Goal: Task Accomplishment & Management: Manage account settings

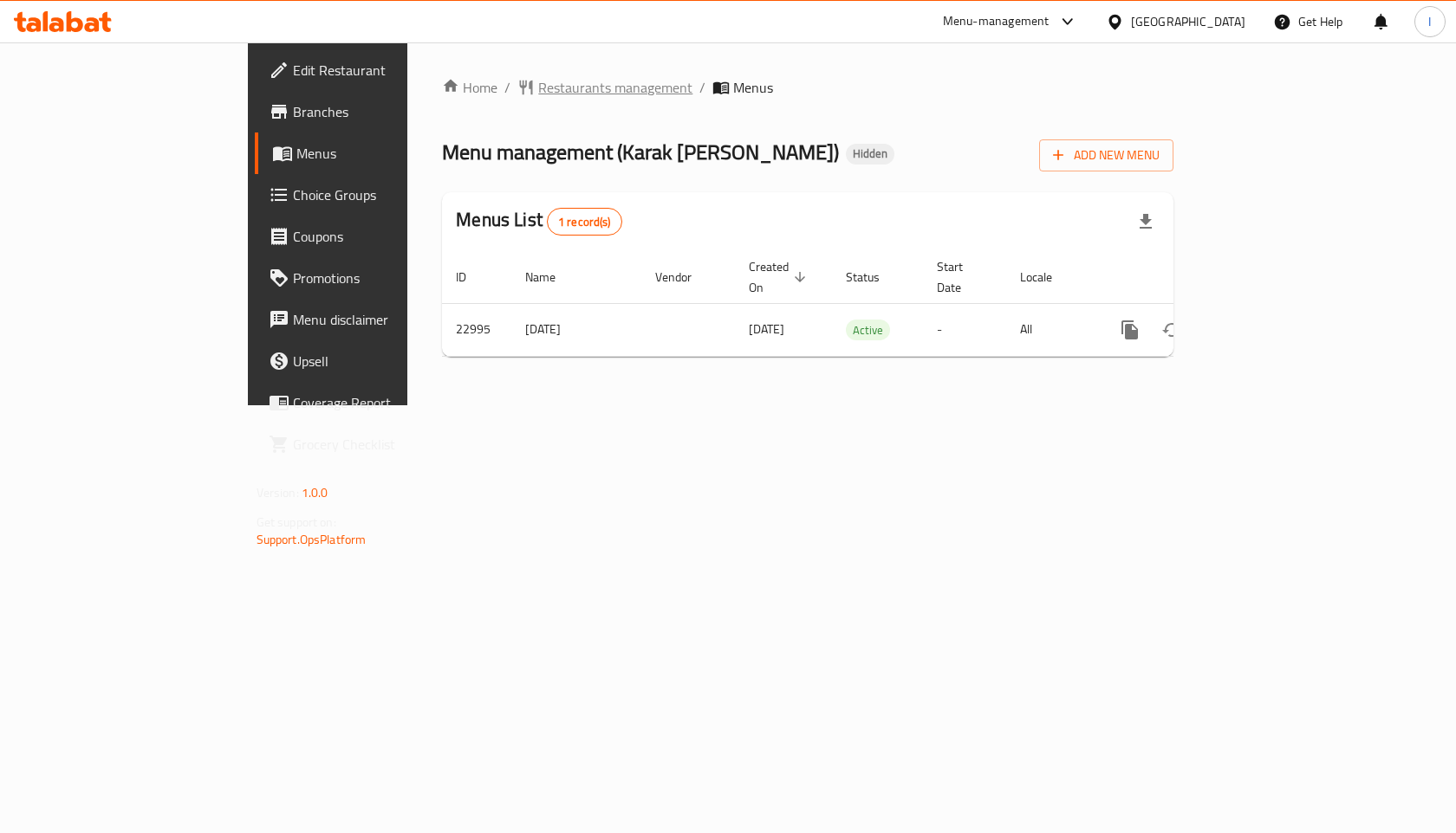
click at [538, 86] on span "Restaurants management" at bounding box center [615, 87] width 154 height 20
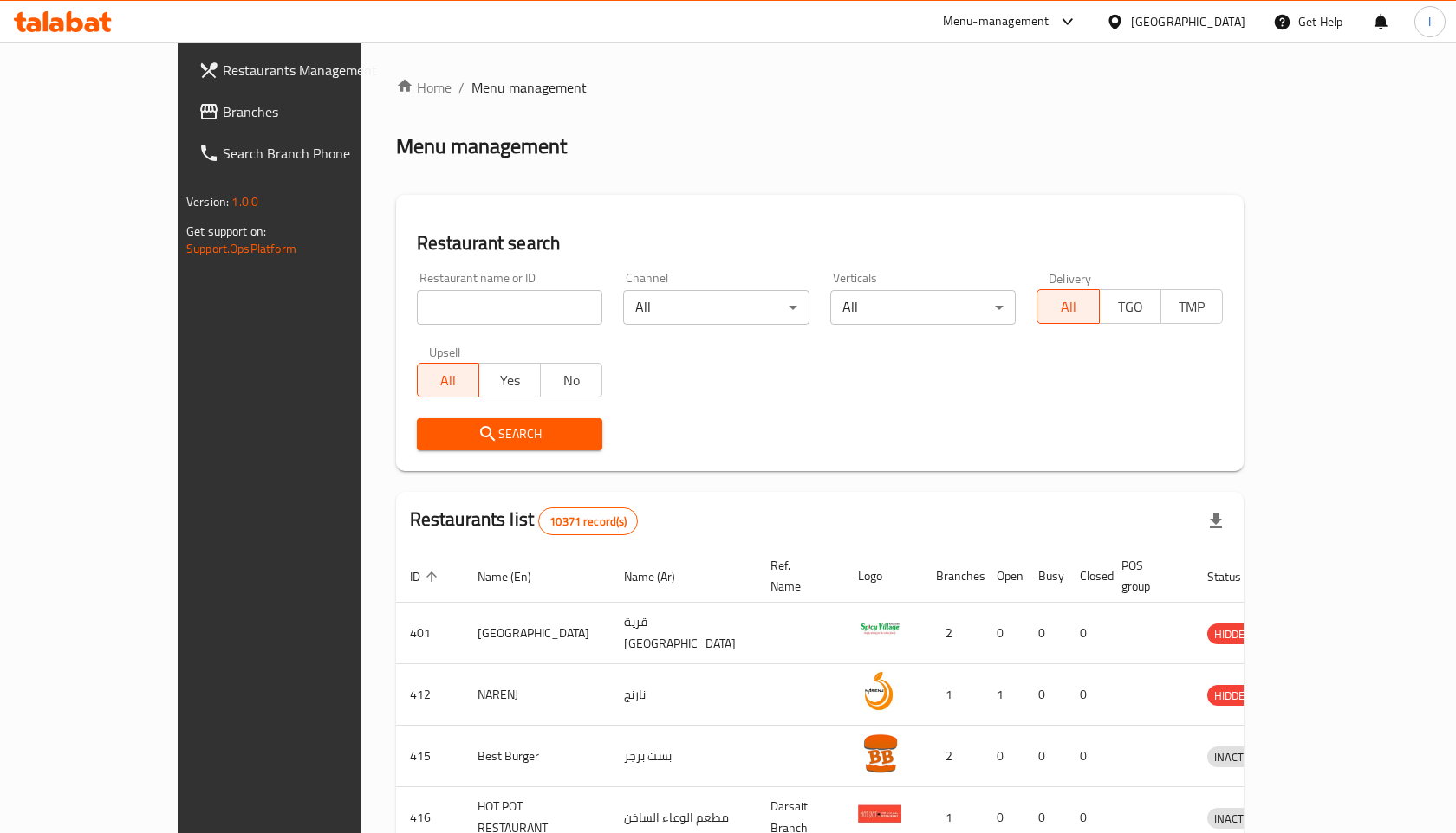
click at [467, 308] on input "search" at bounding box center [510, 308] width 186 height 35
type input "mango talaat"
click button "Search" at bounding box center [510, 435] width 186 height 32
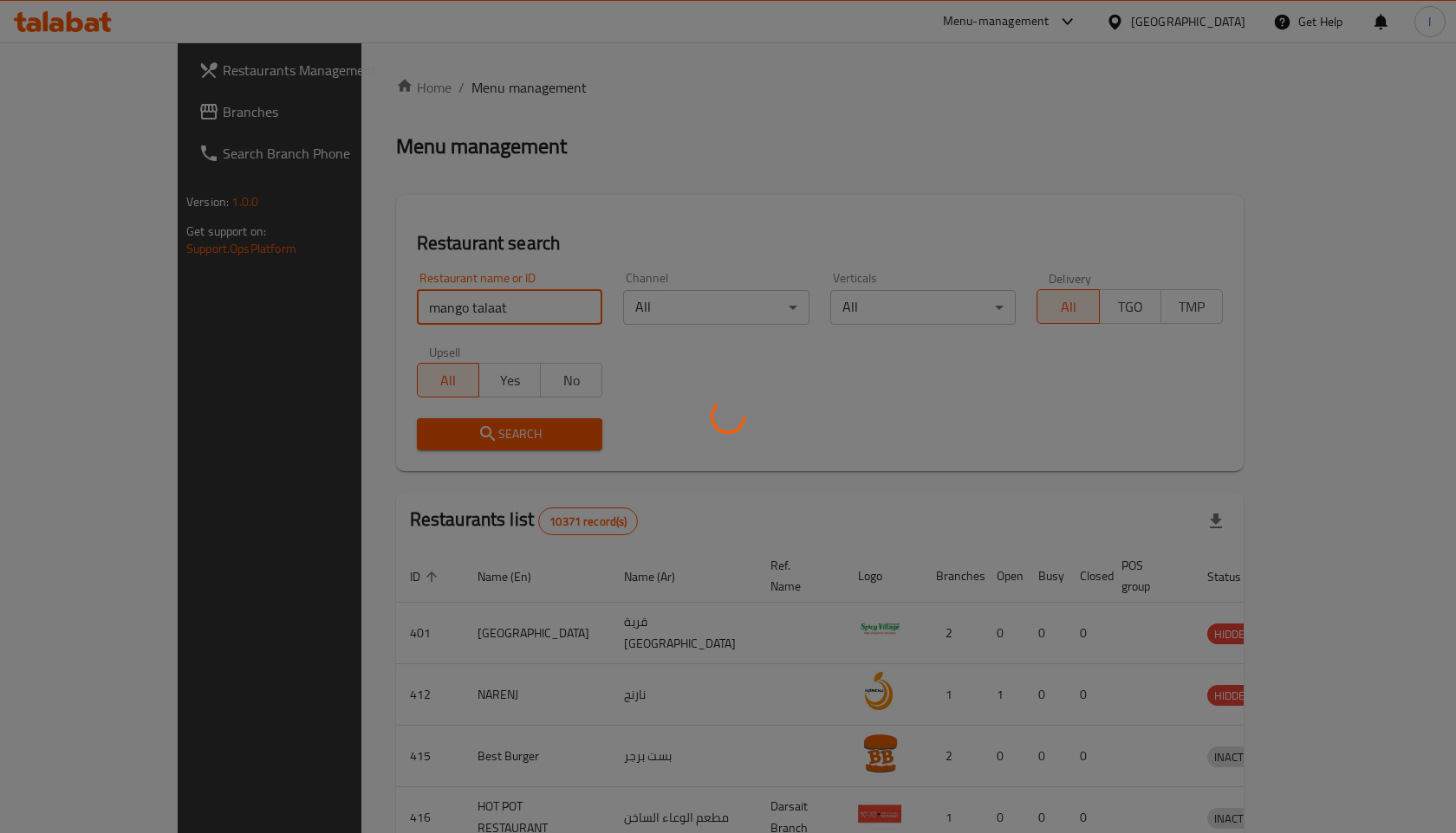
click button "Search" at bounding box center [510, 435] width 186 height 32
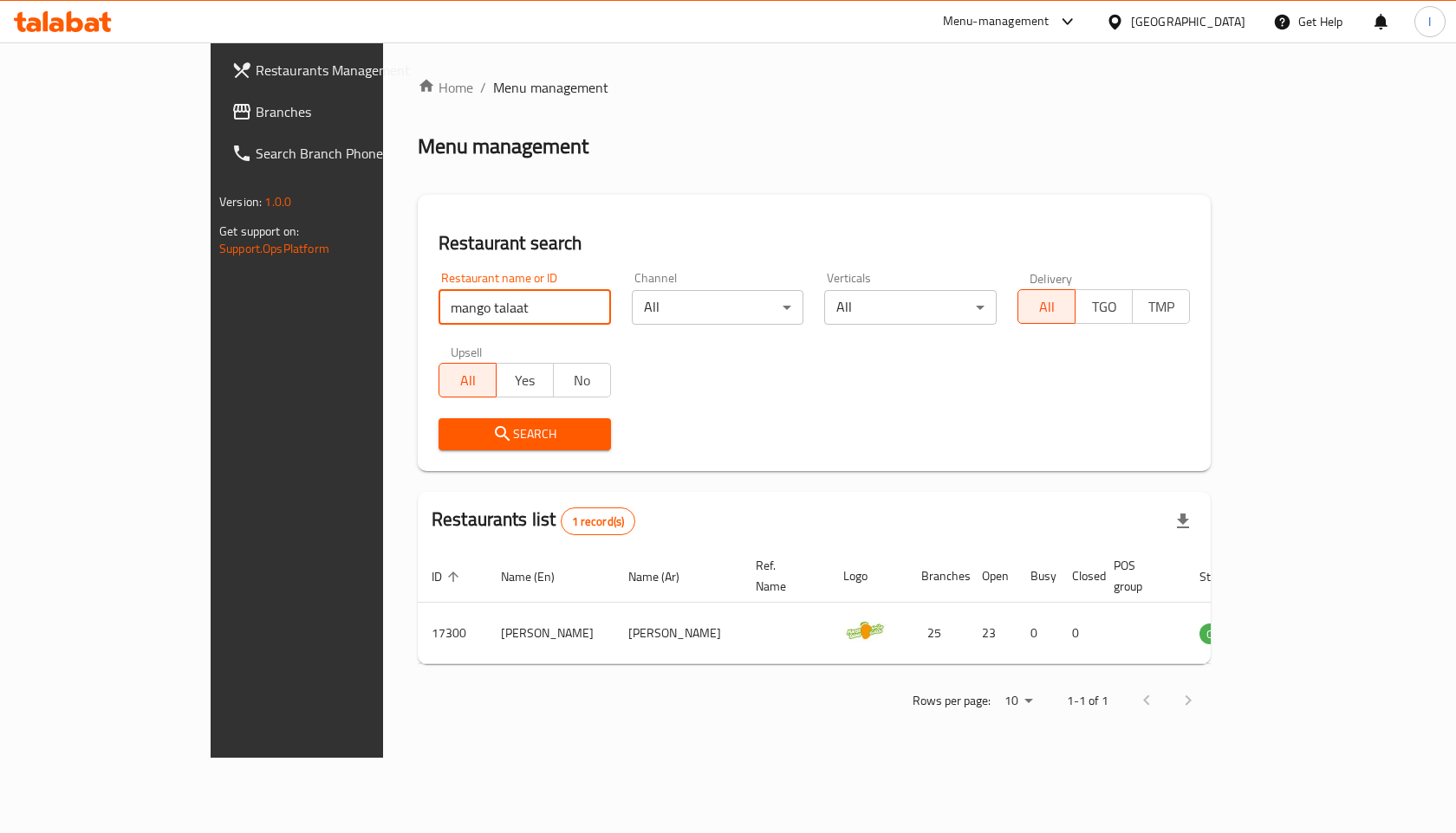
click at [538, 306] on input "mango talaat" at bounding box center [524, 308] width 172 height 35
click at [677, 380] on div "Restaurant name or ID Restaurant name or ID Channel All ​ Verticals All ​ Deliv…" at bounding box center [814, 361] width 772 height 200
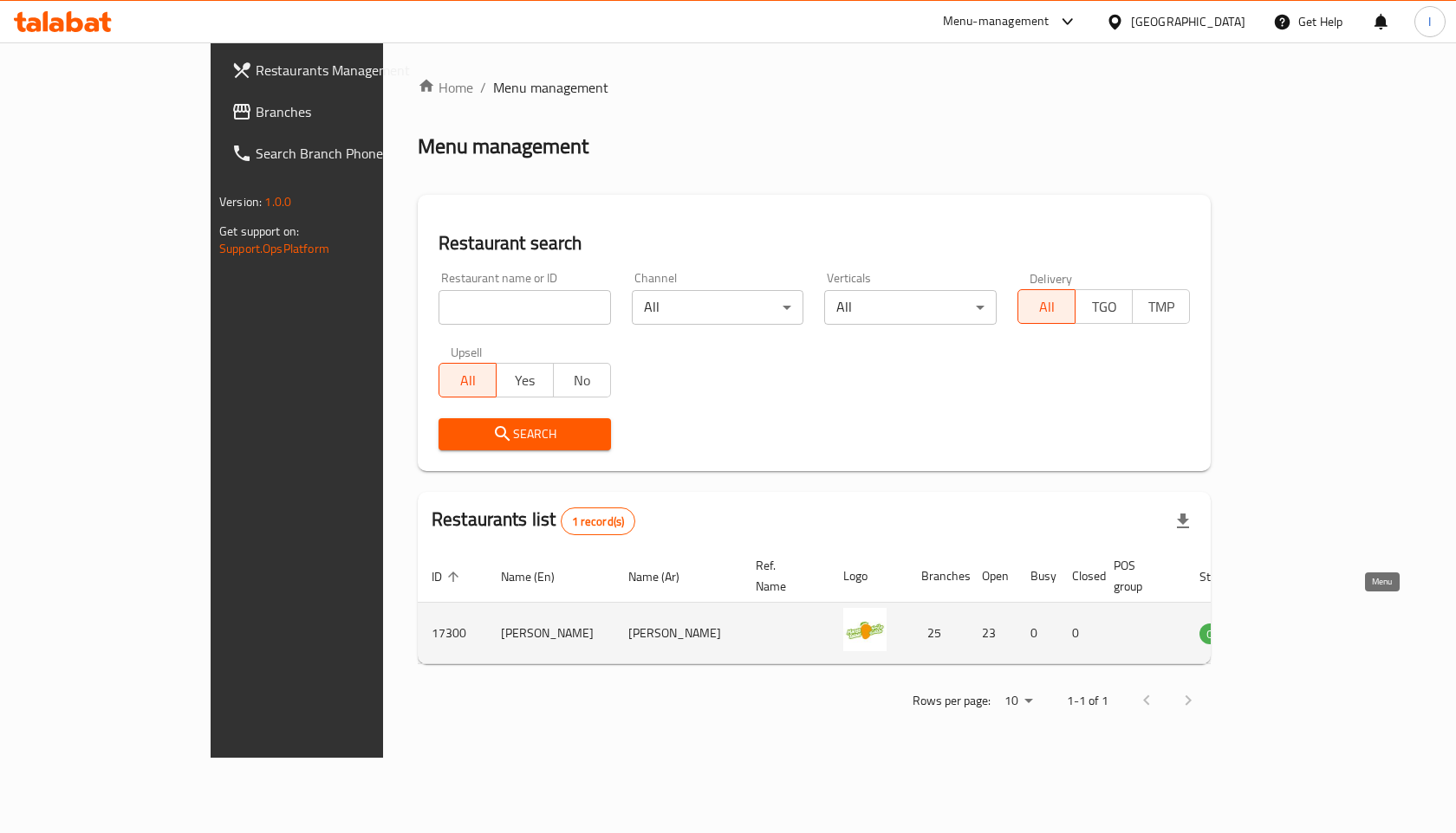
click at [1308, 630] on icon "enhanced table" at bounding box center [1305, 633] width 6 height 7
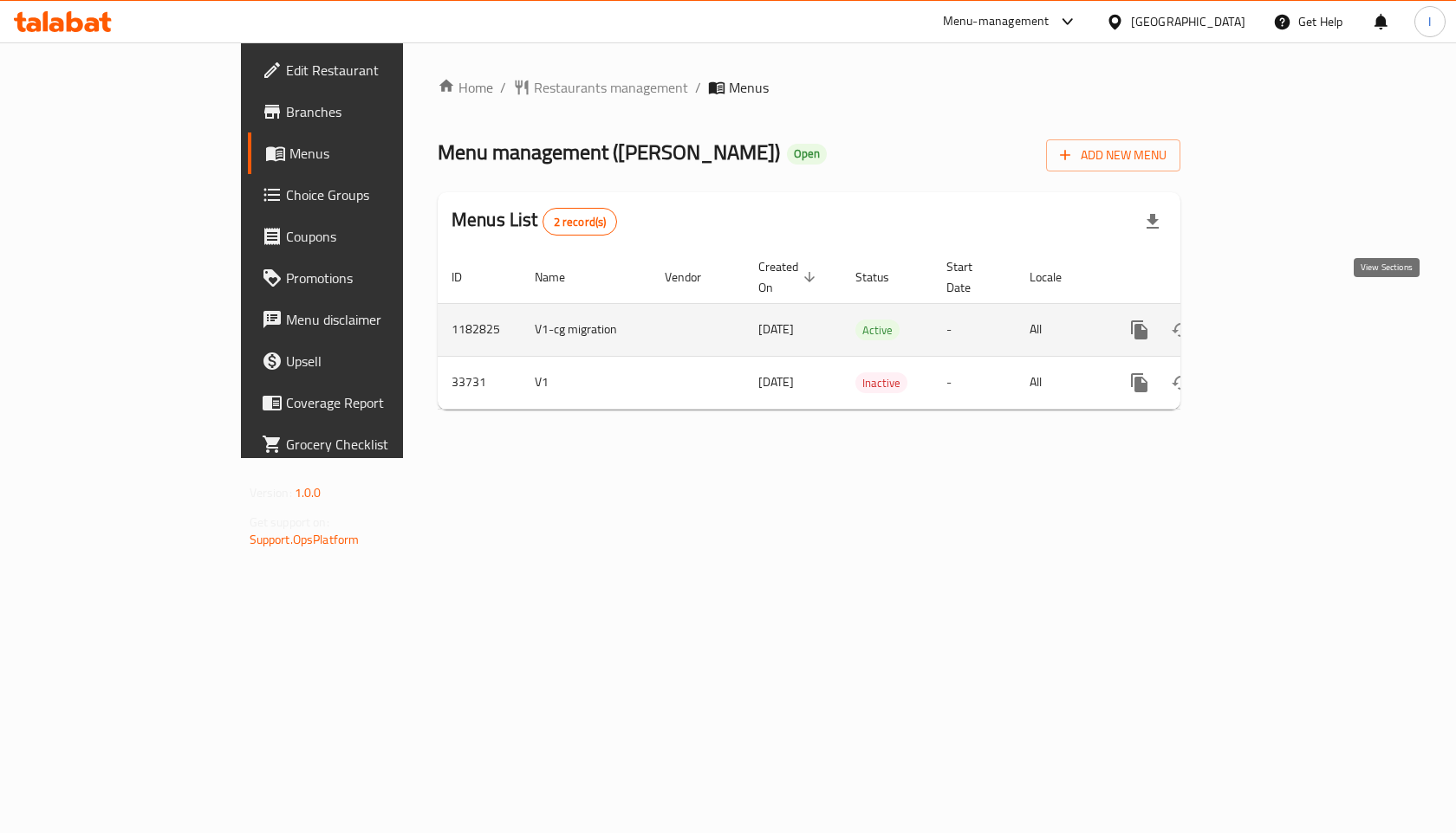
click at [1275, 320] on icon "enhanced table" at bounding box center [1264, 329] width 20 height 20
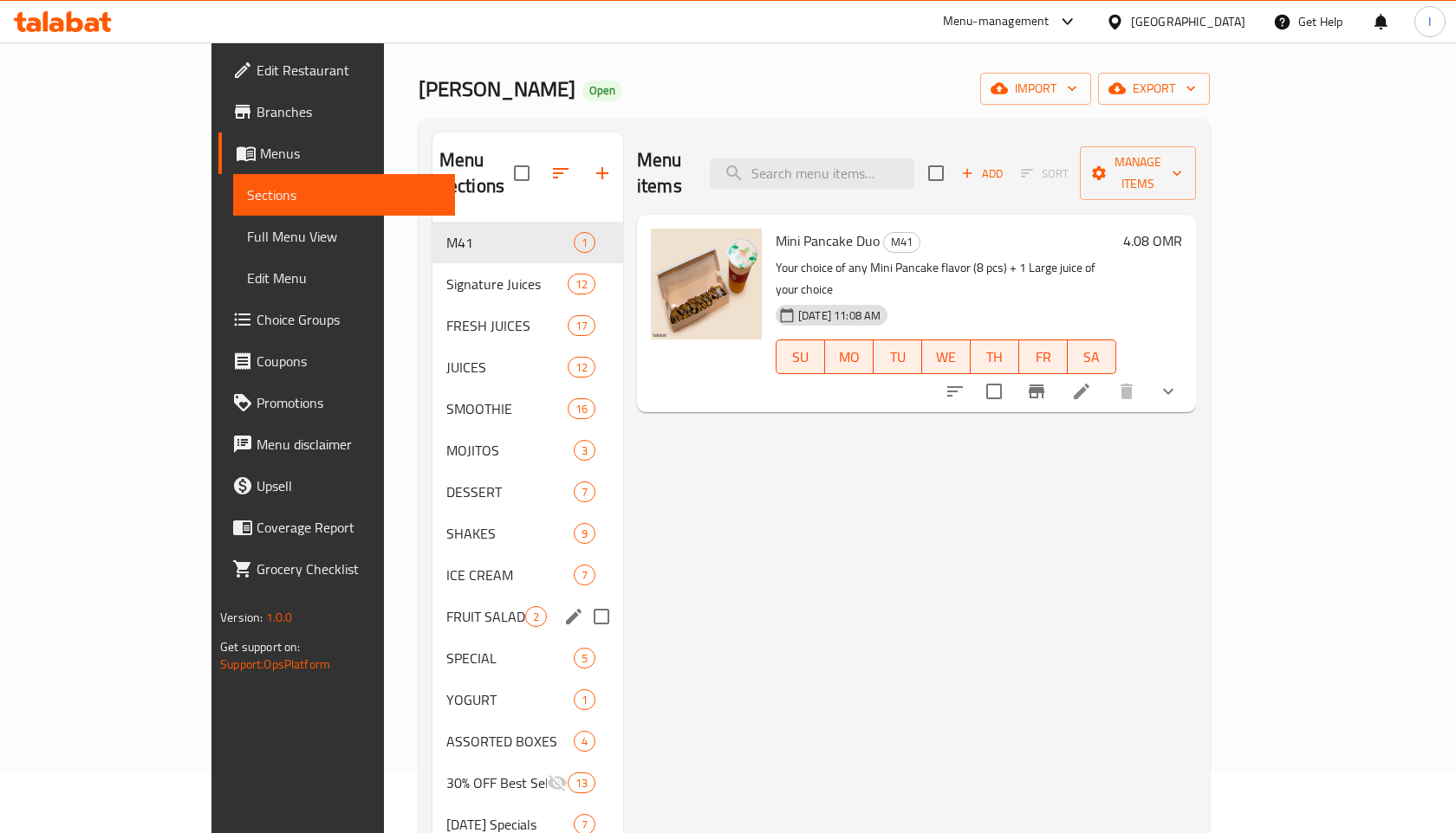
scroll to position [62, 0]
click at [446, 564] on span "ICE CREAM" at bounding box center [485, 574] width 79 height 20
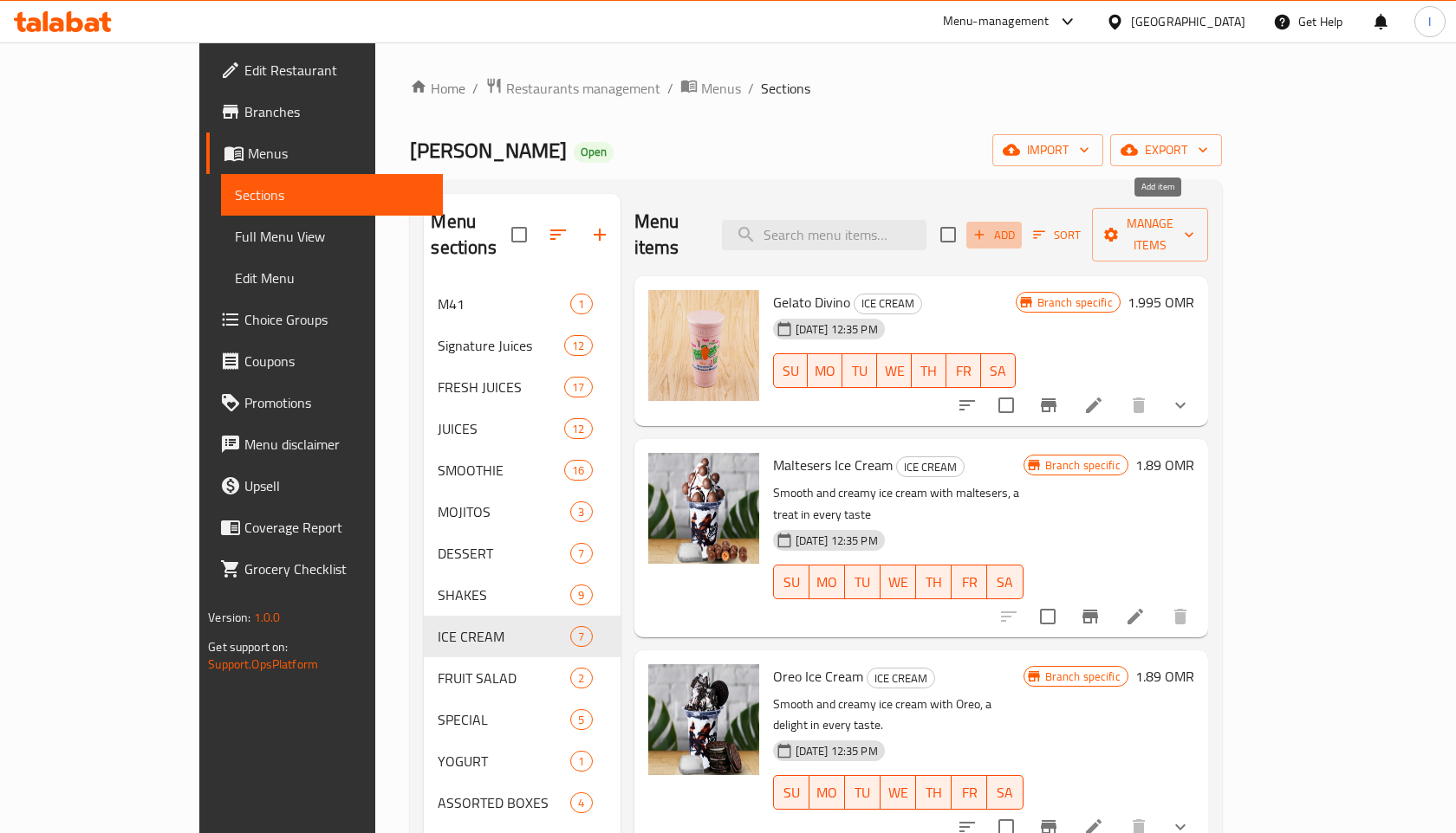
click at [987, 227] on icon "button" at bounding box center [979, 235] width 16 height 16
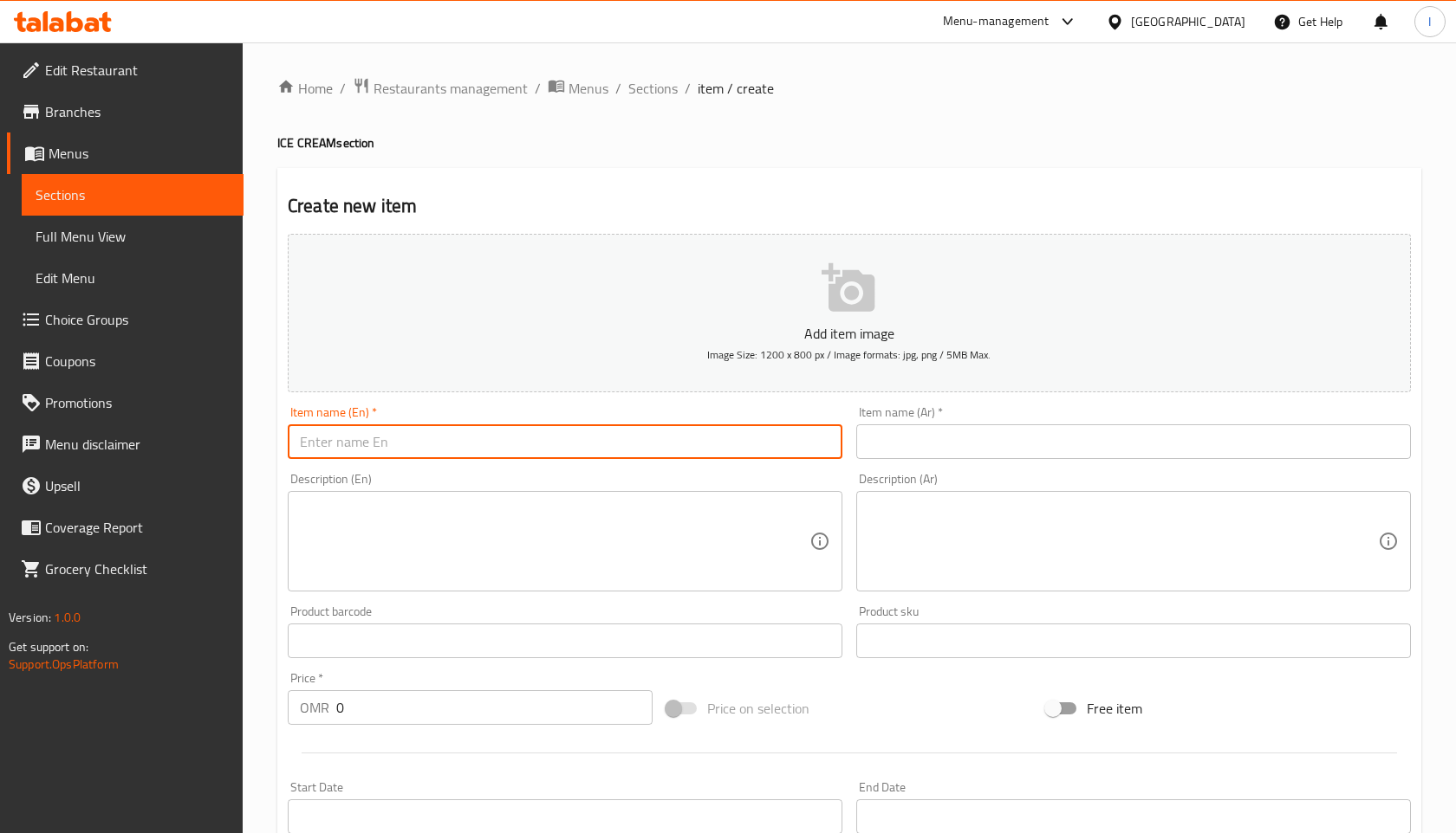
click at [347, 443] on input "text" at bounding box center [564, 442] width 555 height 35
click at [381, 440] on input "Mini Fruit Ice-cream" at bounding box center [564, 442] width 555 height 35
drag, startPoint x: 425, startPoint y: 440, endPoint x: 294, endPoint y: 440, distance: 131.0
click at [294, 440] on input "Mini Fruit Ice cream" at bounding box center [564, 442] width 555 height 35
type input "Mini Fruit Ice cream"
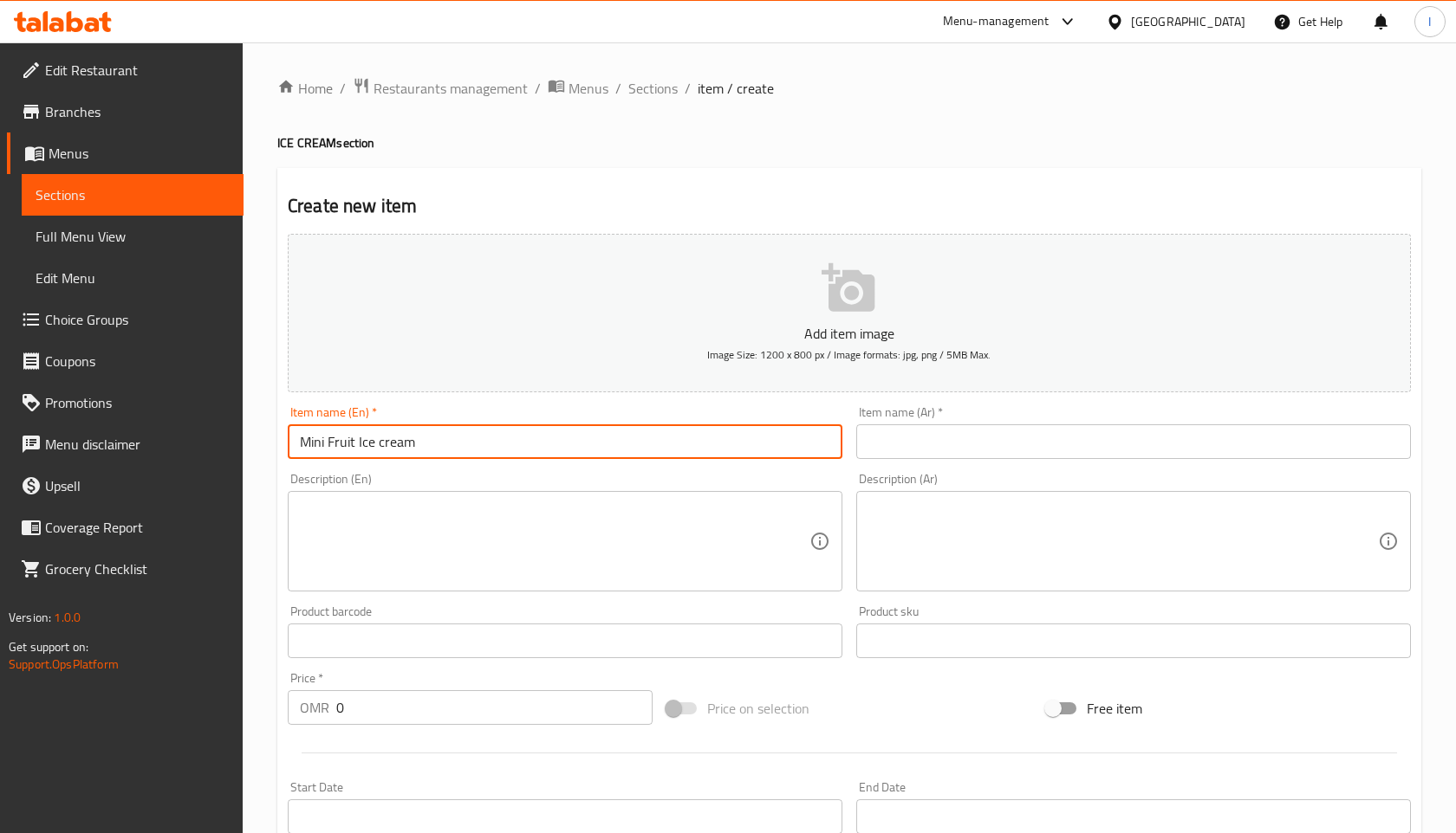
click at [895, 435] on input "text" at bounding box center [1133, 442] width 555 height 35
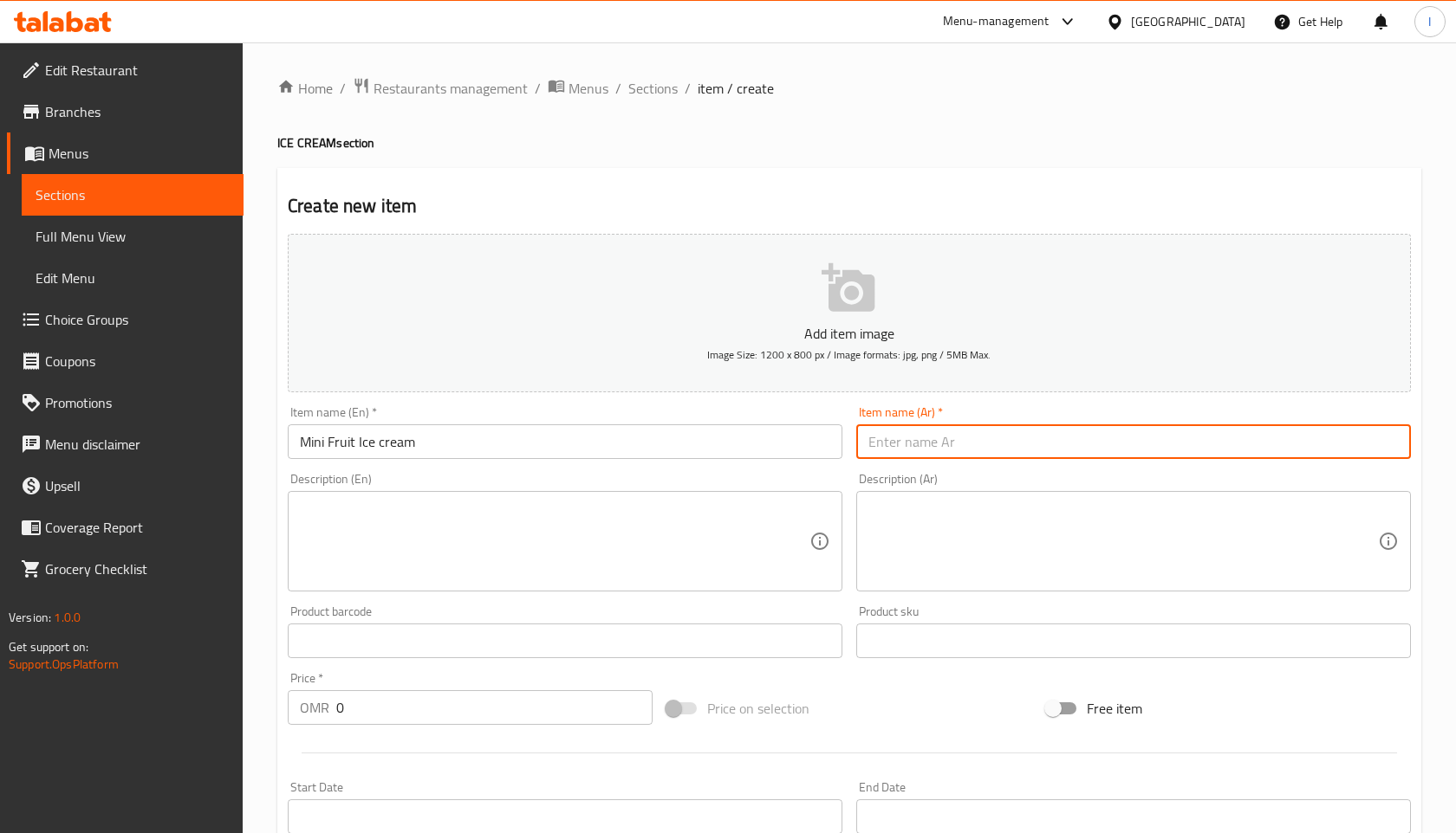
paste input "آيس كريم فواكه صغير"
type input "آيس كريم فواكه صغير"
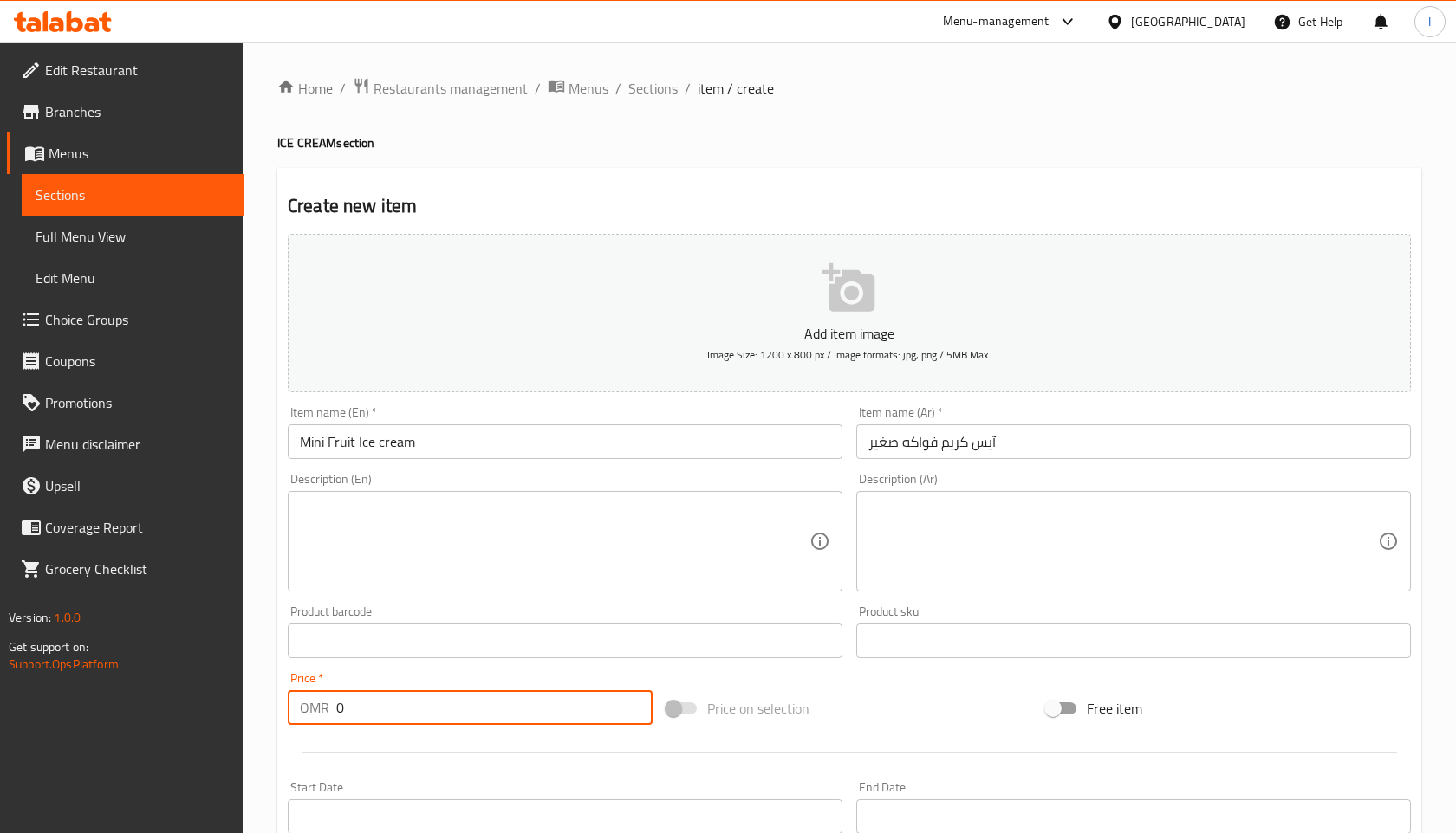
drag, startPoint x: 335, startPoint y: 705, endPoint x: 392, endPoint y: 705, distance: 57.0
click at [392, 705] on div "OMR 0 Price *" at bounding box center [470, 708] width 364 height 35
type input "2.4"
click at [866, 445] on input "آيس كريم فواكه صغير" at bounding box center [1133, 442] width 555 height 35
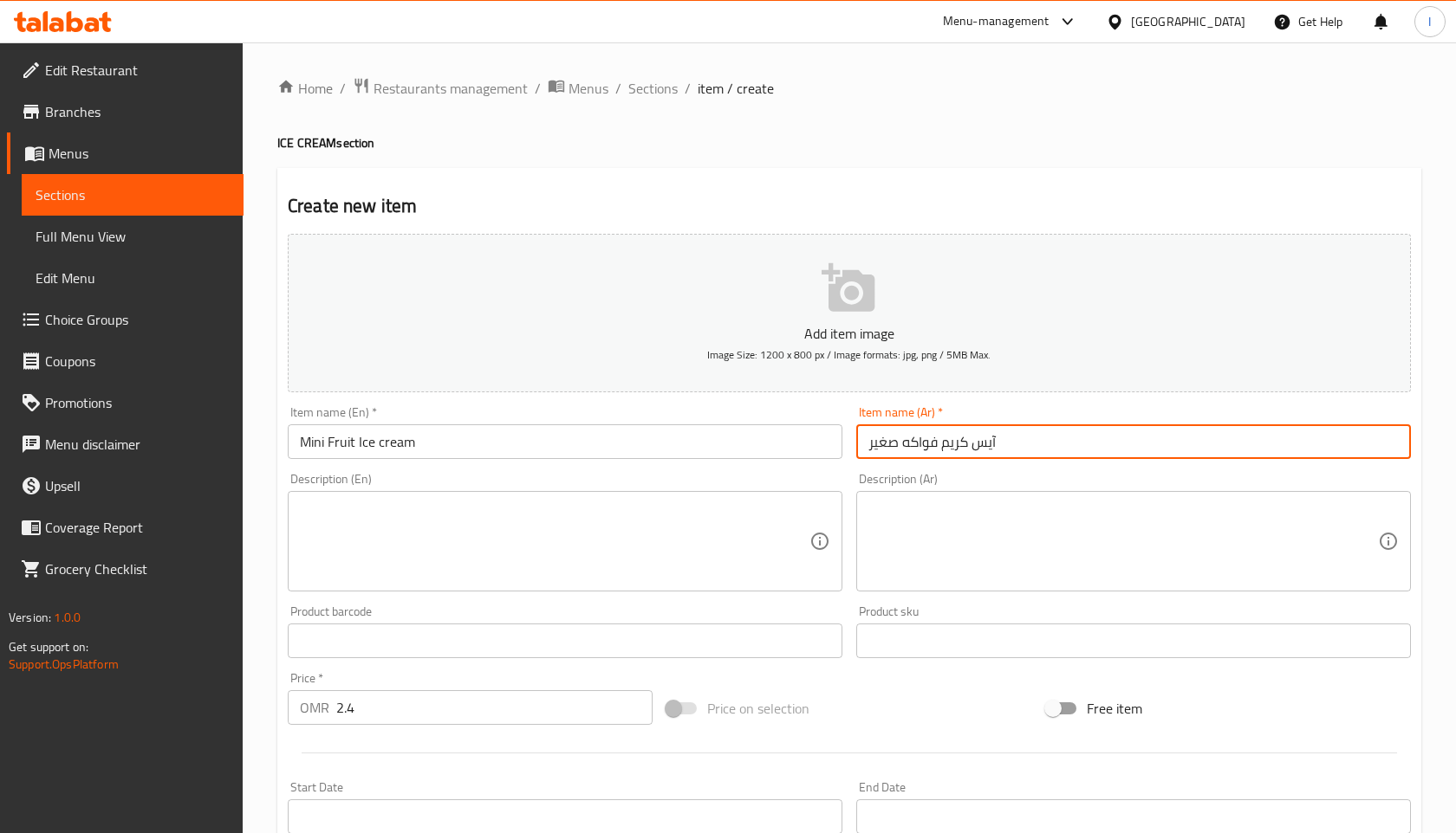
click at [1011, 444] on input "آيس كريم فواكه صغير" at bounding box center [1133, 442] width 555 height 35
type input "آيس كريم فواكه صغيره"
click at [813, 145] on h4 "ICE CREAM section" at bounding box center [850, 143] width 1144 height 18
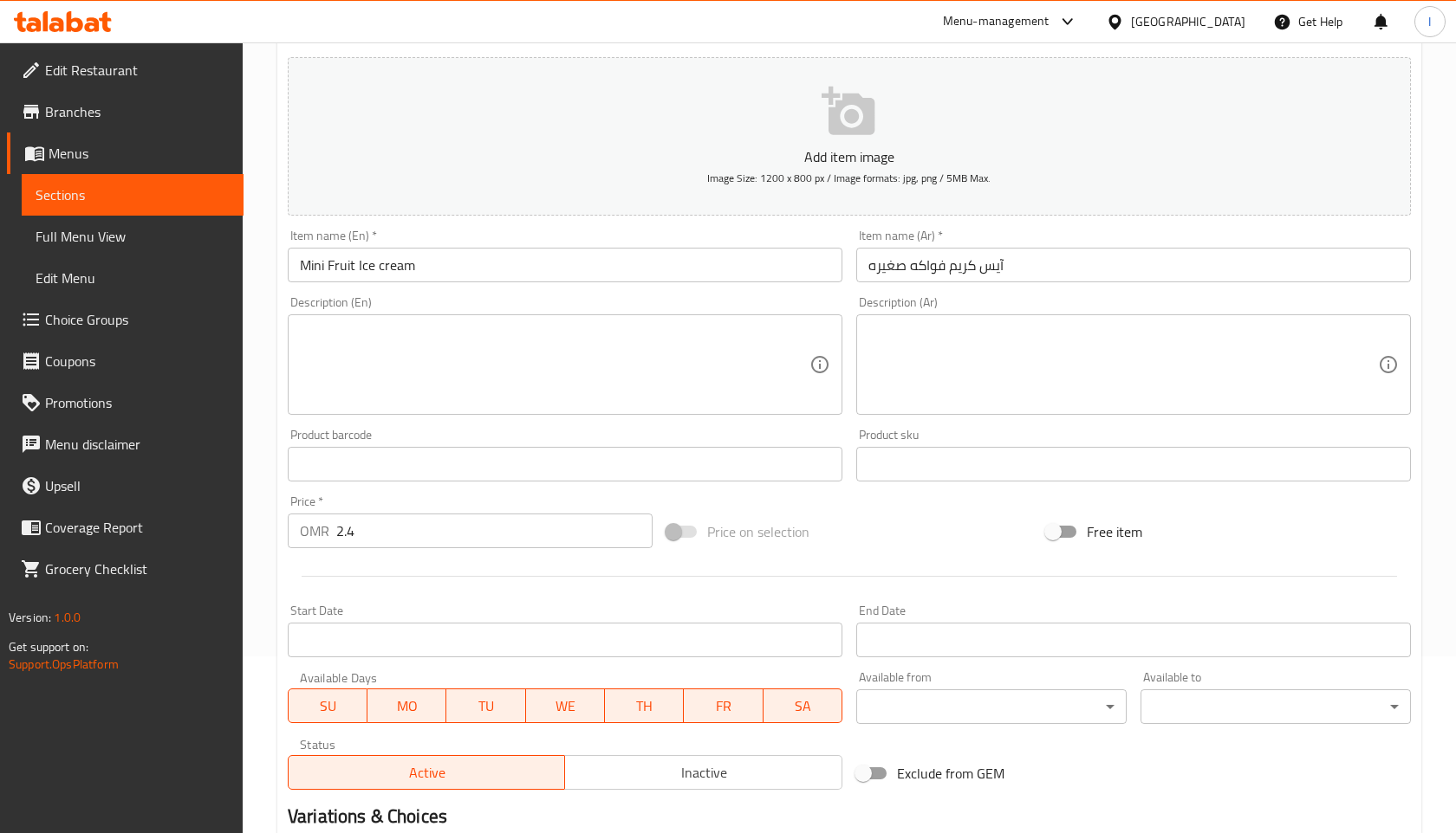
scroll to position [391, 0]
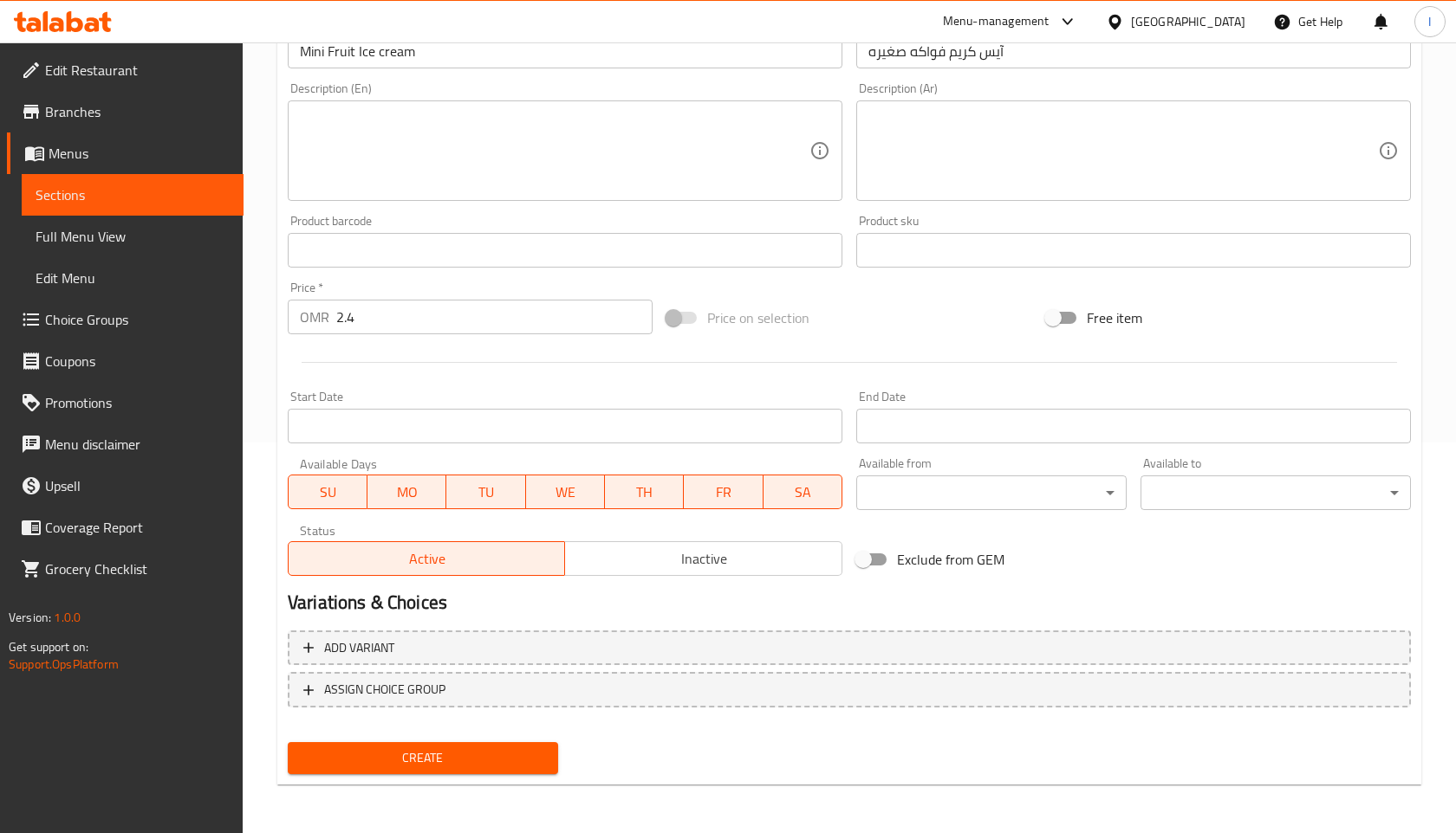
click at [427, 762] on span "Create" at bounding box center [422, 758] width 243 height 21
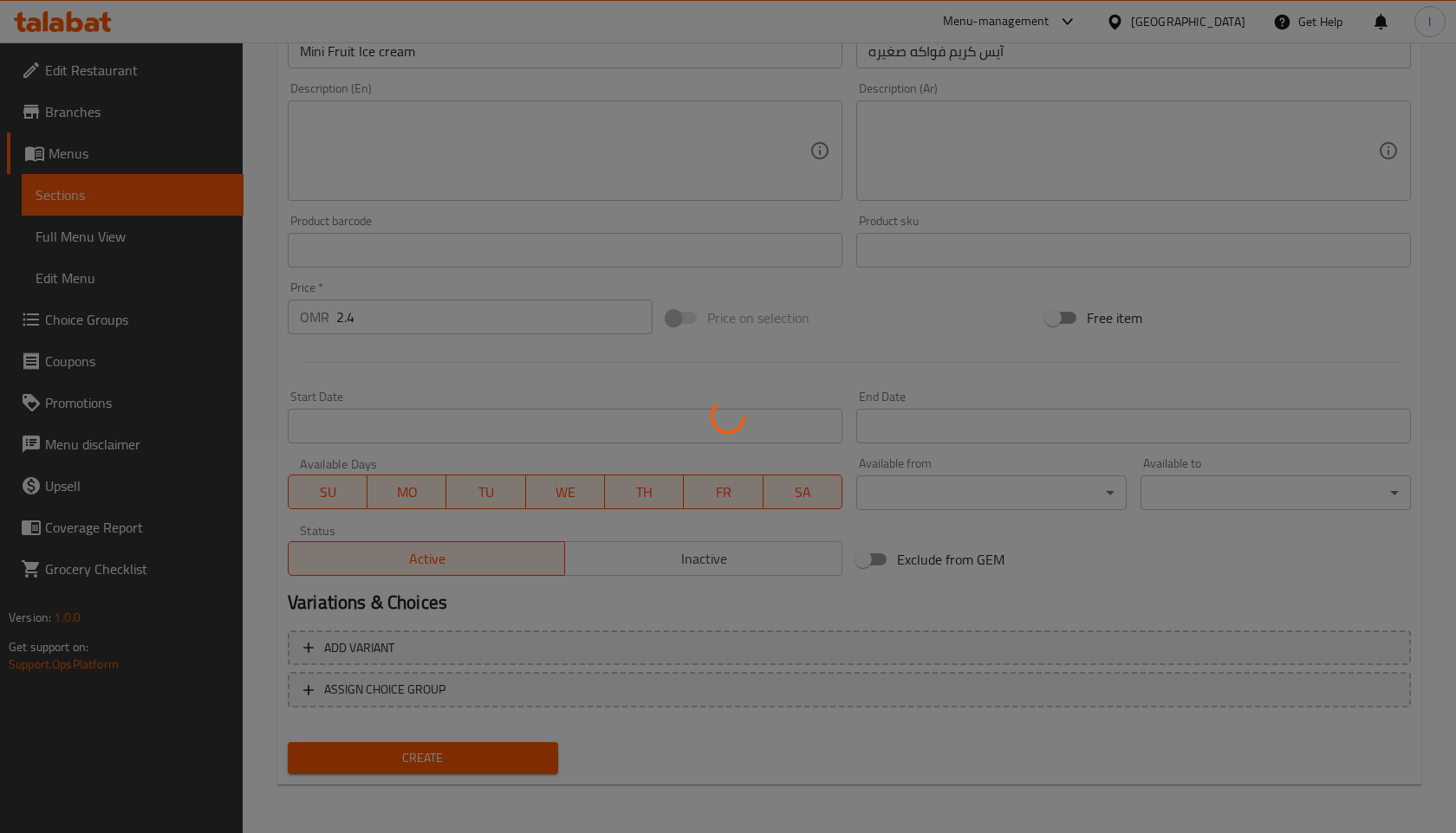
type input "0"
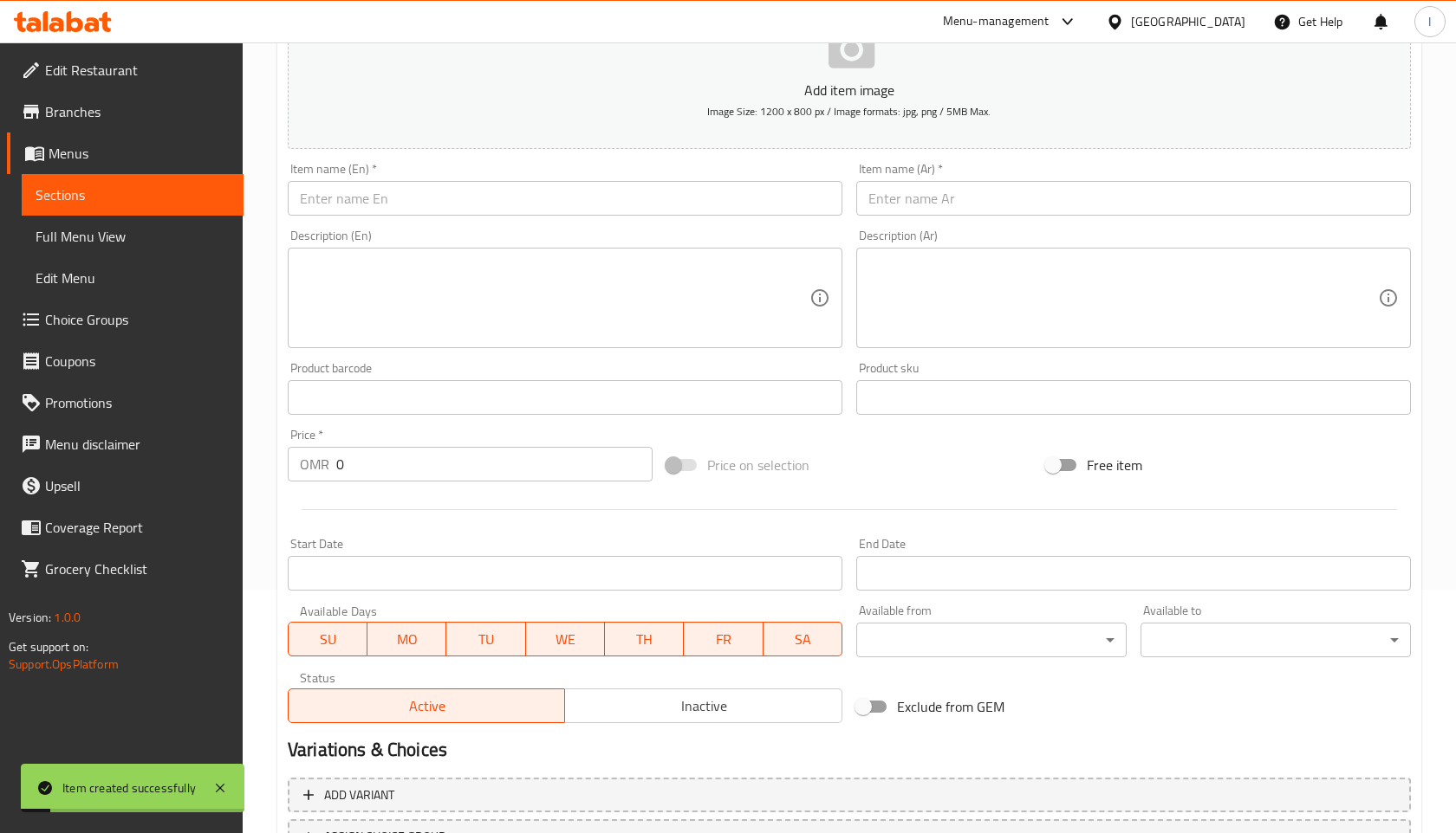
scroll to position [0, 0]
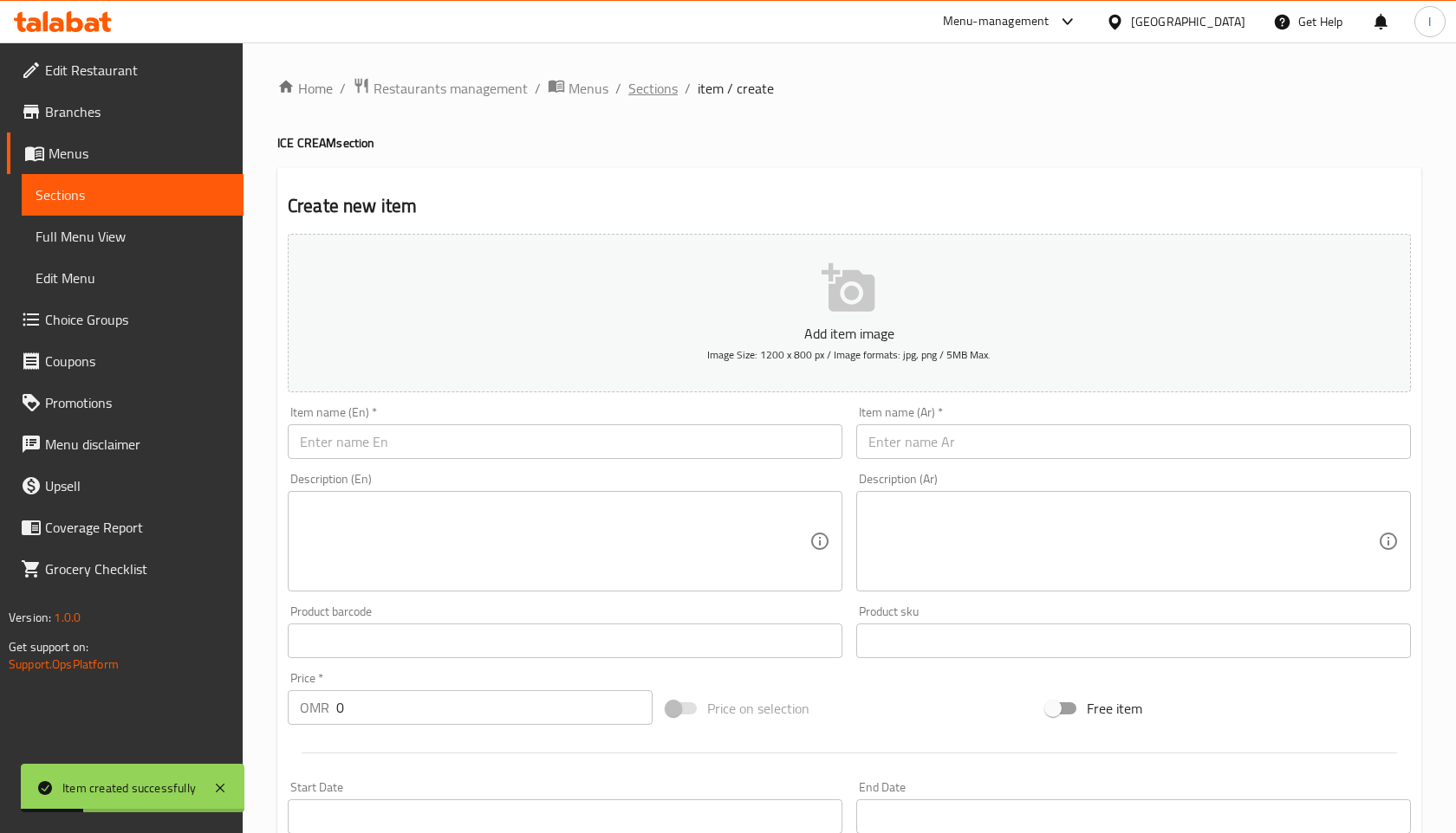
click at [654, 90] on span "Sections" at bounding box center [653, 88] width 50 height 20
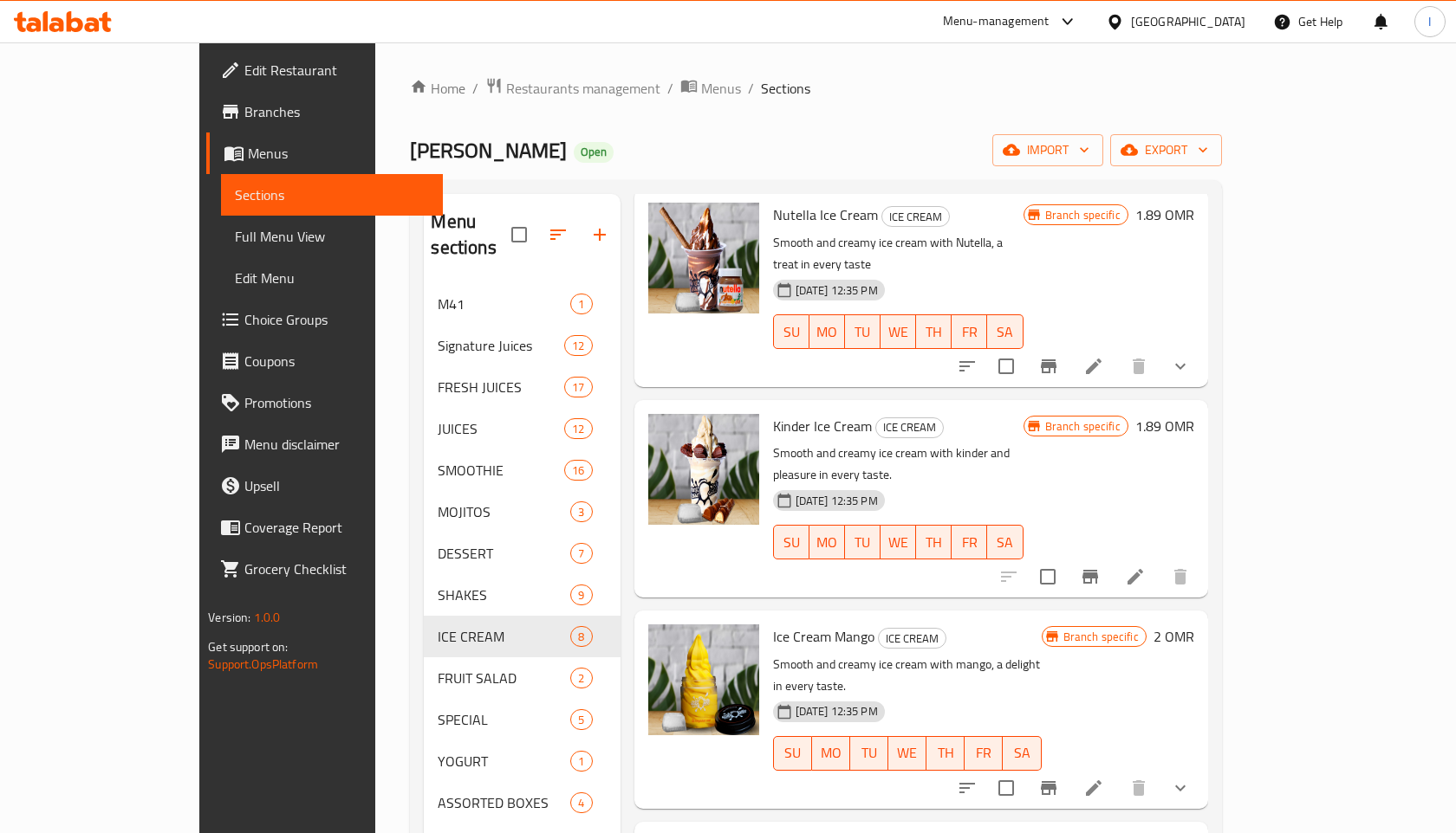
scroll to position [243, 0]
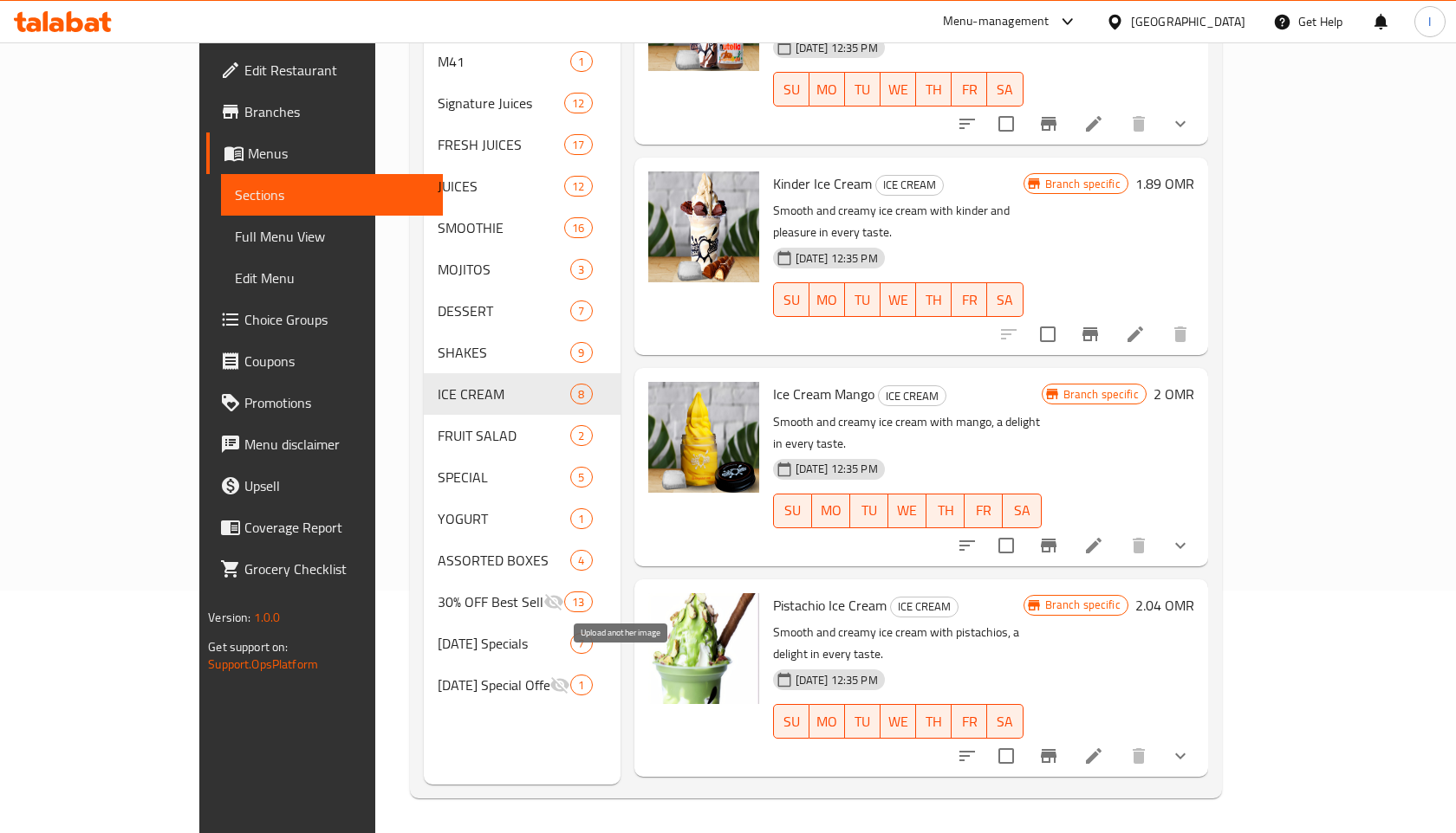
click at [664, 819] on icon "upload picture" at bounding box center [672, 827] width 18 height 16
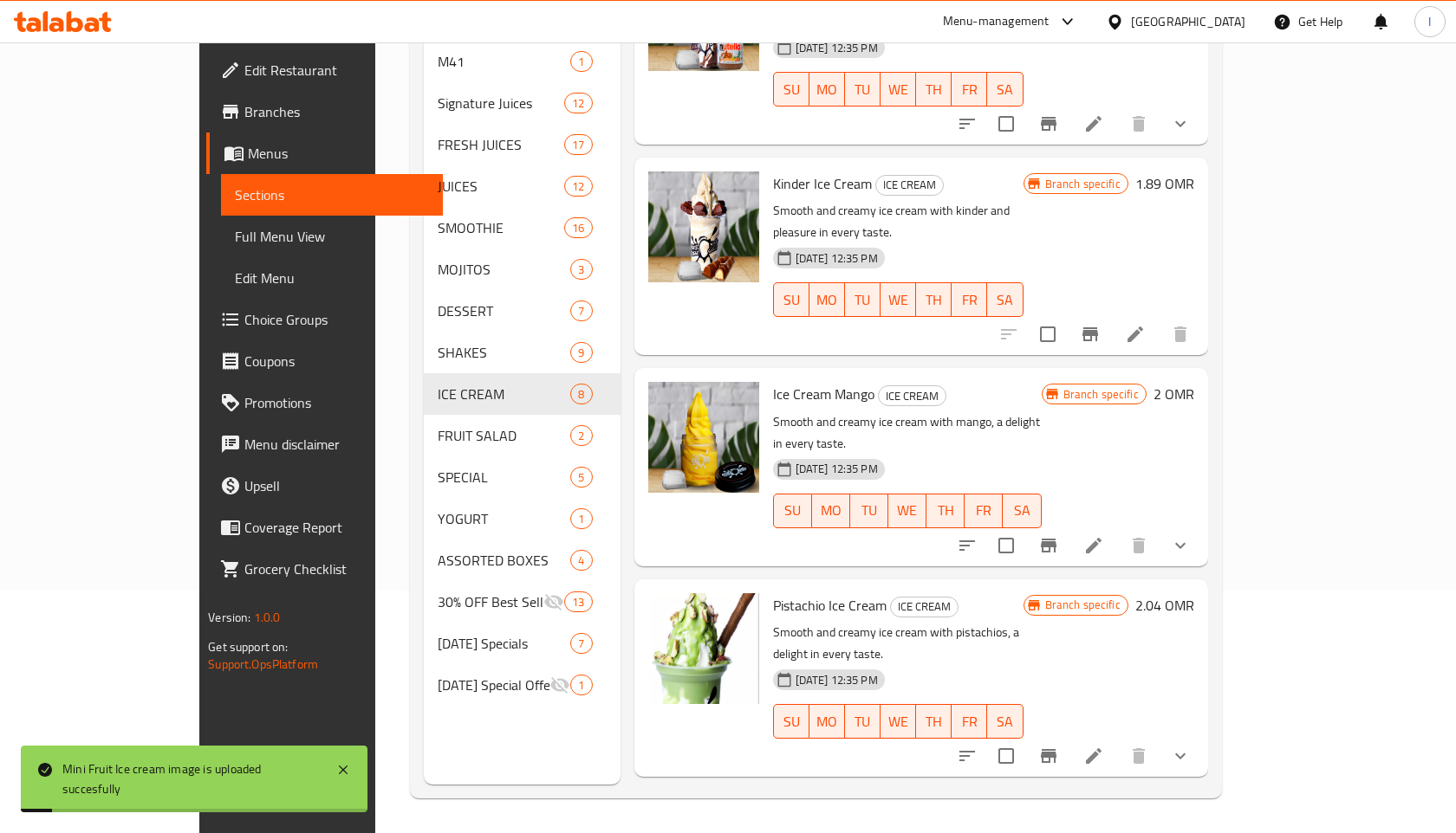
click at [925, 633] on div "Menu items Add Sort Manage items Gelato Divino ICE CREAM 10-08-2023 12:35 PM SU…" at bounding box center [914, 367] width 588 height 833
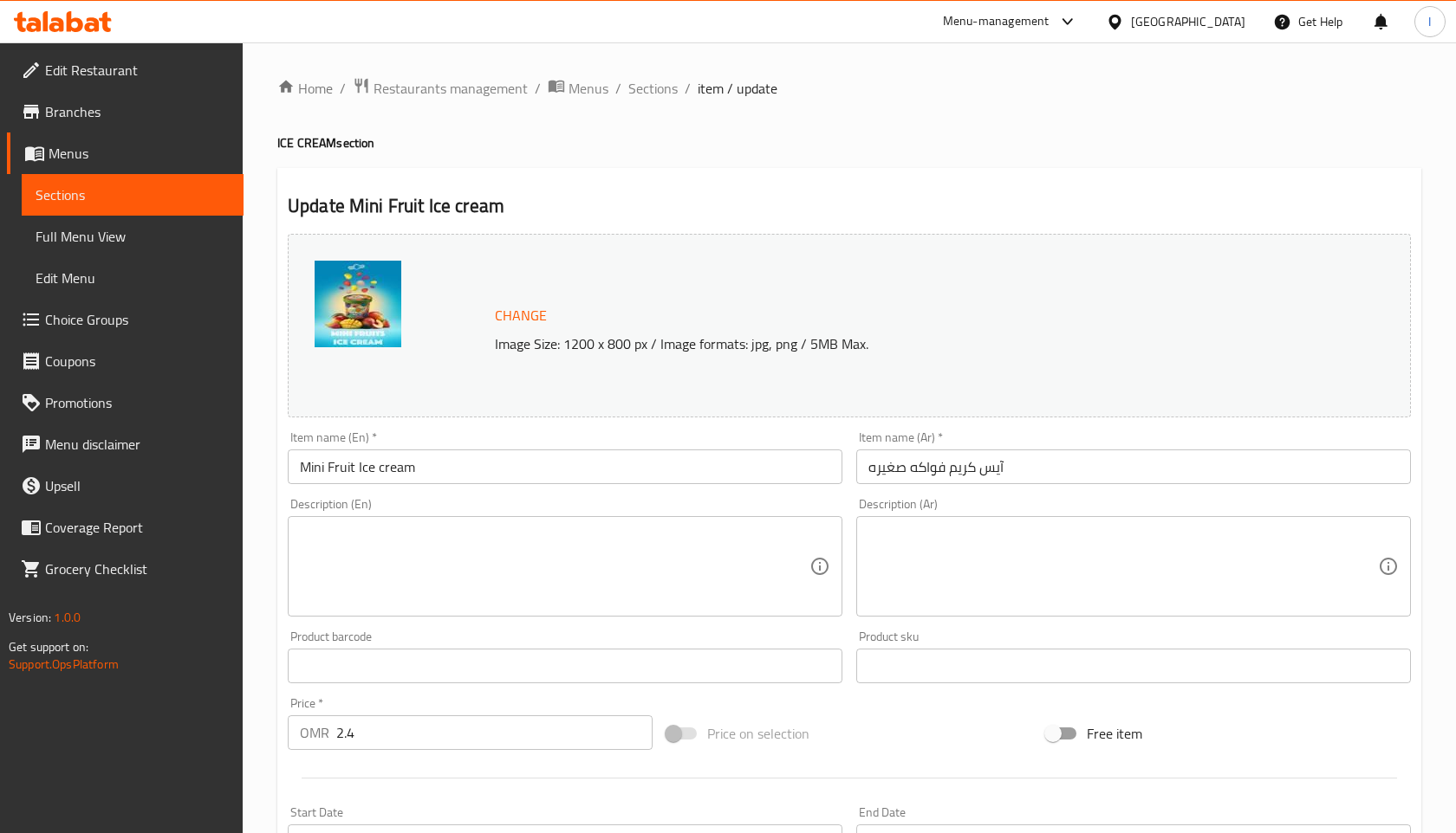
click at [352, 298] on img at bounding box center [358, 304] width 87 height 87
click at [509, 310] on span "Change" at bounding box center [520, 316] width 52 height 25
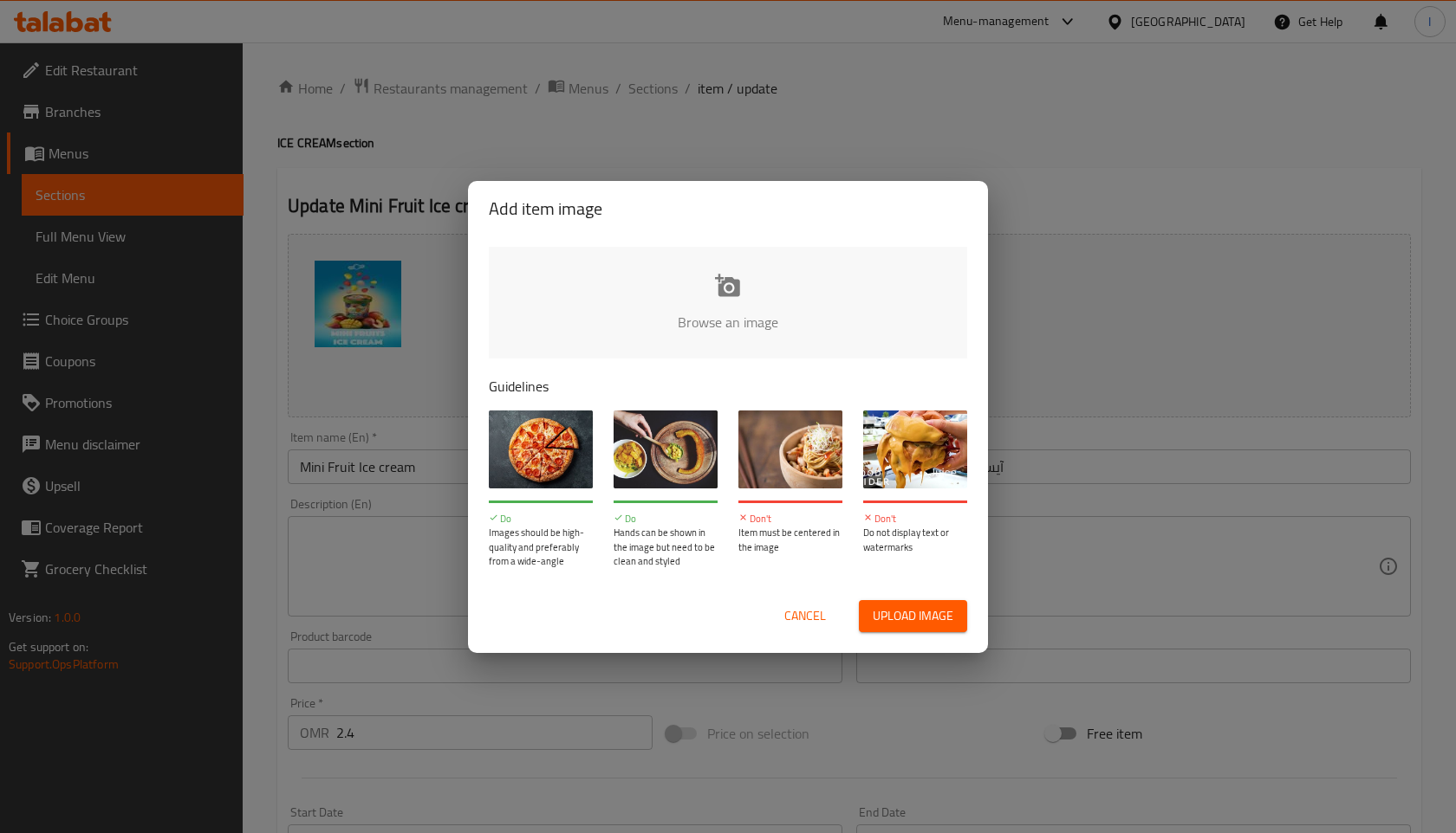
click at [729, 295] on input "file" at bounding box center [1314, 327] width 1650 height 162
type input "C:\fakepath\WhatsApp Image 2025-09-29 at 12.59.33.jpeg"
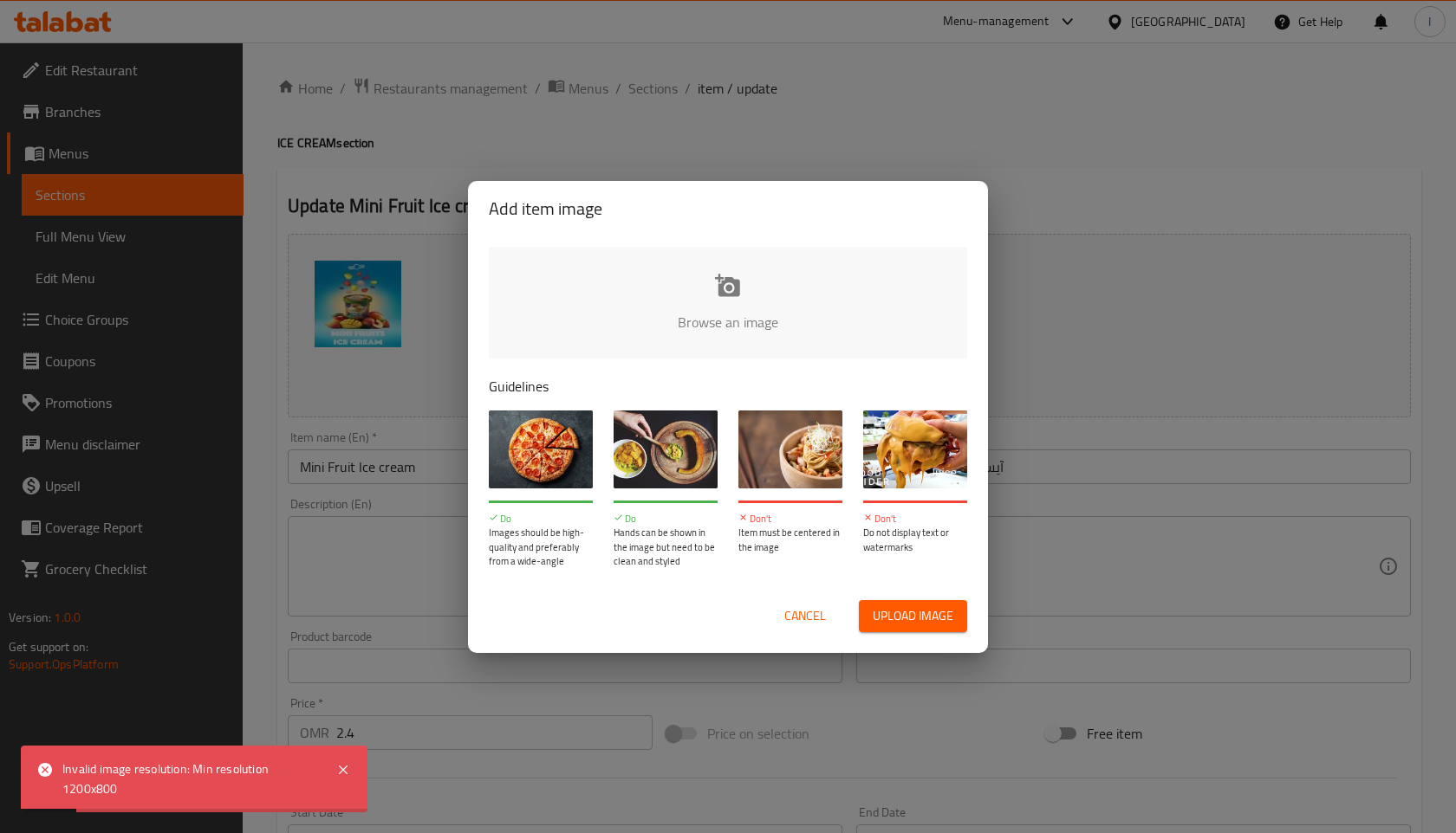
click at [815, 620] on span "Cancel" at bounding box center [805, 617] width 42 height 21
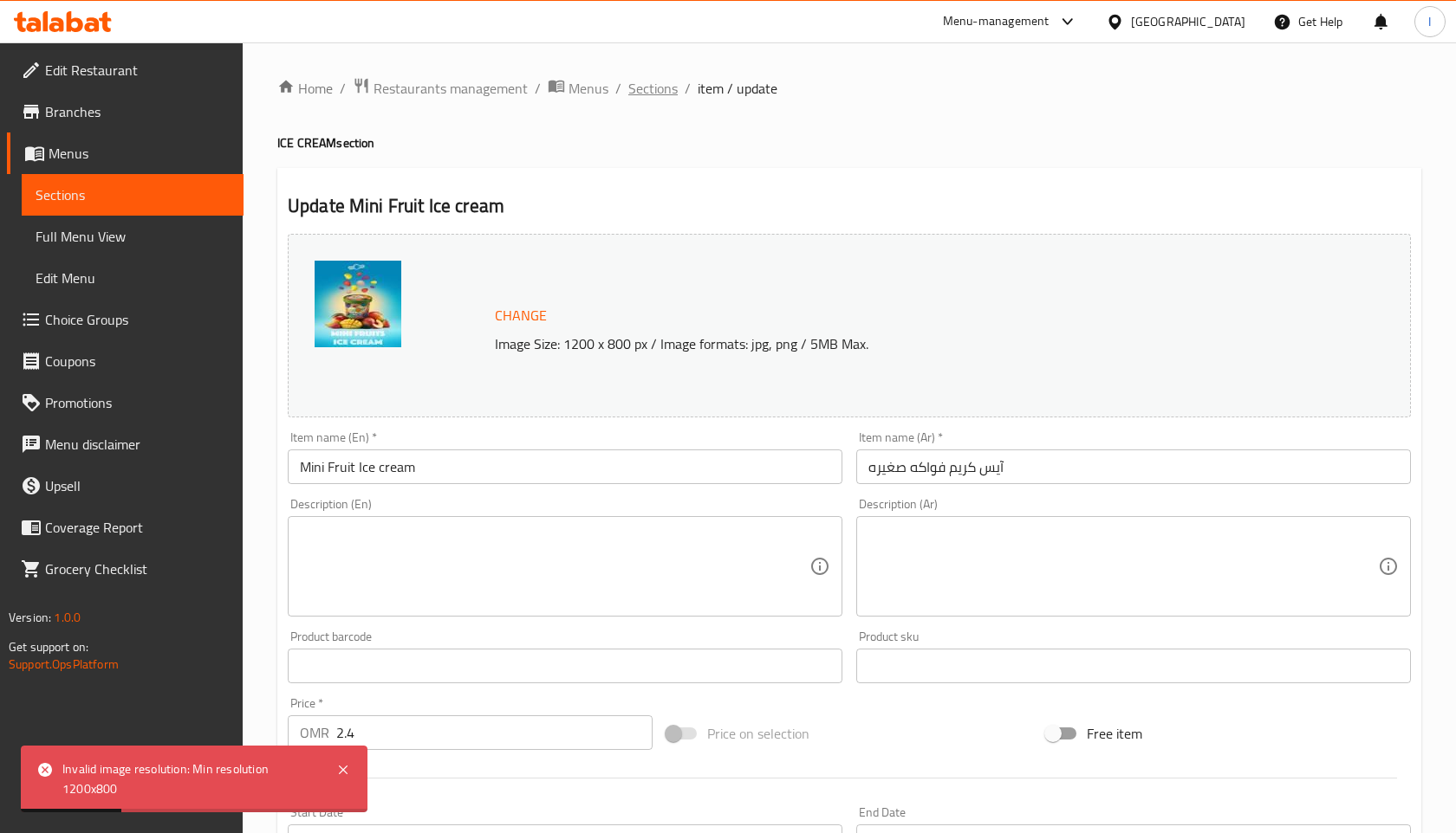
click at [656, 98] on span "Sections" at bounding box center [653, 88] width 50 height 20
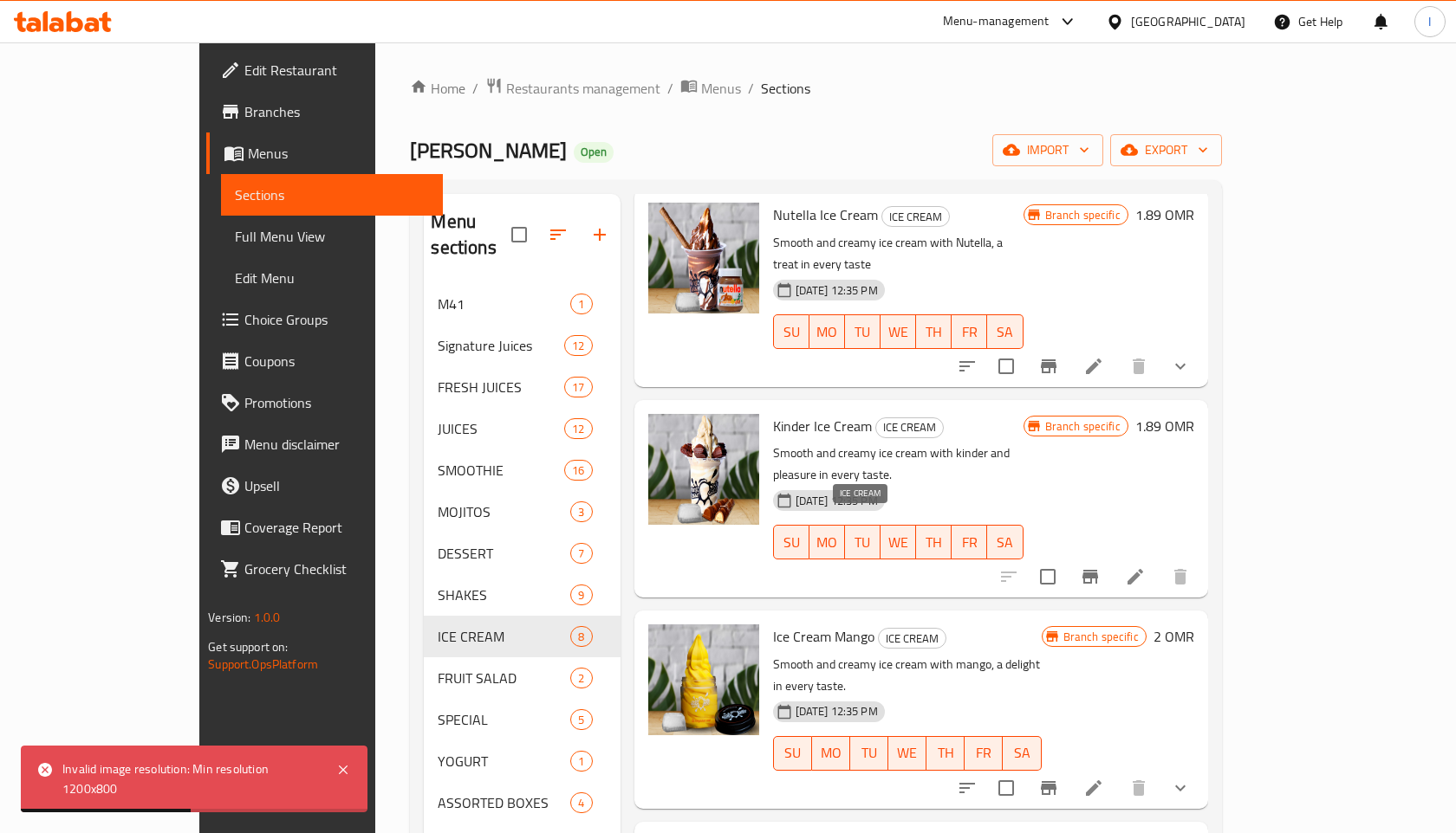
scroll to position [243, 0]
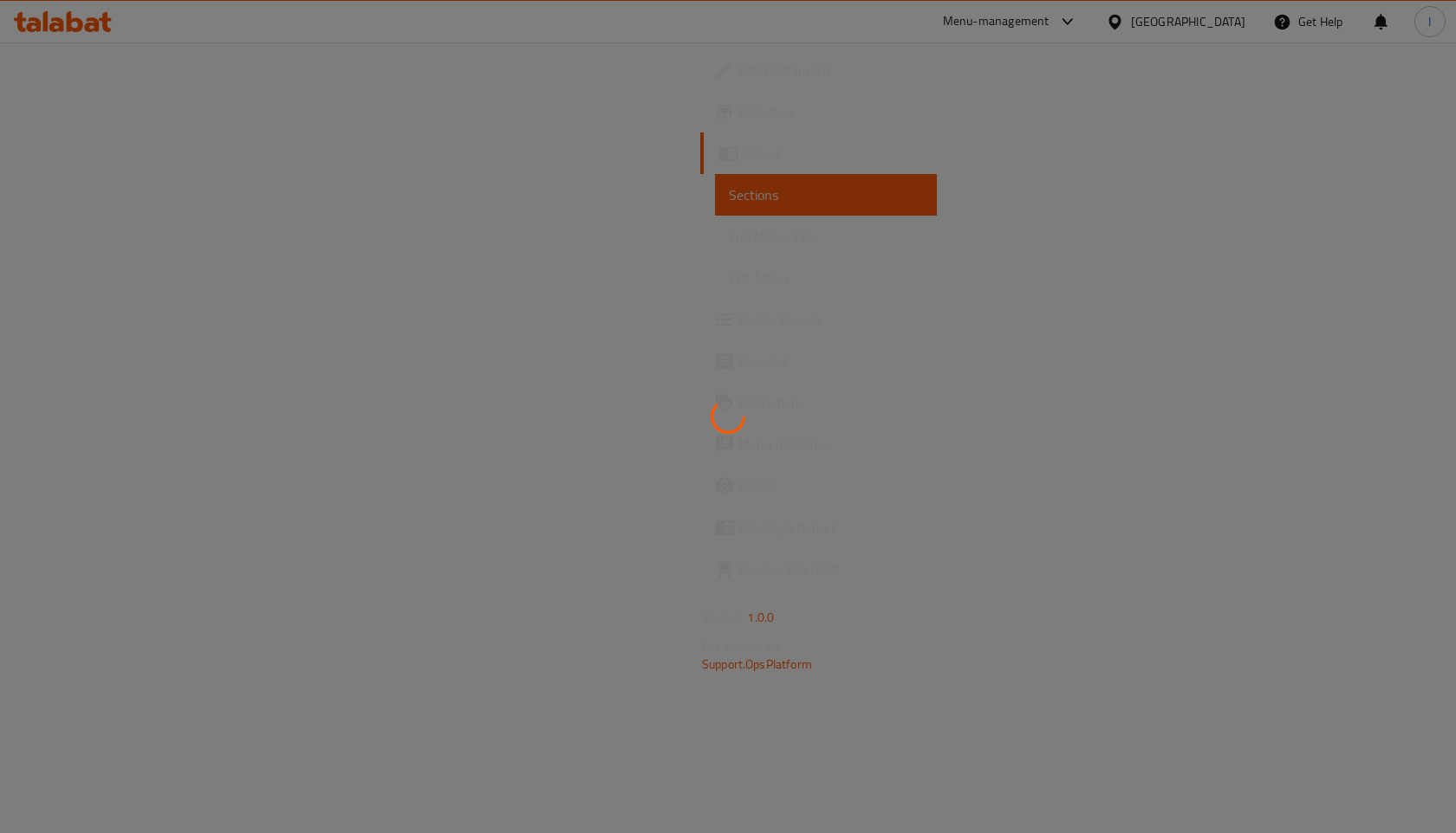
click at [725, 410] on icon at bounding box center [728, 417] width 49 height 49
click at [725, 410] on icon at bounding box center [728, 416] width 43 height 43
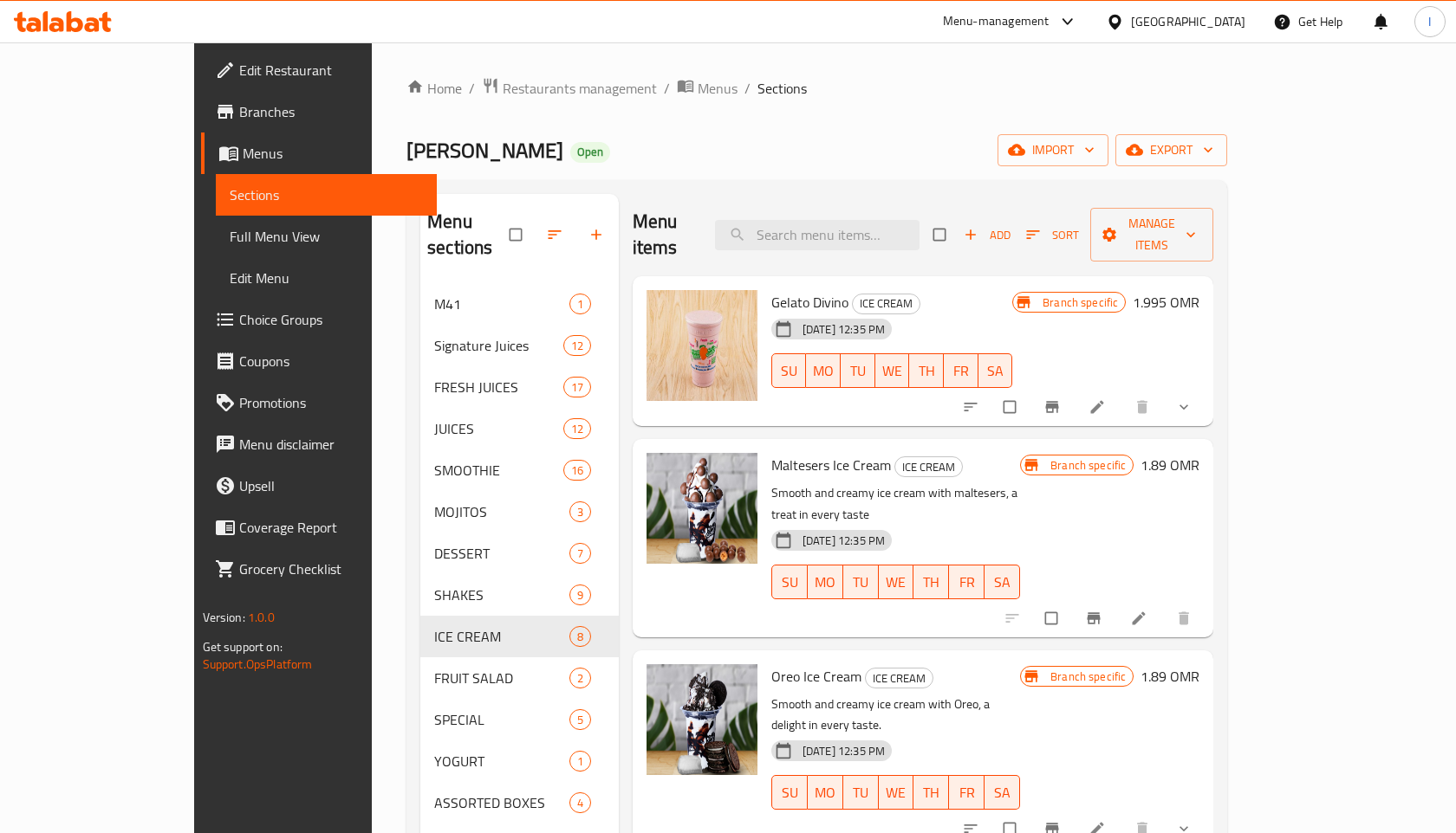
click at [792, 122] on div "Home / Restaurants management / Menus / Sections Mango Talaat Open import expor…" at bounding box center [817, 559] width 821 height 965
drag, startPoint x: 724, startPoint y: 278, endPoint x: 798, endPoint y: 272, distance: 74.2
click at [798, 289] on span "Gelato Divino" at bounding box center [809, 302] width 77 height 26
click at [763, 124] on div "Home / Restaurants management / Menus / Sections Mango Talaat Open import expor…" at bounding box center [817, 559] width 821 height 965
click at [1079, 225] on span "Sort" at bounding box center [1053, 235] width 53 height 19
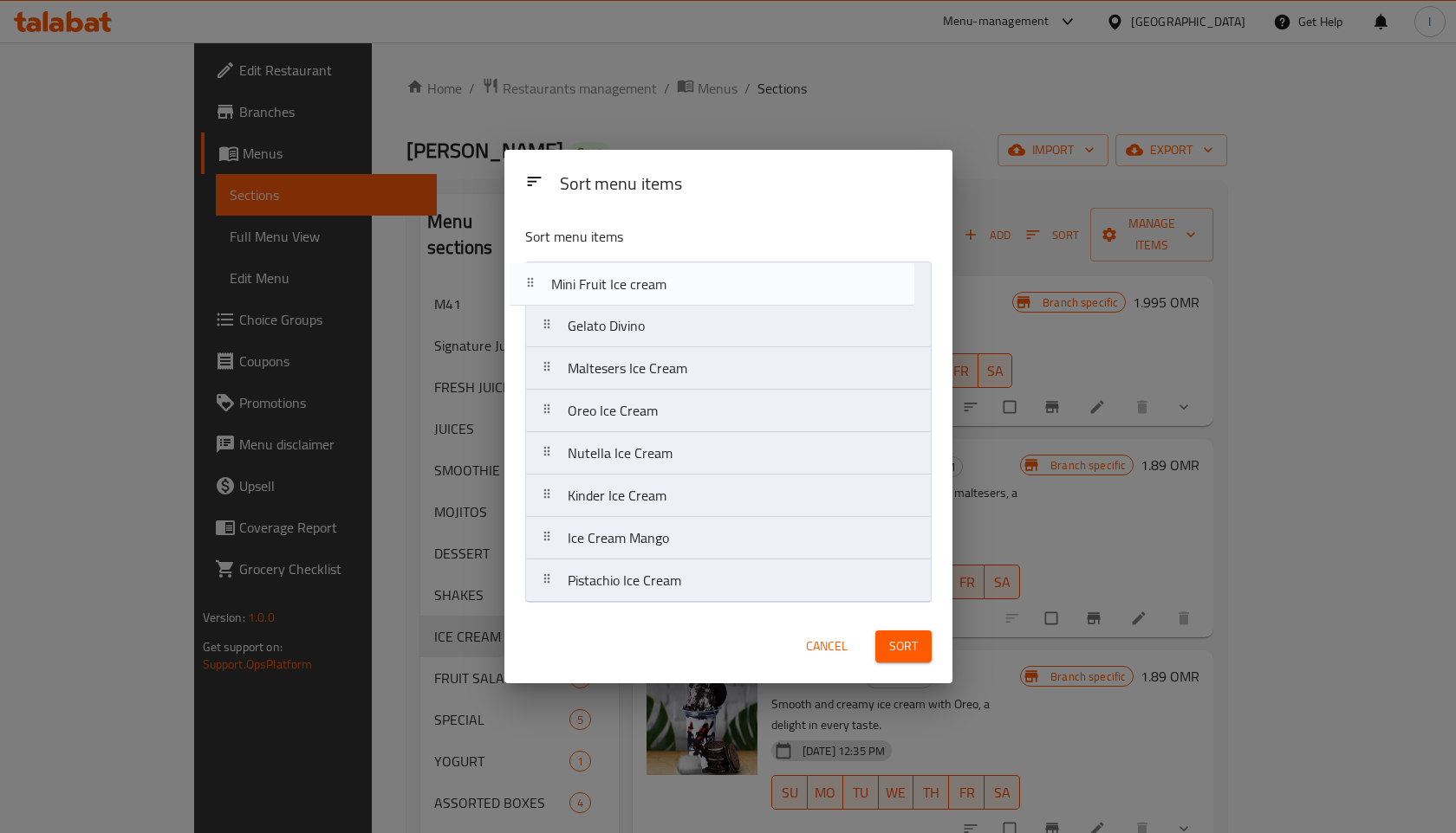
drag, startPoint x: 651, startPoint y: 587, endPoint x: 634, endPoint y: 284, distance: 303.5
click at [634, 284] on nav "Gelato Divino Maltesers Ice Cream Oreo Ice Cream Nutella Ice Cream Kinder Ice C…" at bounding box center [728, 433] width 406 height 341
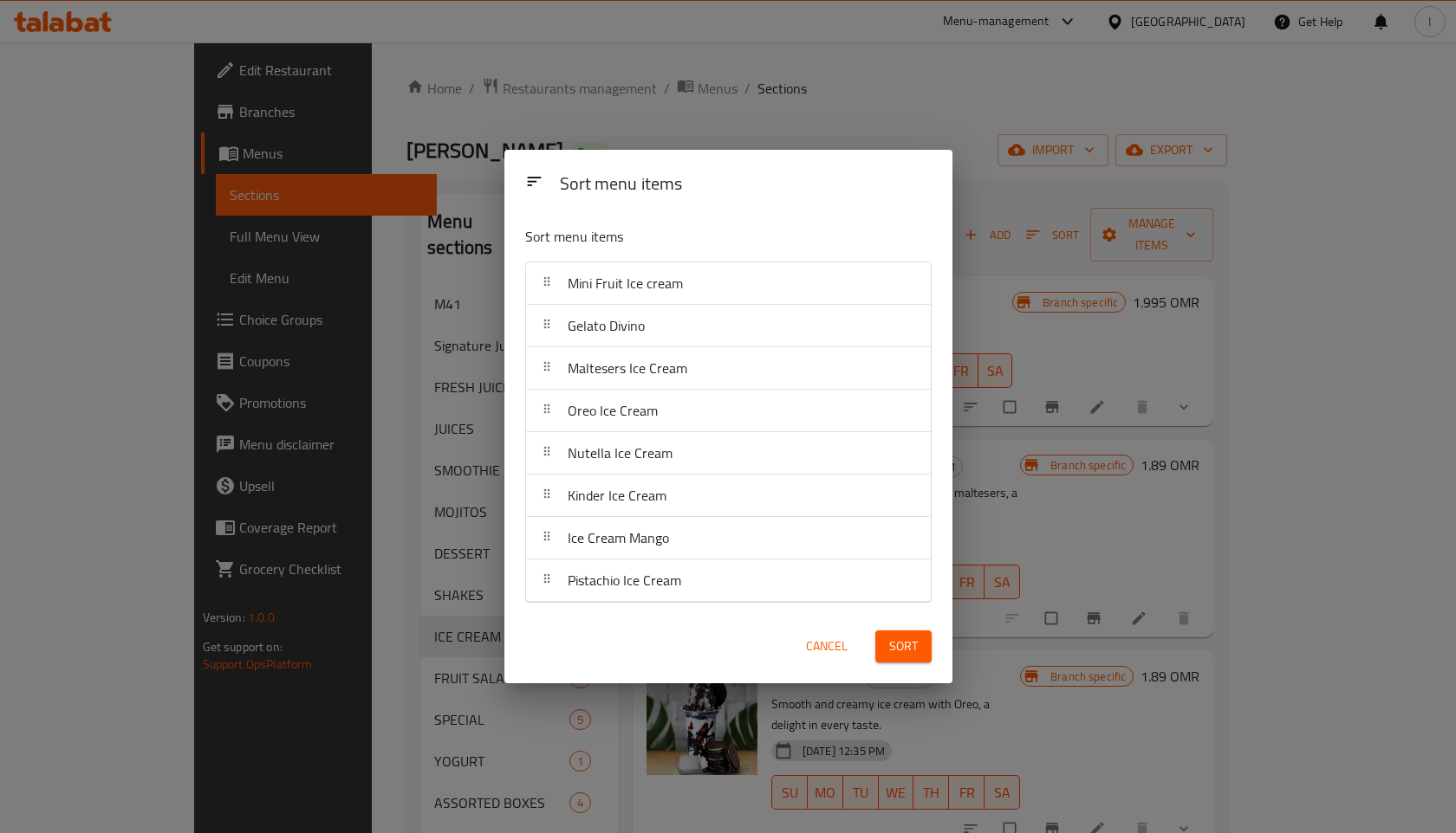
click at [909, 647] on span "Sort" at bounding box center [902, 647] width 28 height 21
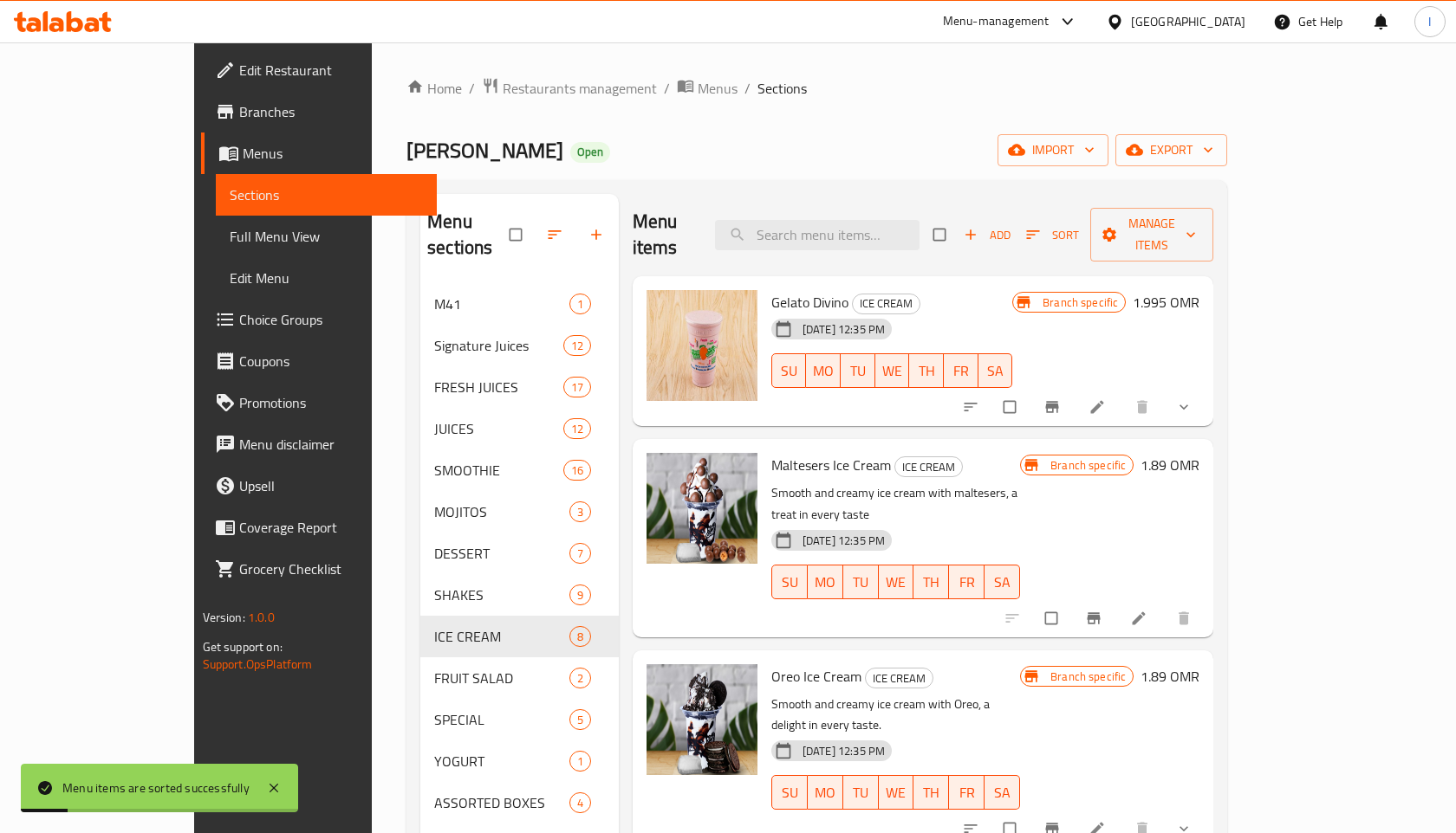
click at [693, 138] on div "Mango Talaat Open import export" at bounding box center [817, 150] width 821 height 32
click at [715, 117] on div "Home / Restaurants management / Menus / Sections Mango Talaat Open import expor…" at bounding box center [817, 559] width 821 height 965
click at [748, 111] on div "Home / Restaurants management / Menus / Sections Mango Talaat Open import expor…" at bounding box center [817, 559] width 821 height 965
click at [740, 113] on div "Home / Restaurants management / Menus / Sections Mango Talaat Open import expor…" at bounding box center [817, 559] width 821 height 965
click at [732, 169] on div "Home / Restaurants management / Menus / Sections Mango Talaat Open import expor…" at bounding box center [817, 559] width 821 height 965
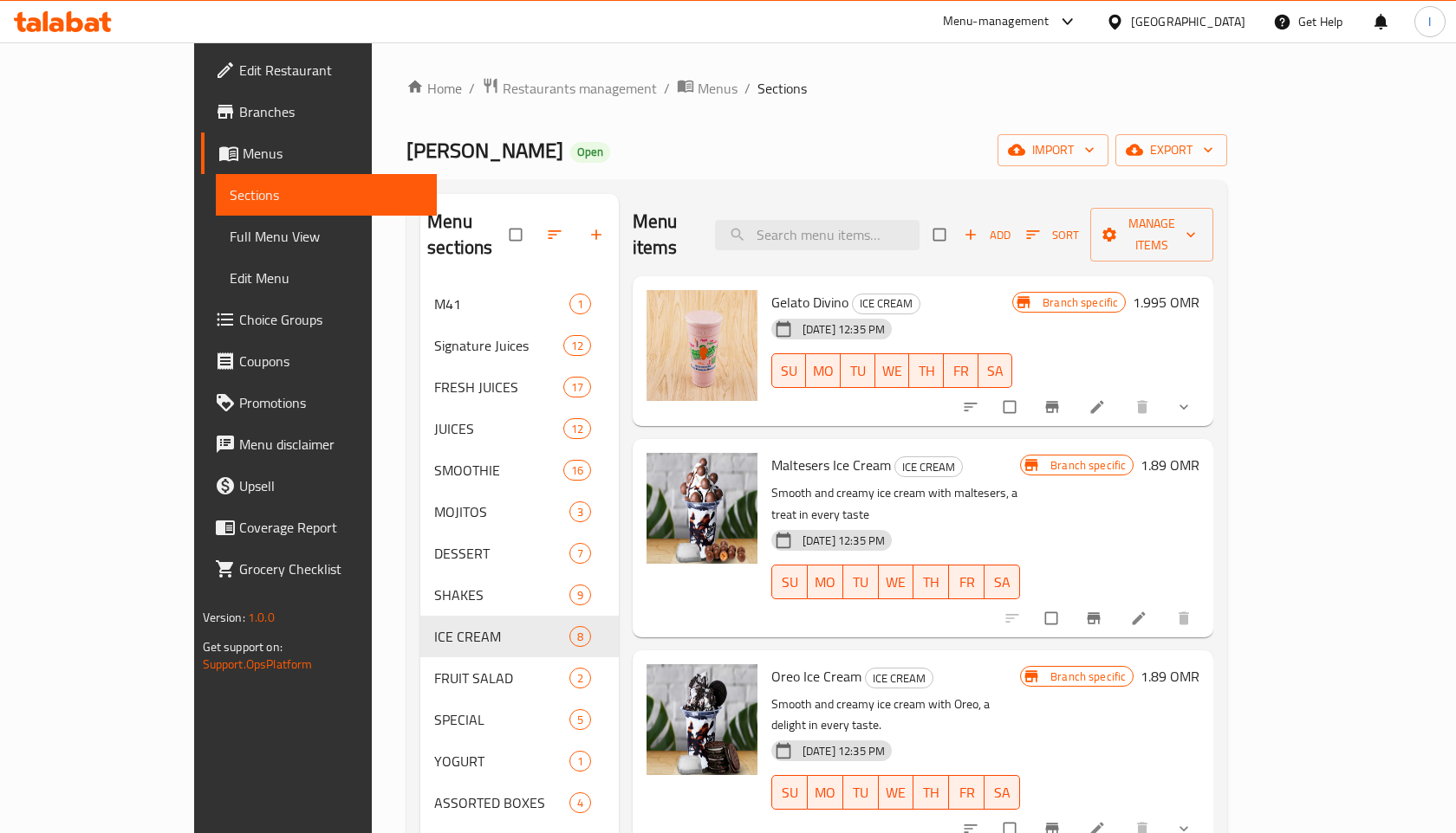
click at [746, 154] on div "Mango Talaat Open import export" at bounding box center [817, 150] width 821 height 32
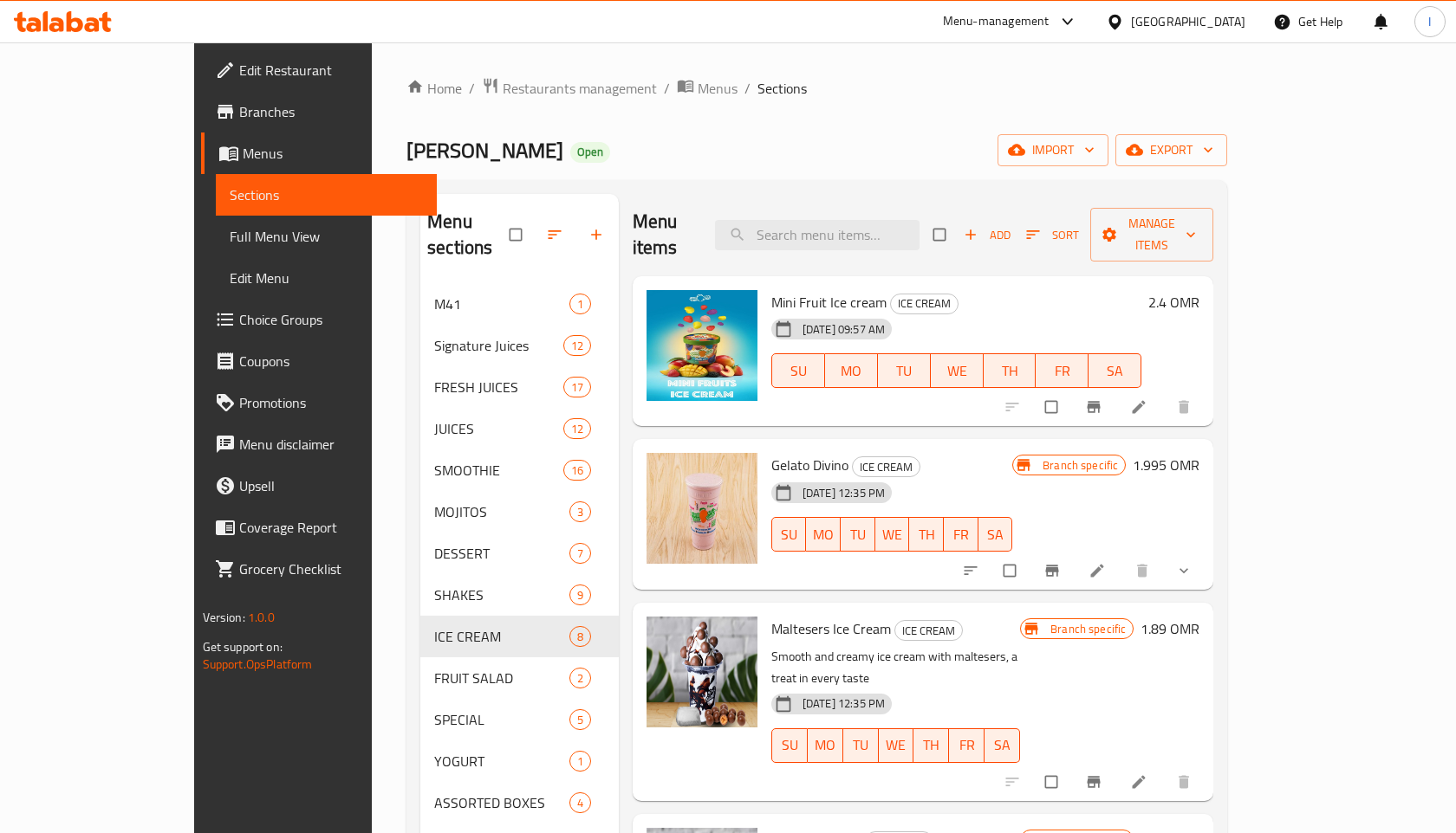
click at [733, 403] on div "Menu items Add Sort Manage items Mini Fruit Ice cream ICE CREAM 29-09-2025 09:5…" at bounding box center [916, 610] width 594 height 833
click at [719, 406] on div "Menu items Add Sort Manage items Mini Fruit Ice cream ICE CREAM 29-09-2025 09:5…" at bounding box center [916, 610] width 594 height 833
click at [546, 229] on icon "button" at bounding box center [555, 235] width 18 height 18
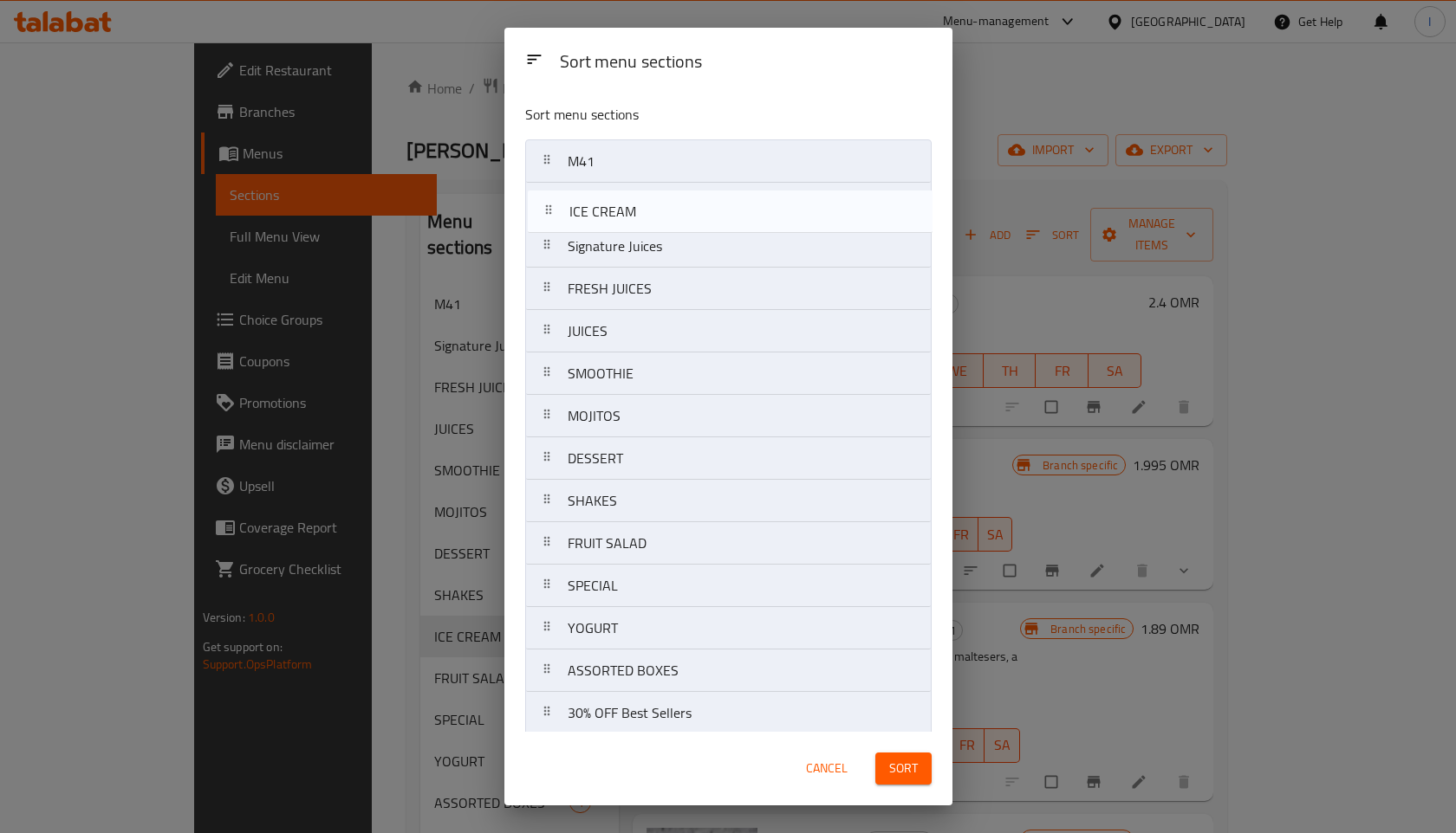
drag, startPoint x: 653, startPoint y: 505, endPoint x: 654, endPoint y: 210, distance: 295.0
click at [654, 210] on nav "M41 Signature Juices FRESH JUICES JUICES SMOOTHIE MOJITOS DESSERT SHAKES ICE CR…" at bounding box center [728, 479] width 406 height 681
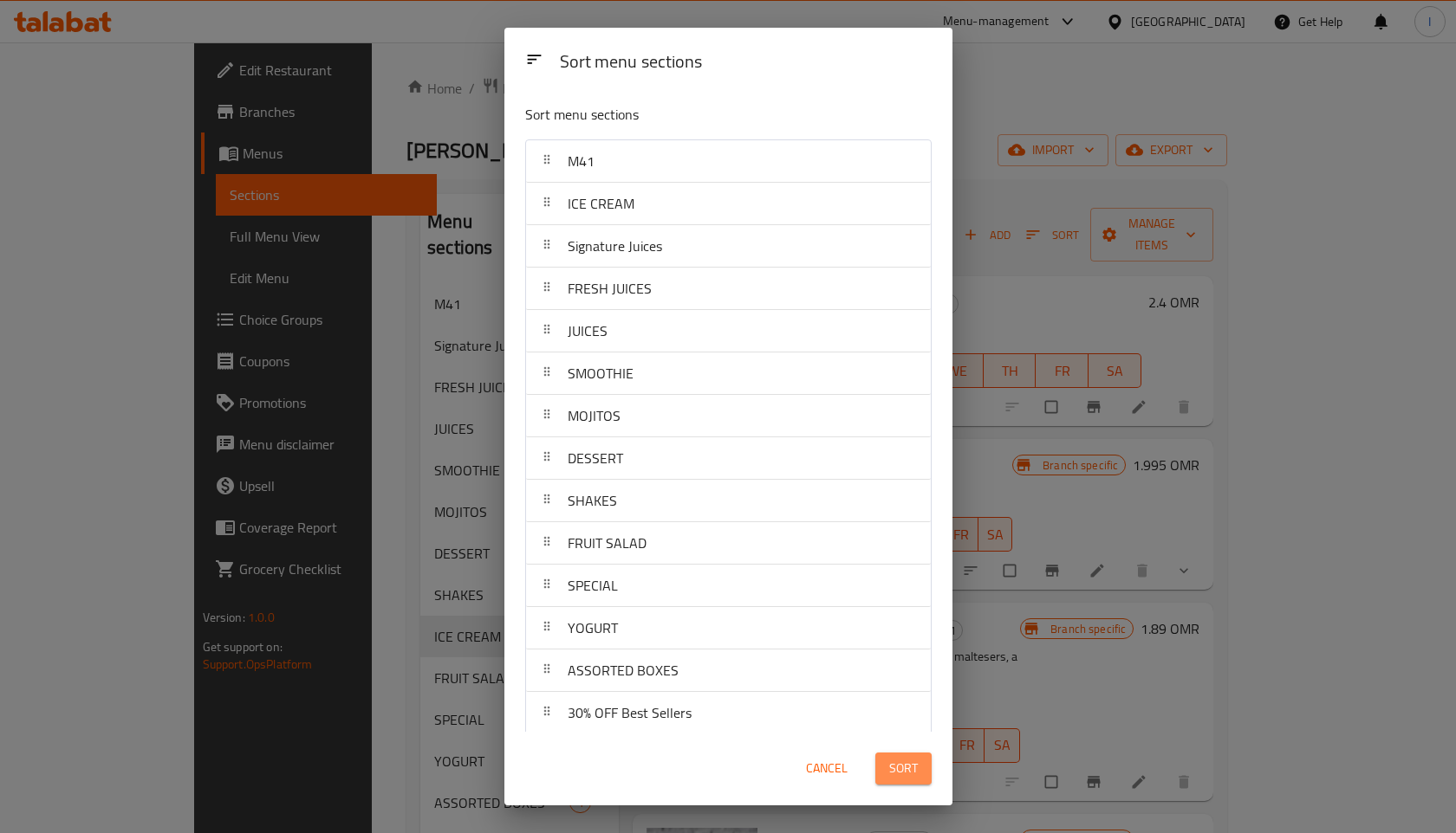
click at [912, 772] on span "Sort" at bounding box center [902, 769] width 28 height 21
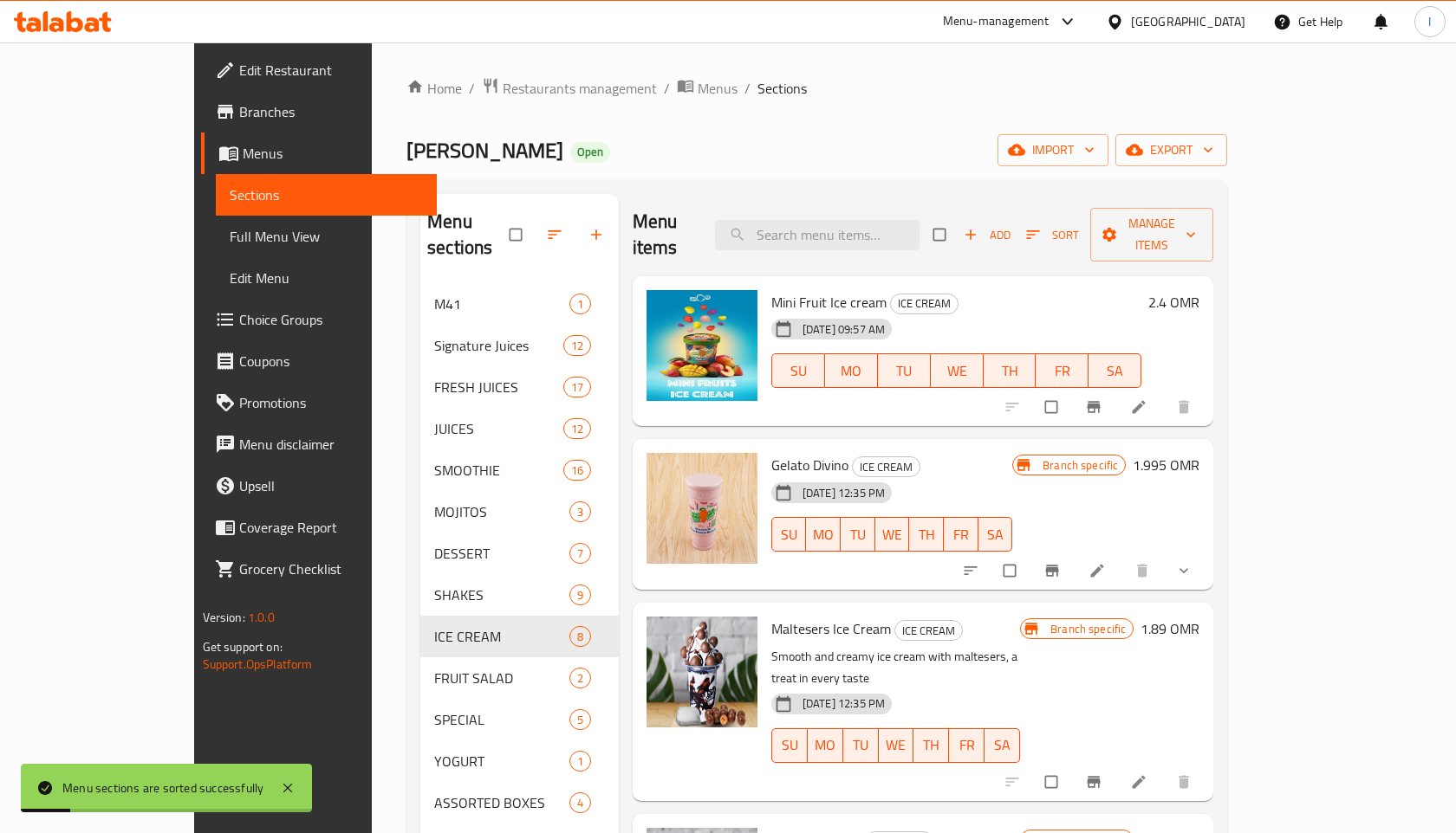
click at [757, 97] on span "Sections" at bounding box center [782, 88] width 50 height 20
click at [881, 106] on div "Home / Restaurants management / Menus / Sections Mango Talaat Open import expor…" at bounding box center [817, 559] width 821 height 965
click at [704, 142] on div "Mango Talaat Open import export" at bounding box center [817, 150] width 821 height 32
click at [287, 786] on icon at bounding box center [287, 788] width 9 height 9
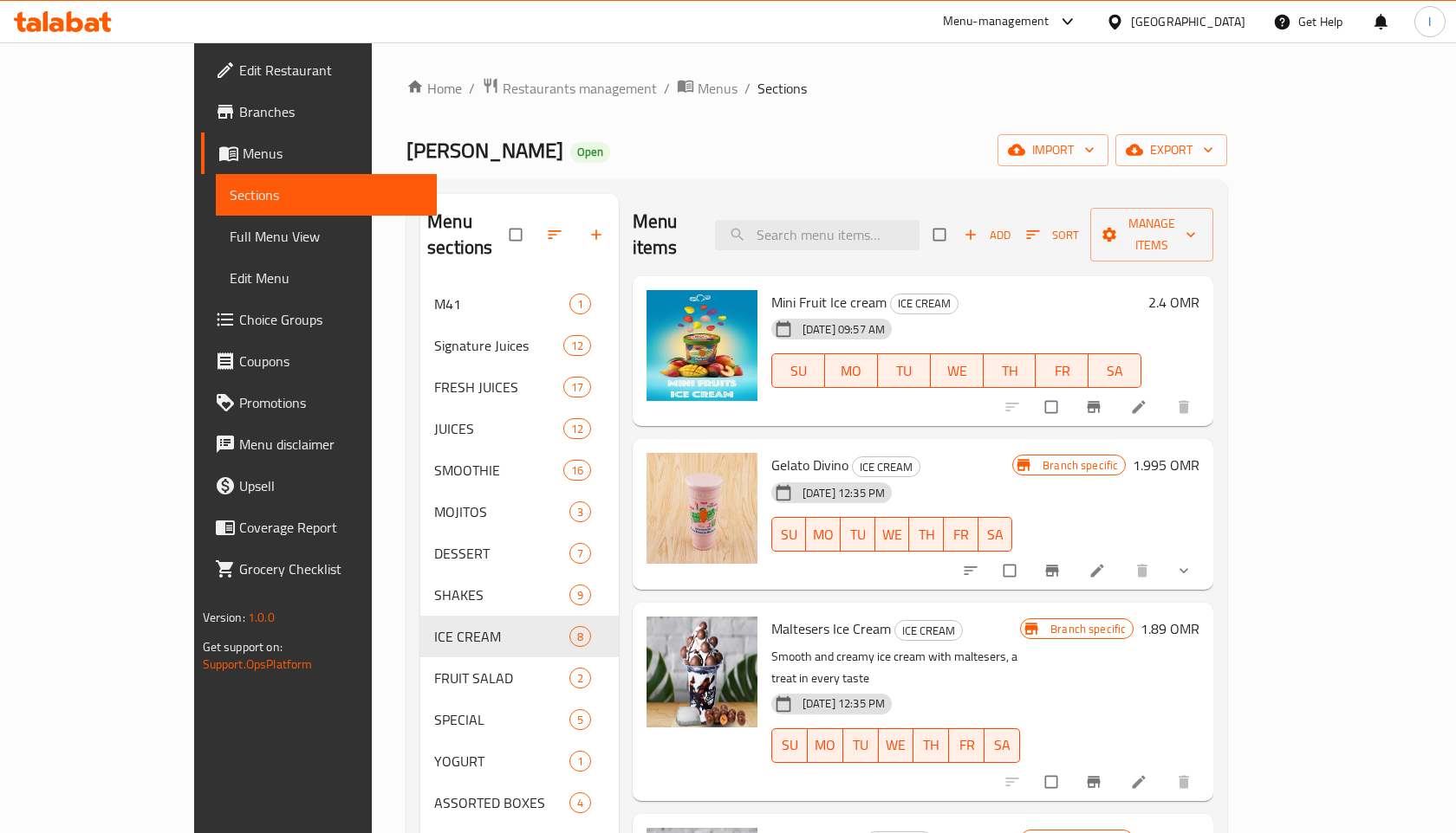
click at [756, 147] on div "Mango Talaat Open import export" at bounding box center [817, 150] width 821 height 32
click at [716, 184] on div "Menu sections M41 1 ICE CREAM 8 Signature Juices 12 FRESH JUICES 17 JUICES 12 S…" at bounding box center [817, 611] width 821 height 861
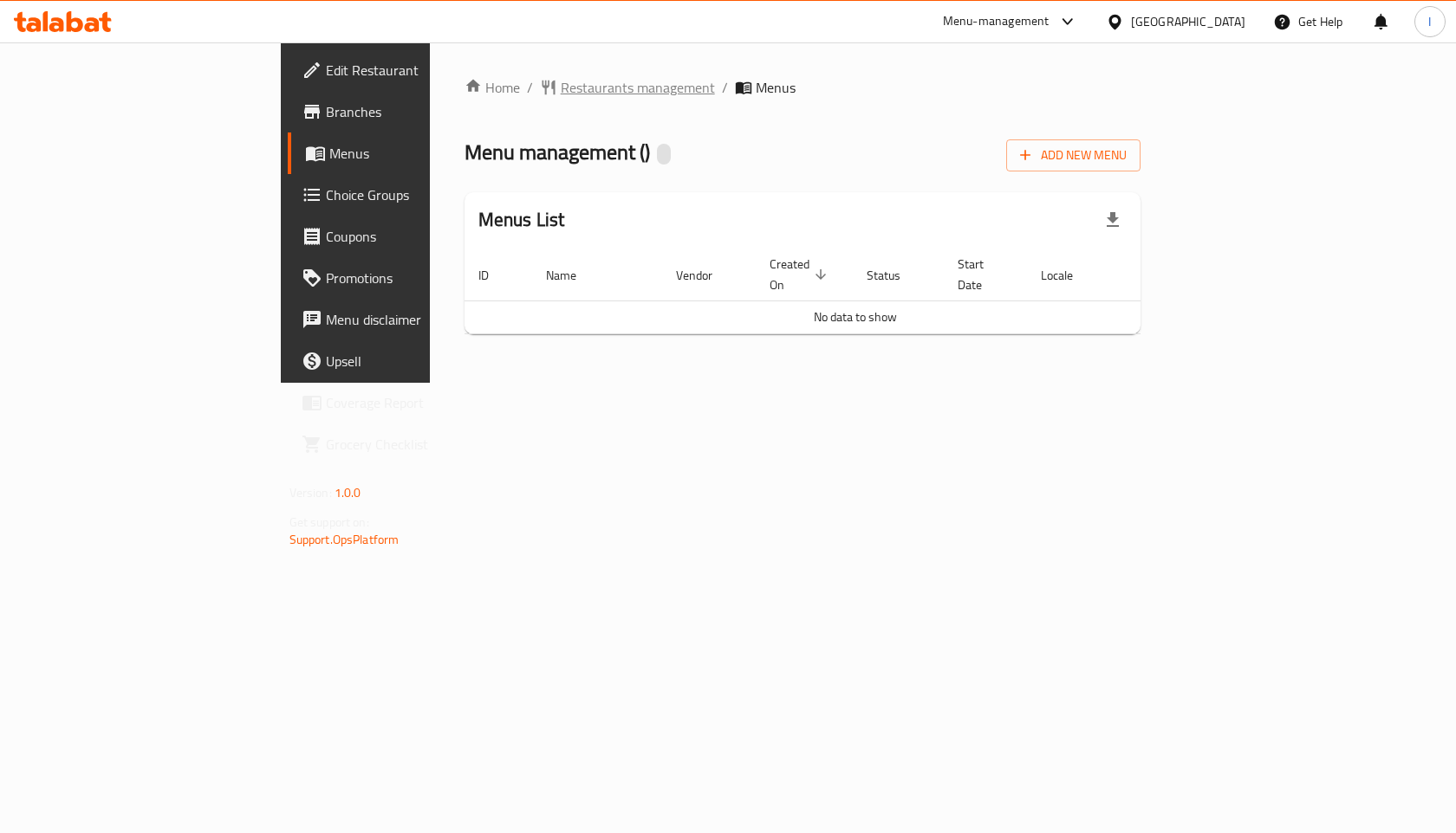
click at [560, 93] on span "Restaurants management" at bounding box center [637, 87] width 154 height 20
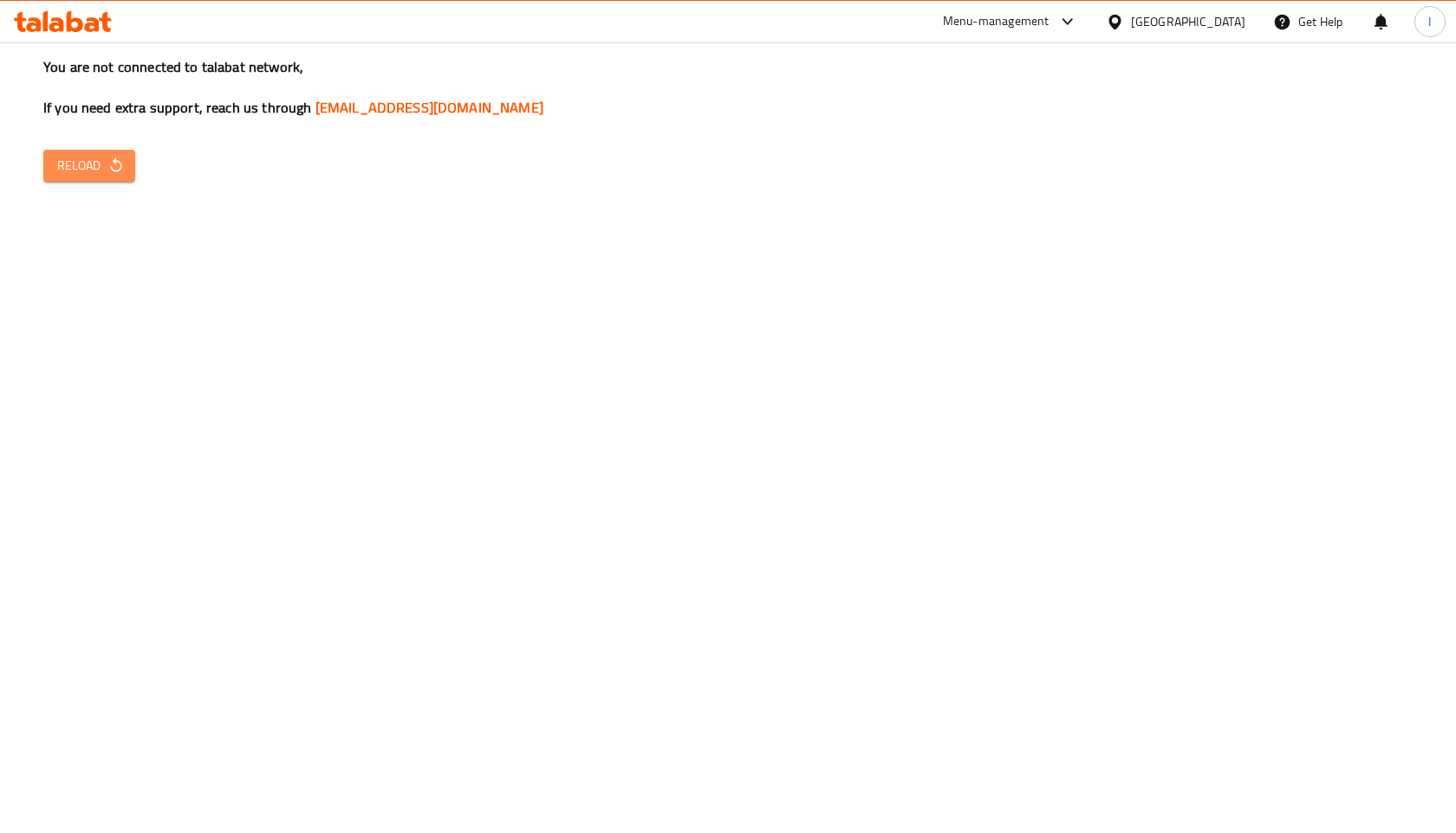
click at [76, 170] on span "Reload" at bounding box center [90, 166] width 64 height 21
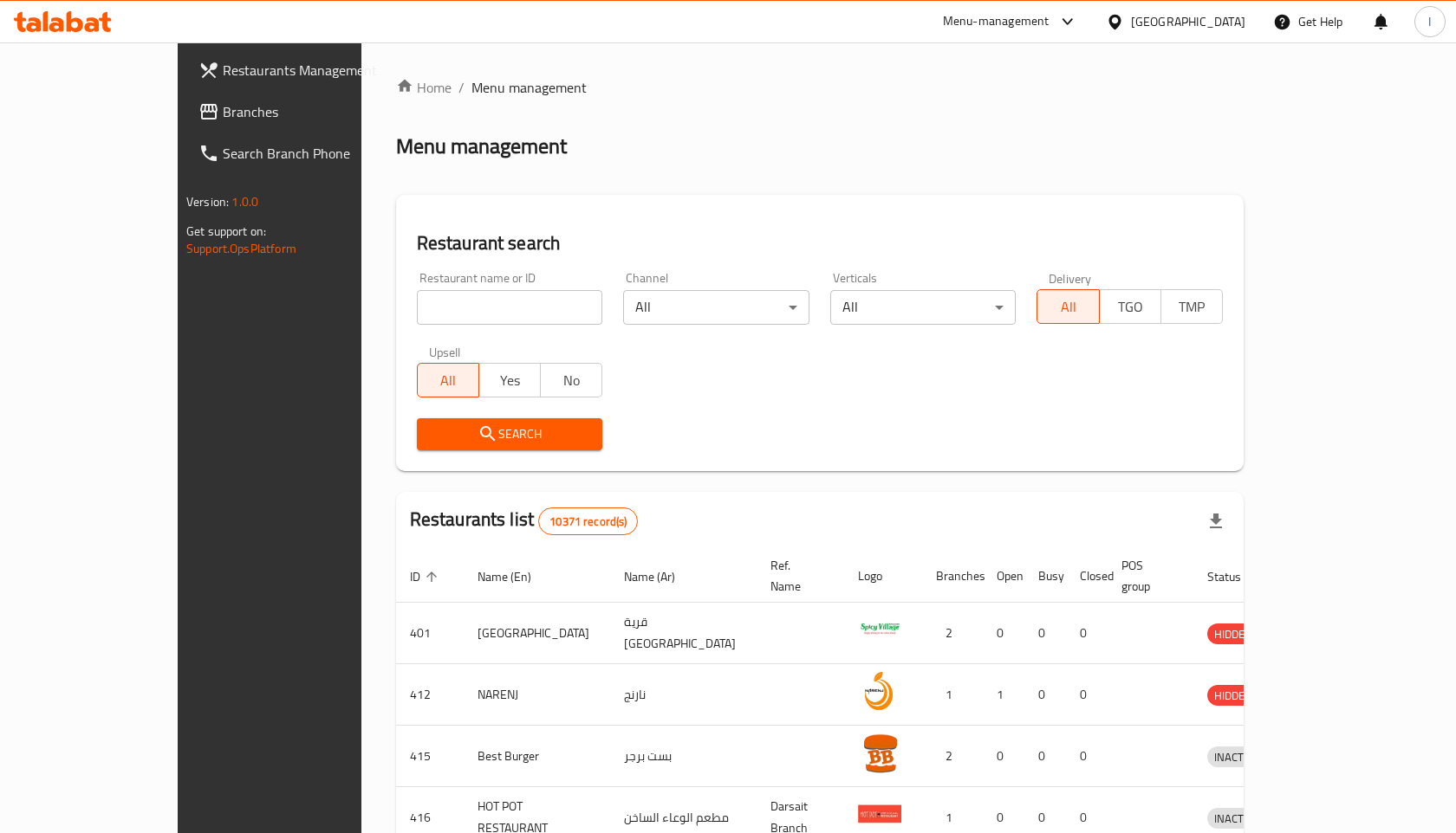
click at [417, 308] on input "search" at bounding box center [510, 308] width 186 height 35
click at [467, 304] on input "search" at bounding box center [510, 308] width 186 height 35
click at [479, 312] on input "search" at bounding box center [510, 308] width 186 height 35
click at [441, 315] on input "search" at bounding box center [510, 308] width 186 height 35
type input "mango talaat"
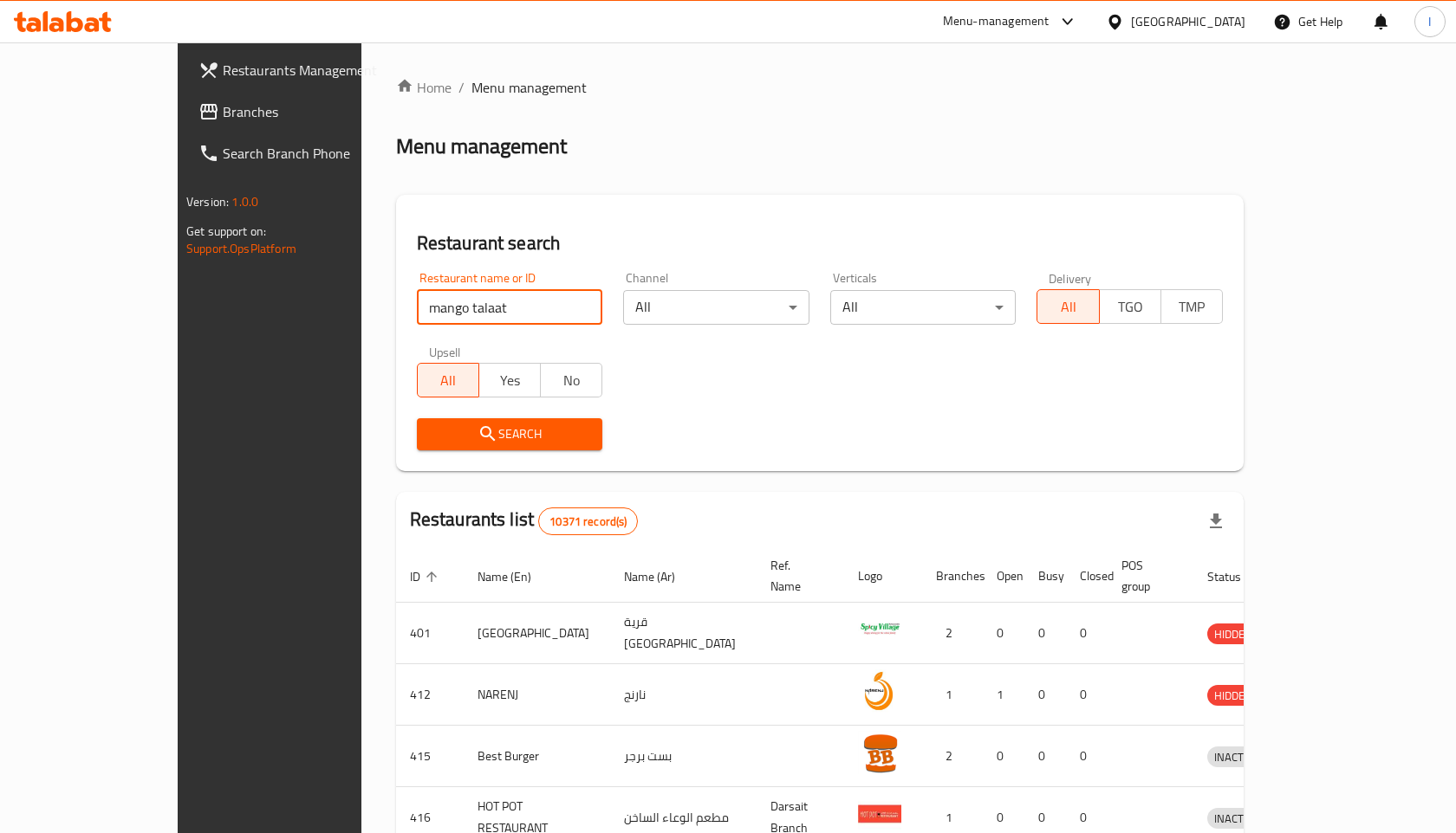
click button "Search" at bounding box center [510, 435] width 186 height 32
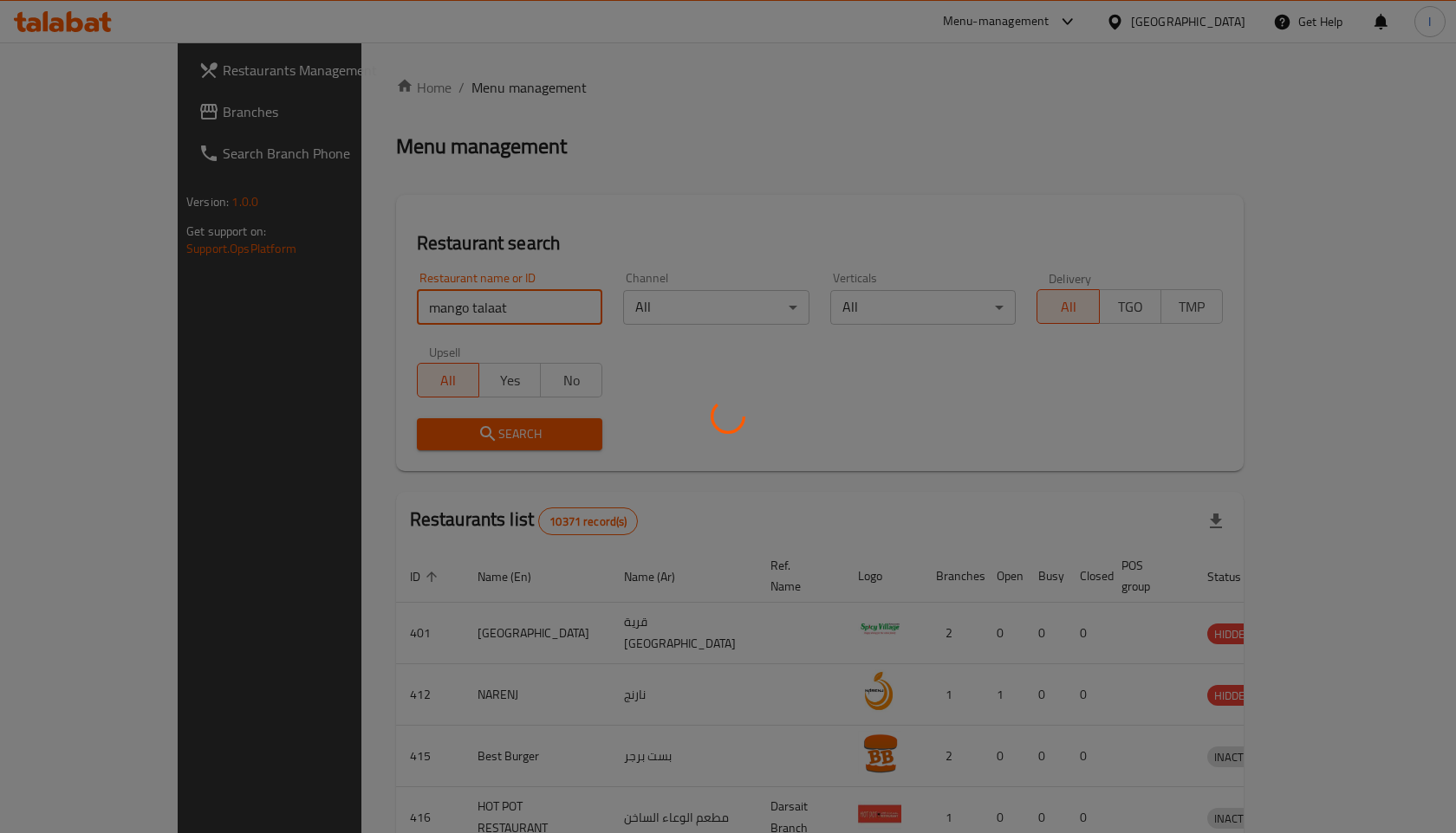
click button "Search" at bounding box center [510, 435] width 186 height 32
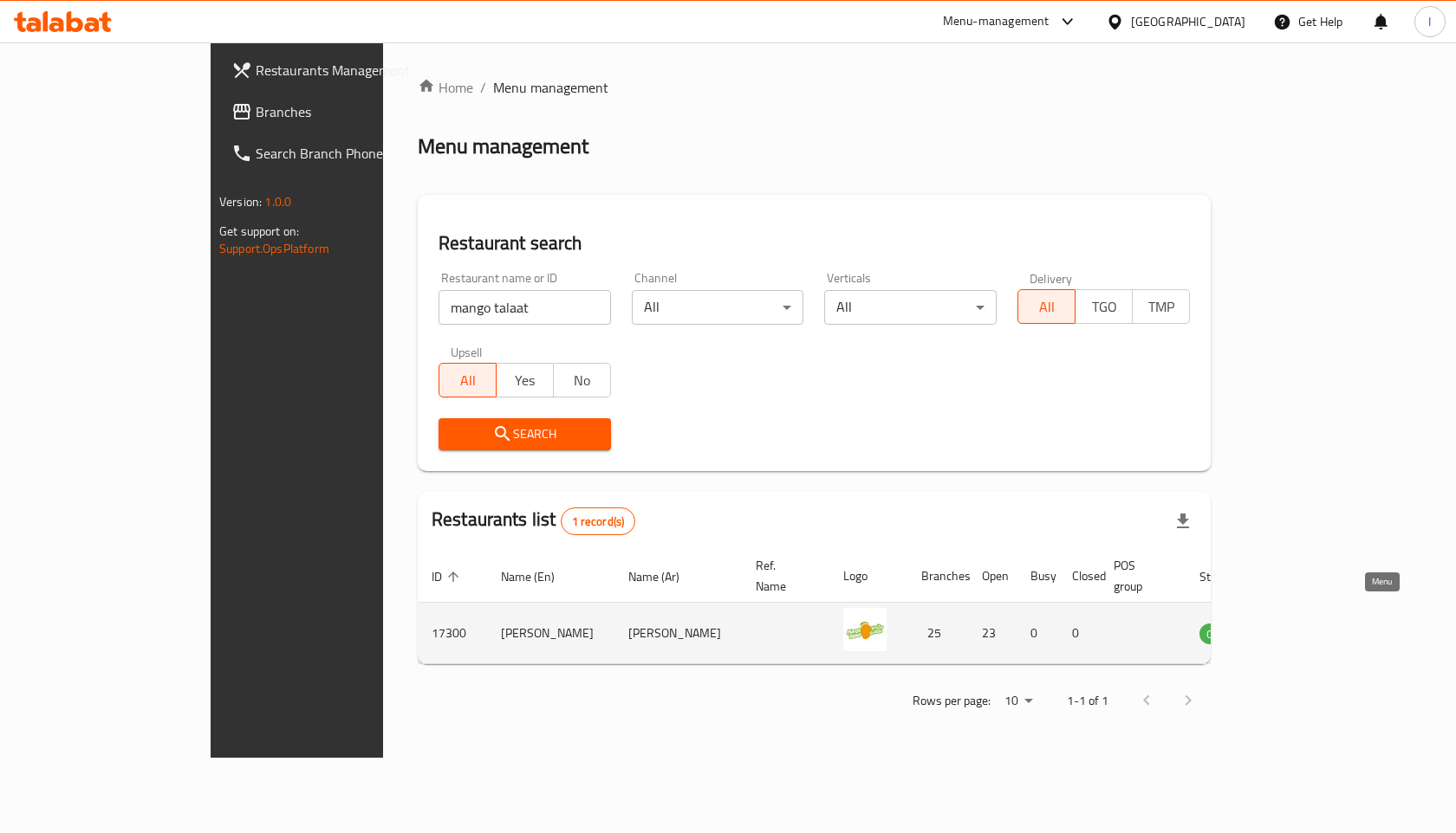
click at [1311, 623] on icon "enhanced table" at bounding box center [1300, 632] width 20 height 20
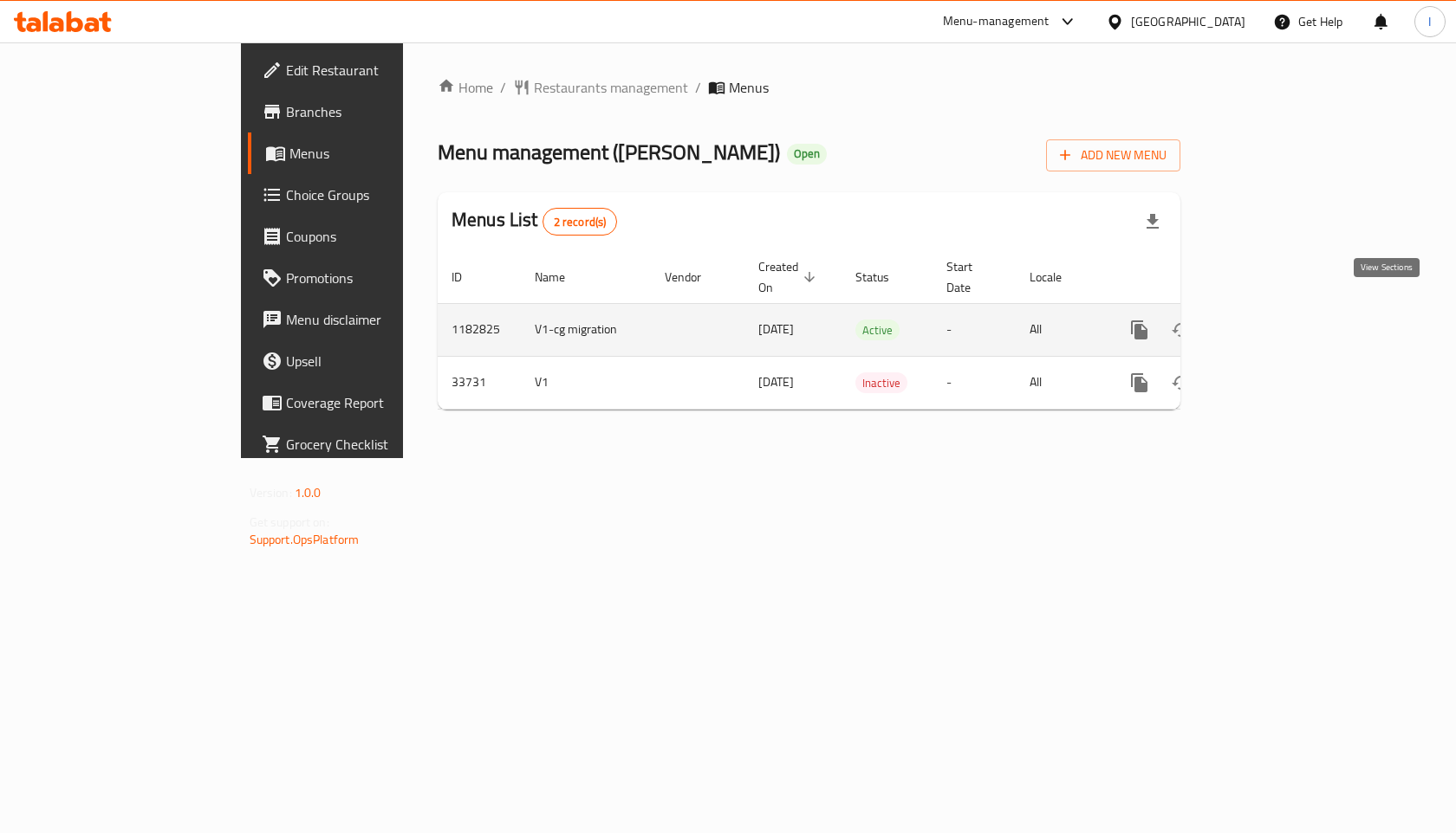
click at [1275, 320] on icon "enhanced table" at bounding box center [1264, 329] width 20 height 20
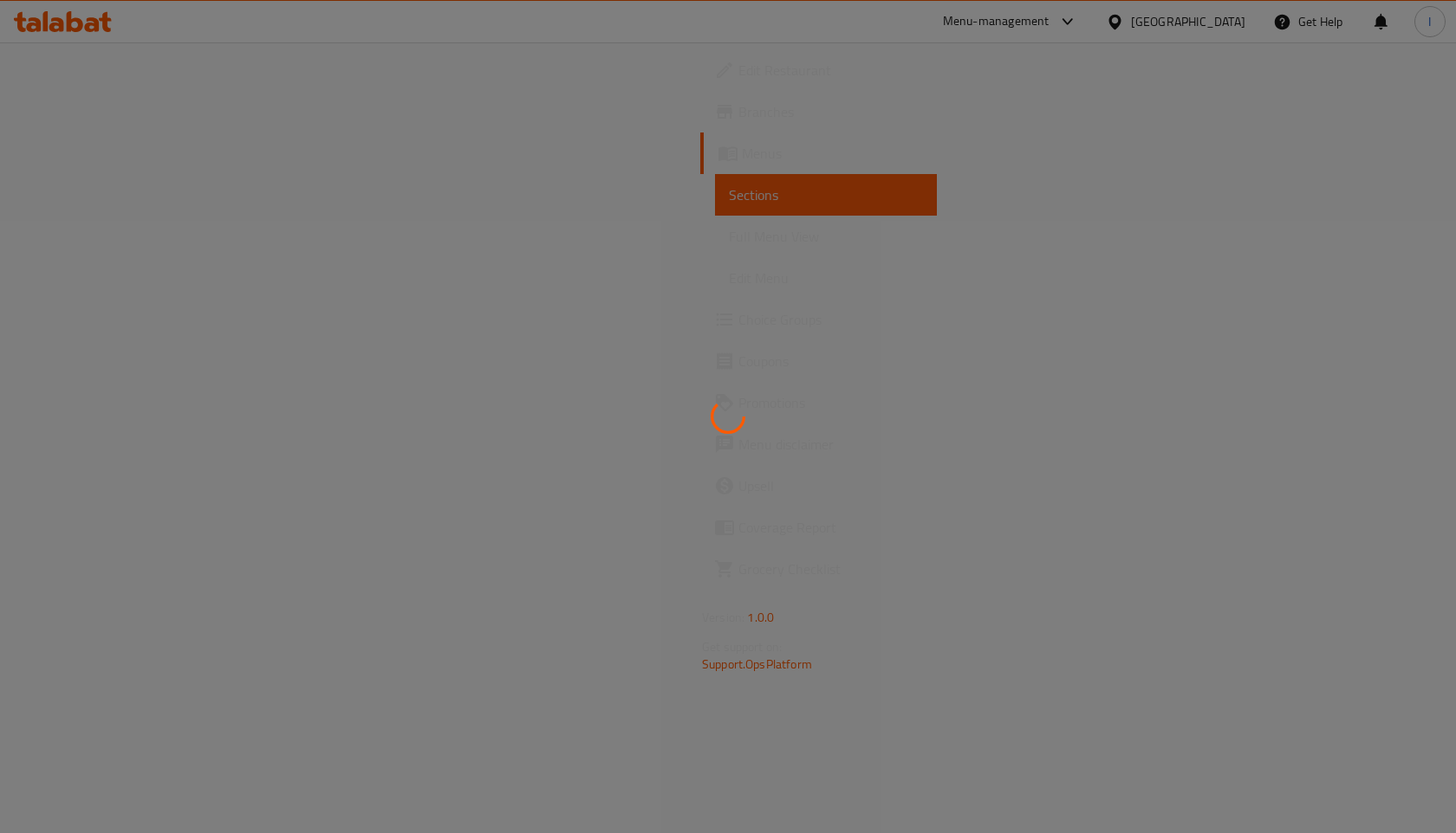
click at [725, 410] on icon at bounding box center [728, 416] width 43 height 43
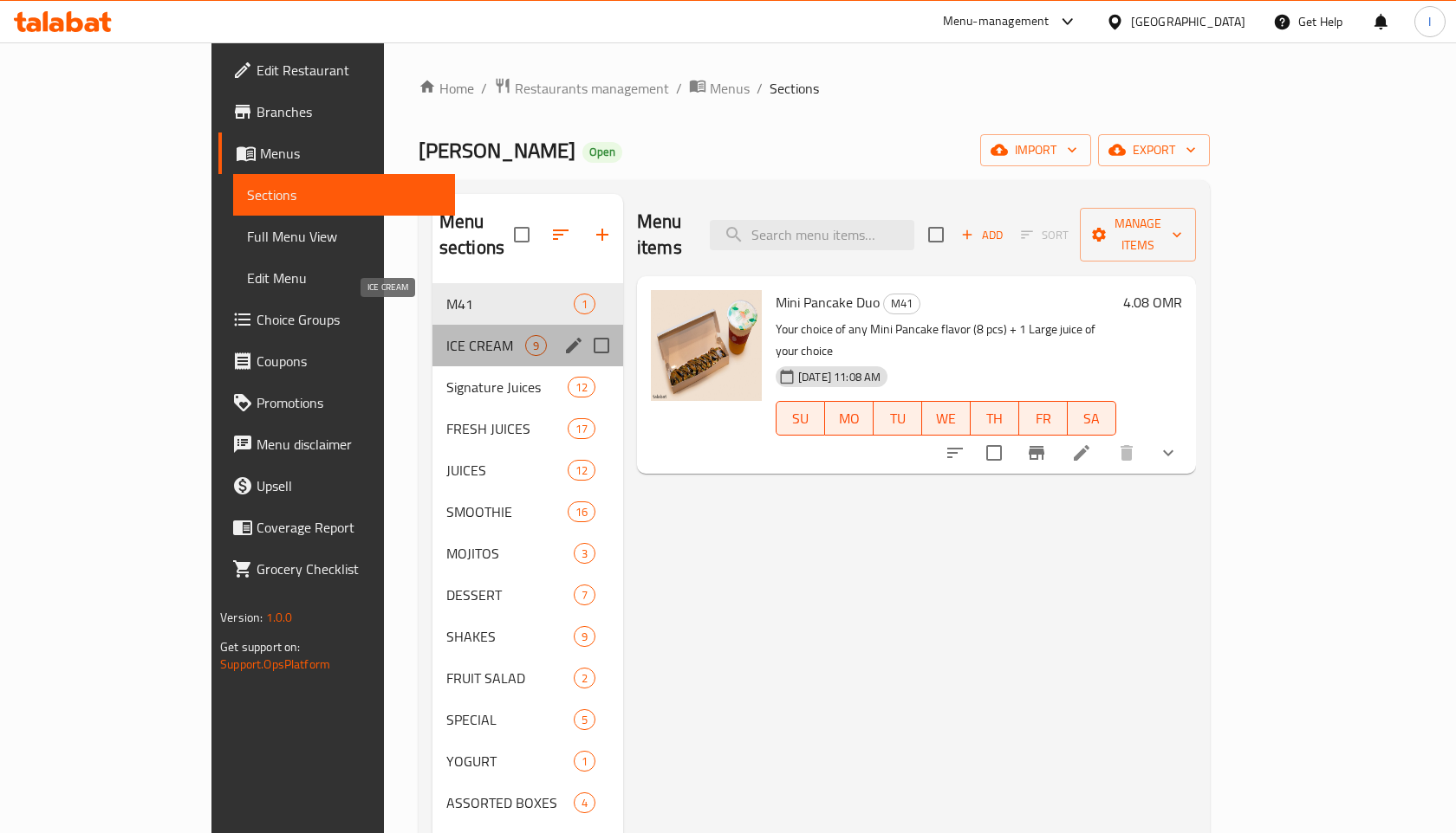
click at [446, 335] on span "ICE CREAM" at bounding box center [485, 345] width 79 height 20
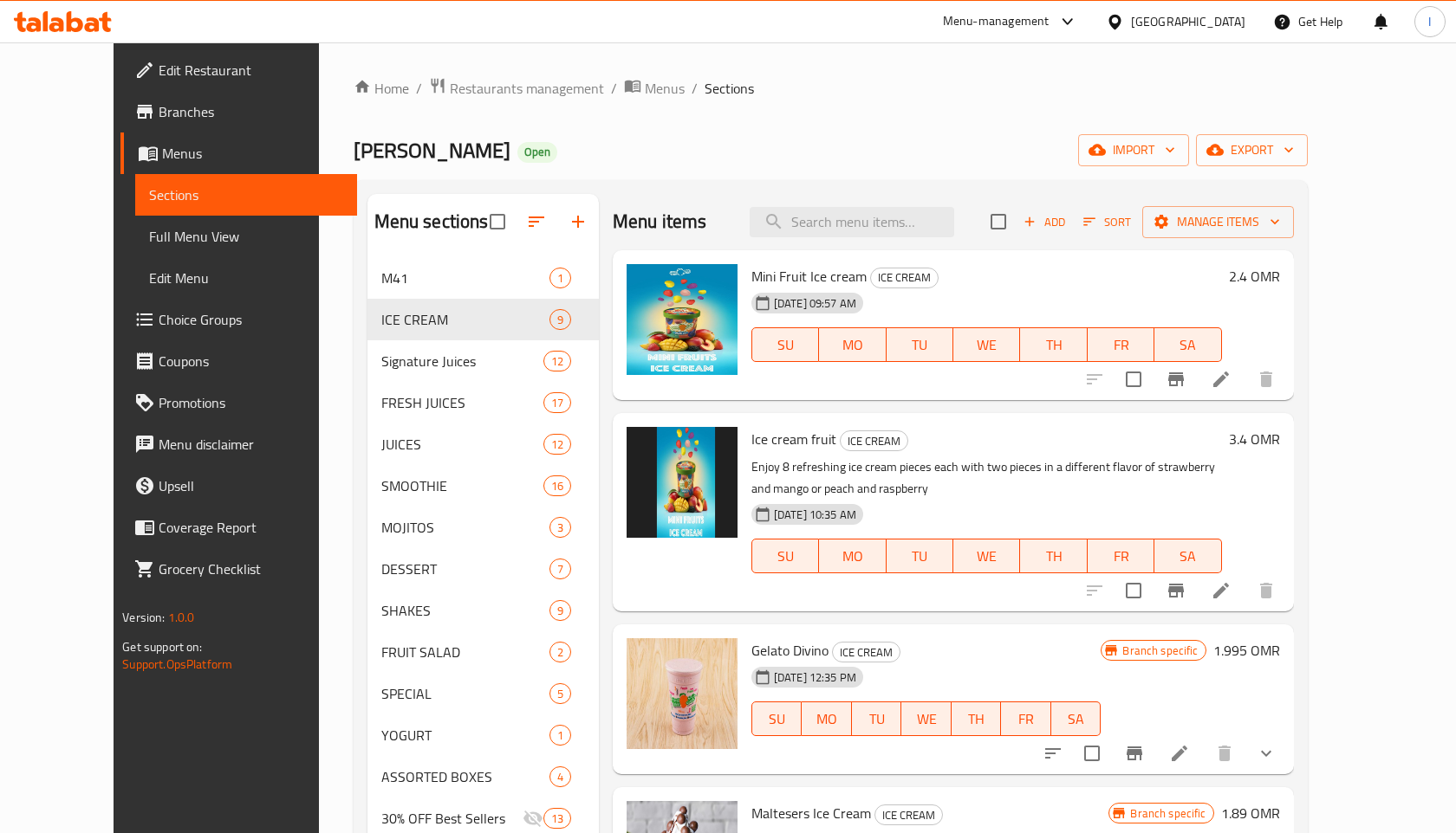
click at [1280, 277] on h6 "2.4 OMR" at bounding box center [1254, 276] width 51 height 24
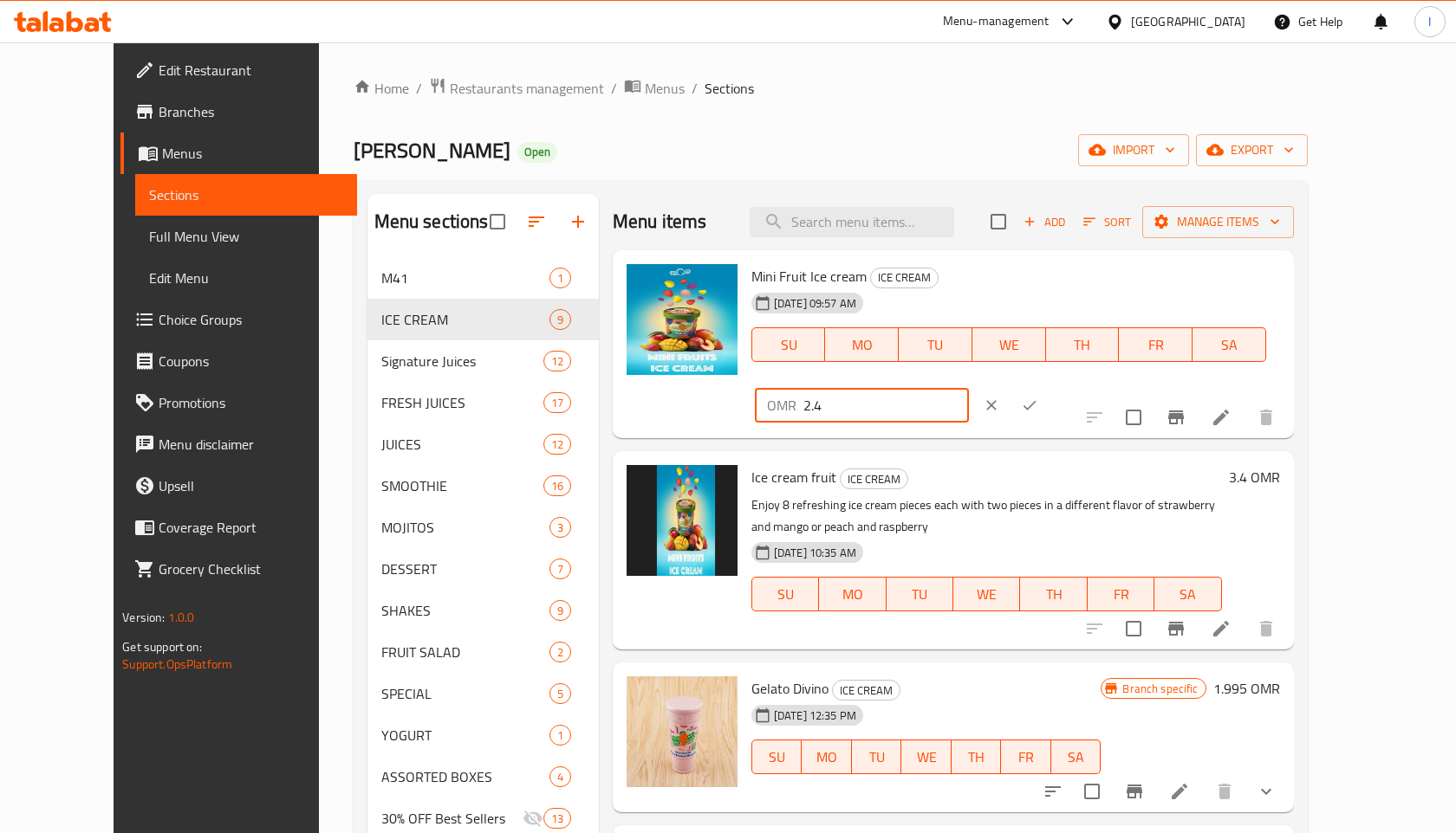
drag, startPoint x: 1224, startPoint y: 283, endPoint x: 1137, endPoint y: 283, distance: 87.0
click at [969, 388] on div "OMR 2.4 ​" at bounding box center [862, 405] width 214 height 35
type input "3.4"
click at [1038, 397] on icon "ok" at bounding box center [1030, 405] width 18 height 18
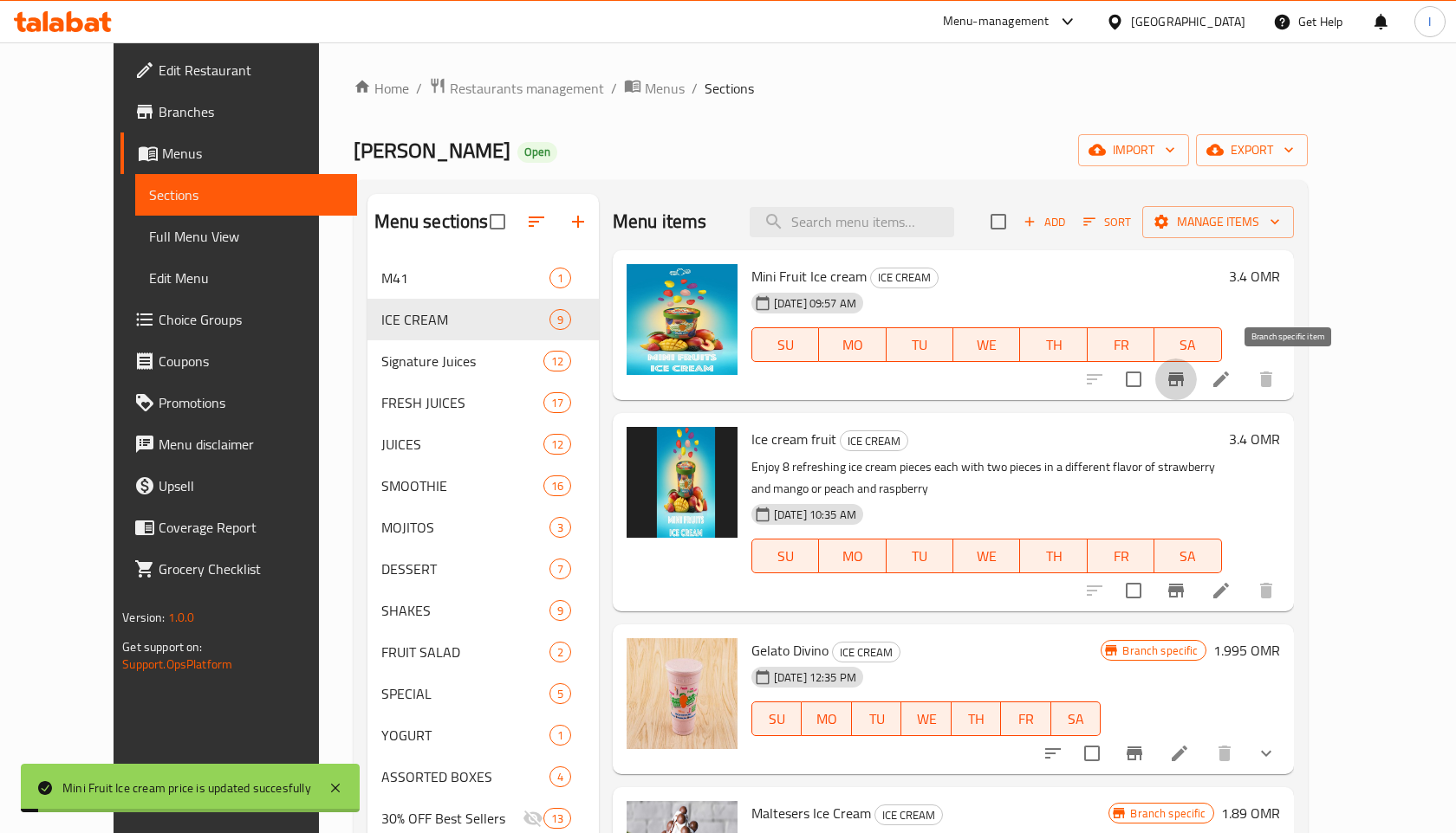
click at [1186, 383] on icon "Branch-specific-item" at bounding box center [1175, 379] width 20 height 20
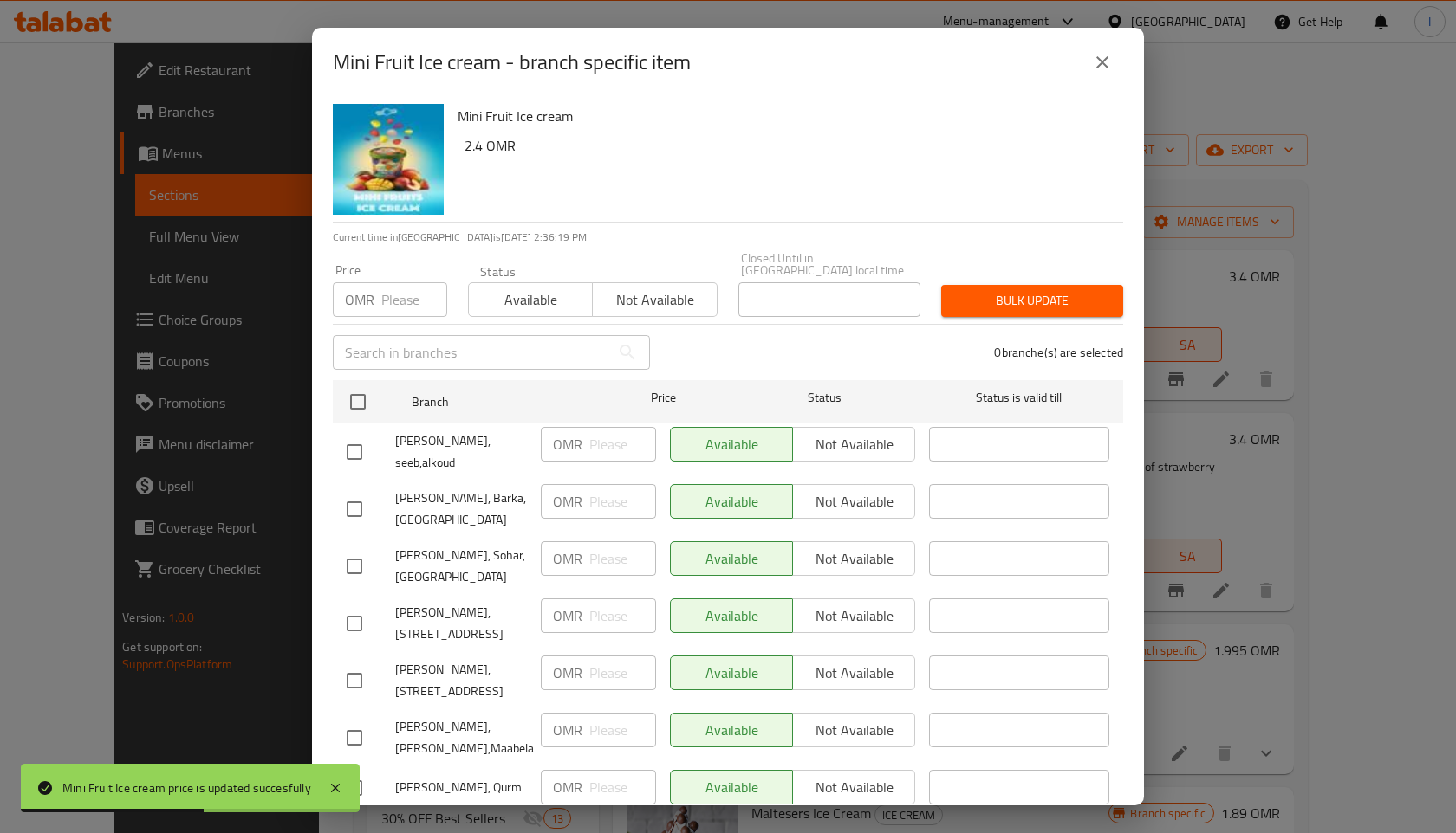
click at [391, 291] on input "number" at bounding box center [414, 300] width 66 height 35
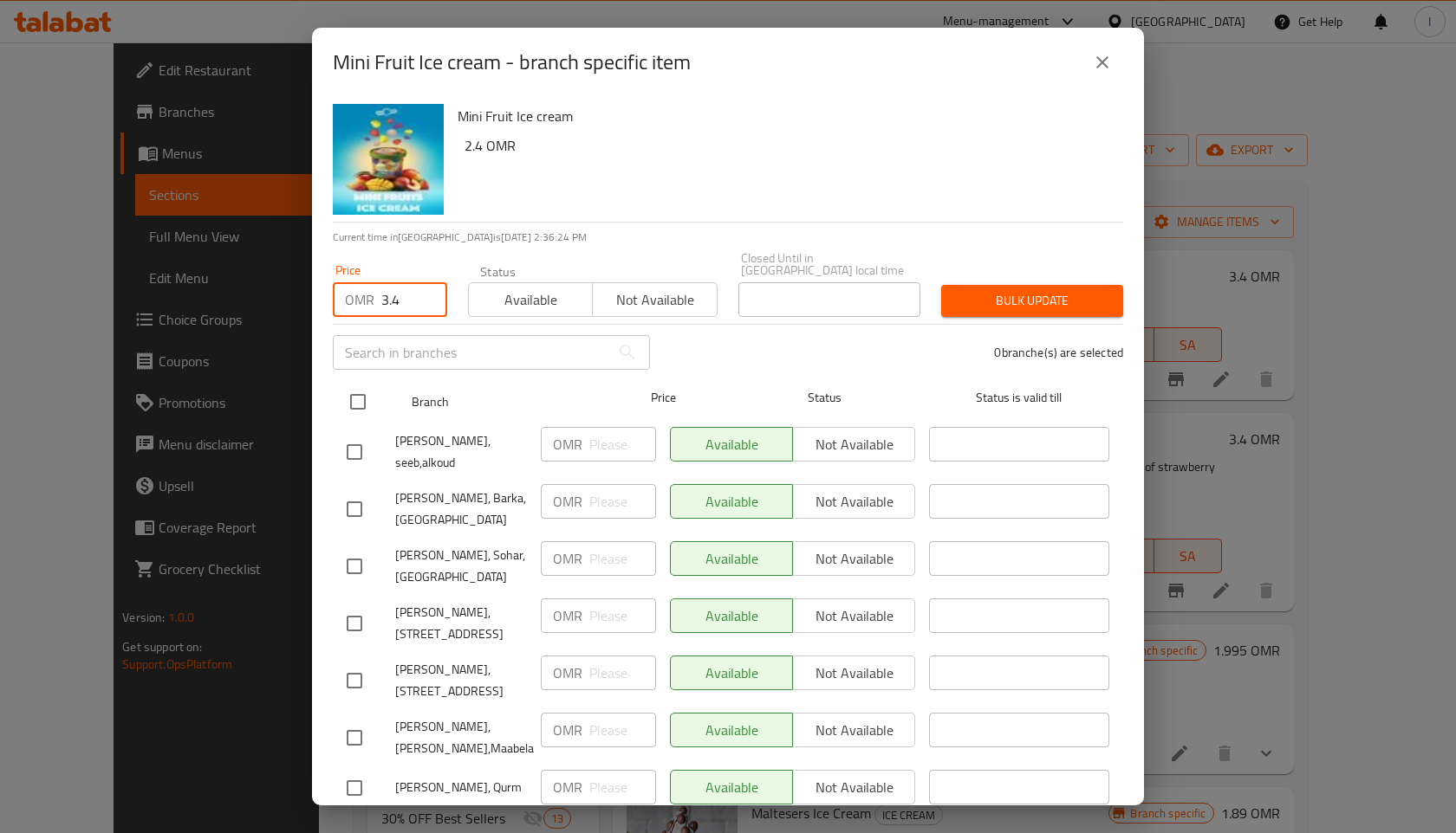
type input "3.4"
click at [356, 390] on input "checkbox" at bounding box center [358, 401] width 36 height 36
checkbox input "true"
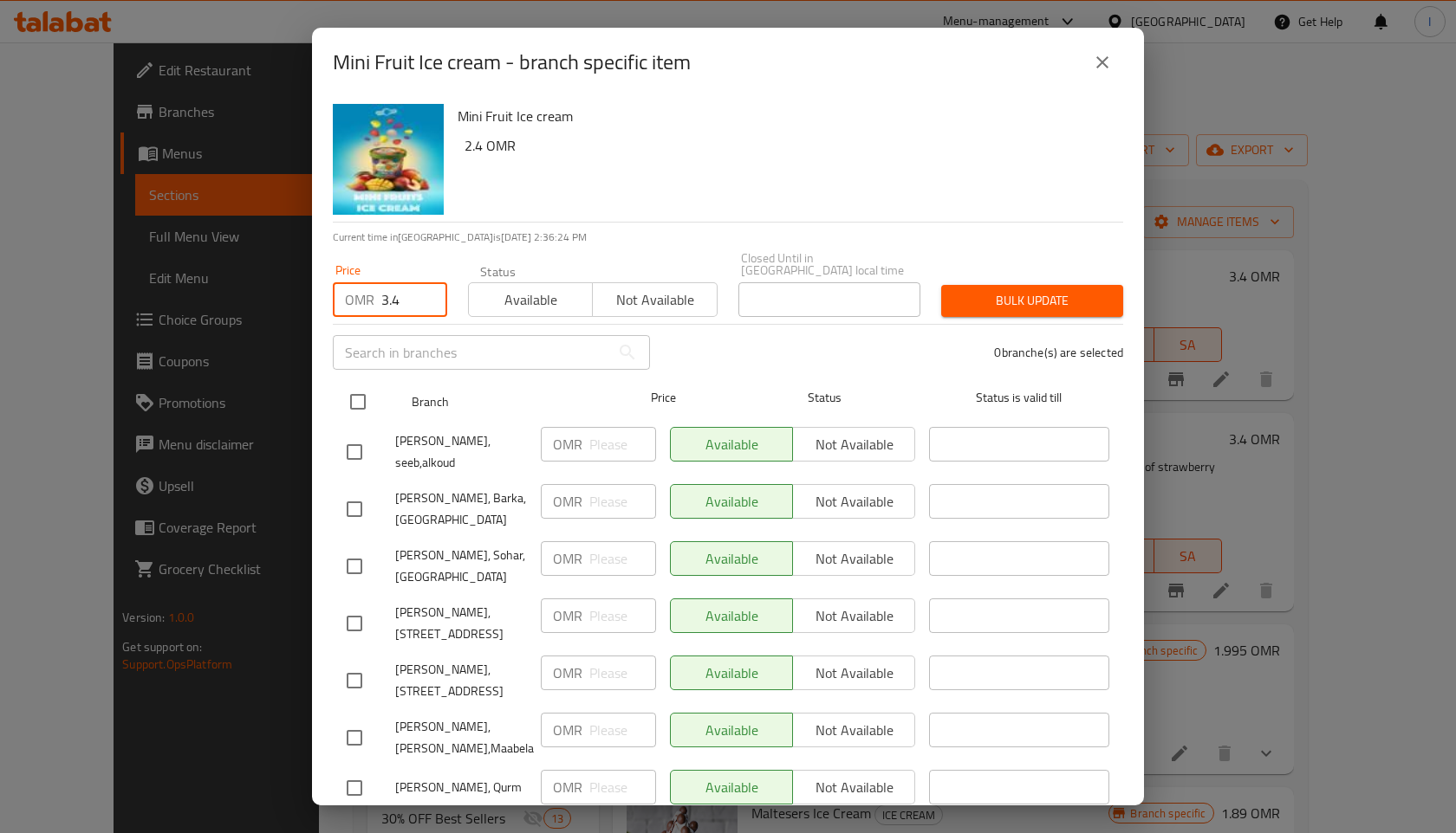
checkbox input "true"
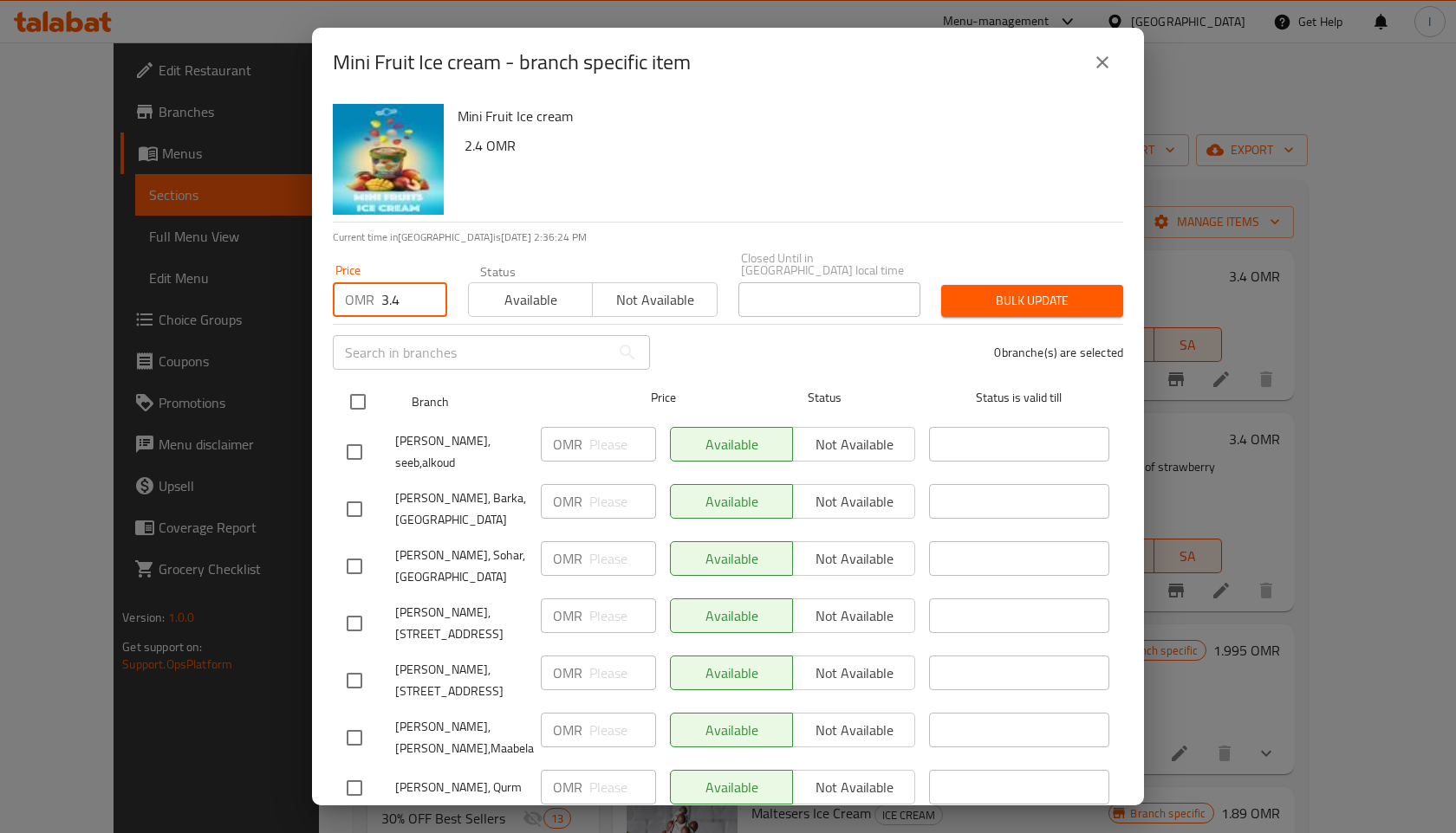
checkbox input "true"
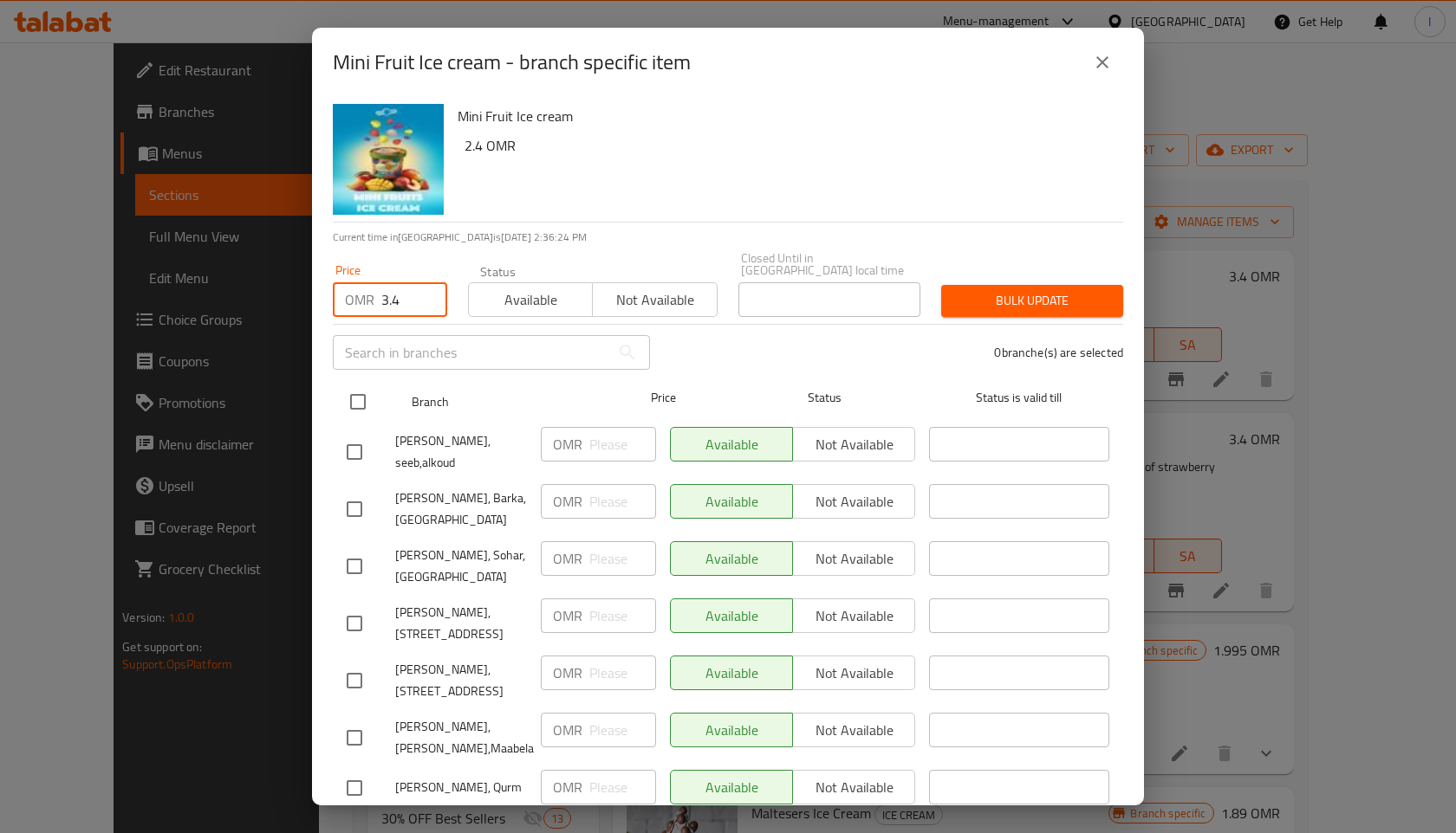
checkbox input "true"
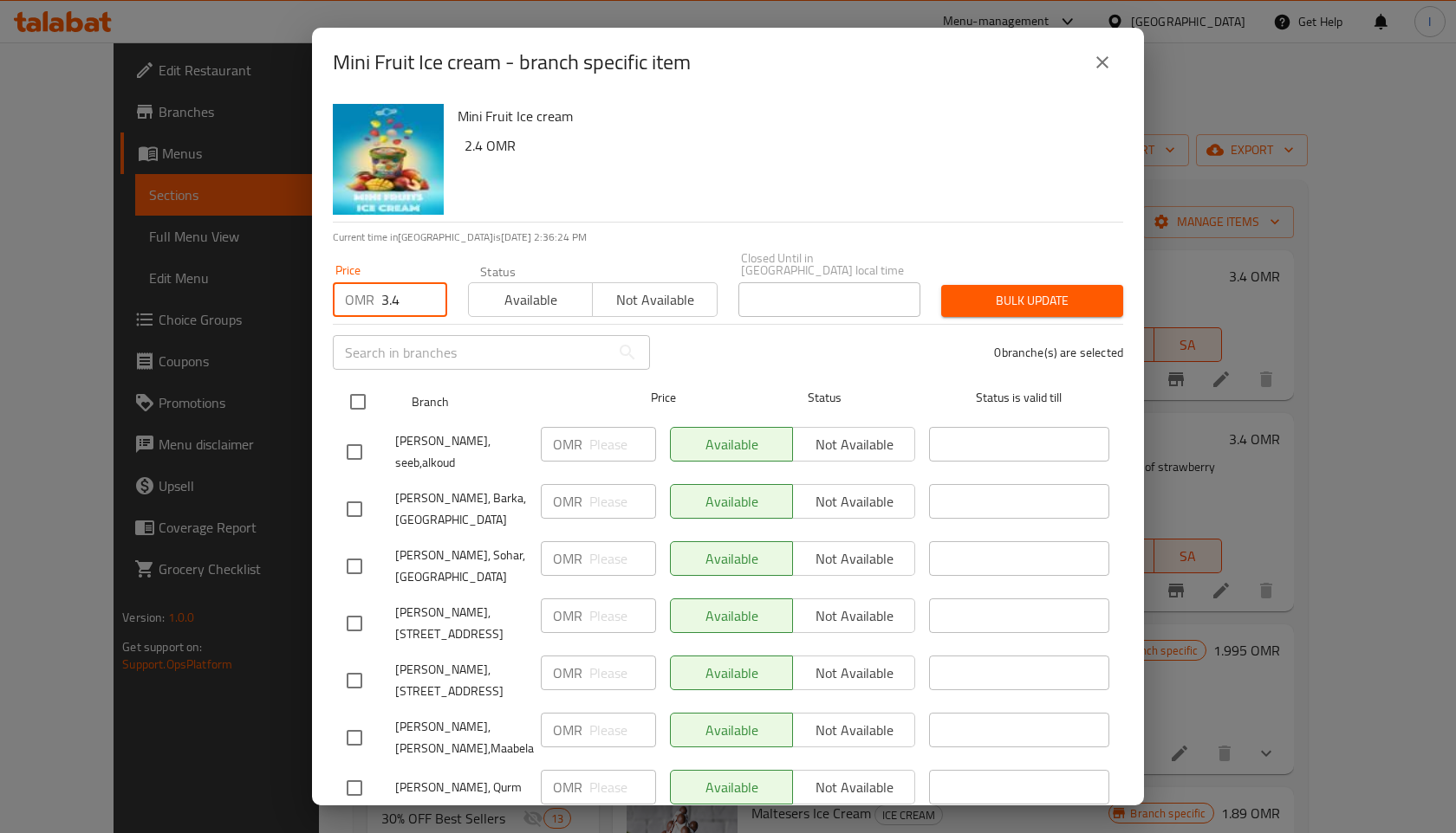
checkbox input "true"
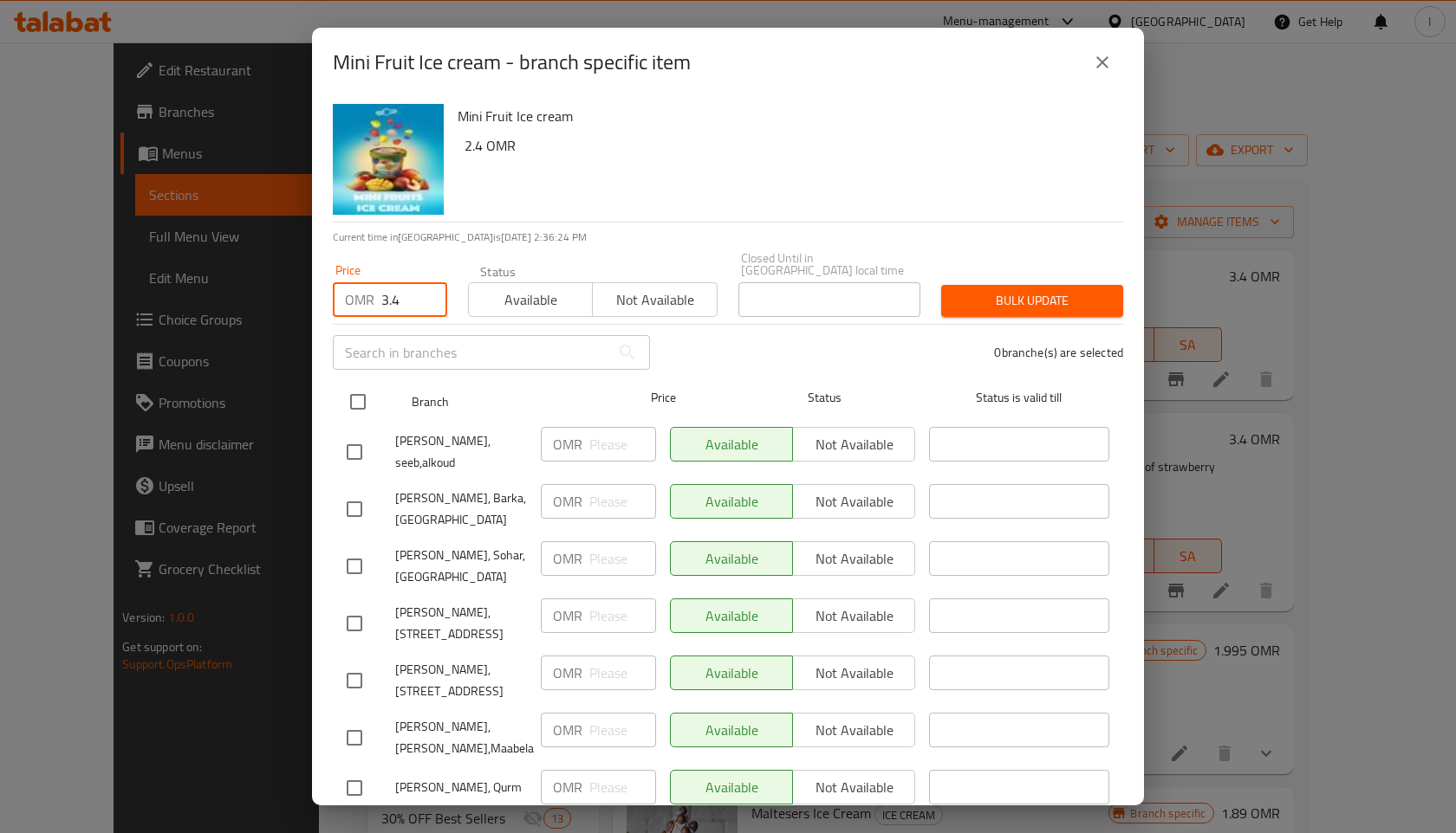
checkbox input "true"
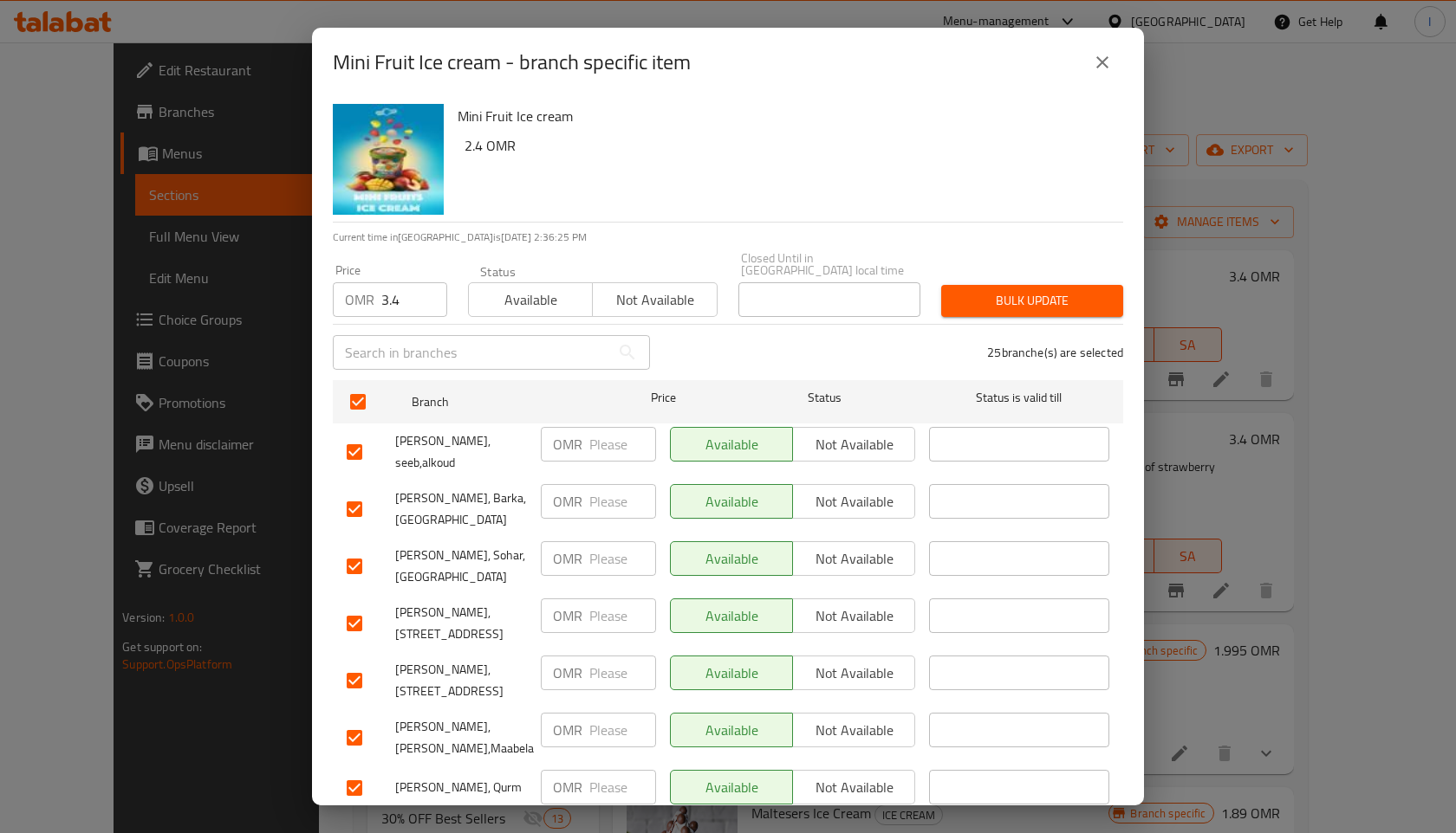
click at [1023, 294] on span "Bulk update" at bounding box center [1032, 301] width 154 height 21
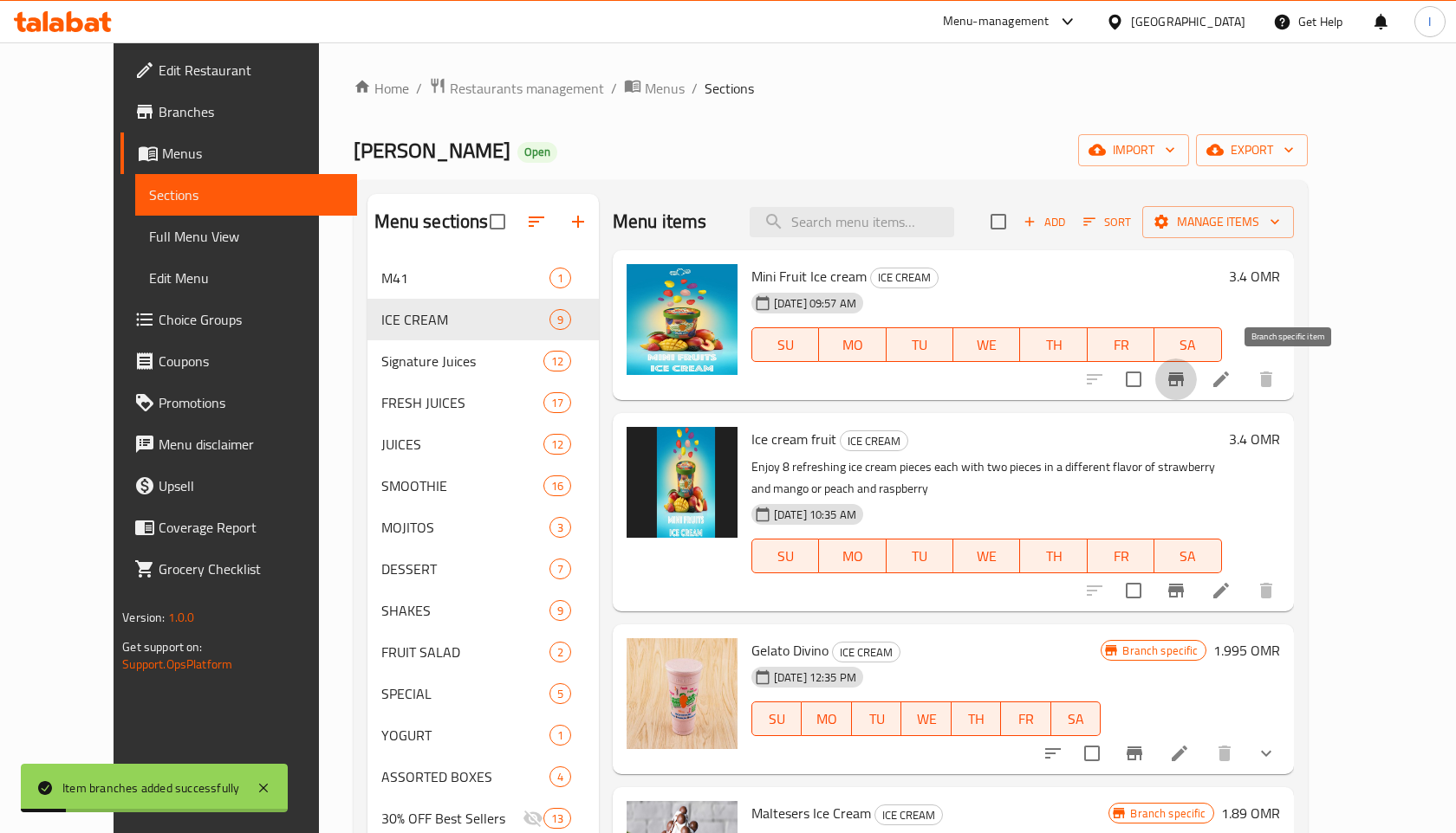
click at [1184, 381] on icon "Branch-specific-item" at bounding box center [1176, 379] width 16 height 14
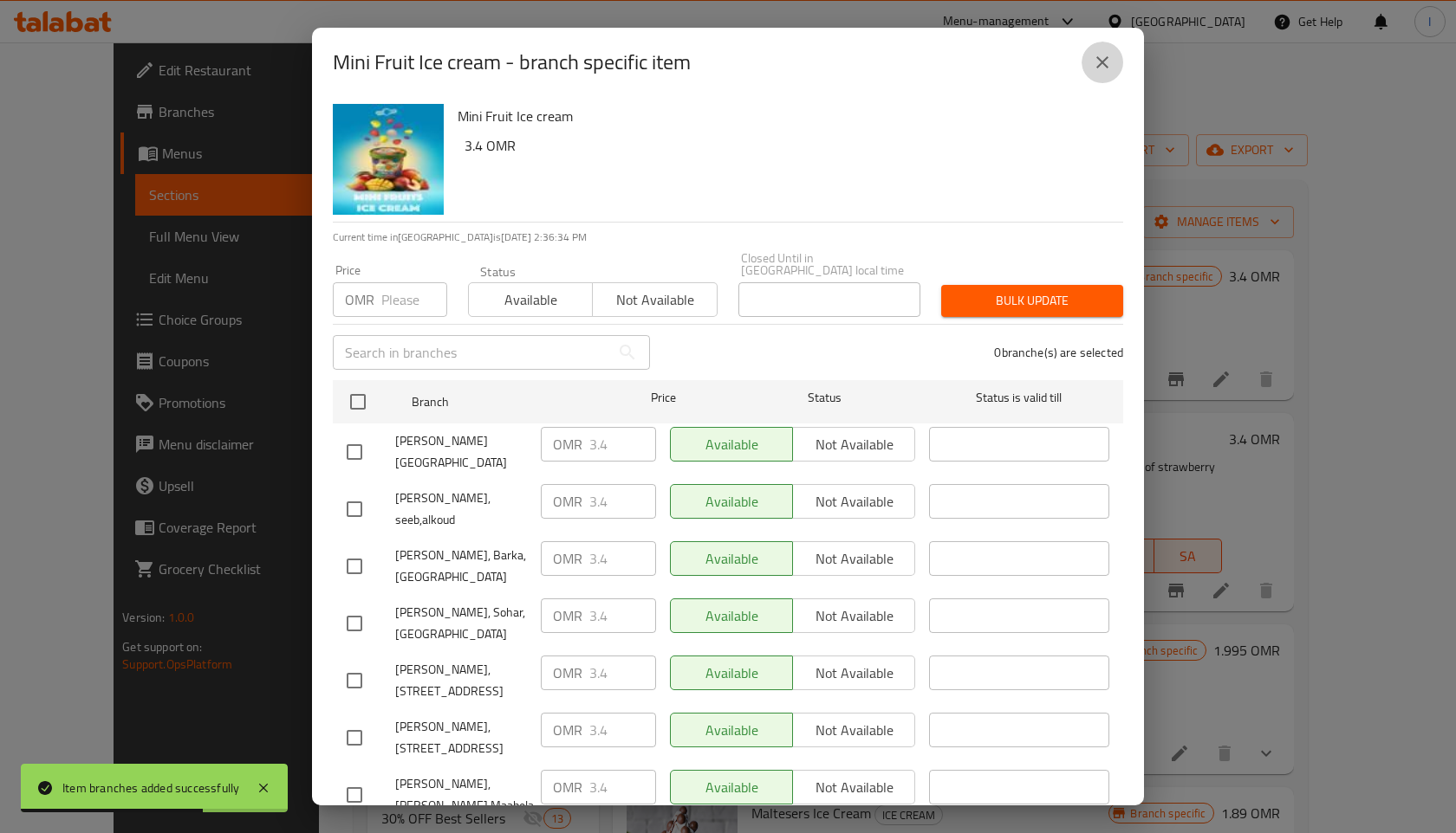
click at [1099, 64] on icon "close" at bounding box center [1102, 62] width 12 height 12
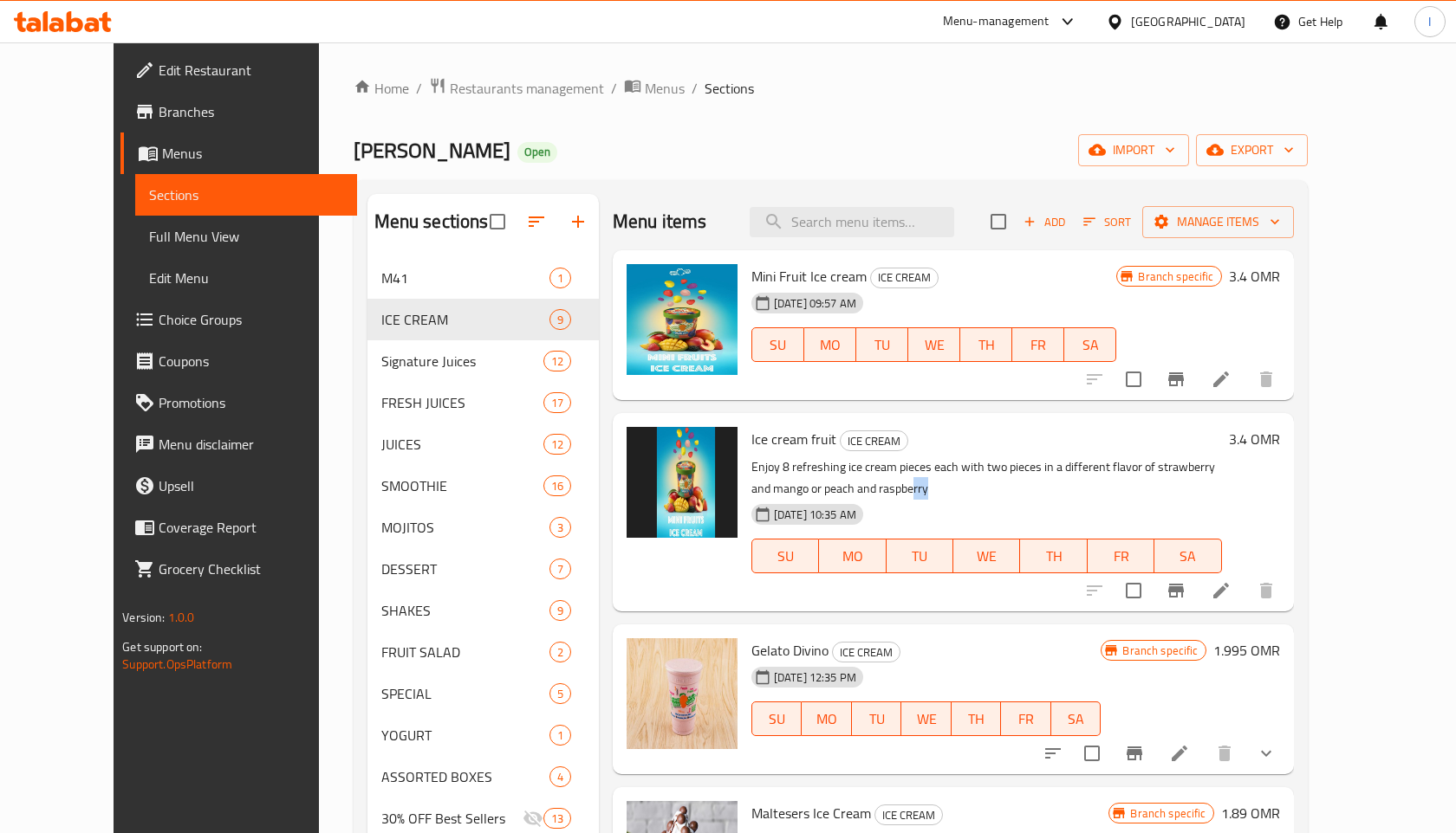
drag, startPoint x: 772, startPoint y: 488, endPoint x: 759, endPoint y: 481, distance: 14.8
click at [759, 481] on p "Enjoy 8 refreshing ice cream pieces each with two pieces in a different flavor …" at bounding box center [986, 478] width 471 height 43
click at [892, 470] on p "Enjoy 8 refreshing ice cream pieces each with two pieces in a different flavor …" at bounding box center [986, 478] width 471 height 43
click at [1232, 597] on icon at bounding box center [1220, 590] width 20 height 20
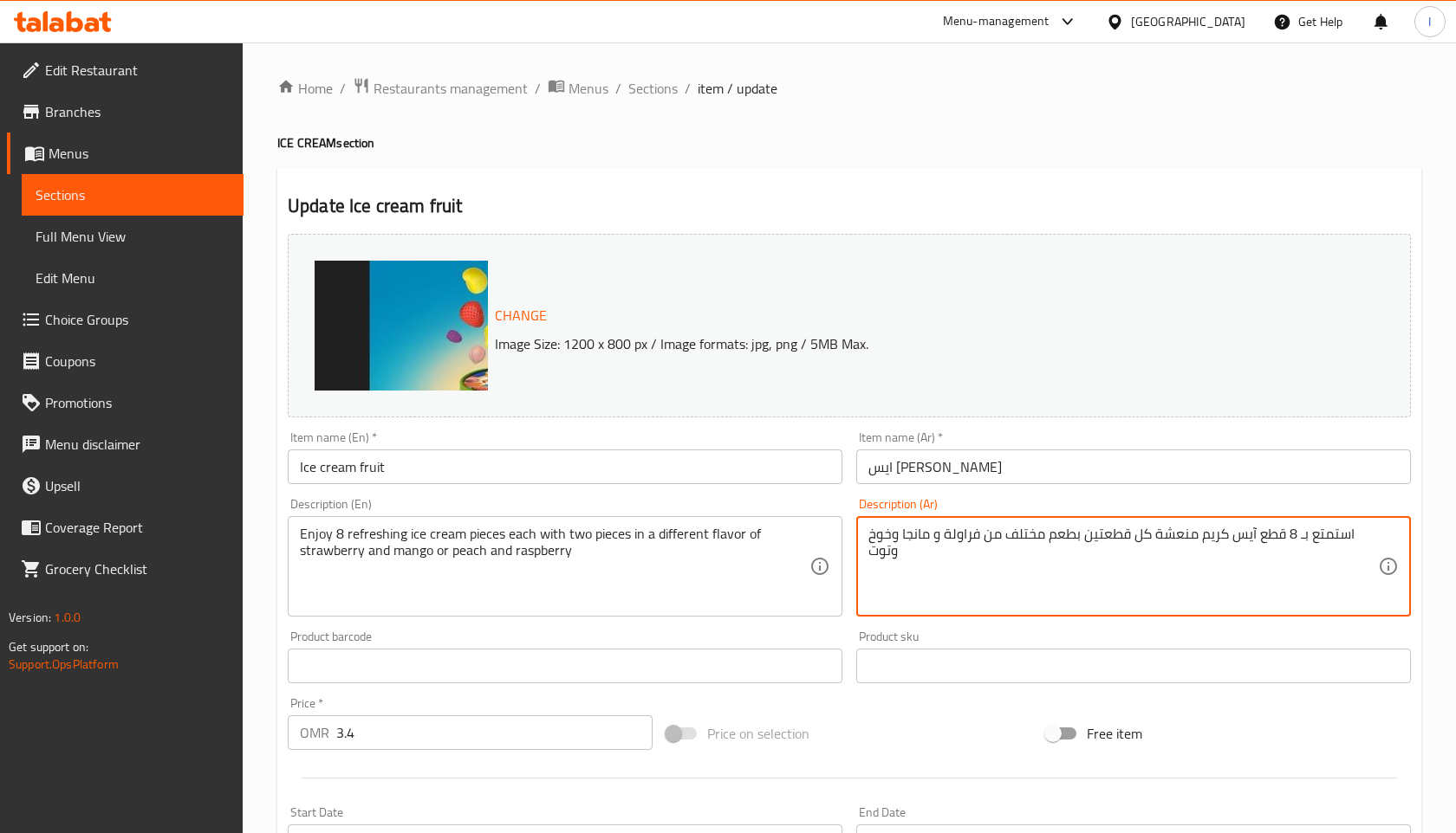
click at [891, 551] on textarea "استمتع بـ 8 قطع آيس كريم منعشة كل قطعتين بطعم مختلف من فراولة و مانجا وخوخ وتوت" at bounding box center [1123, 567] width 510 height 82
click at [649, 92] on span "Sections" at bounding box center [653, 88] width 50 height 20
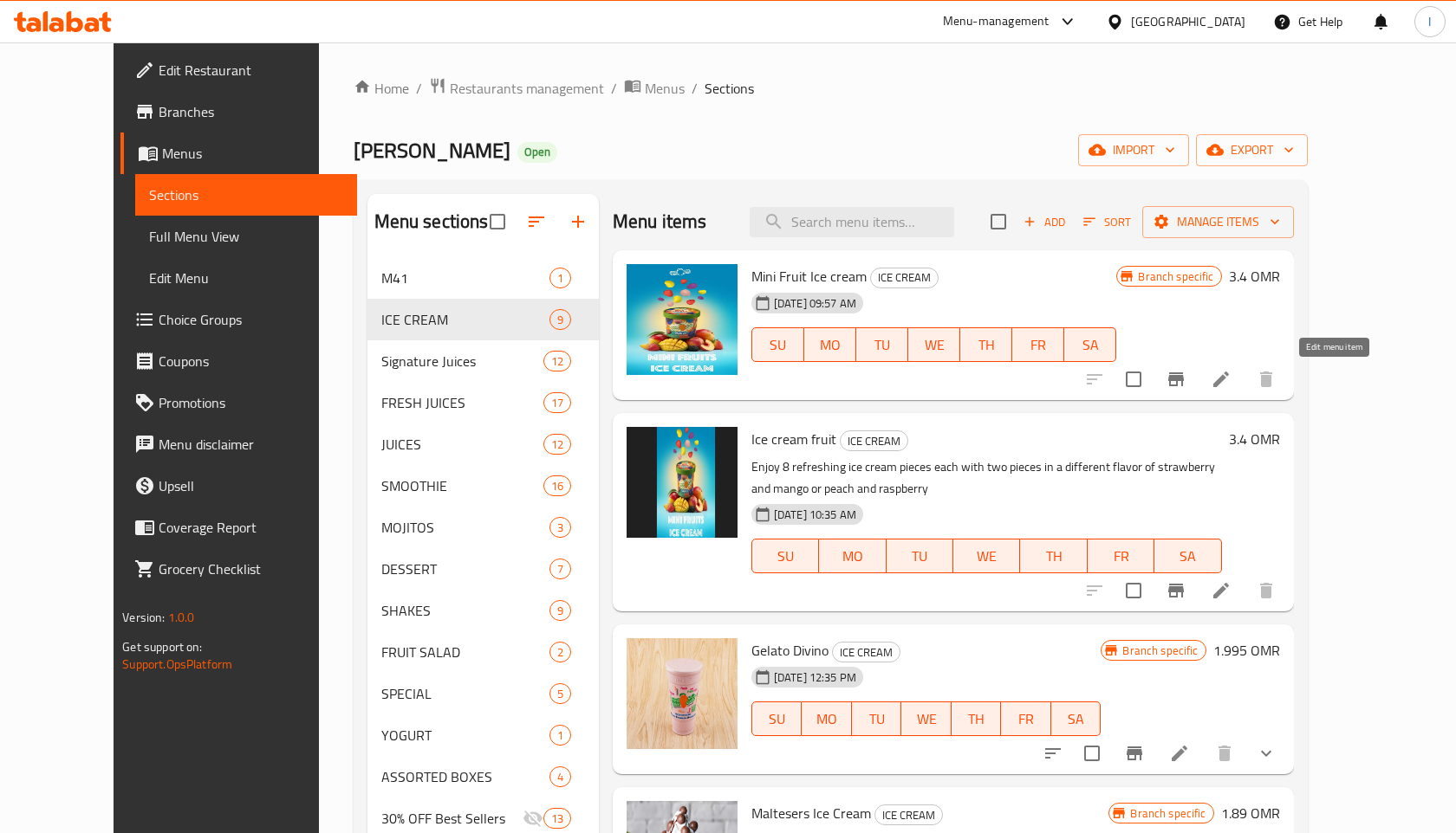
click at [1232, 378] on icon at bounding box center [1220, 379] width 20 height 20
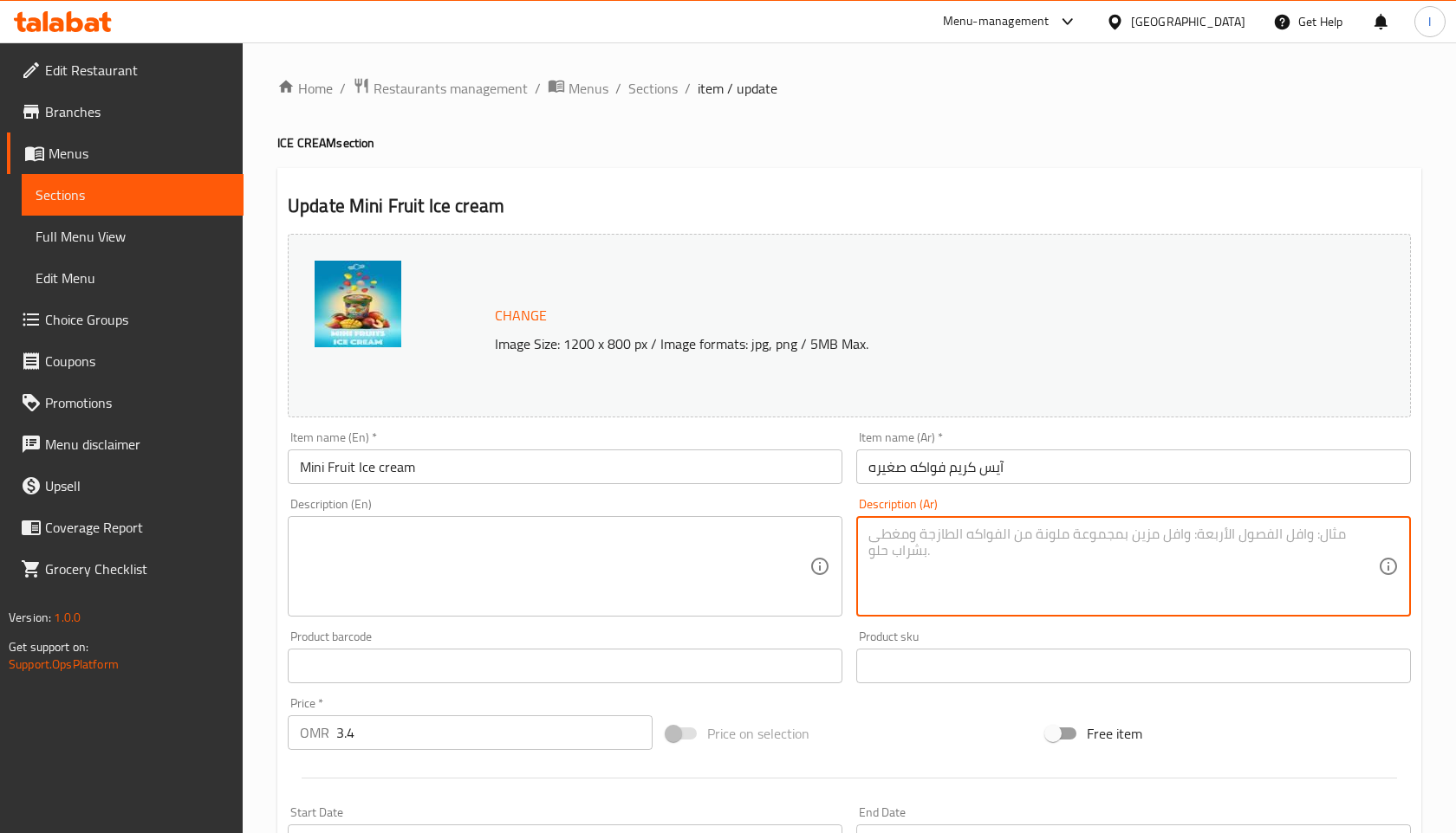
click at [964, 545] on textarea at bounding box center [1123, 567] width 510 height 82
paste textarea "استمتع بـ 8 قطع آيس كريم منعشة كل قطعتين بطعم مختلف من فراولة و مانجا وخوخ وتوت"
type textarea "استمتع بـ 8 قطع آيس كريم منعشة كل قطعتين بطعم مختلف من فراولة و مانجا وخوخ وتوت"
click at [574, 551] on textarea at bounding box center [555, 567] width 510 height 82
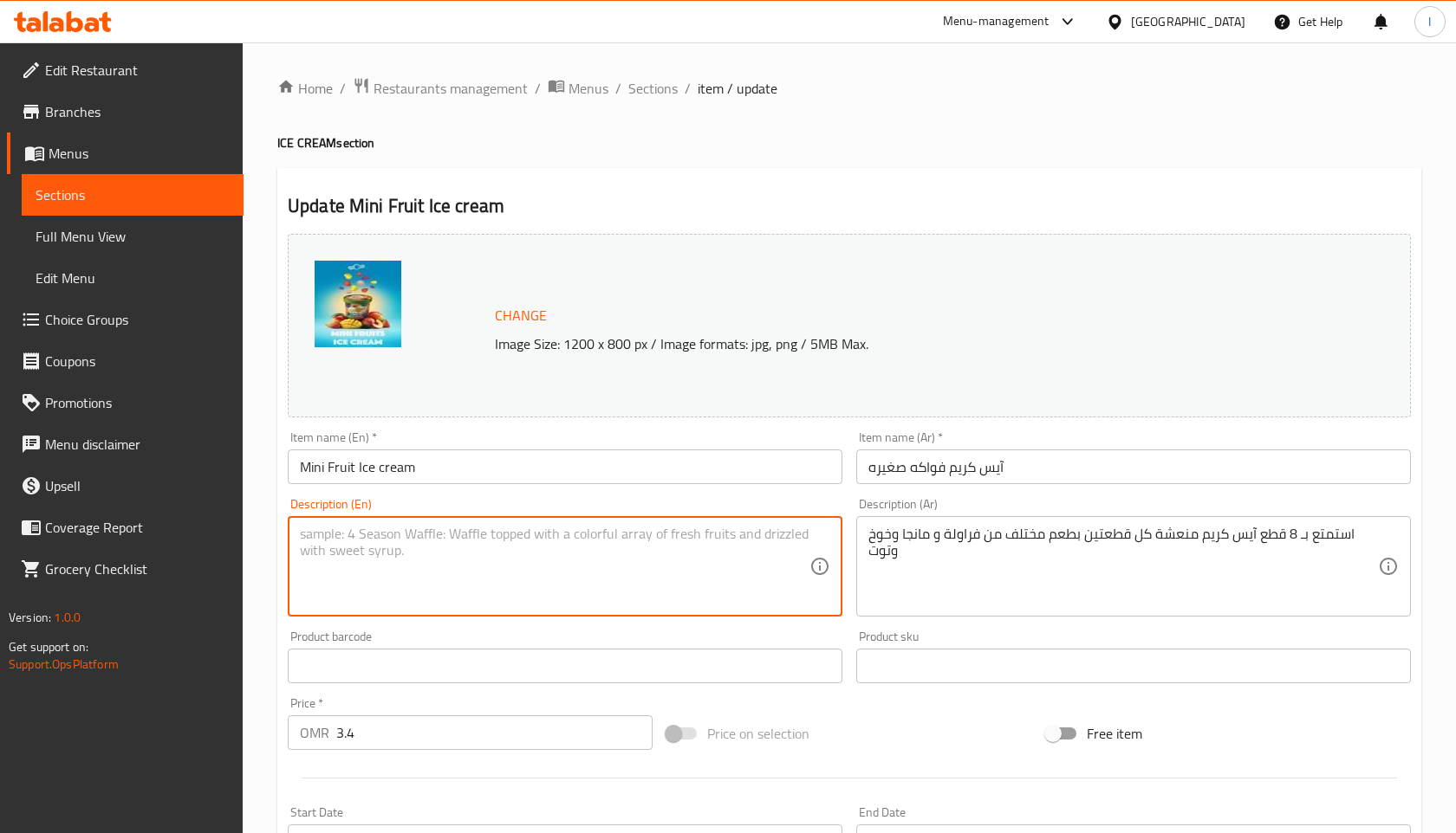
paste textarea "Enjoy 8 refreshing ice cream pieces, each with two pieces in a different flavor…"
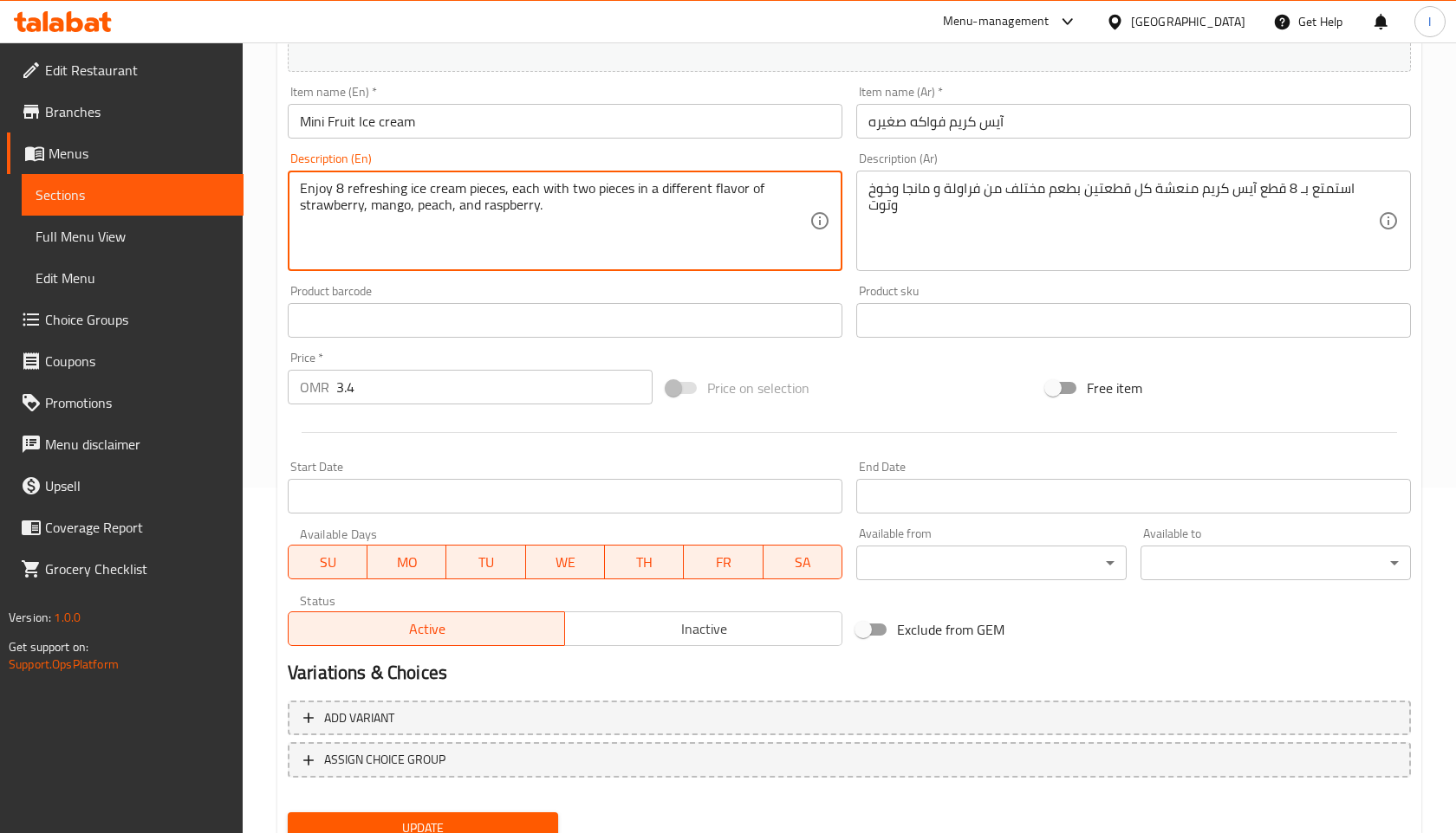
scroll to position [416, 0]
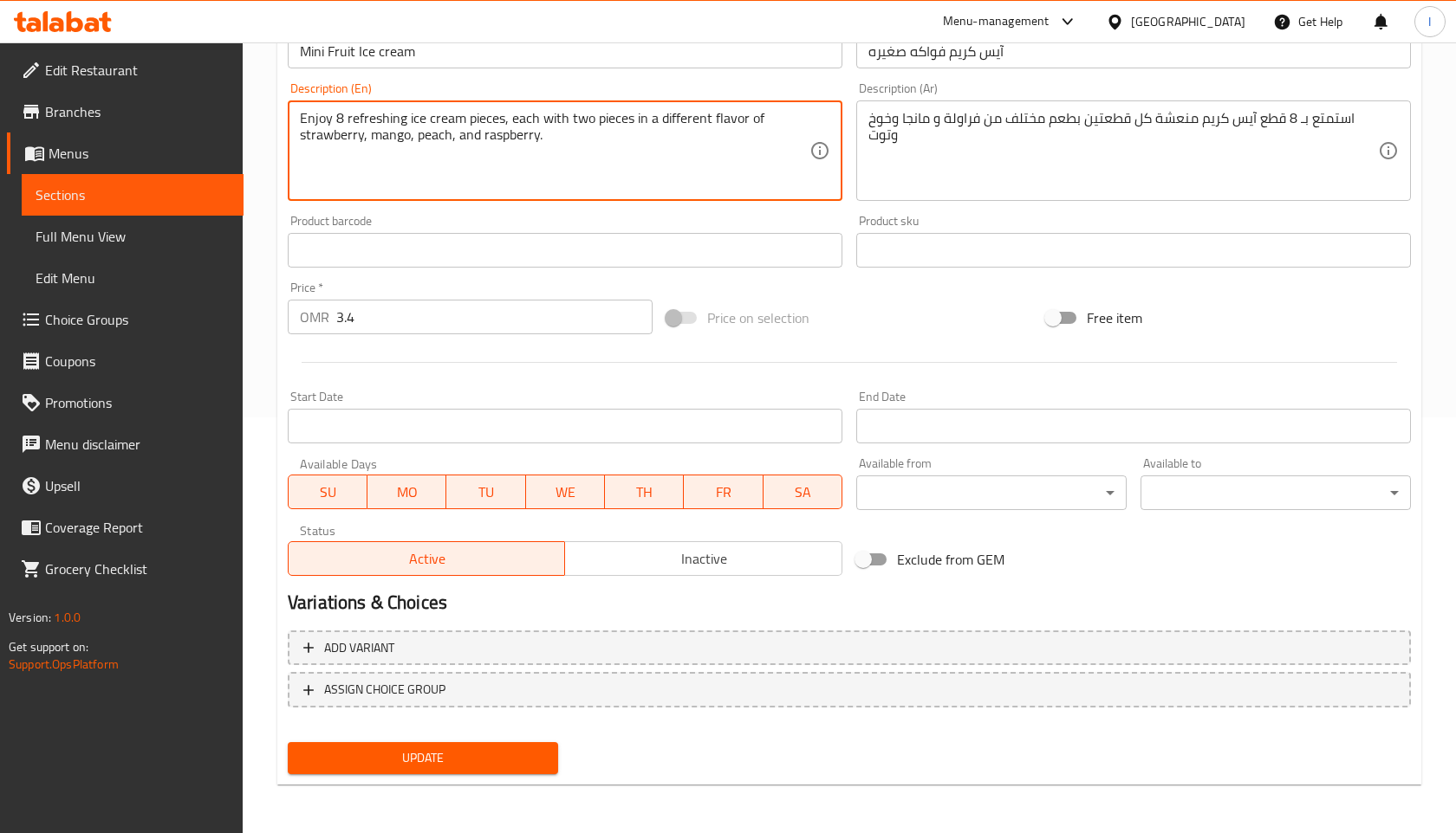
type textarea "Enjoy 8 refreshing ice cream pieces, each with two pieces in a different flavor…"
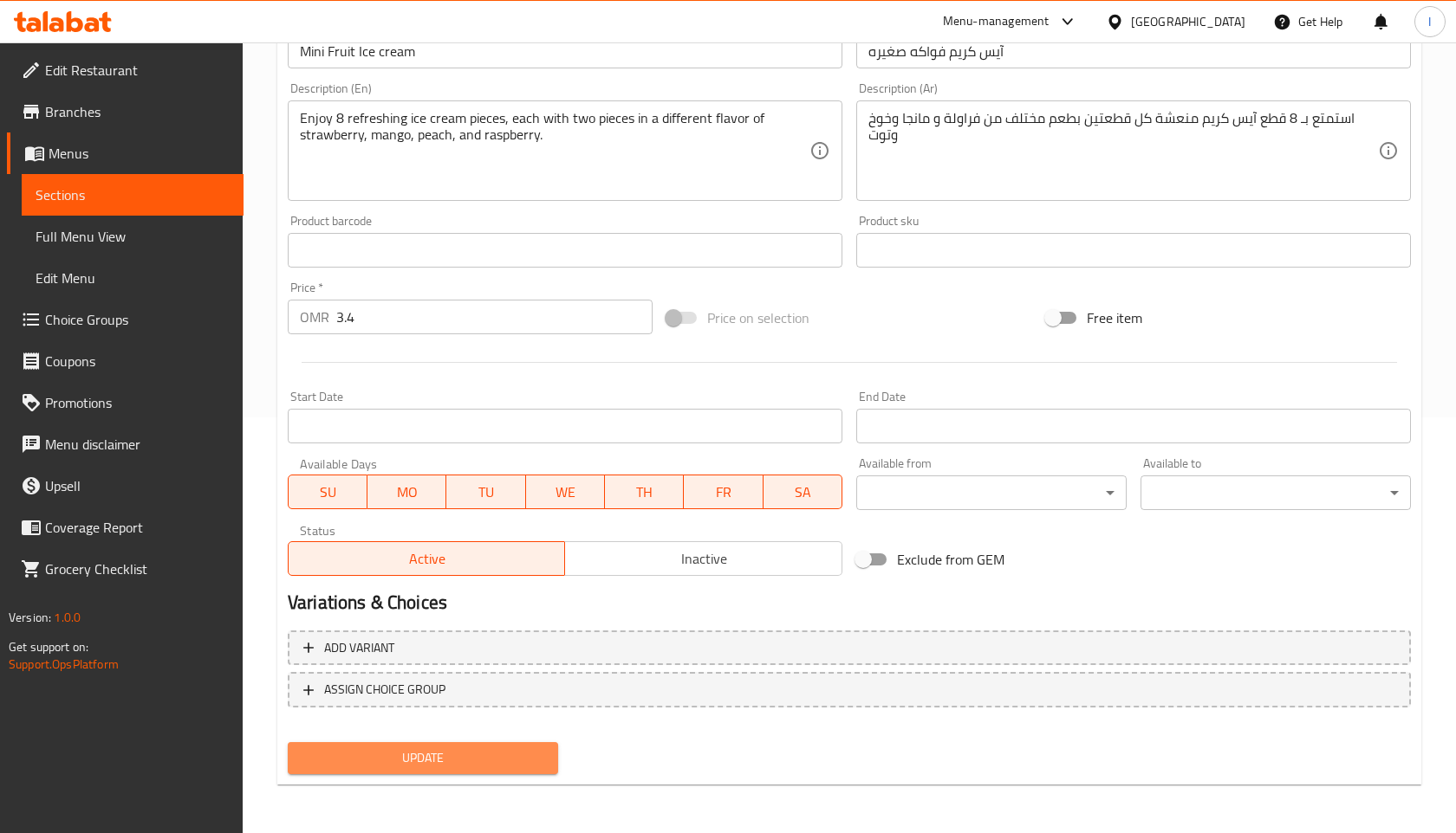
click at [452, 752] on span "Update" at bounding box center [422, 758] width 243 height 21
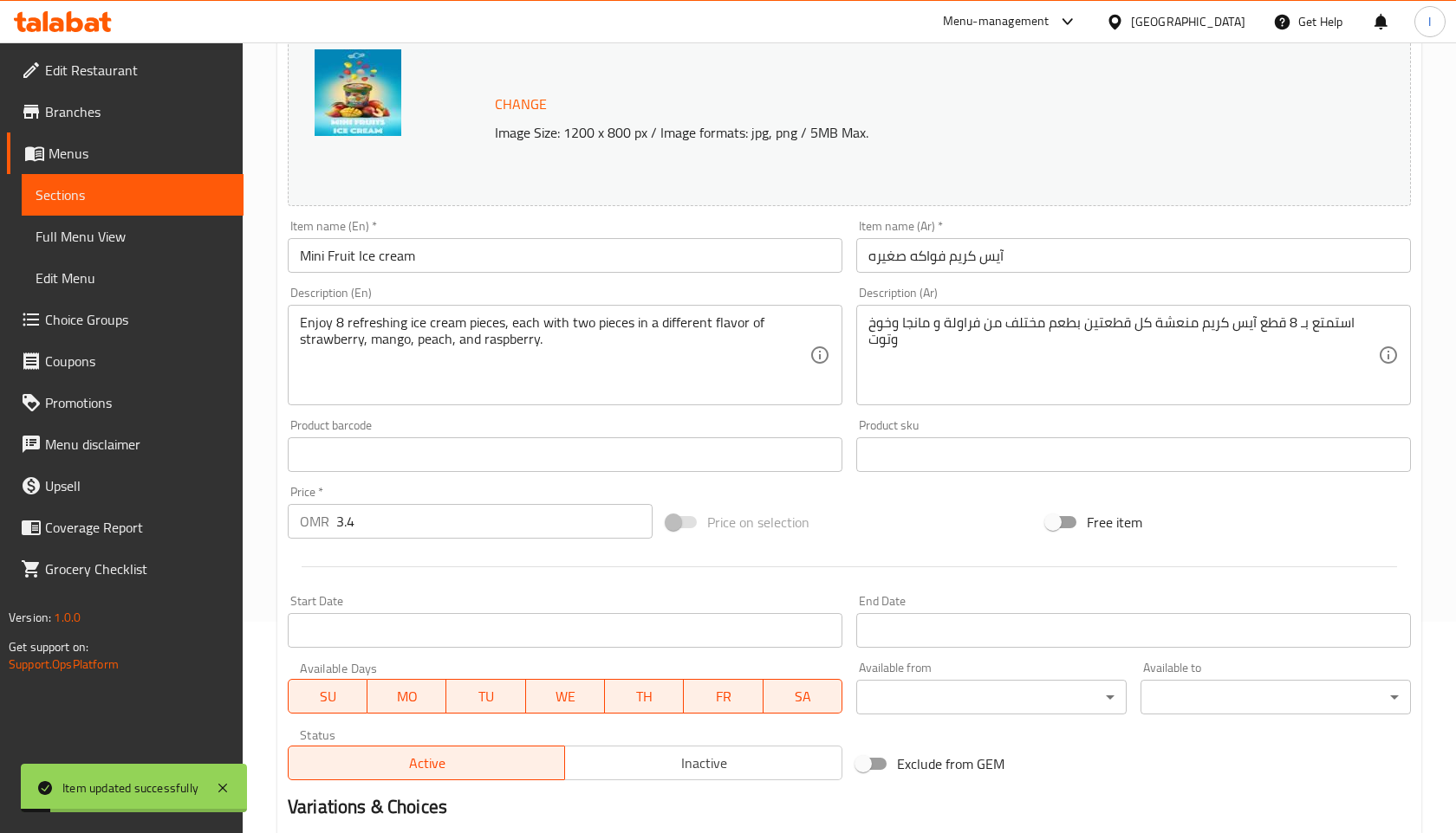
scroll to position [0, 0]
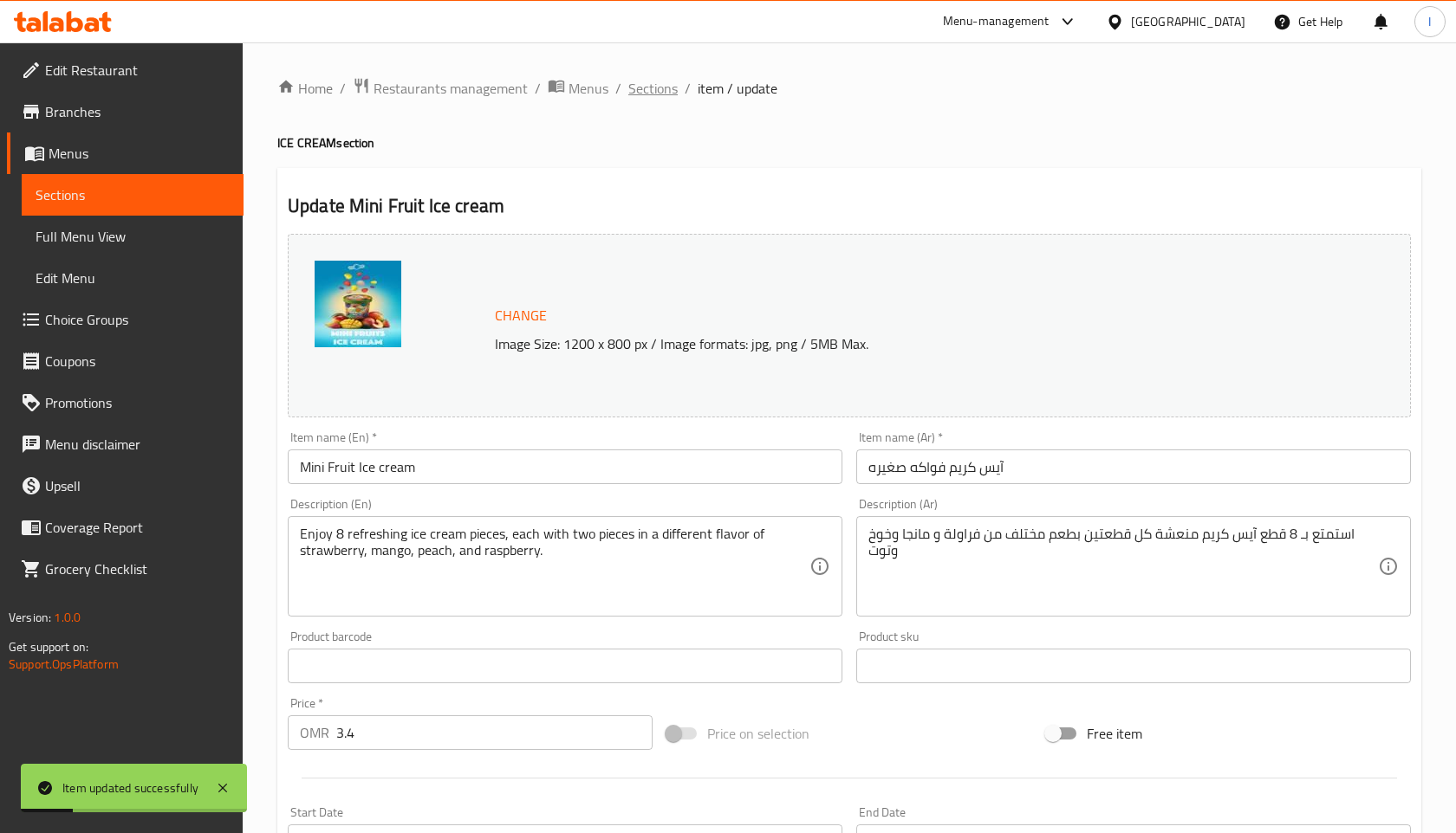
click at [656, 86] on span "Sections" at bounding box center [653, 88] width 50 height 20
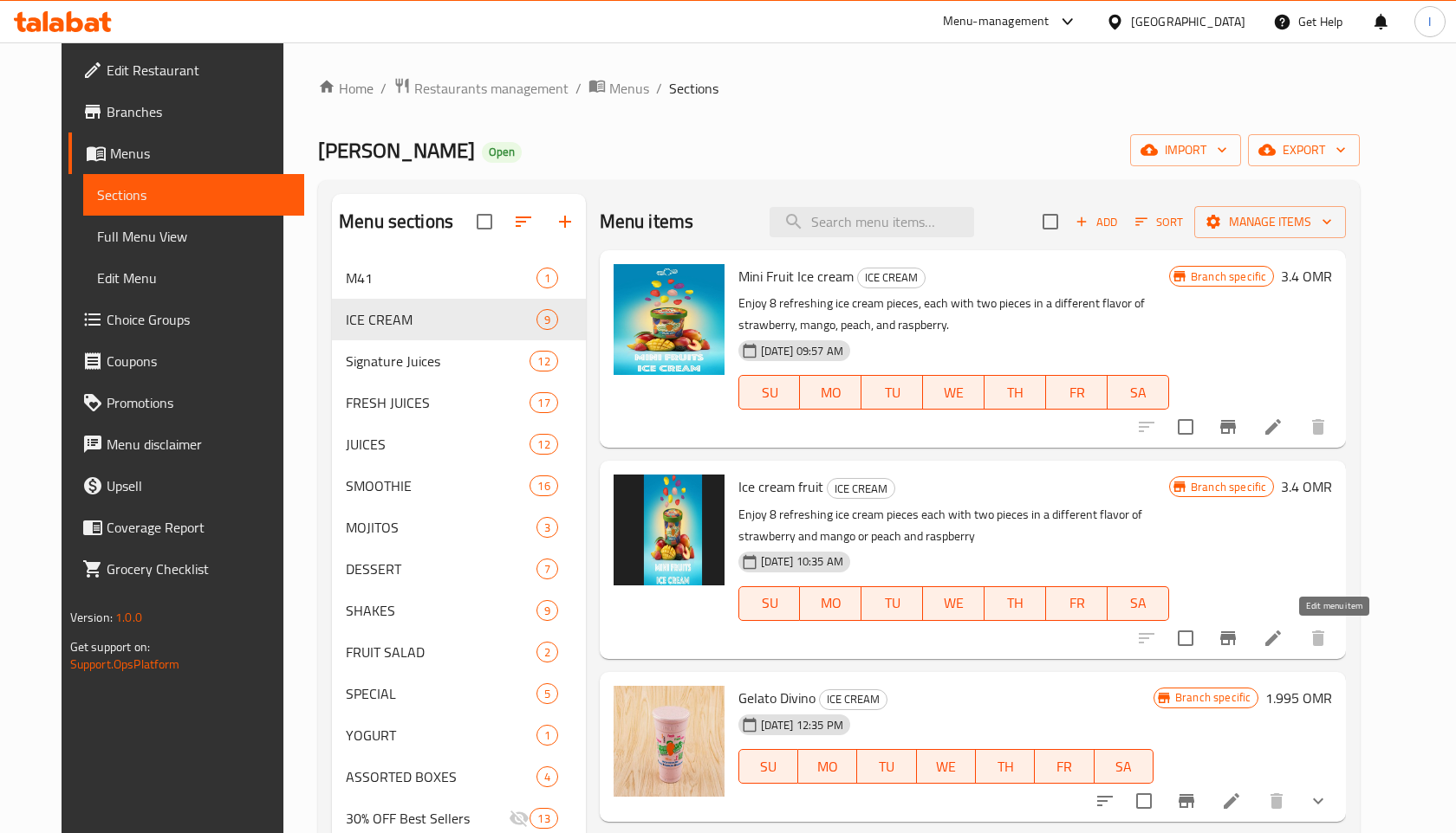
click at [1281, 634] on icon at bounding box center [1273, 638] width 16 height 16
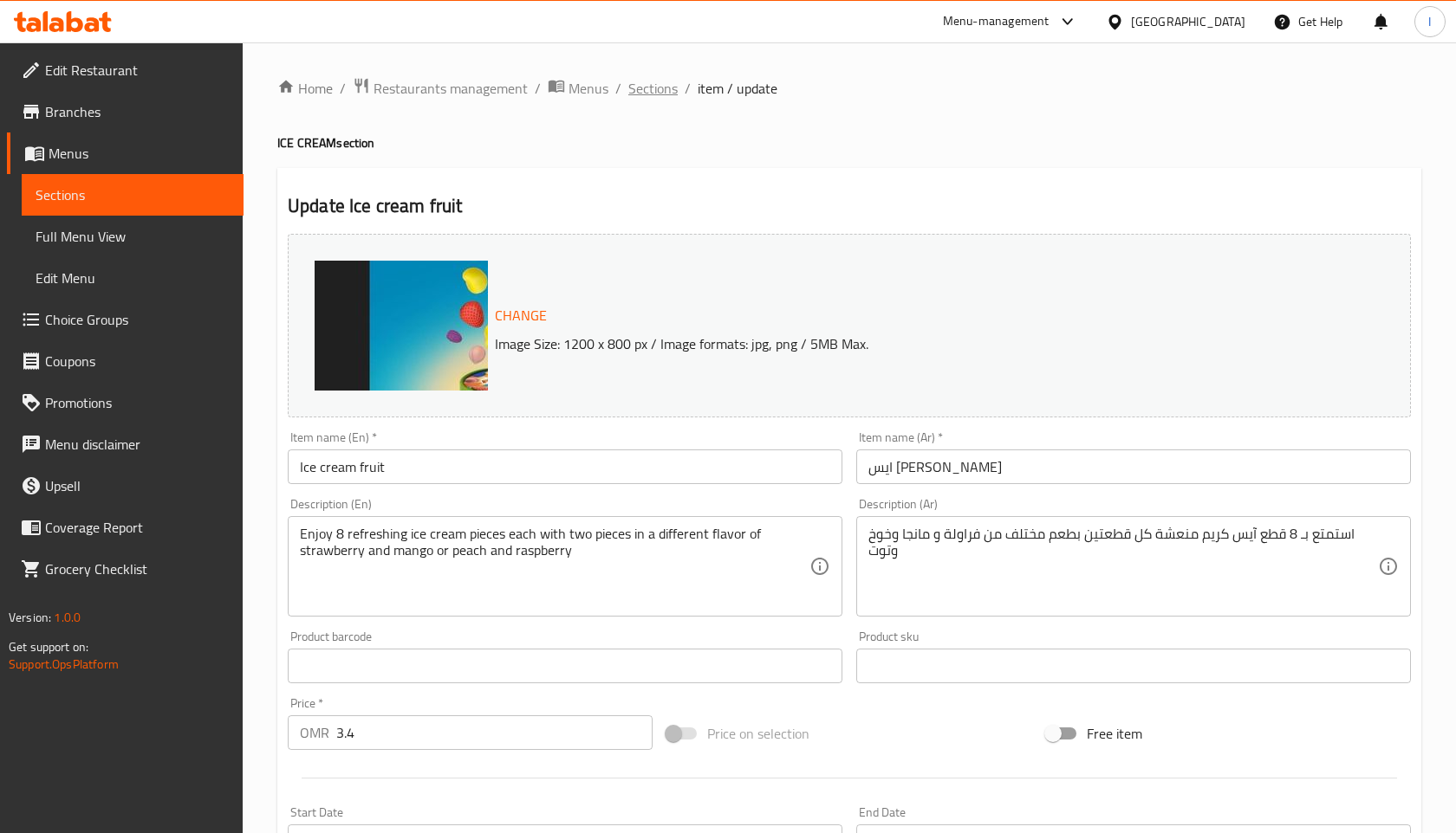
click at [650, 90] on span "Sections" at bounding box center [653, 88] width 50 height 20
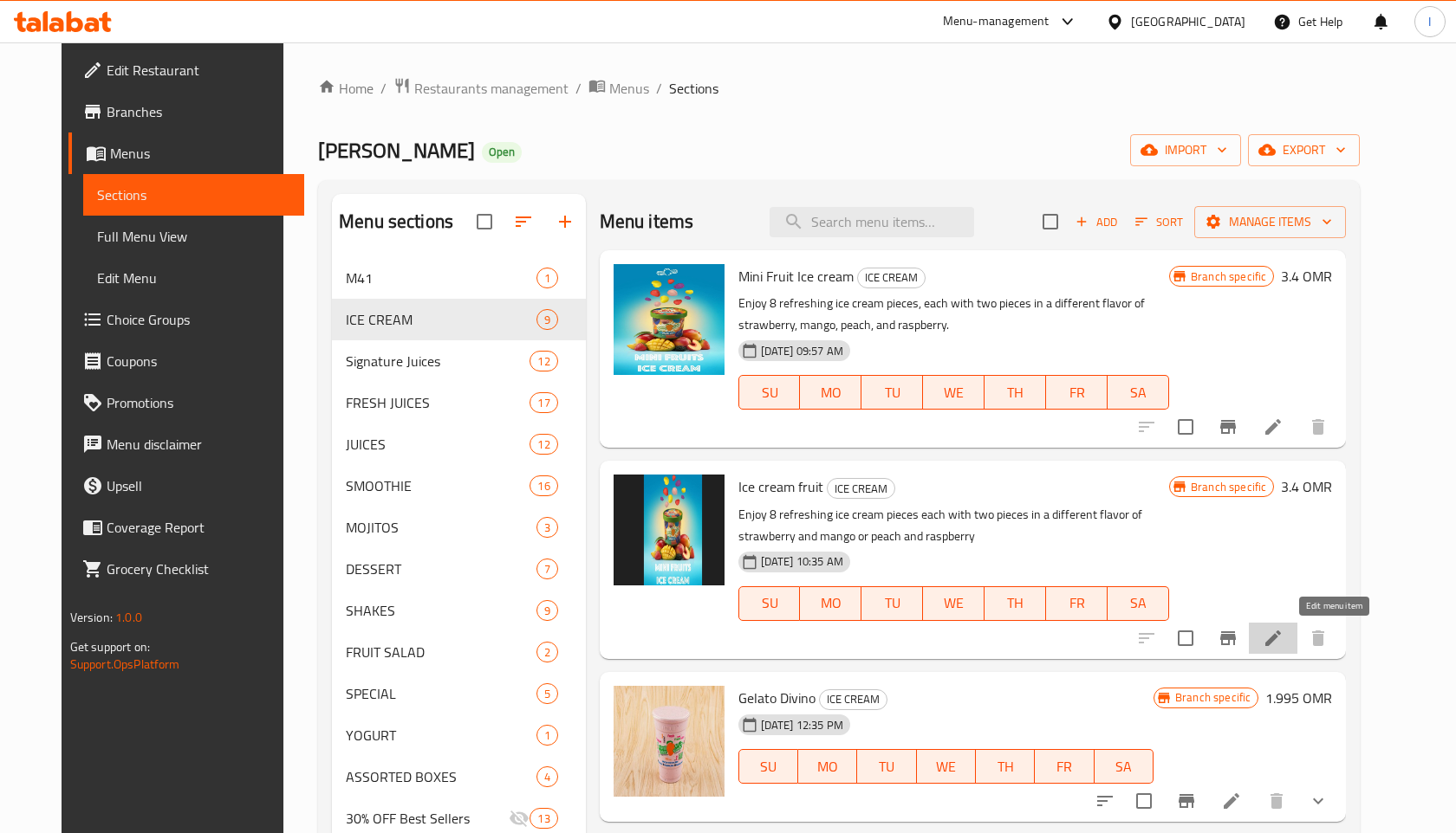
click at [1281, 638] on icon at bounding box center [1273, 638] width 16 height 16
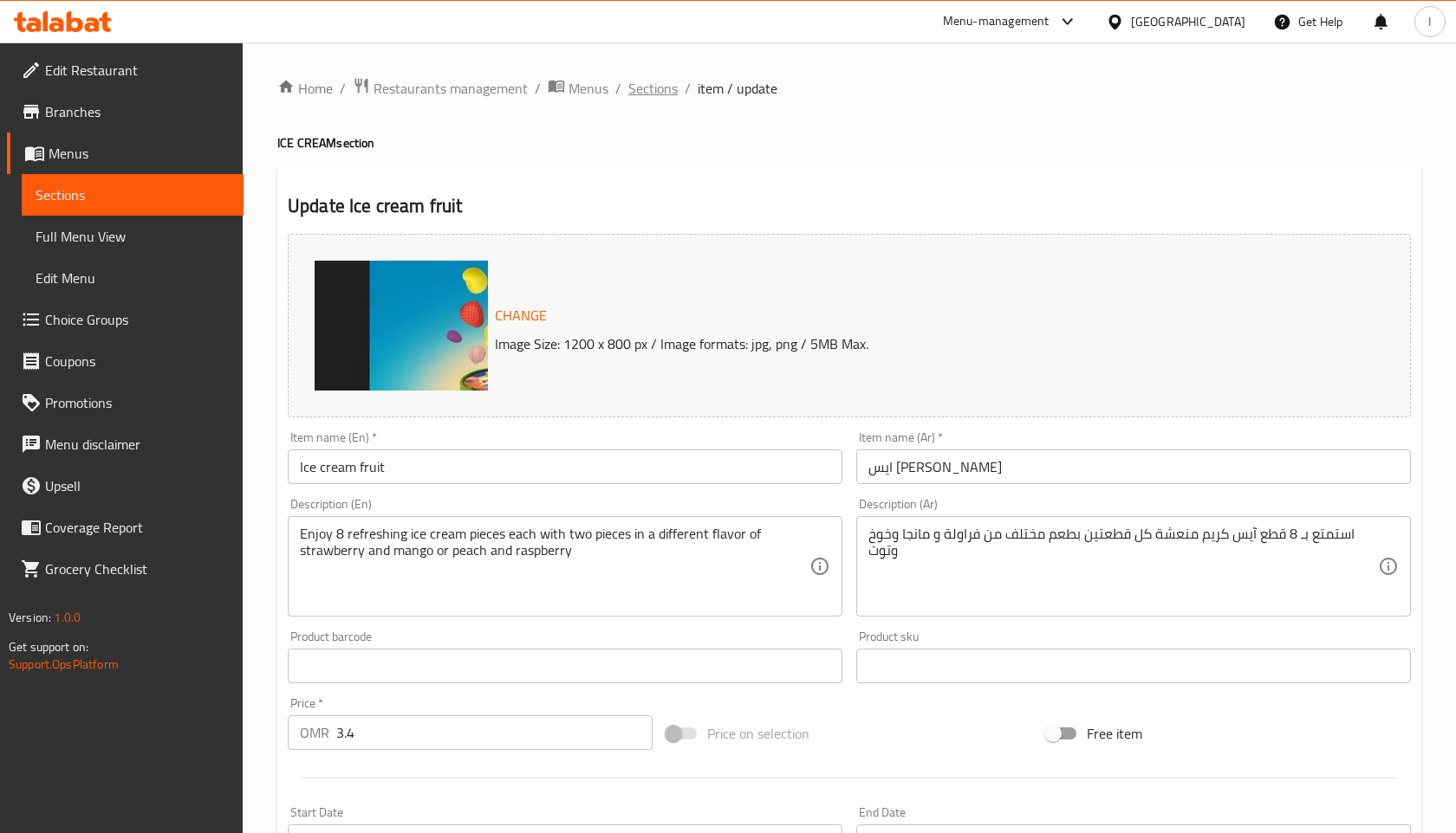
click at [658, 93] on span "Sections" at bounding box center [653, 88] width 50 height 20
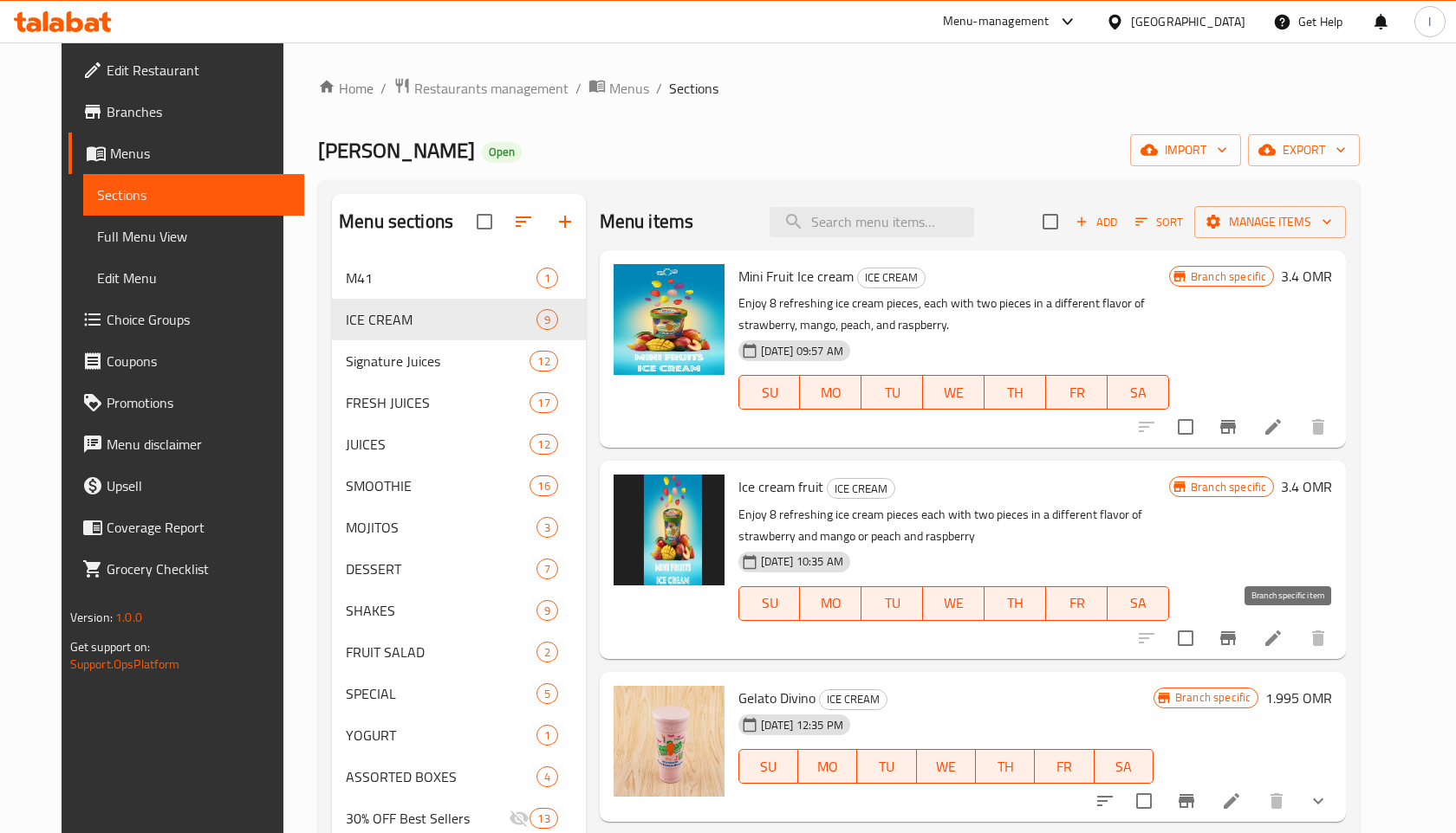
click at [1236, 635] on icon "Branch-specific-item" at bounding box center [1228, 638] width 16 height 14
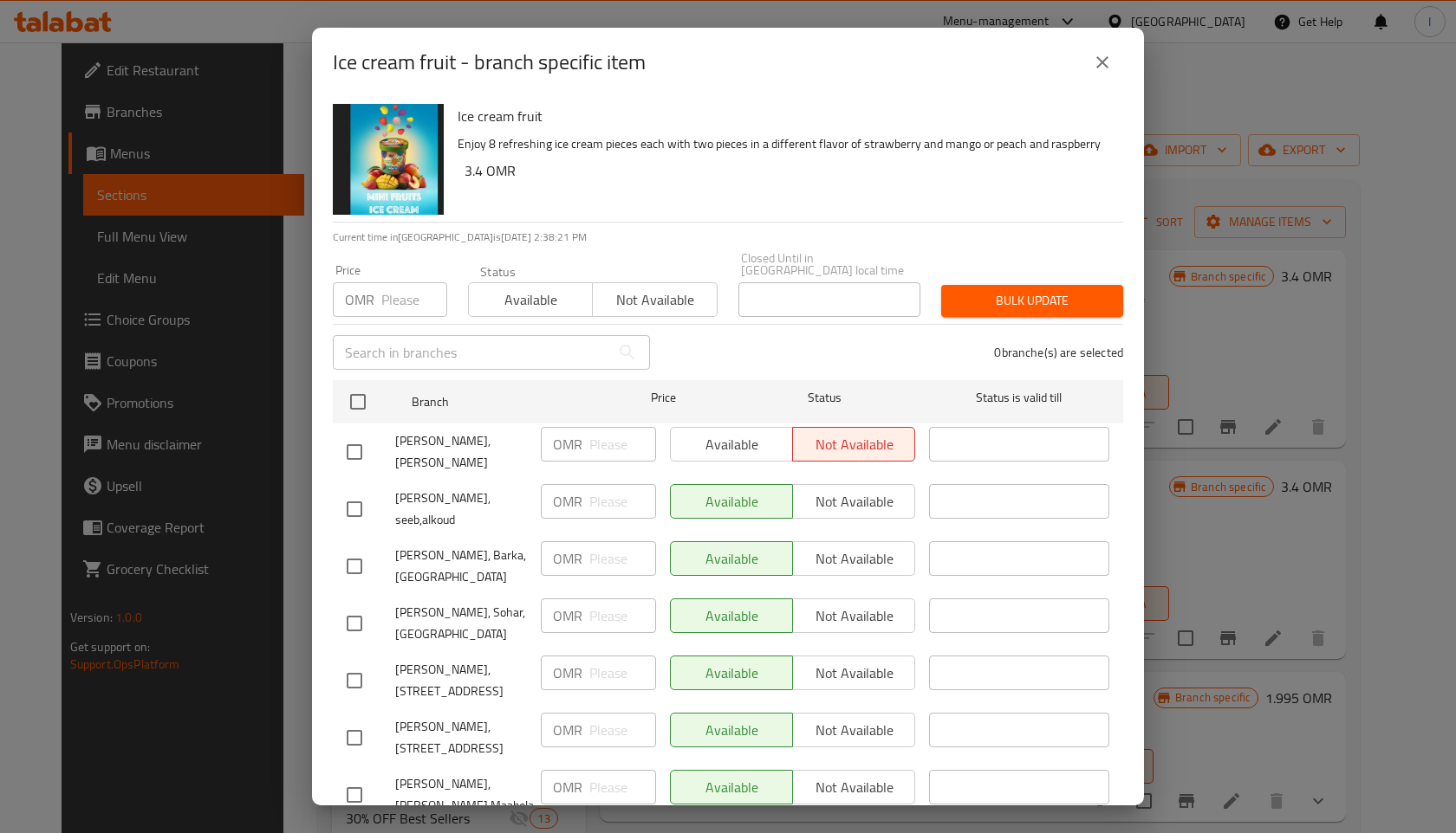
click at [353, 435] on input "checkbox" at bounding box center [354, 452] width 36 height 36
checkbox input "true"
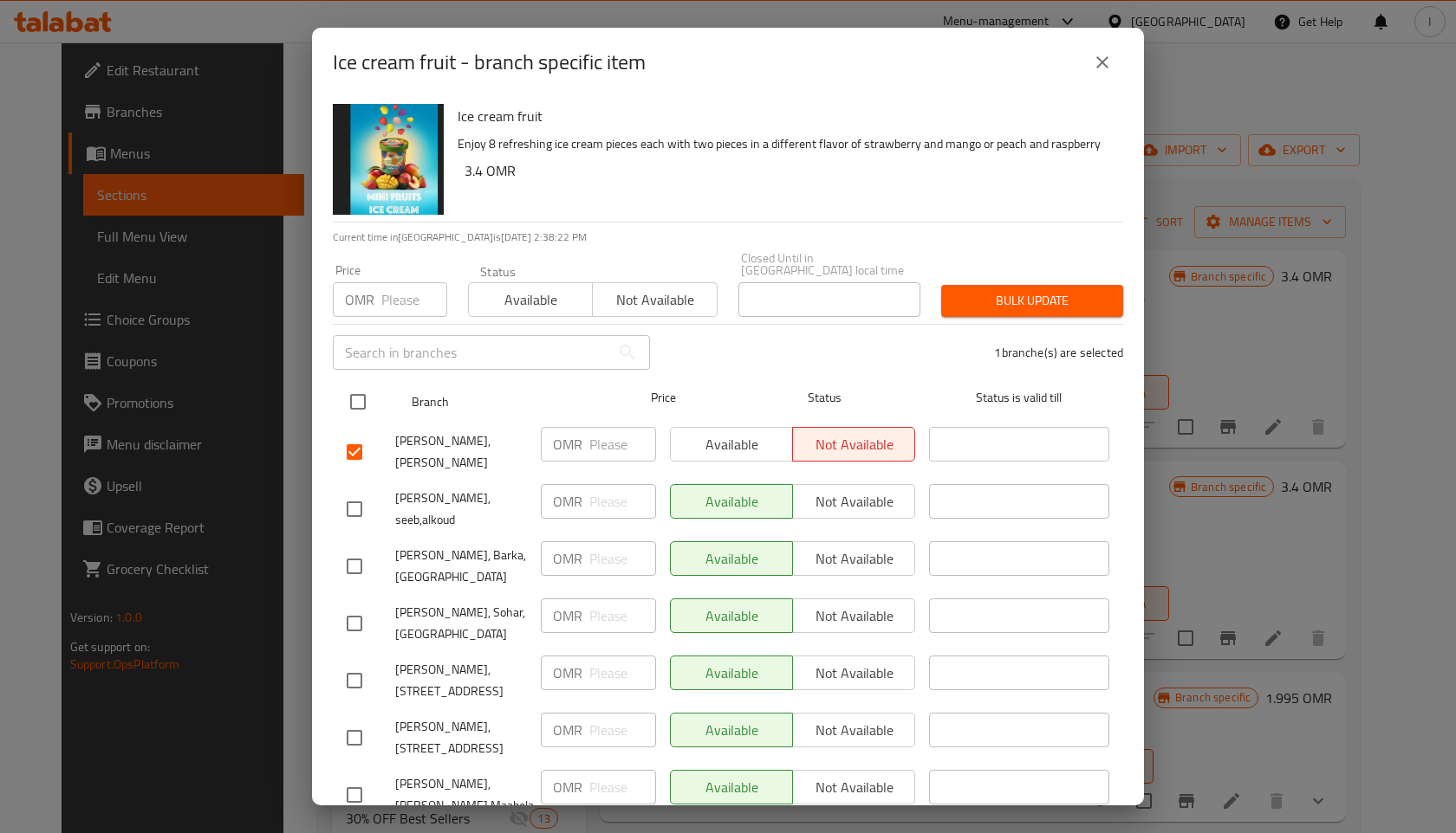
click at [357, 395] on input "checkbox" at bounding box center [358, 401] width 36 height 36
checkbox input "true"
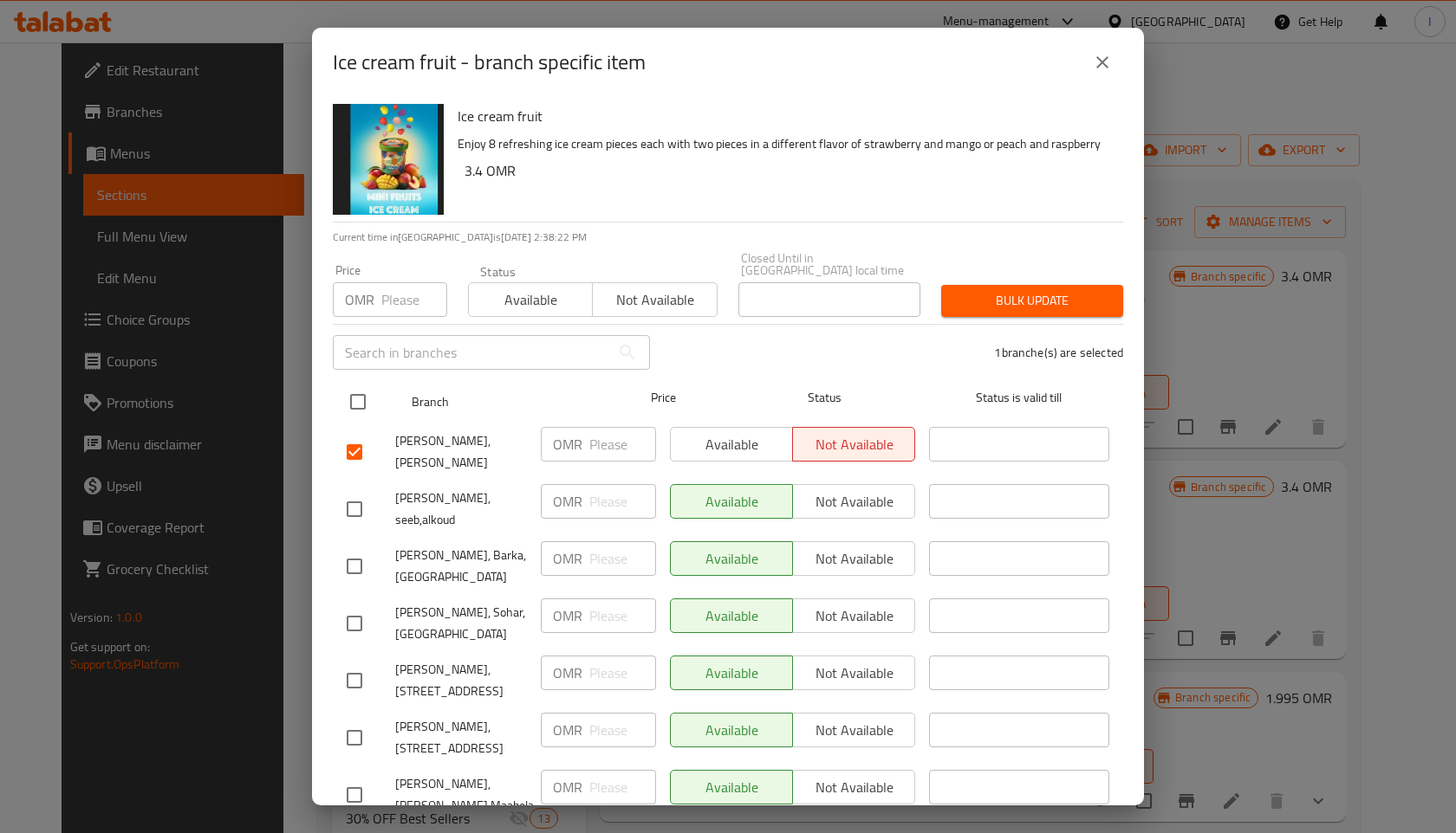
checkbox input "true"
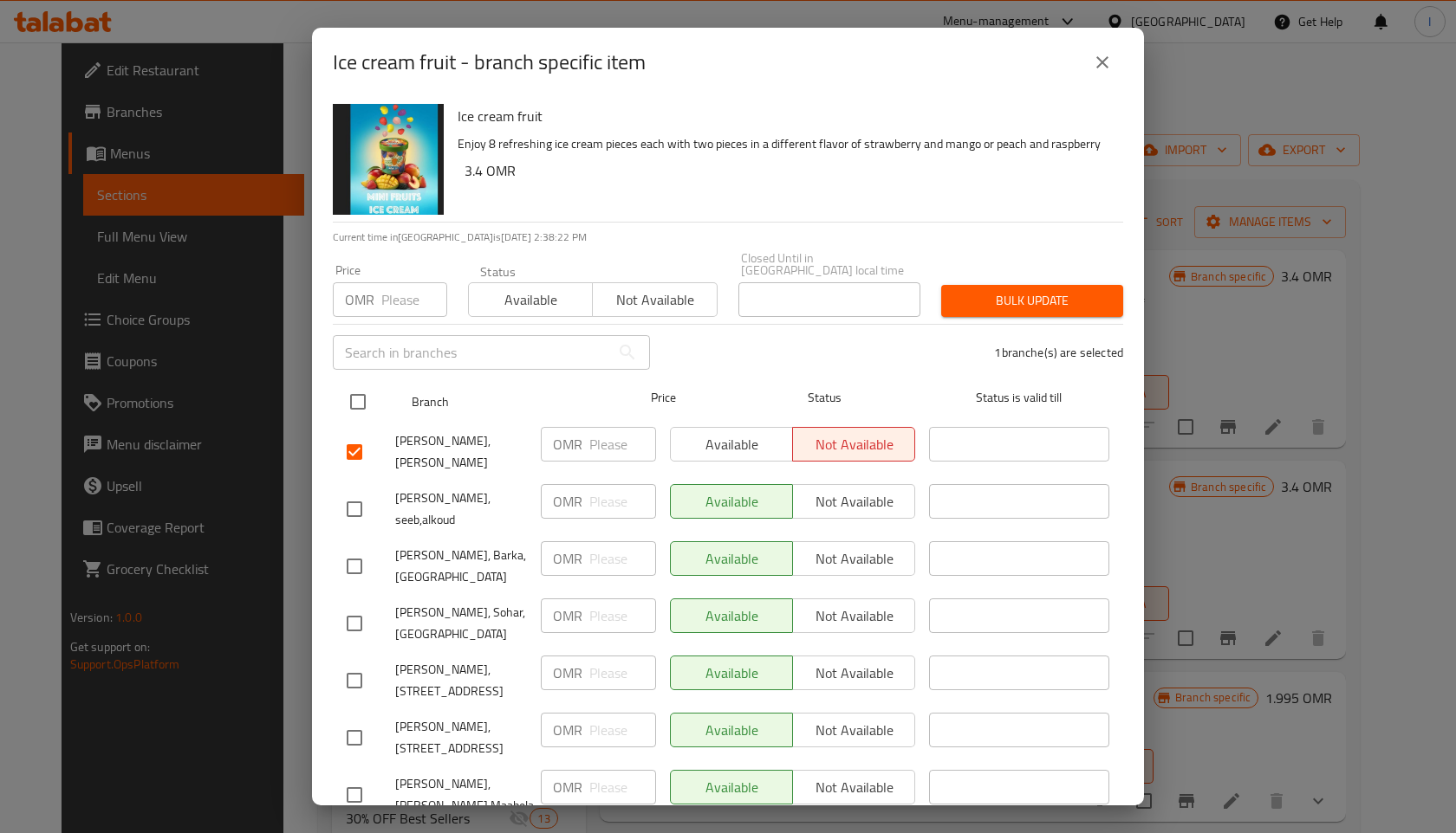
checkbox input "true"
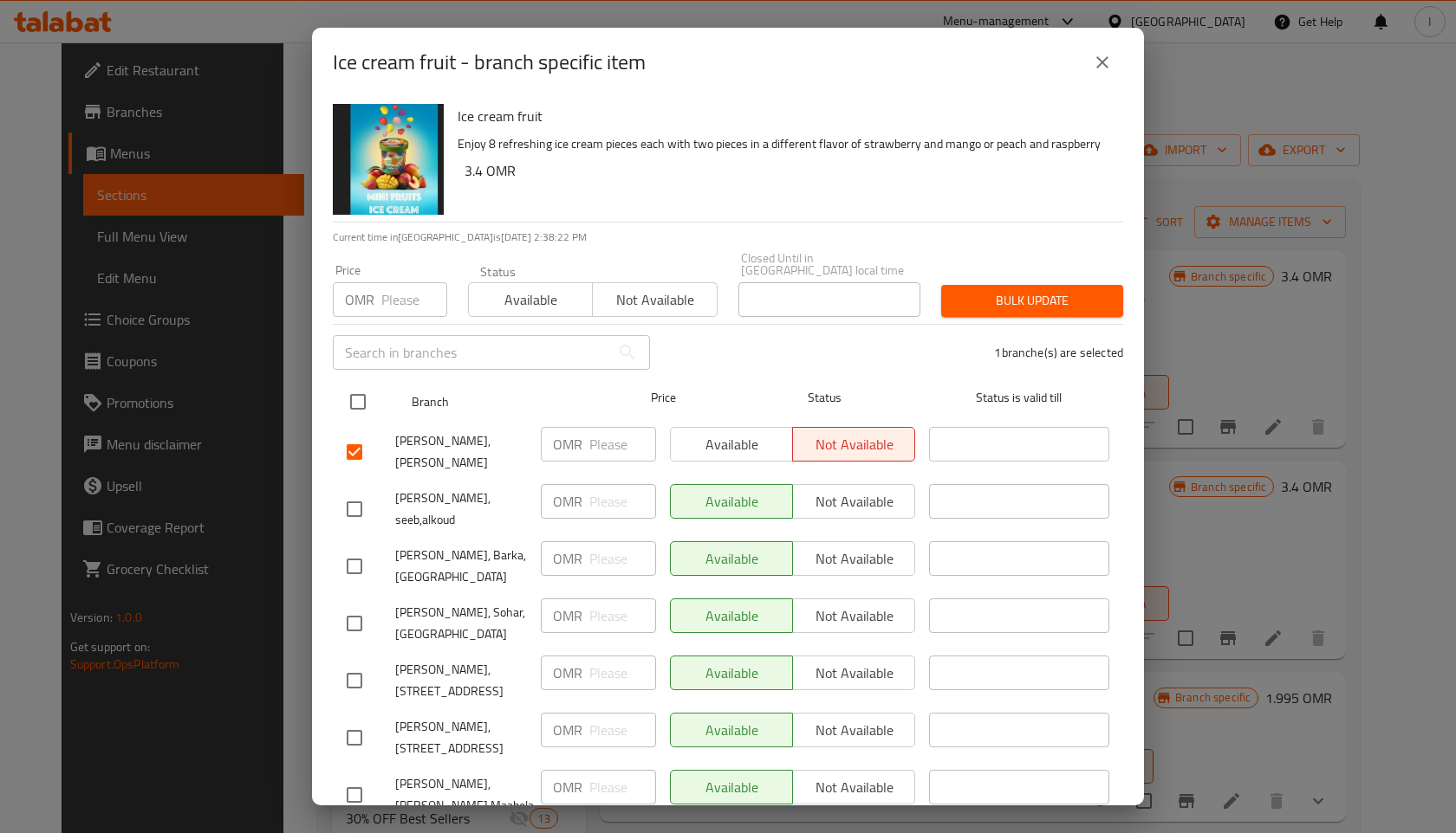
checkbox input "true"
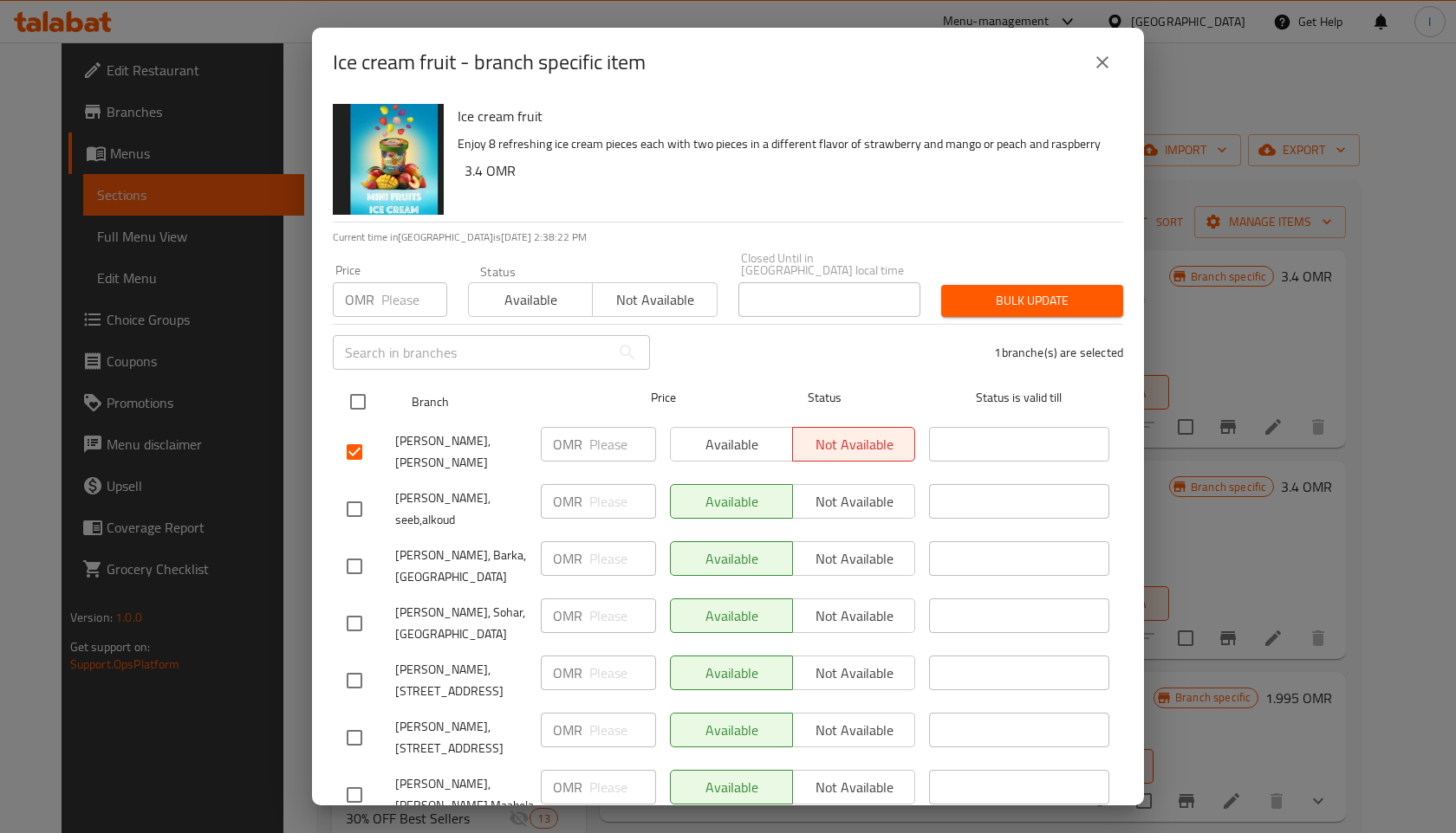
checkbox input "true"
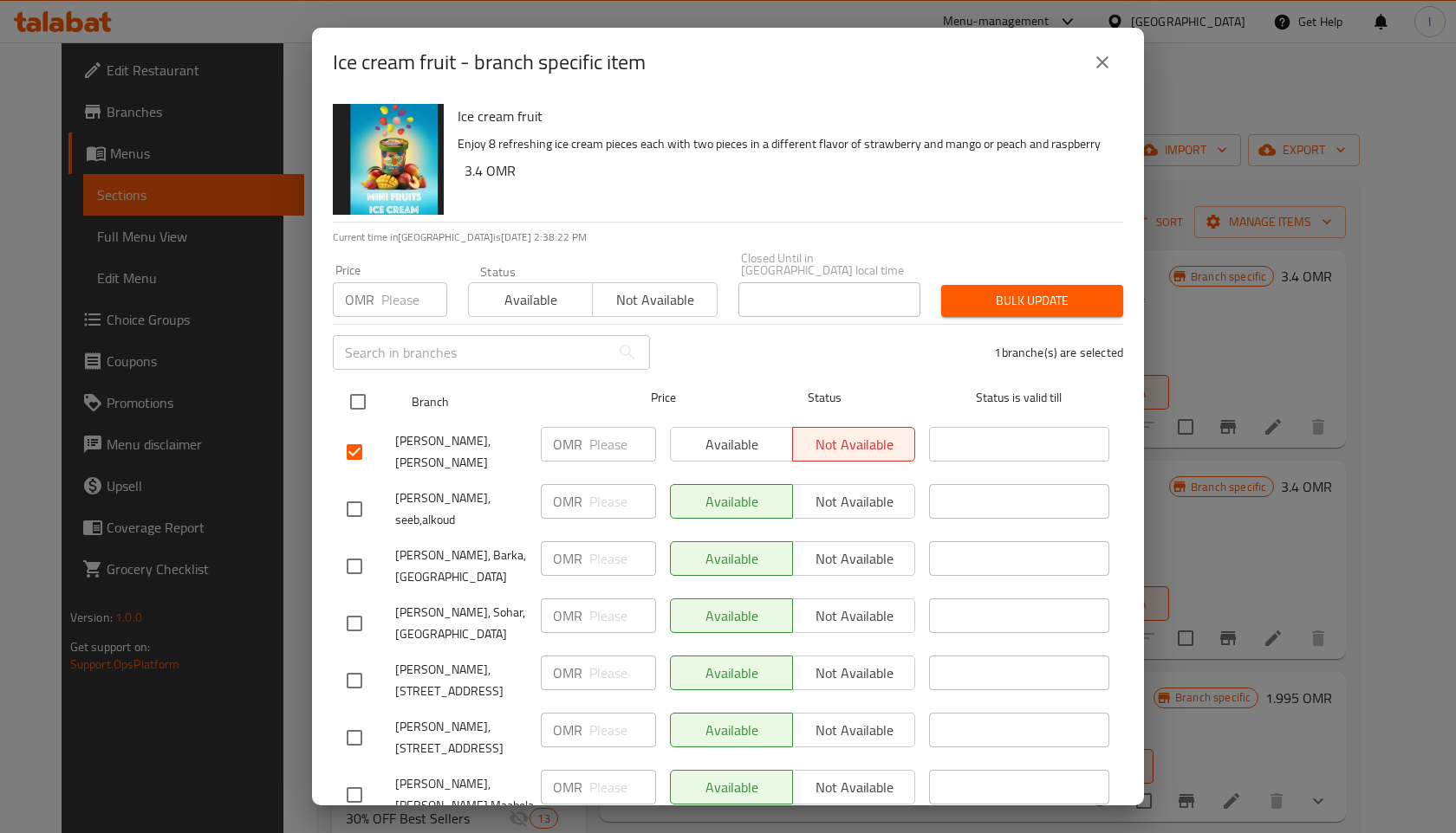
checkbox input "true"
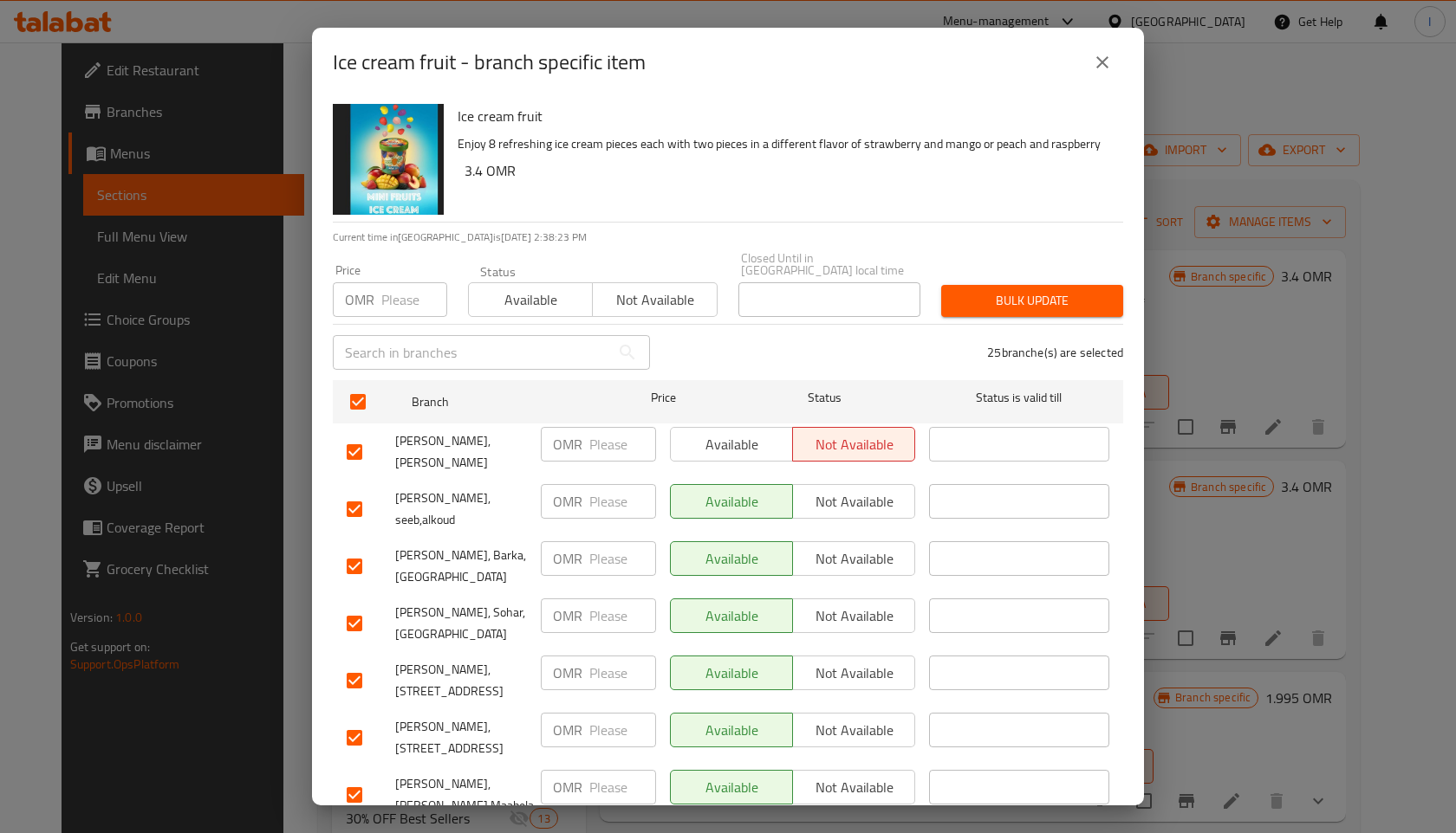
click at [637, 290] on span "Not available" at bounding box center [654, 300] width 110 height 25
click at [1036, 293] on span "Bulk update" at bounding box center [1032, 301] width 154 height 21
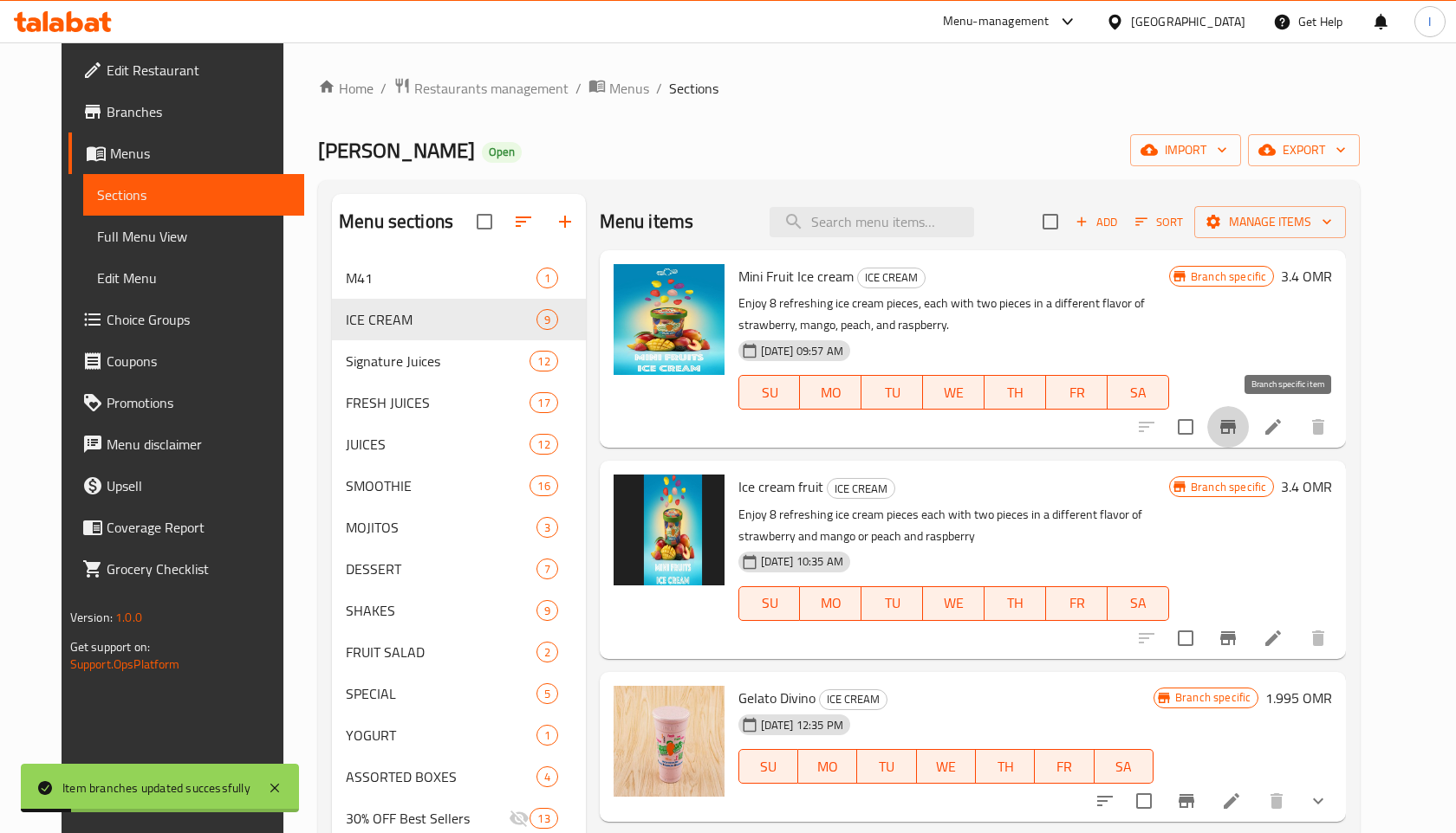
click at [1236, 423] on icon "Branch-specific-item" at bounding box center [1228, 427] width 16 height 14
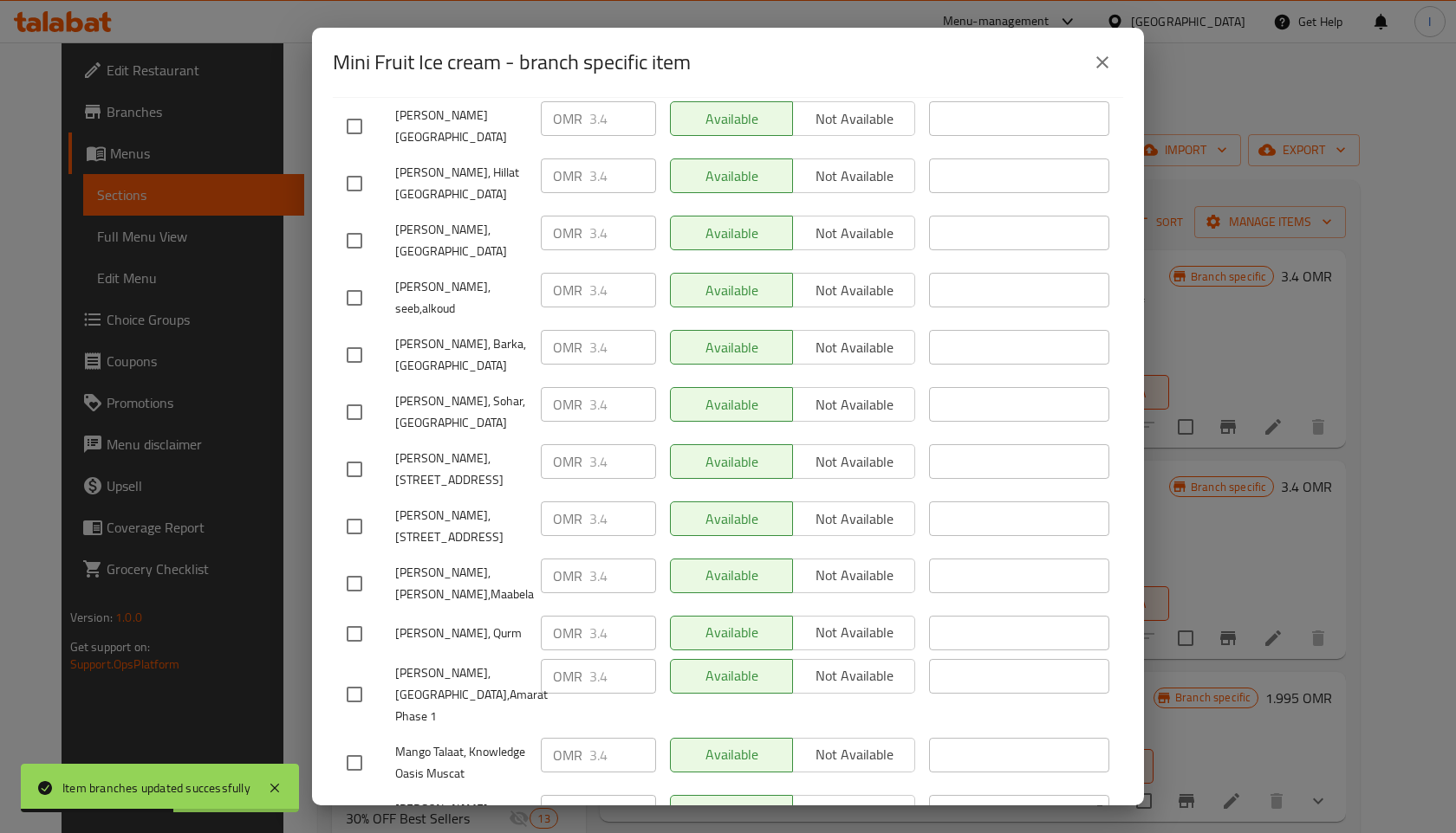
scroll to position [914, 0]
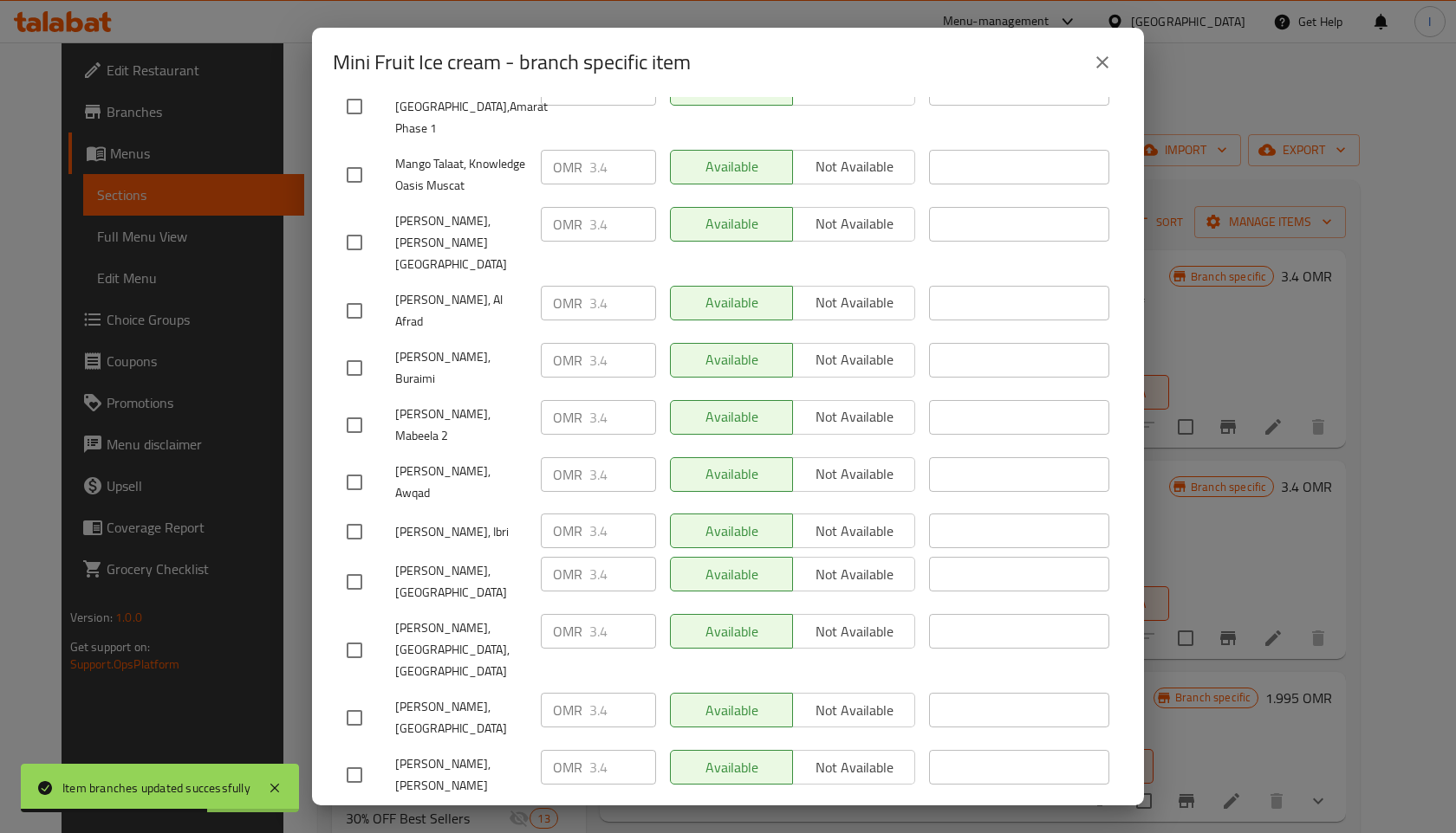
click at [1108, 63] on icon "close" at bounding box center [1101, 61] width 20 height 20
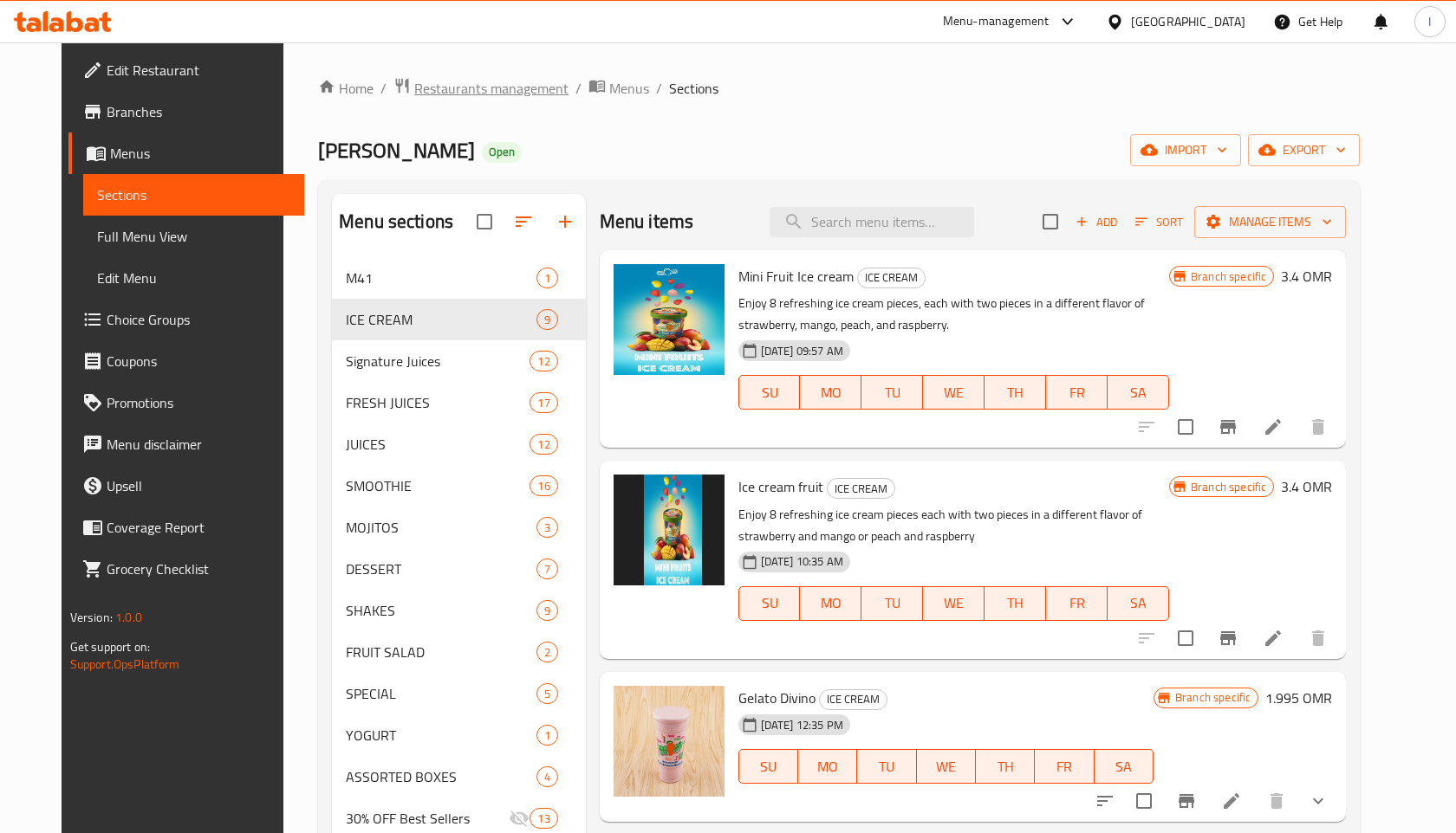
click at [440, 87] on span "Restaurants management" at bounding box center [491, 88] width 154 height 20
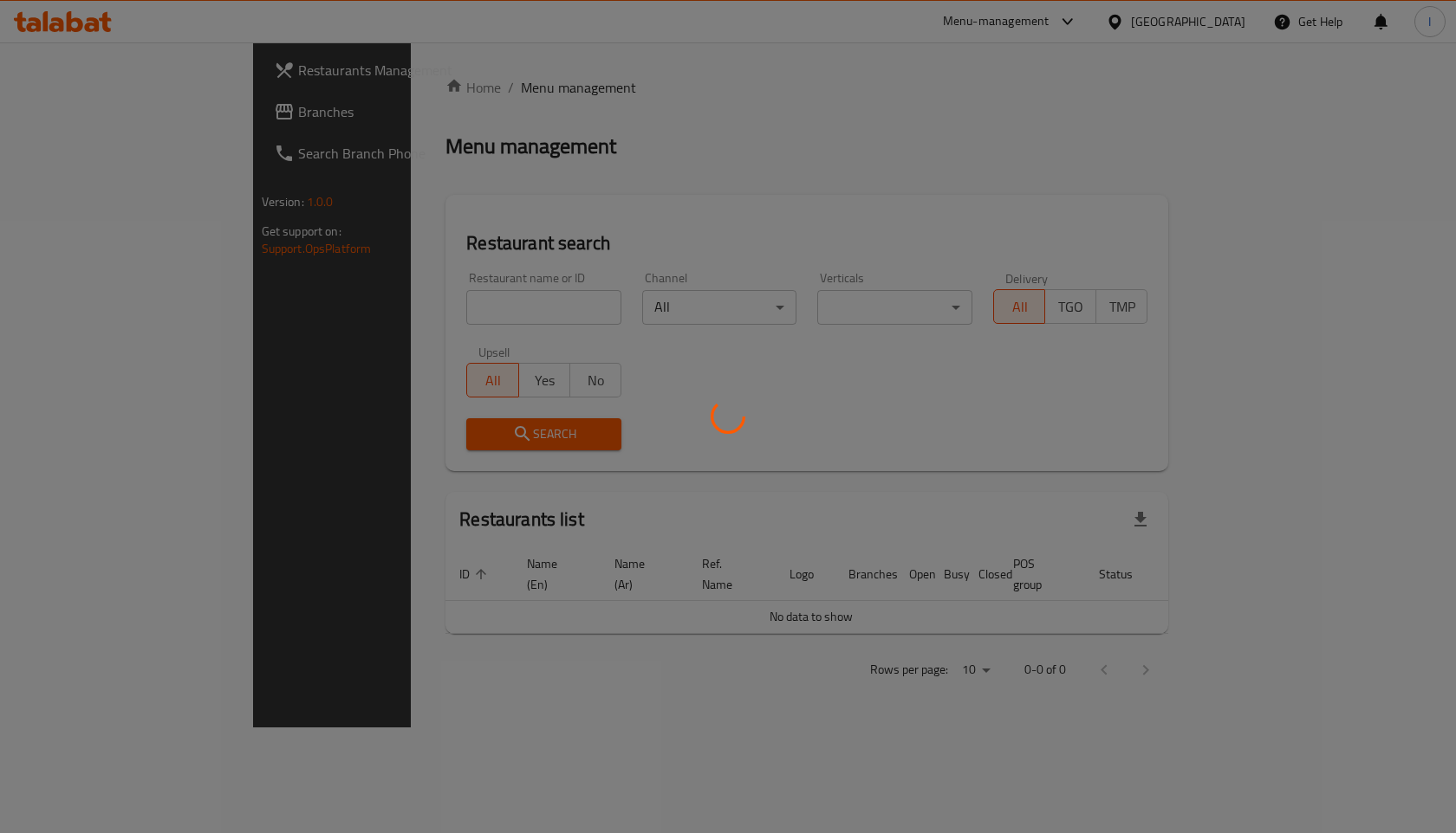
click at [403, 311] on div at bounding box center [728, 416] width 1456 height 833
click at [418, 310] on div at bounding box center [728, 416] width 1456 height 833
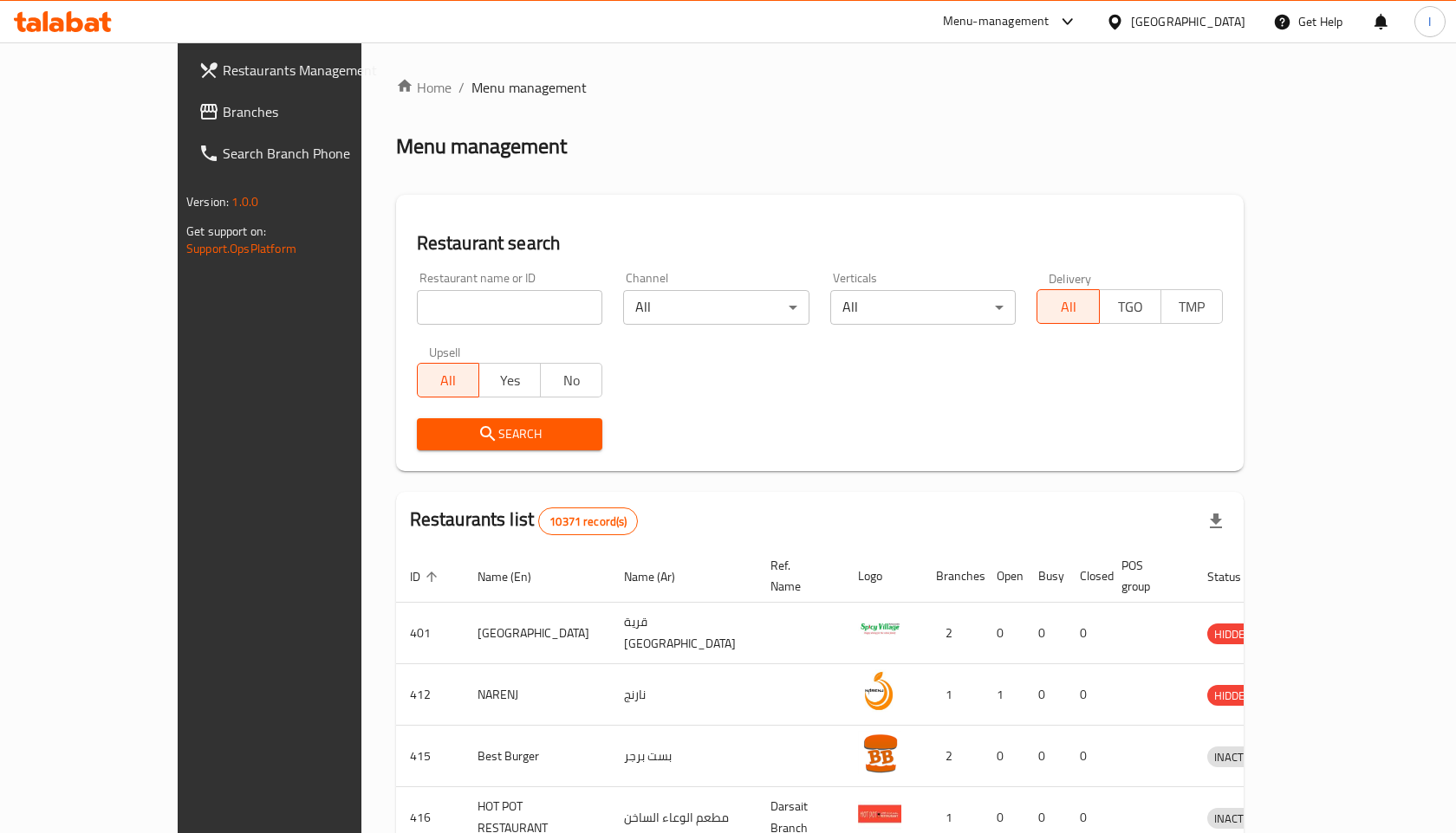
click at [418, 310] on input "search" at bounding box center [510, 308] width 186 height 35
type input "kucu"
click button "Search" at bounding box center [510, 435] width 186 height 32
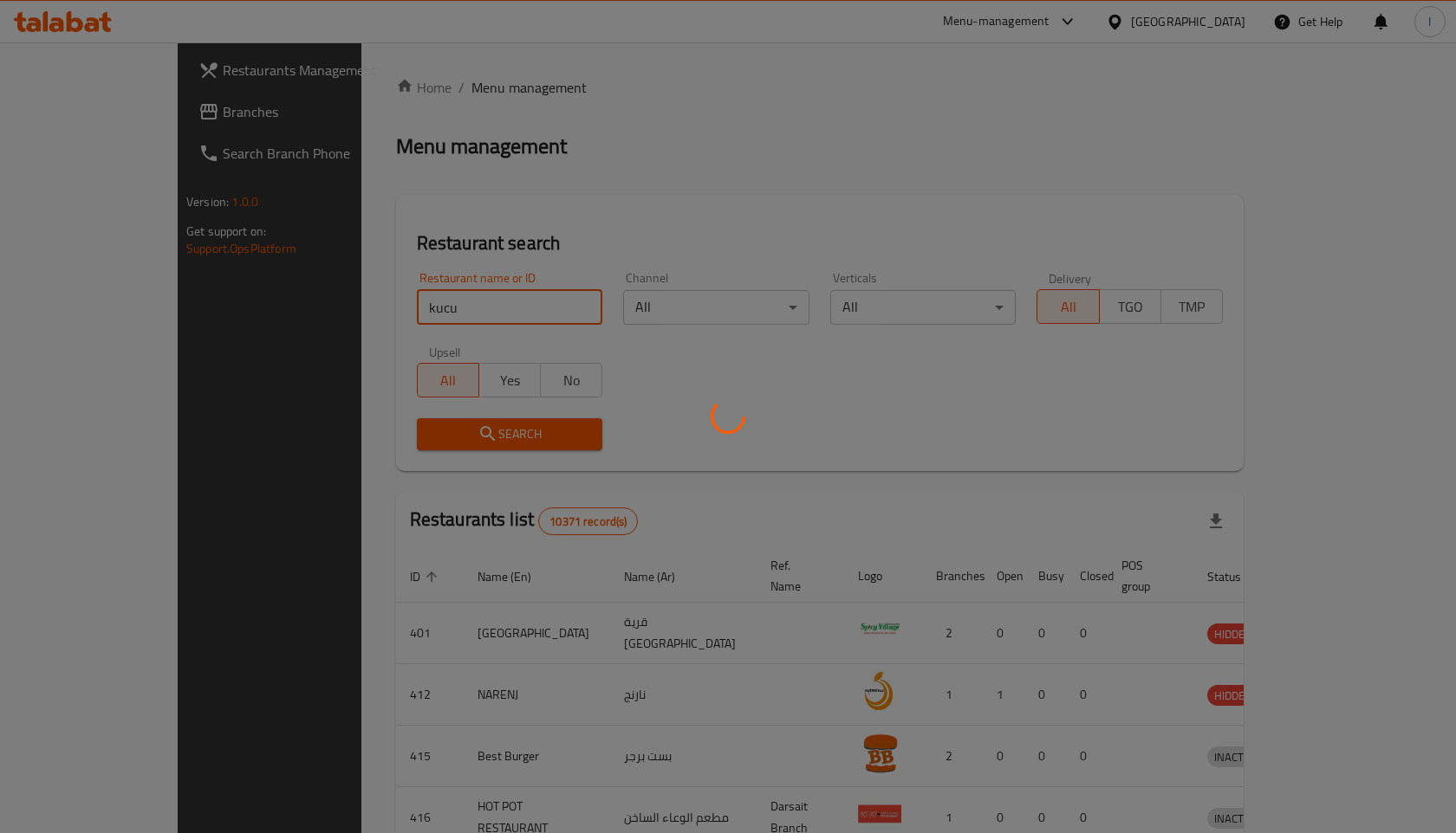
click button "Search" at bounding box center [510, 435] width 186 height 32
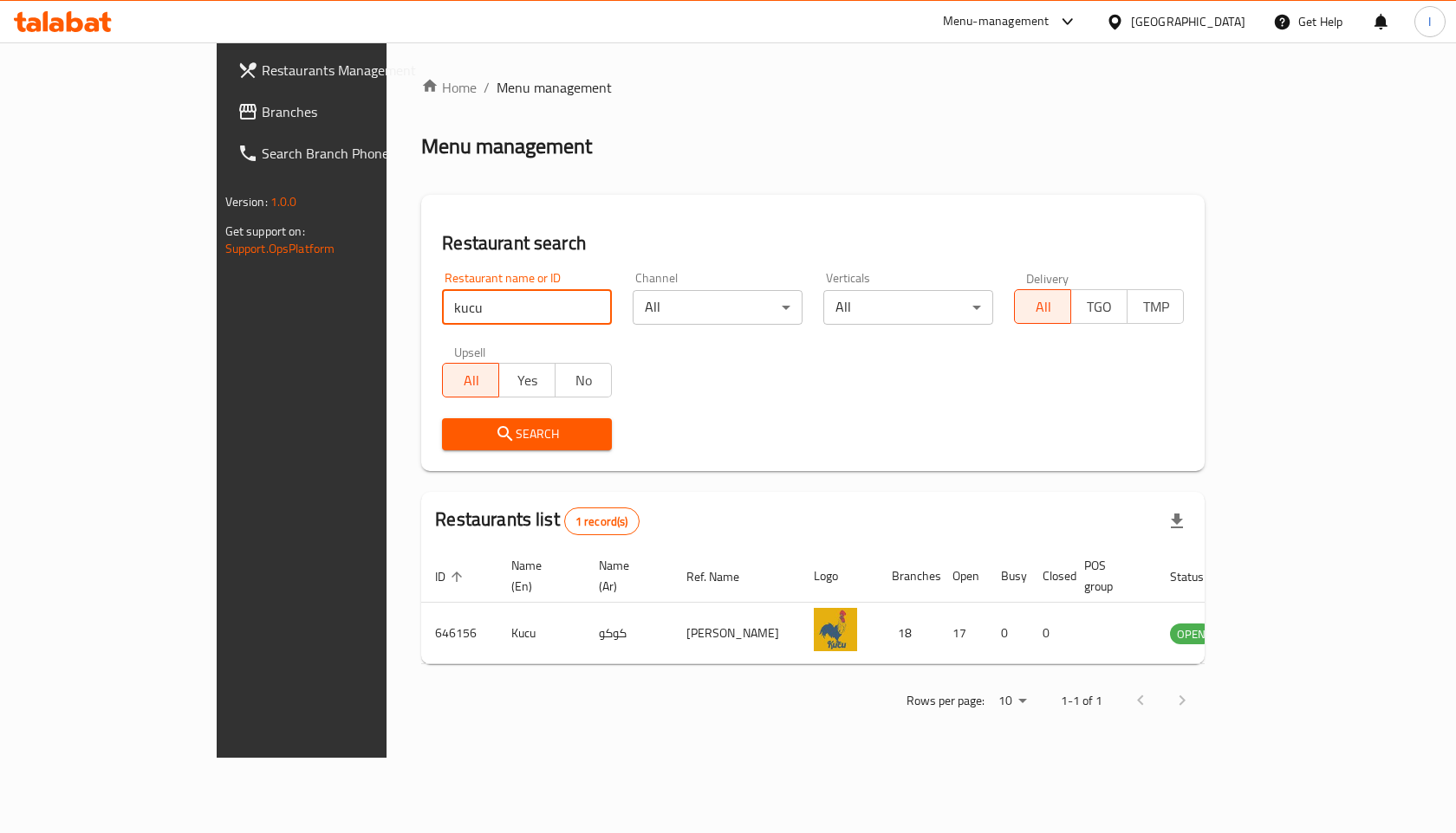
click at [784, 168] on div "Home / Menu management Menu management Restaurant search Restaurant name or ID …" at bounding box center [813, 399] width 784 height 646
click at [542, 302] on input "kucu" at bounding box center [527, 308] width 170 height 35
click at [714, 195] on div "Restaurant search Restaurant name or ID Restaurant name or ID Channel All ​ Ver…" at bounding box center [813, 333] width 784 height 277
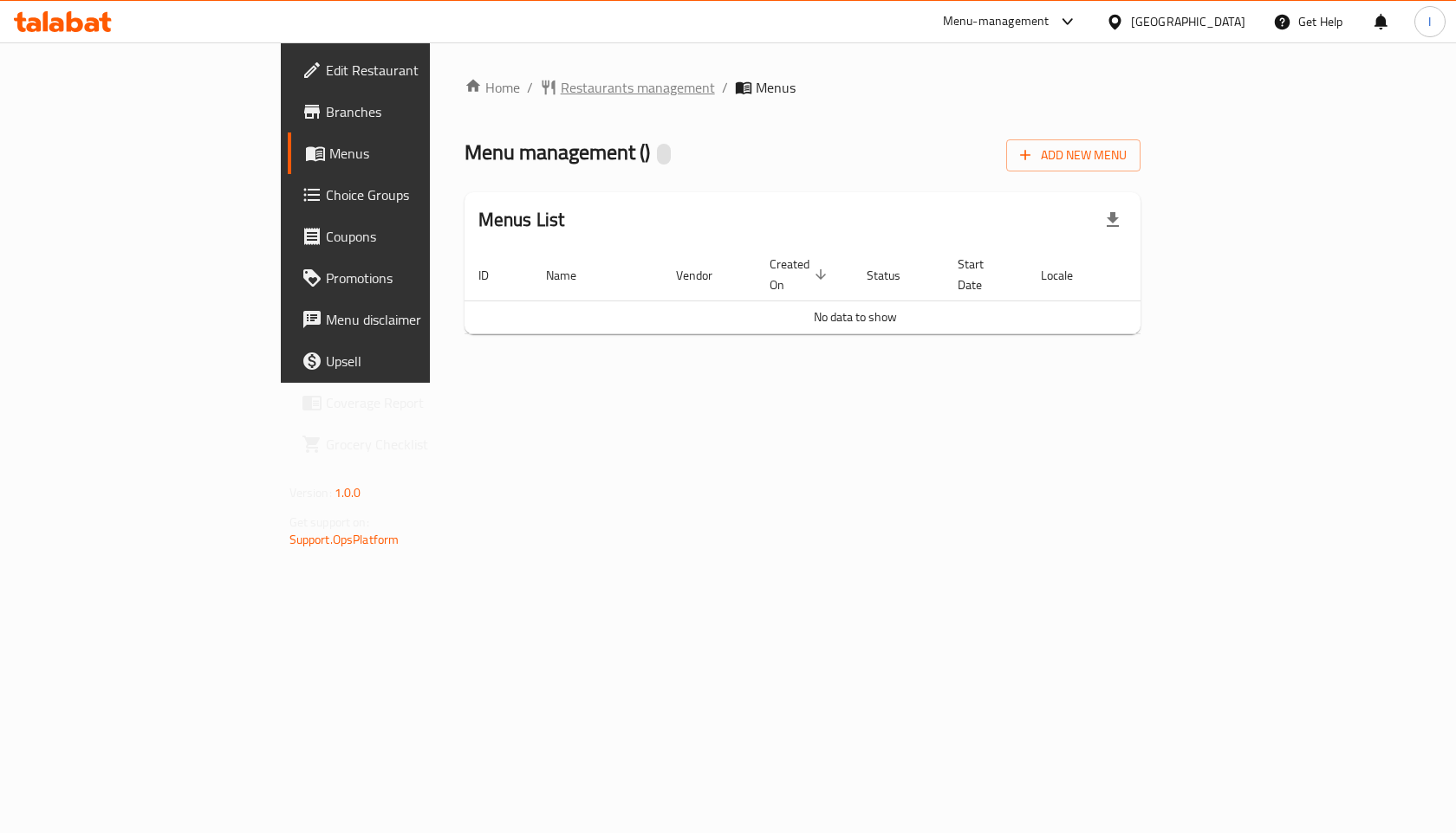
click at [560, 77] on span "Restaurants management" at bounding box center [637, 87] width 154 height 20
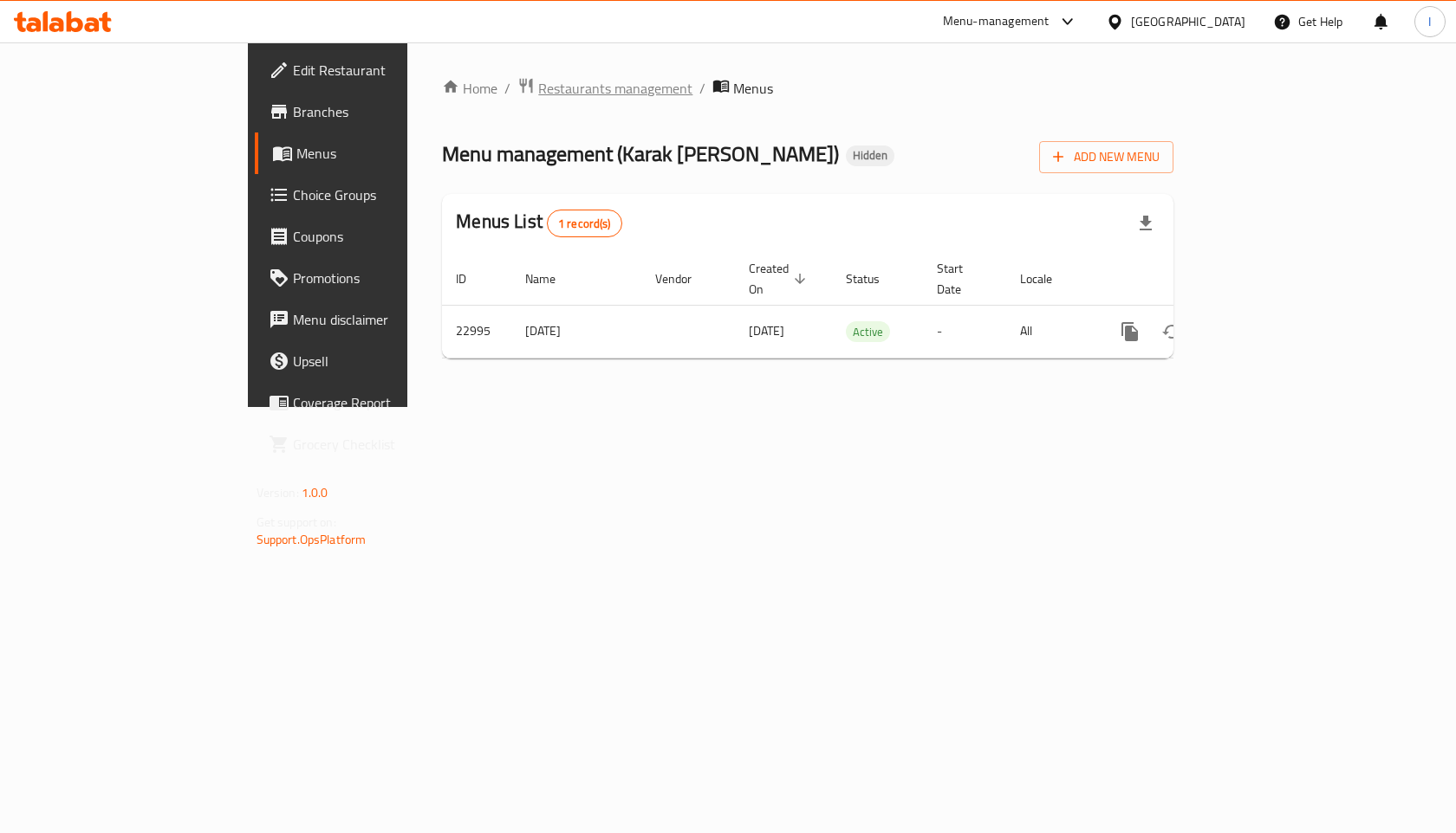
click at [538, 88] on span "Restaurants management" at bounding box center [615, 88] width 154 height 20
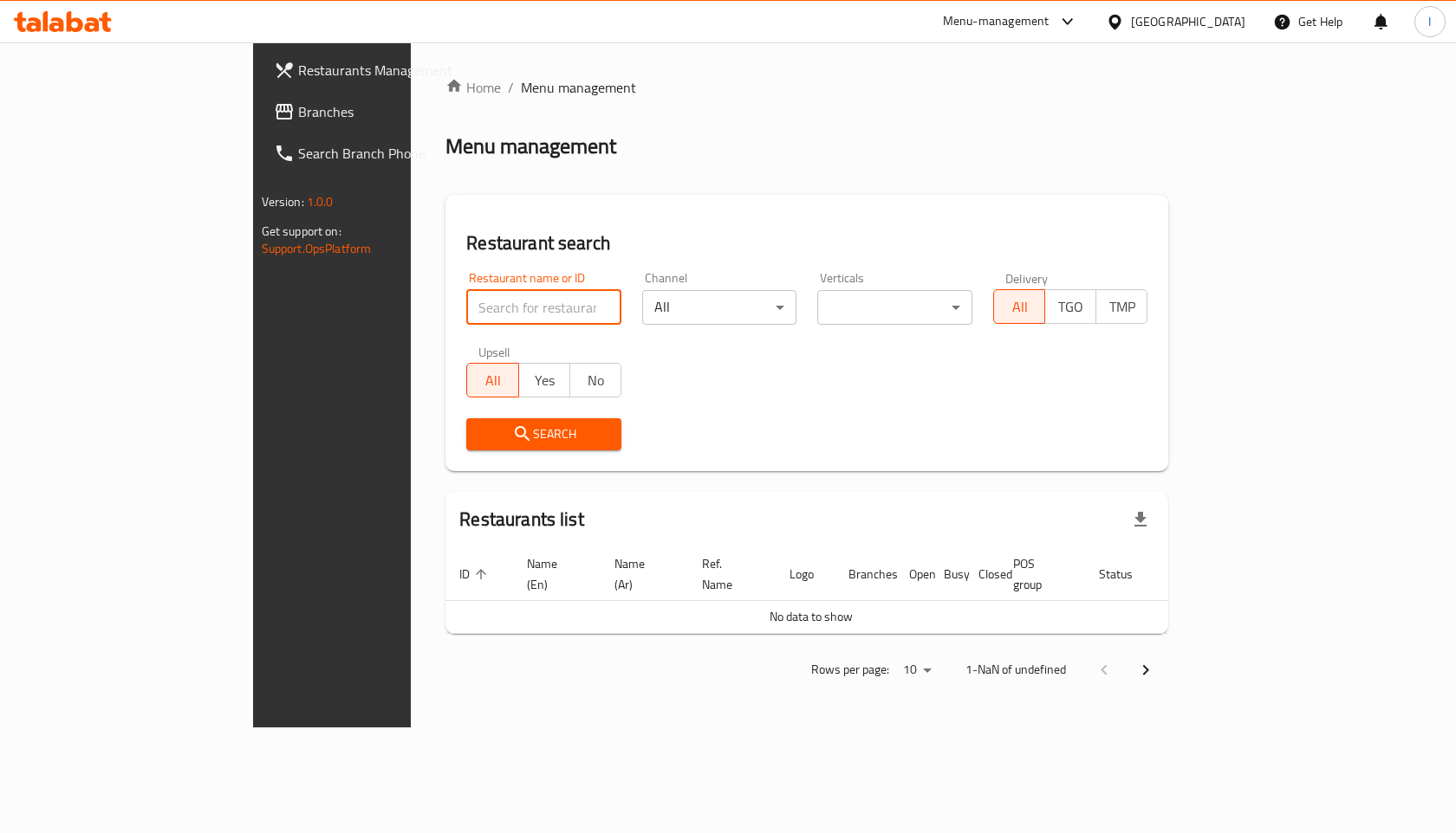
click at [473, 308] on input "search" at bounding box center [543, 308] width 155 height 35
type input "kucu"
click button "Search" at bounding box center [543, 435] width 155 height 32
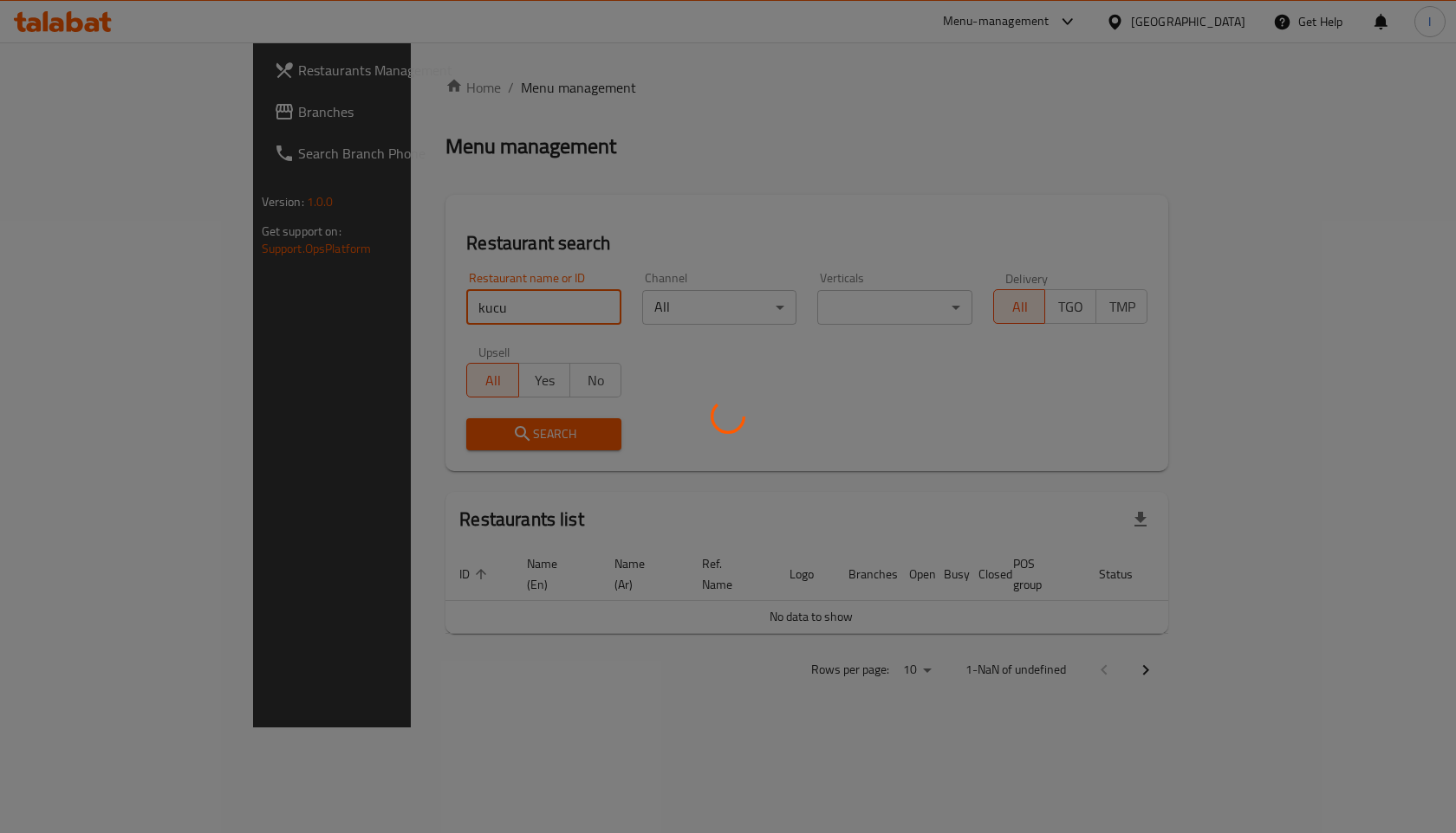
click button "Search" at bounding box center [543, 435] width 155 height 32
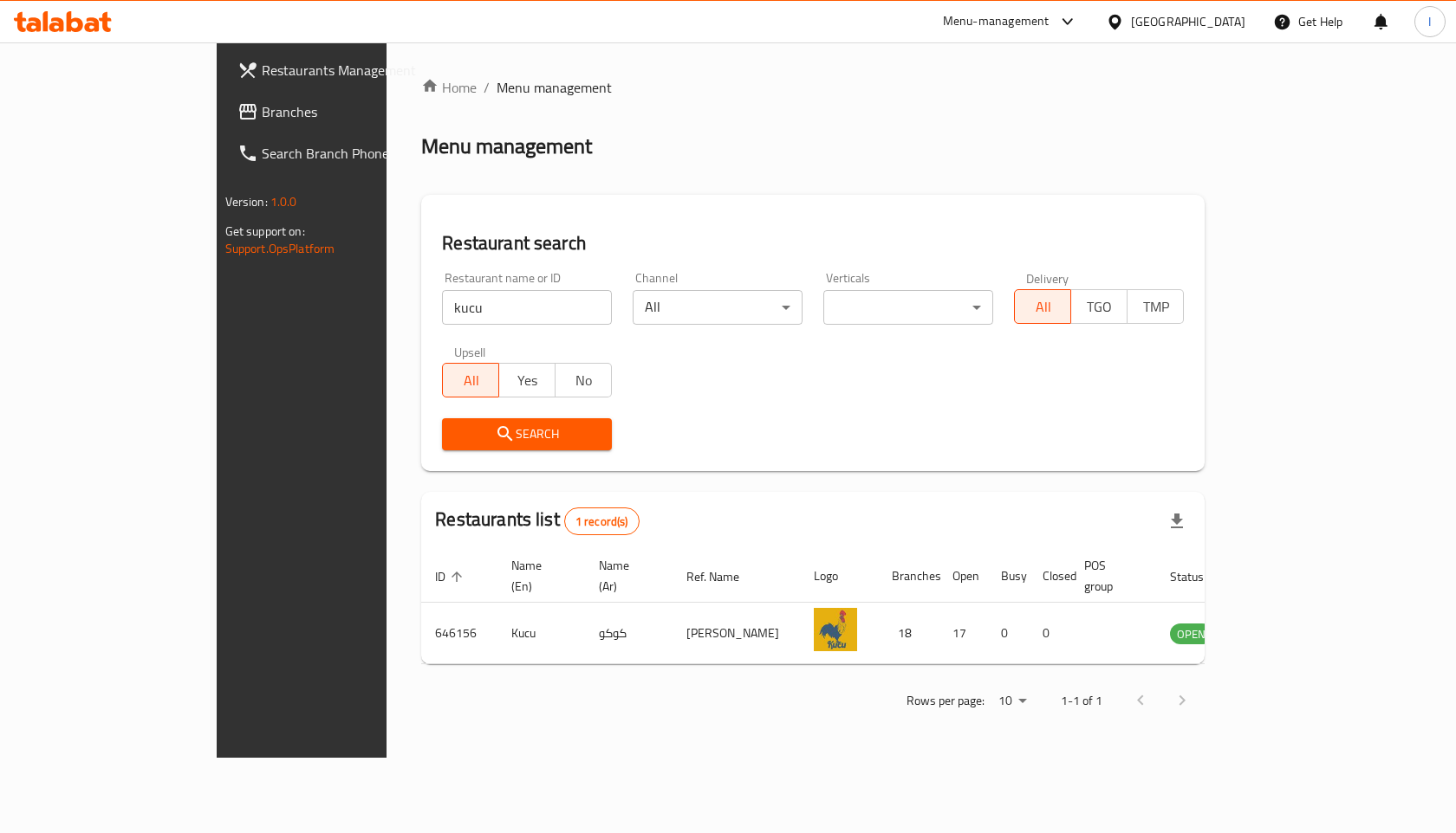
click at [934, 376] on div "Restaurant name or ID kucu Restaurant name or ID Channel All ​ Verticals ​ ​ De…" at bounding box center [813, 361] width 763 height 200
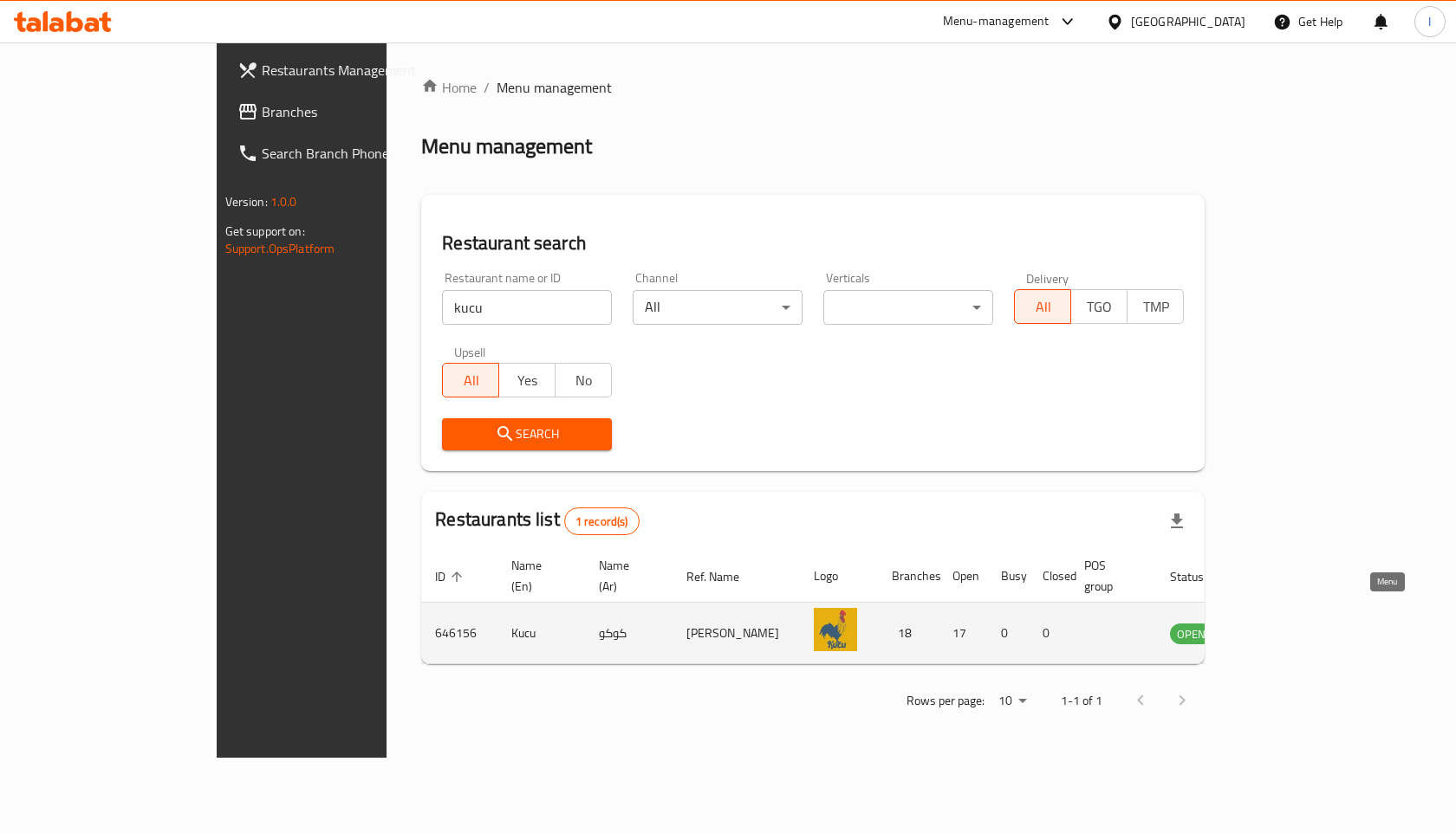
click at [1279, 630] on icon "enhanced table" at bounding box center [1275, 633] width 6 height 7
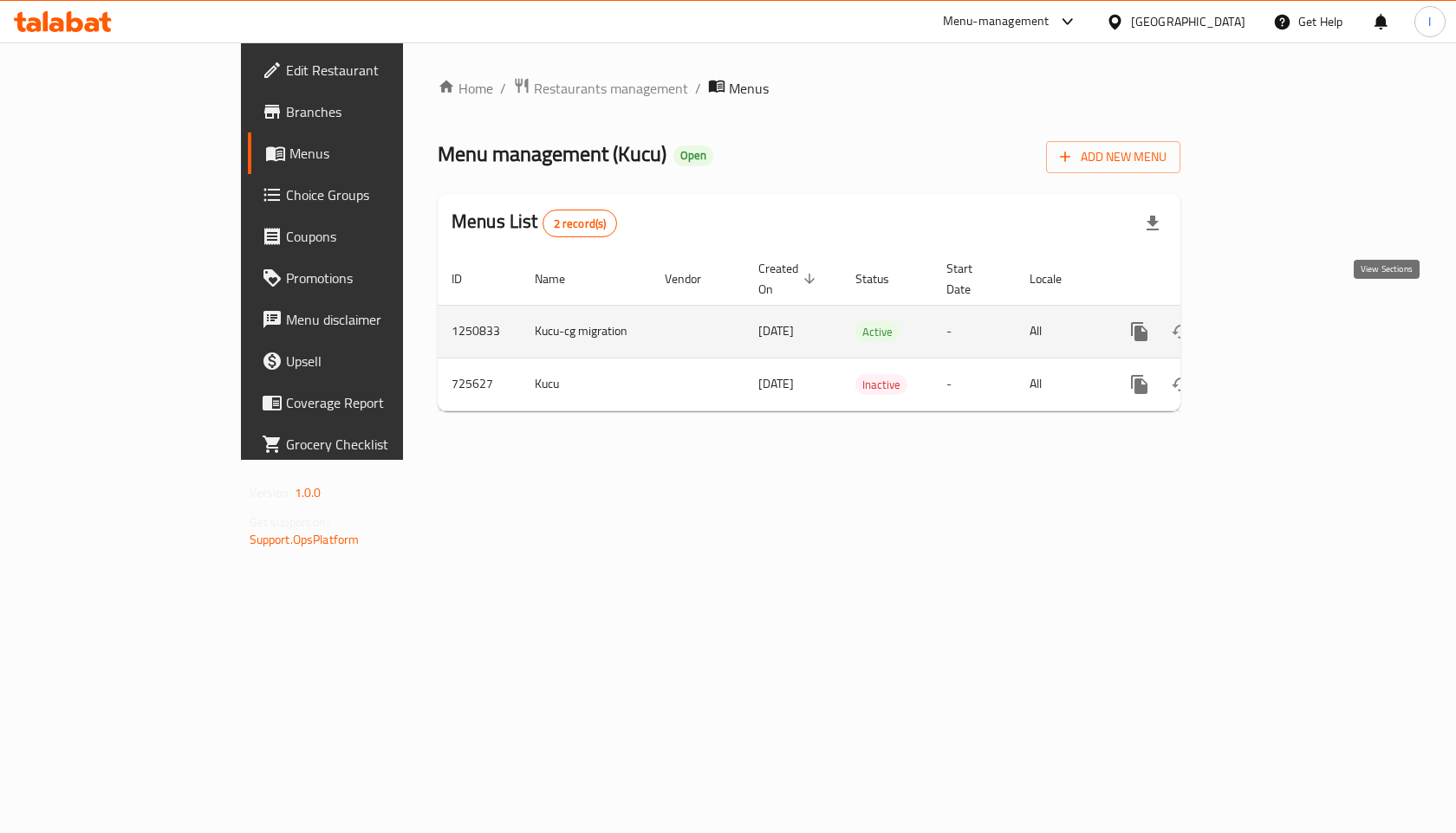
click at [1272, 324] on icon "enhanced table" at bounding box center [1264, 332] width 16 height 16
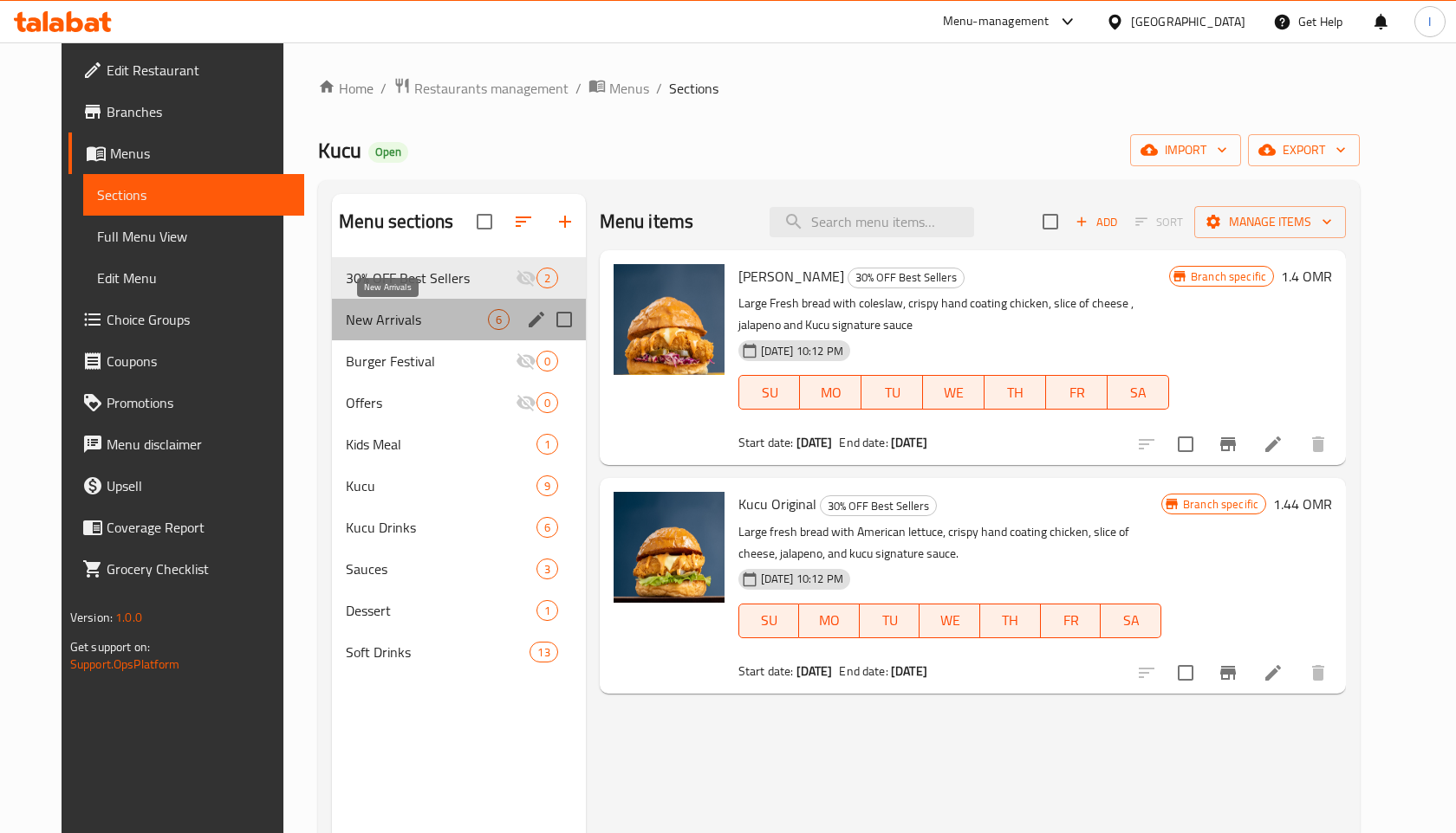
click at [375, 316] on span "New Arrivals" at bounding box center [416, 319] width 141 height 20
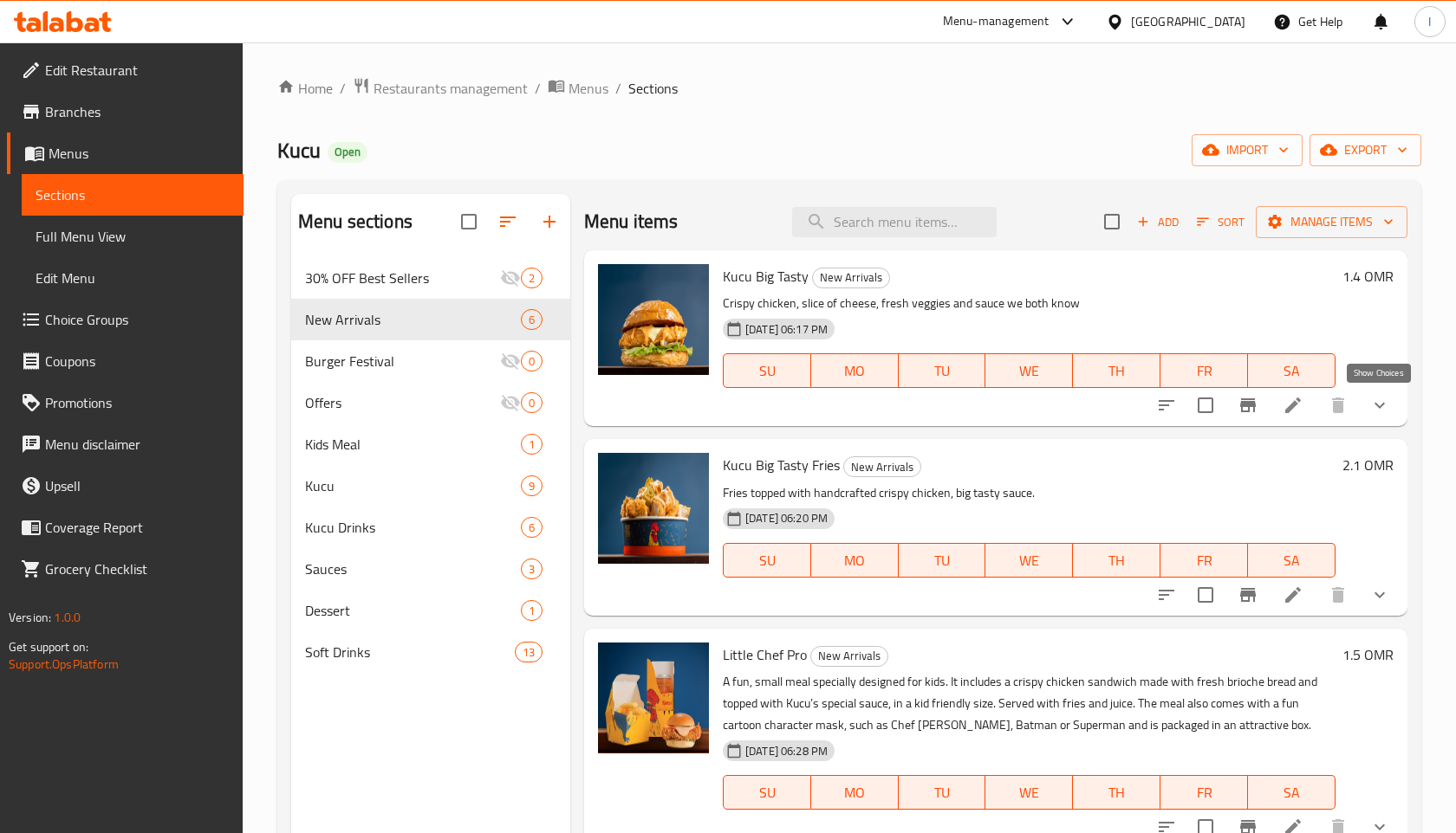
click at [1376, 402] on icon "show more" at bounding box center [1379, 404] width 20 height 20
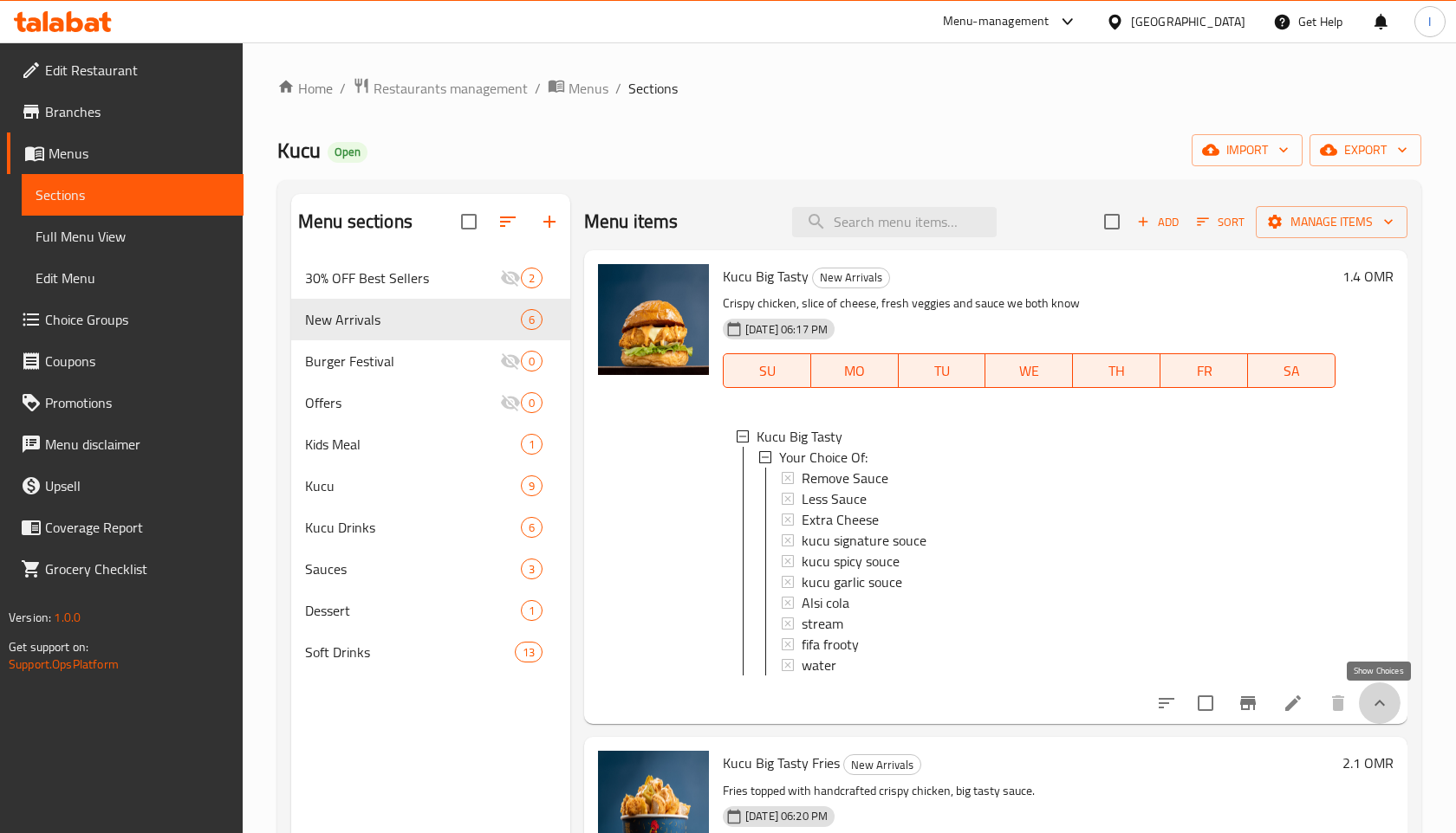
click at [1372, 699] on icon "show more" at bounding box center [1379, 702] width 20 height 20
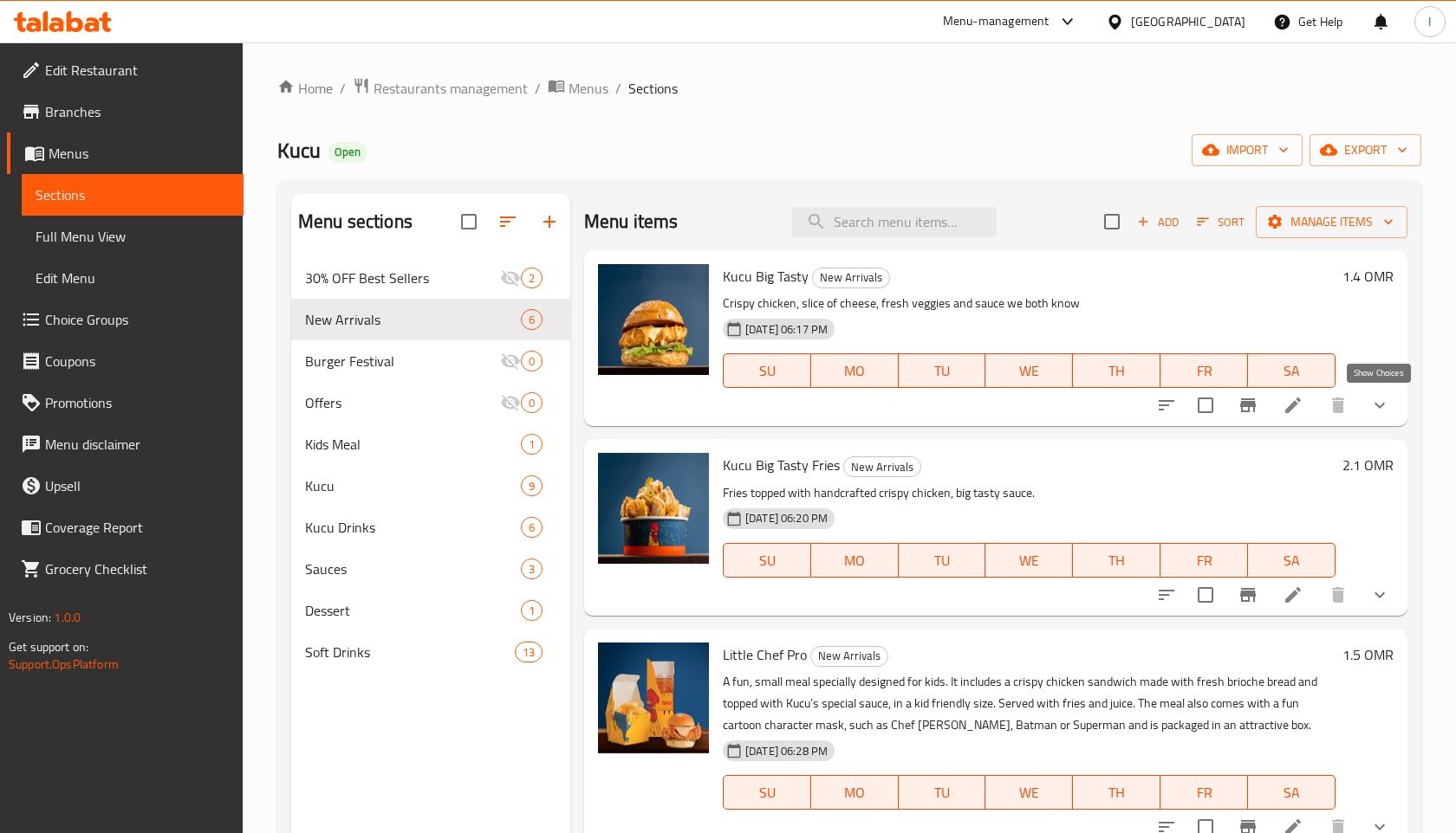
click at [1380, 410] on icon "show more" at bounding box center [1379, 404] width 20 height 20
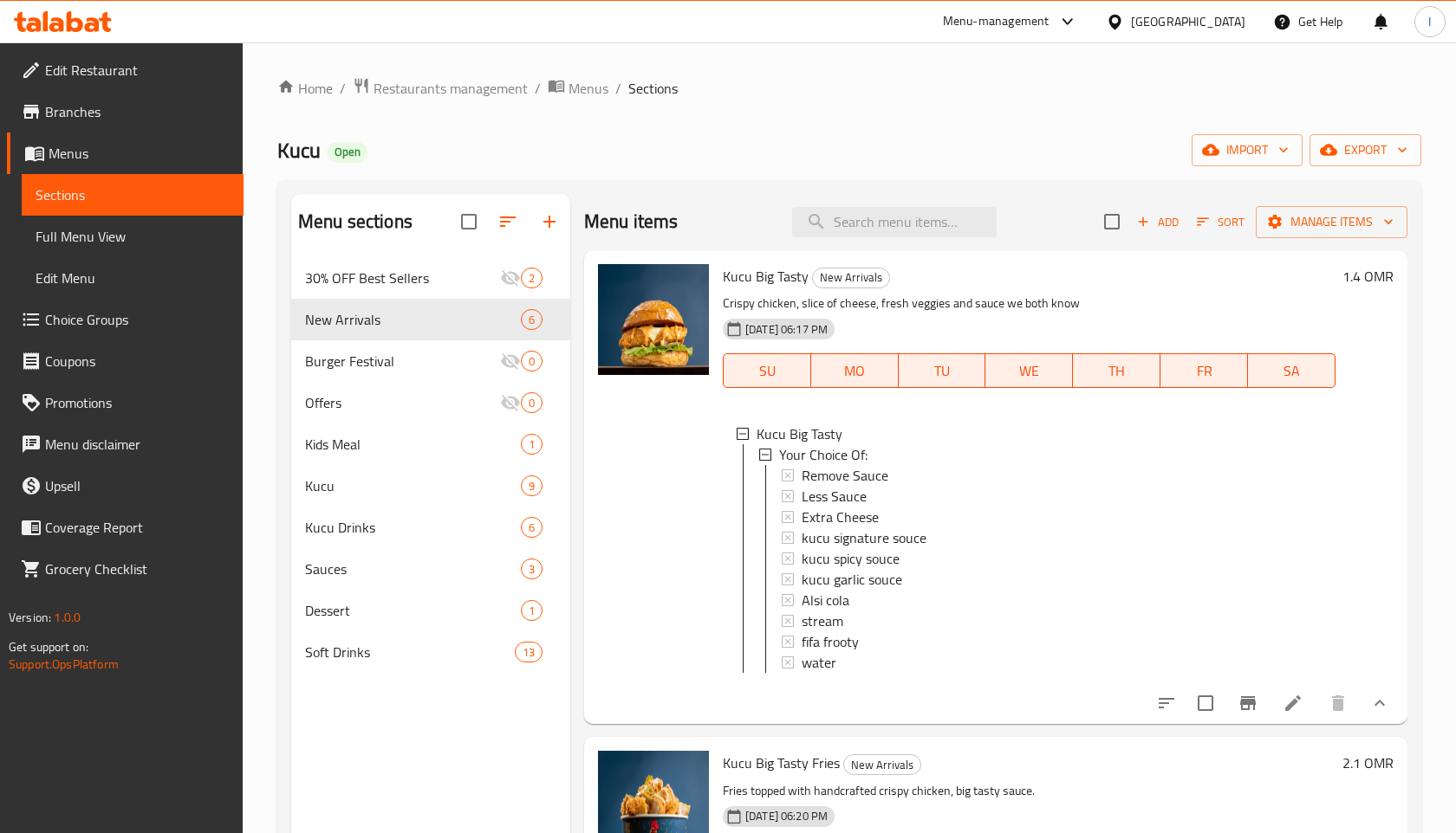
click at [1288, 700] on icon at bounding box center [1292, 702] width 20 height 20
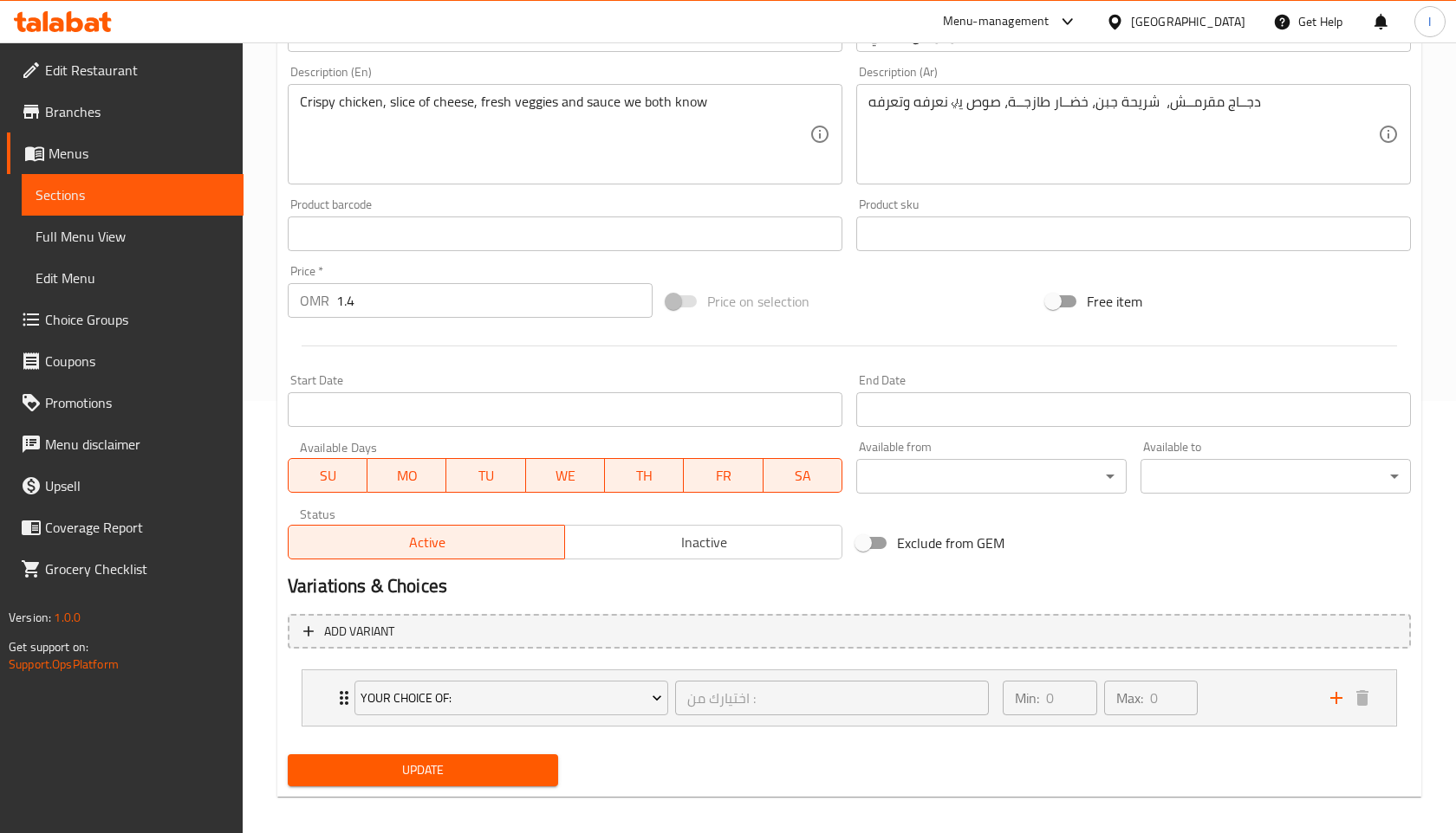
scroll to position [444, 0]
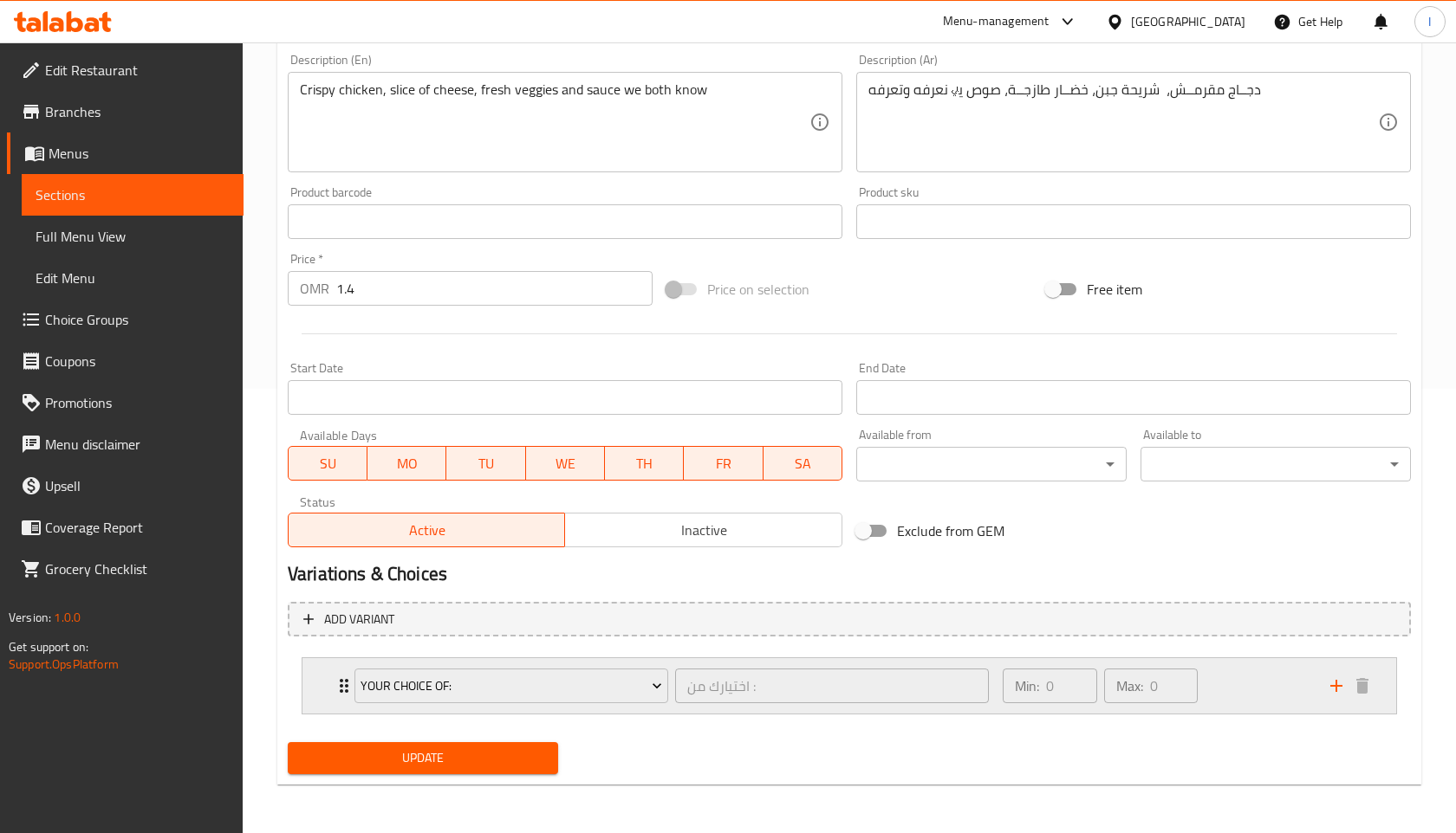
click at [1238, 666] on div "Min: 0 ​ Max: 0 ​" at bounding box center [1156, 686] width 327 height 56
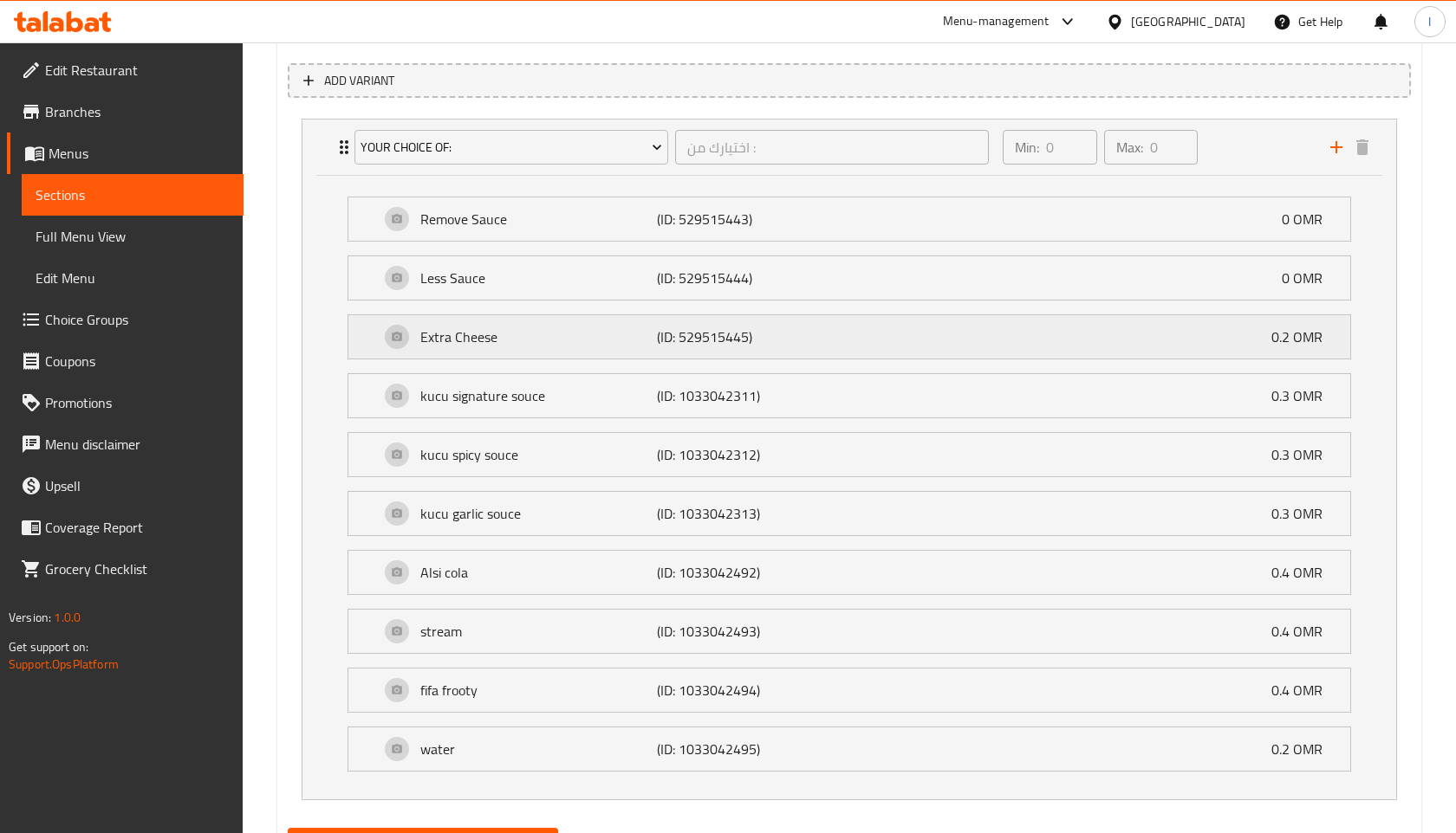
scroll to position [982, 0]
click at [1333, 151] on icon "add" at bounding box center [1336, 148] width 20 height 20
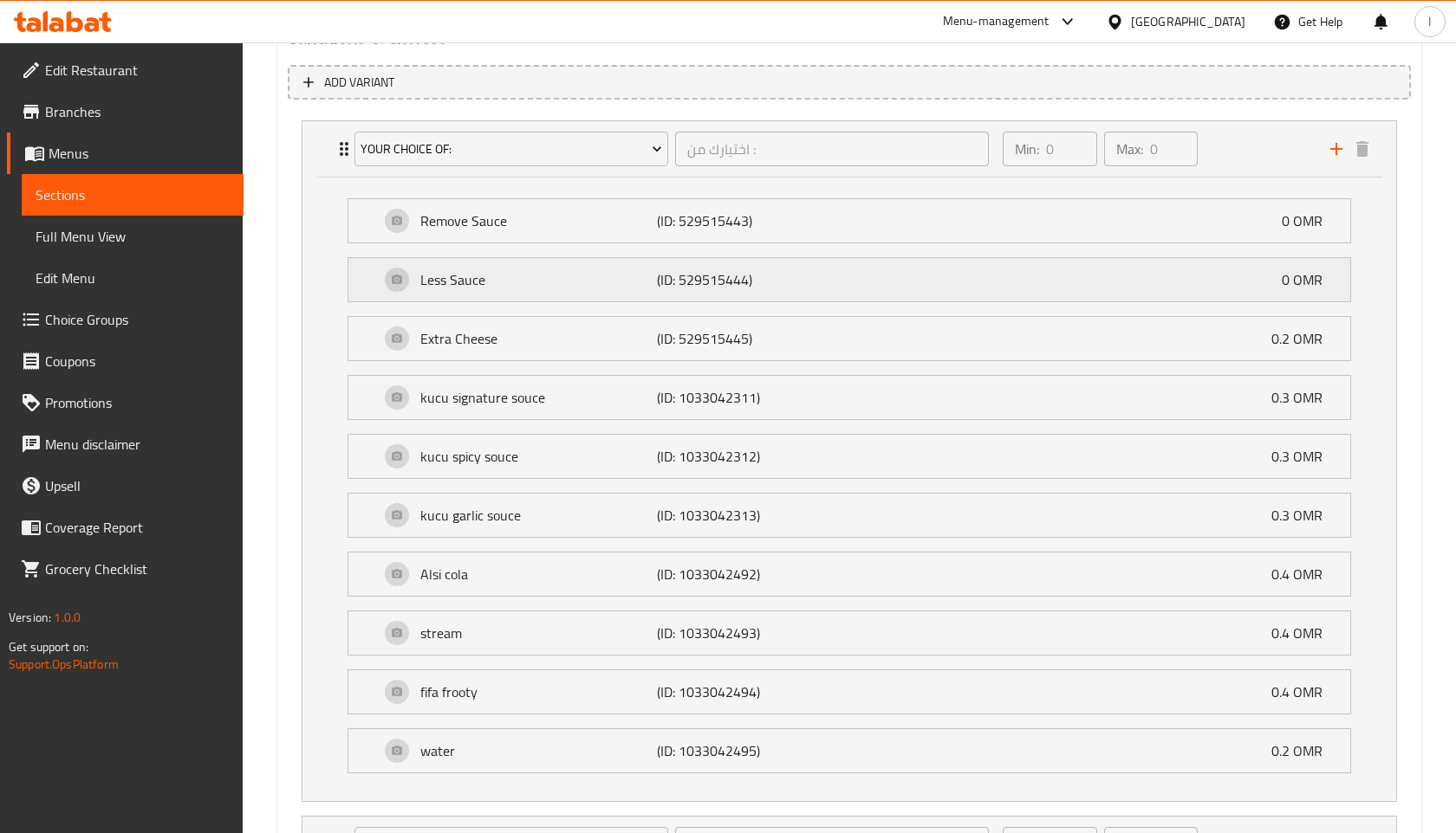
scroll to position [1140, 0]
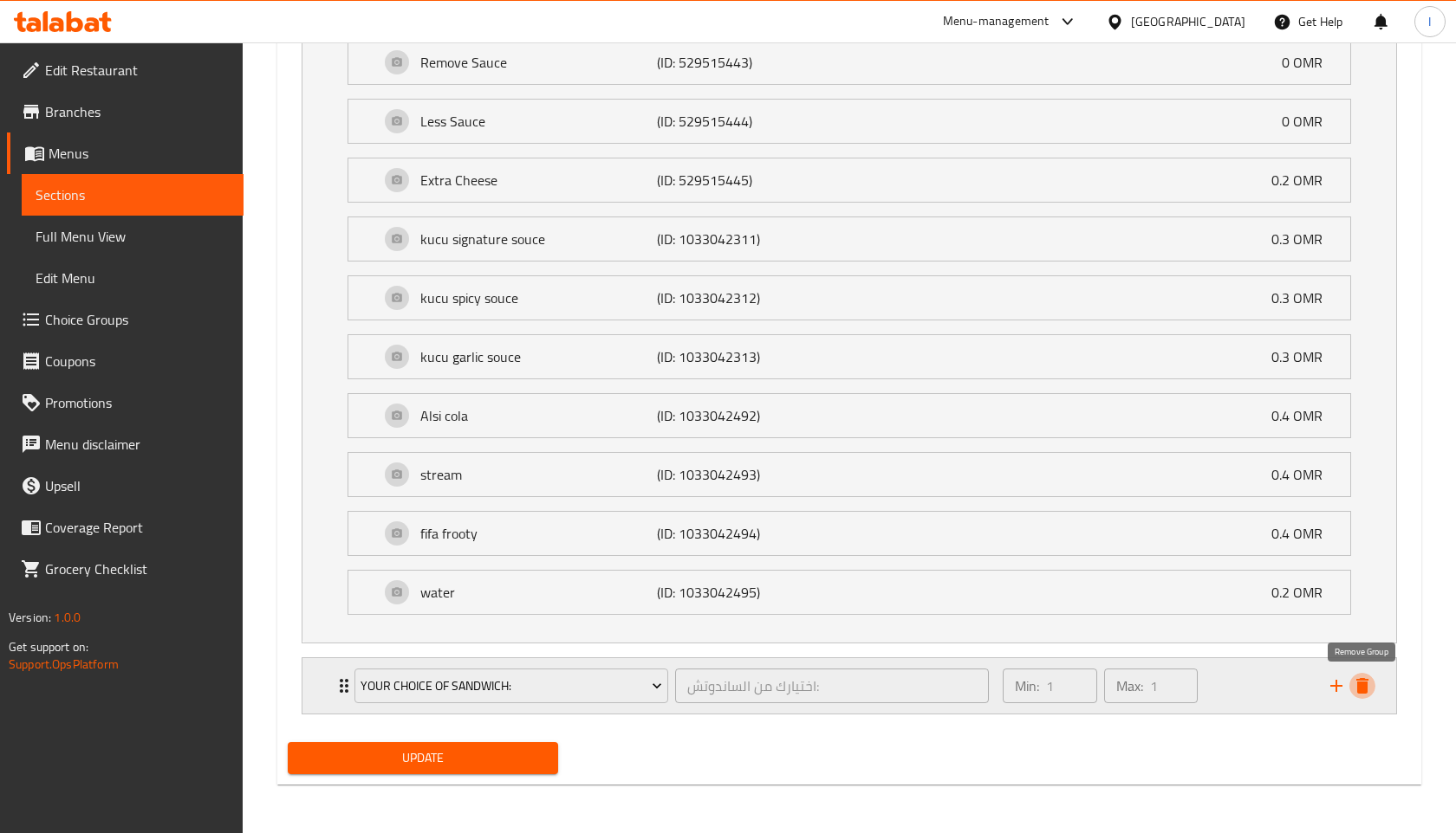
click at [1365, 685] on icon "delete" at bounding box center [1362, 686] width 12 height 16
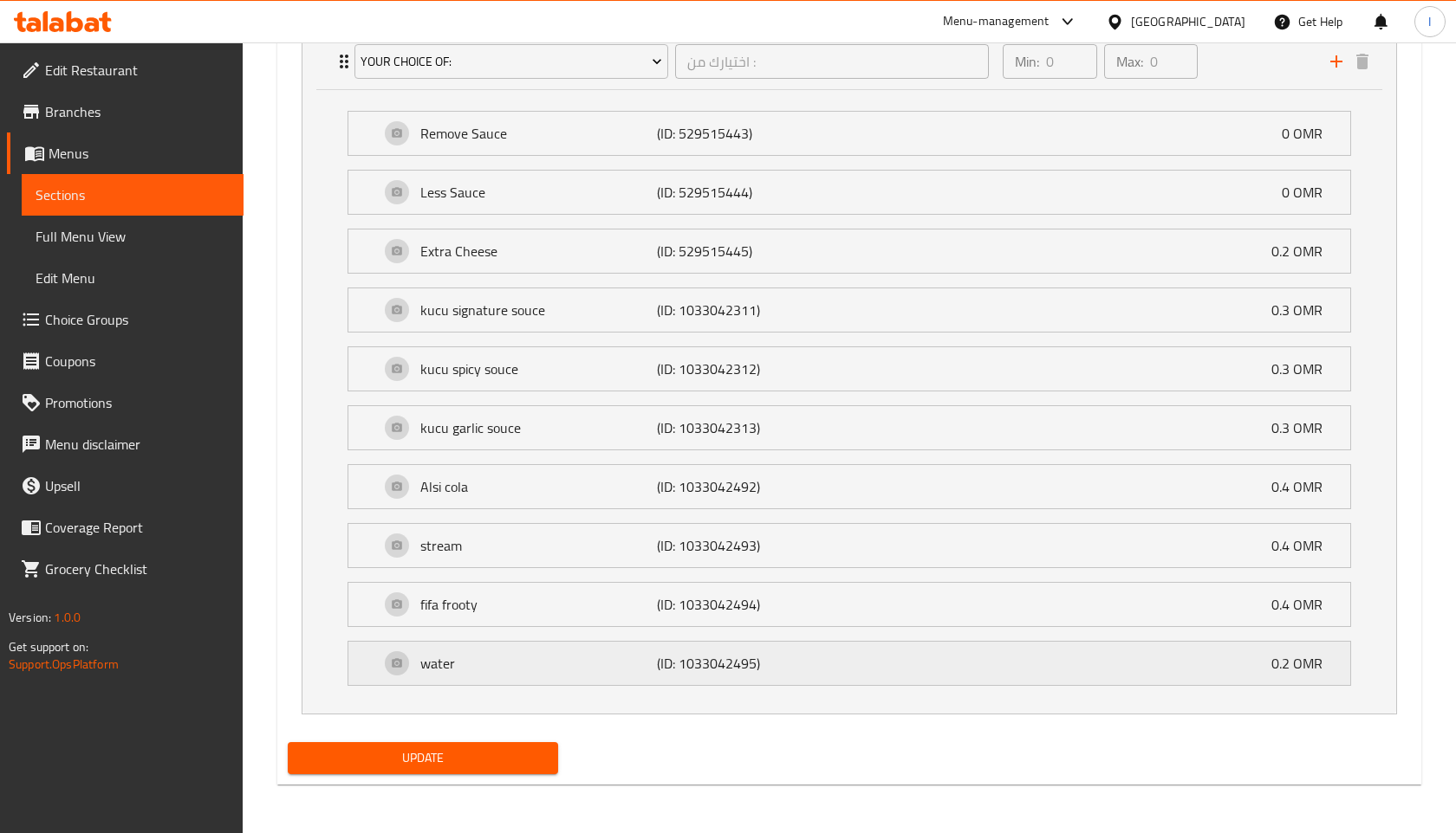
click at [1204, 650] on div "water (ID: 1033042495) 0.2 OMR" at bounding box center [854, 663] width 950 height 43
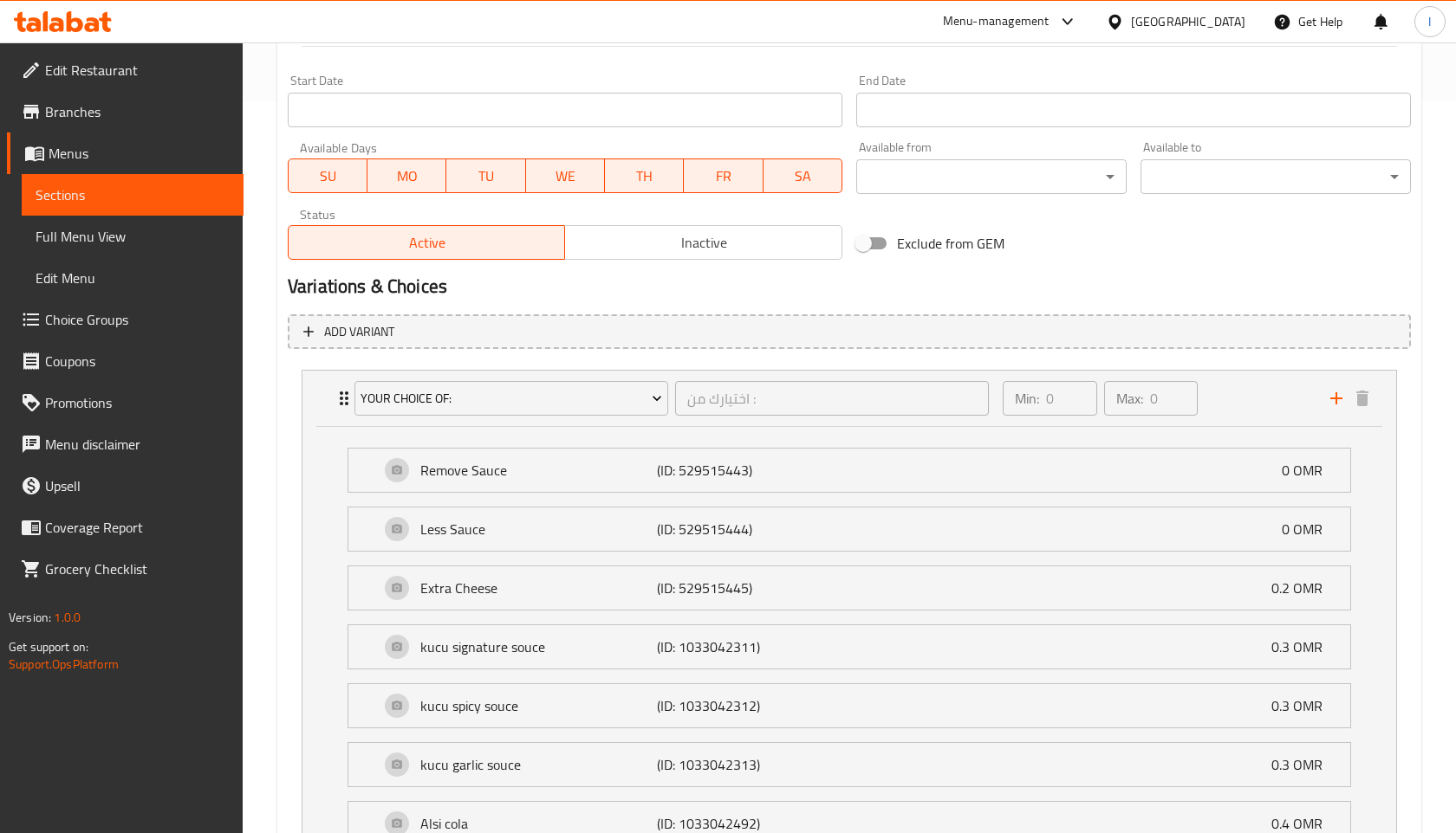
scroll to position [749, 0]
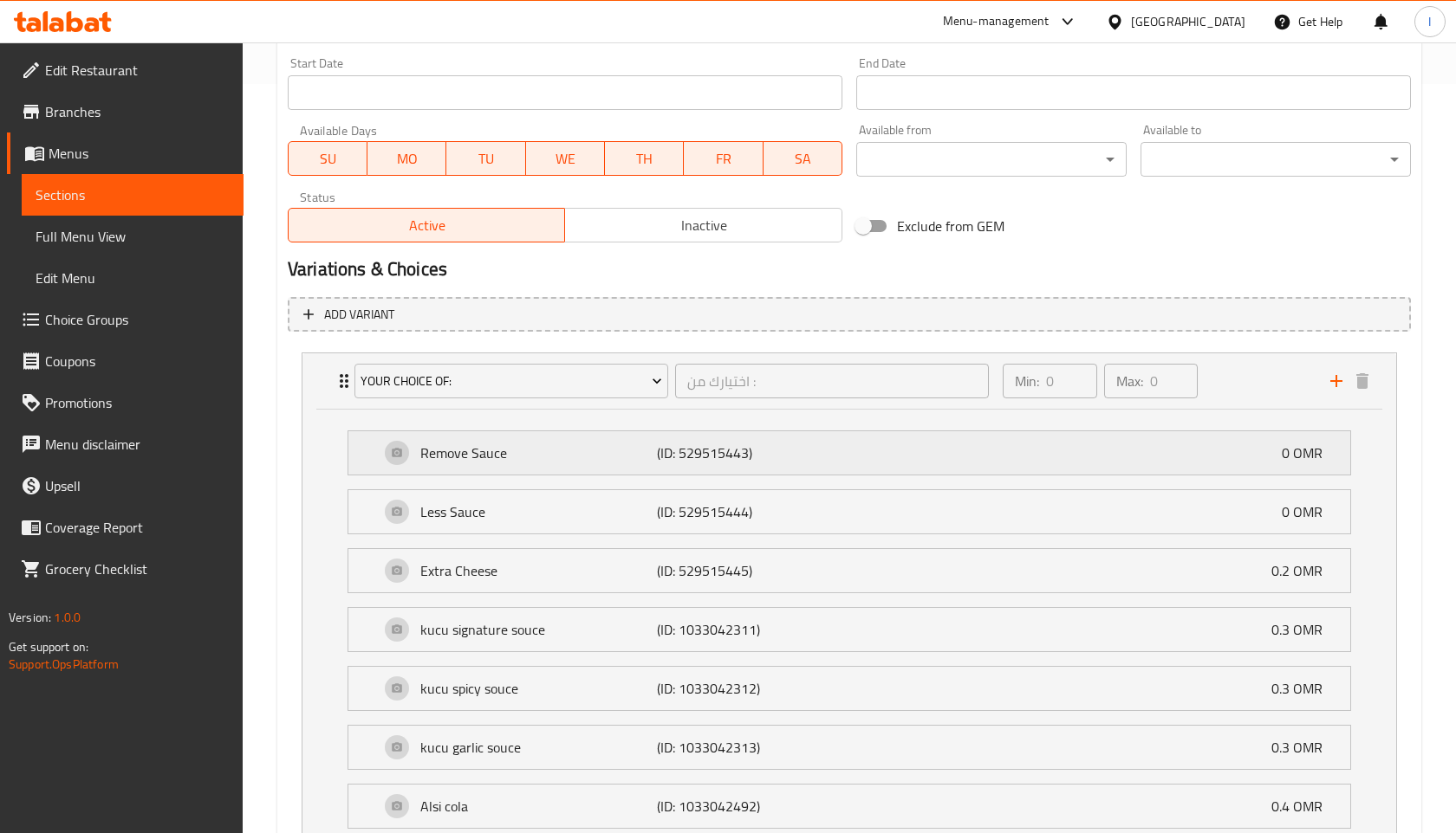
click at [971, 444] on div "Remove Sauce (ID: 529515443) 0 OMR" at bounding box center [854, 453] width 950 height 43
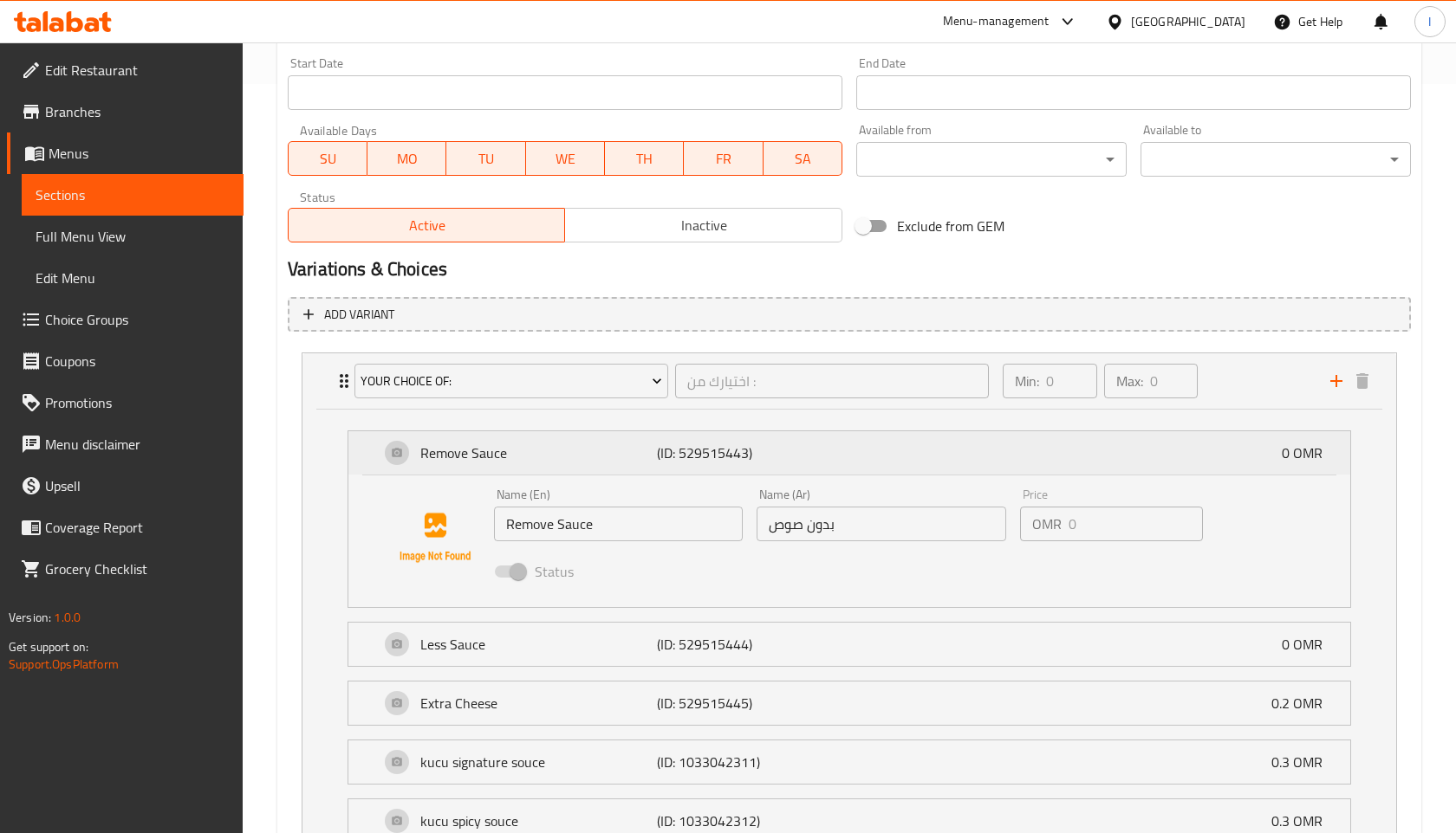
click at [971, 444] on div "Remove Sauce (ID: 529515443) 0 OMR" at bounding box center [854, 453] width 950 height 43
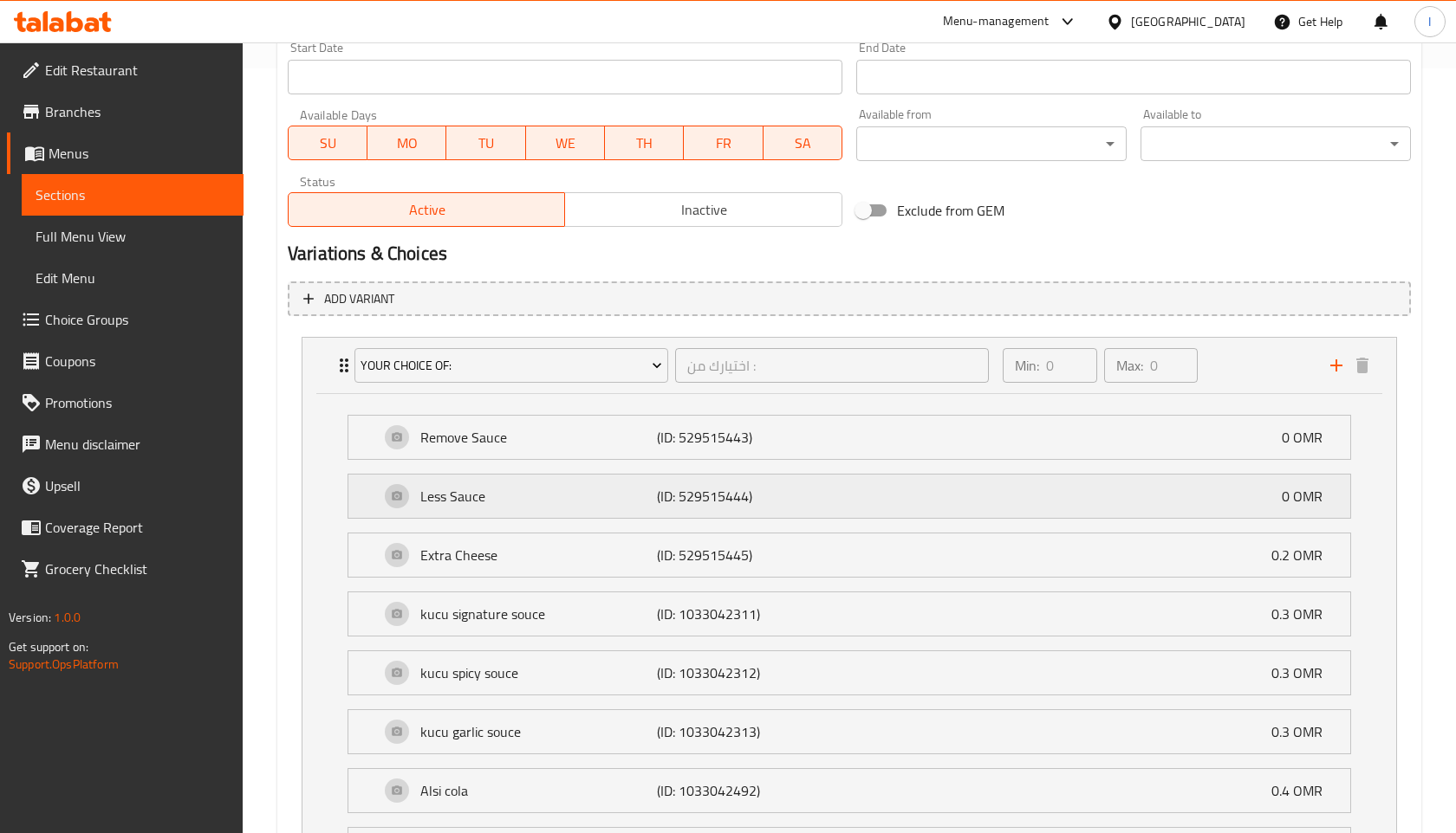
scroll to position [768, 0]
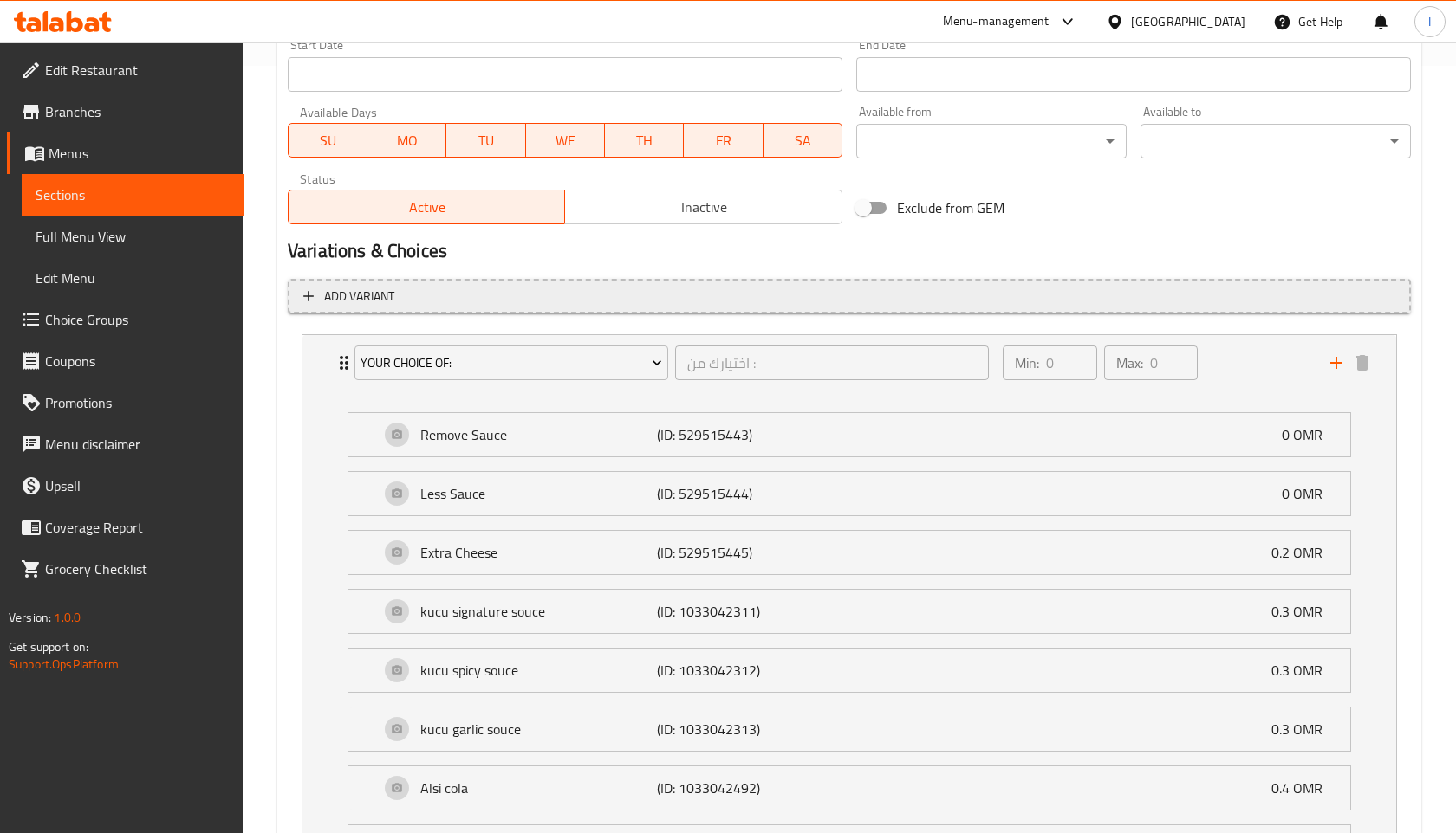
click at [659, 301] on span "Add variant" at bounding box center [849, 296] width 1092 height 21
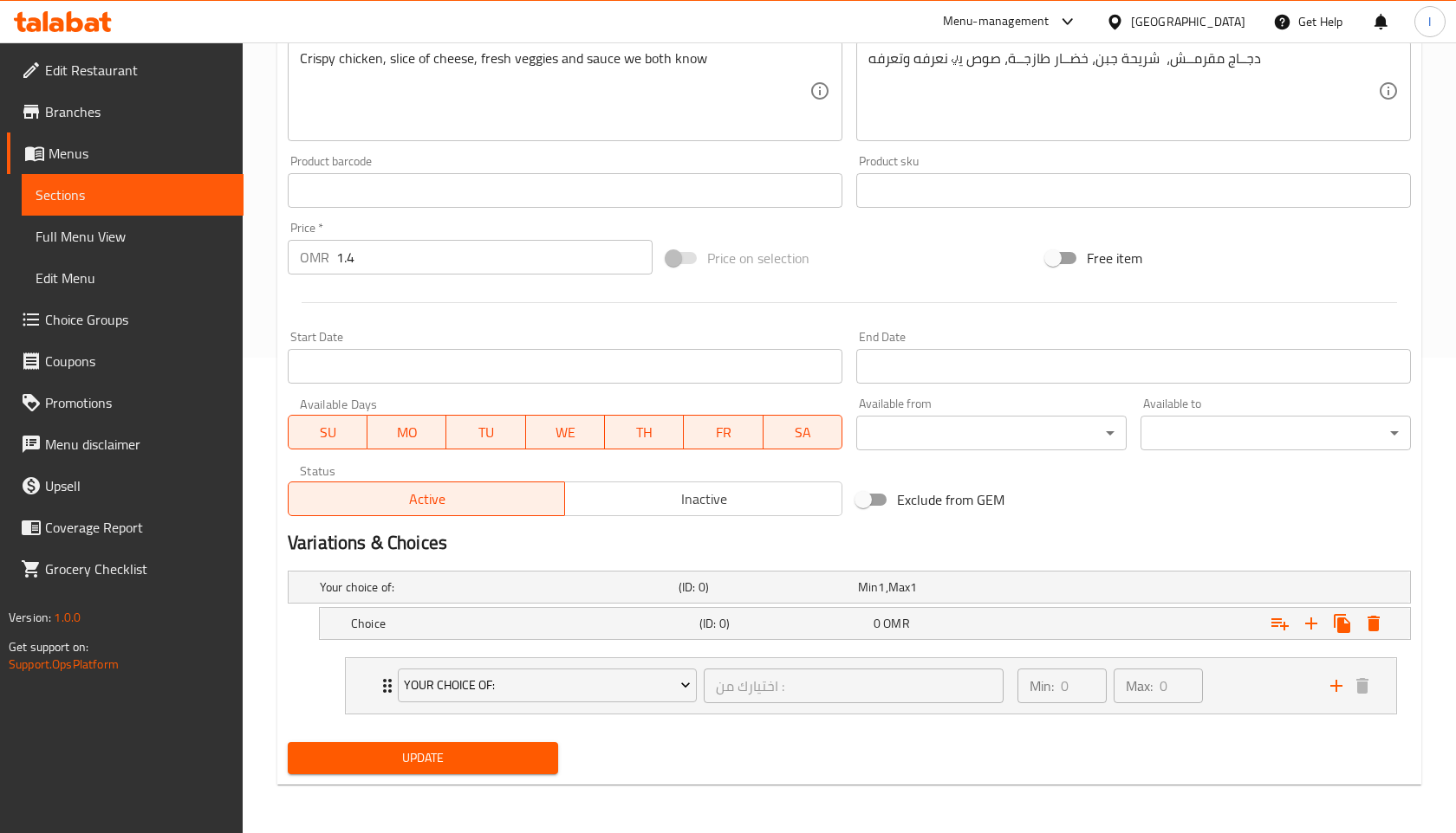
scroll to position [474, 0]
click at [1174, 629] on div "Expand" at bounding box center [1218, 625] width 348 height 38
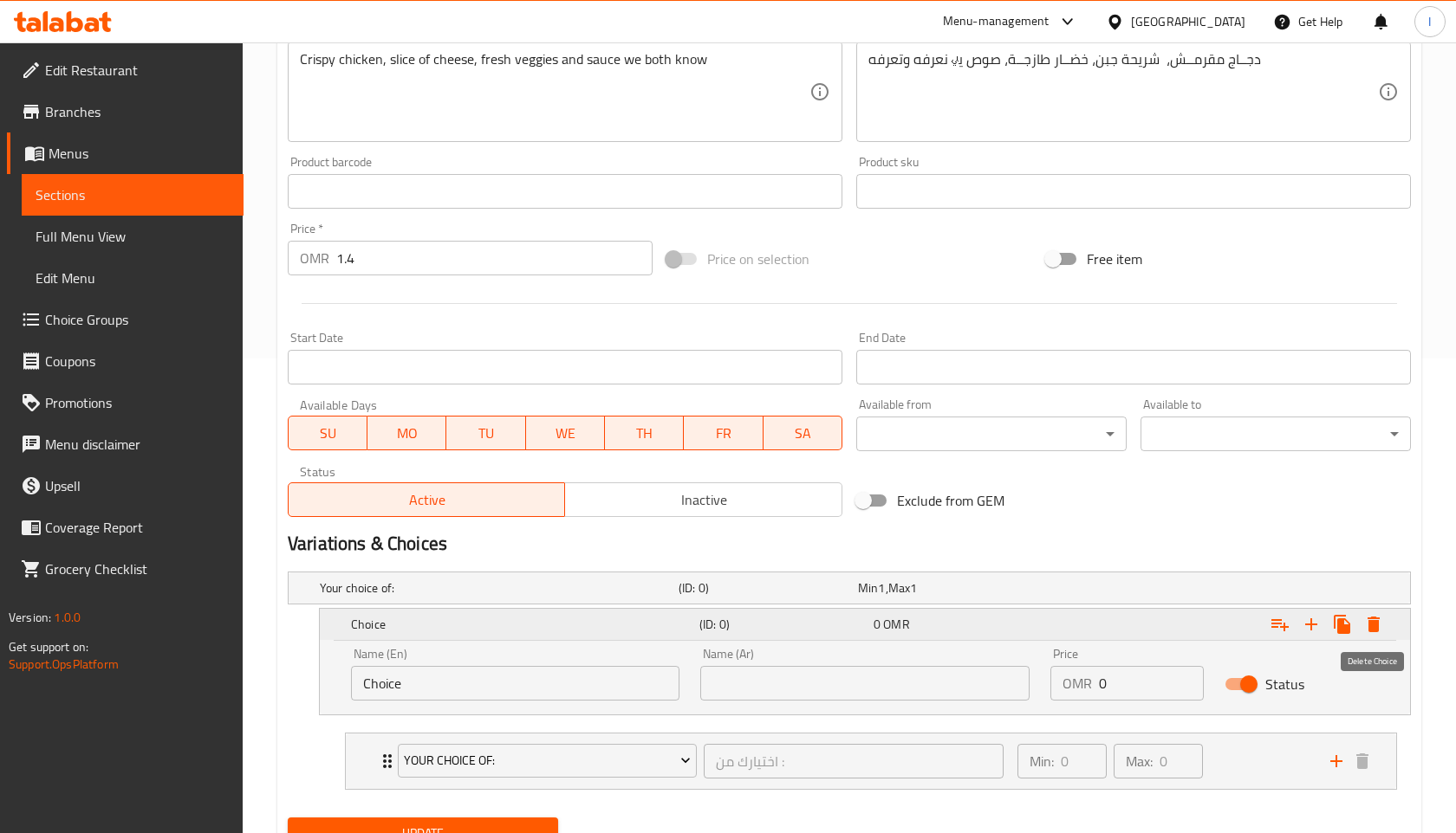
click at [1368, 622] on icon "Expand" at bounding box center [1373, 625] width 12 height 16
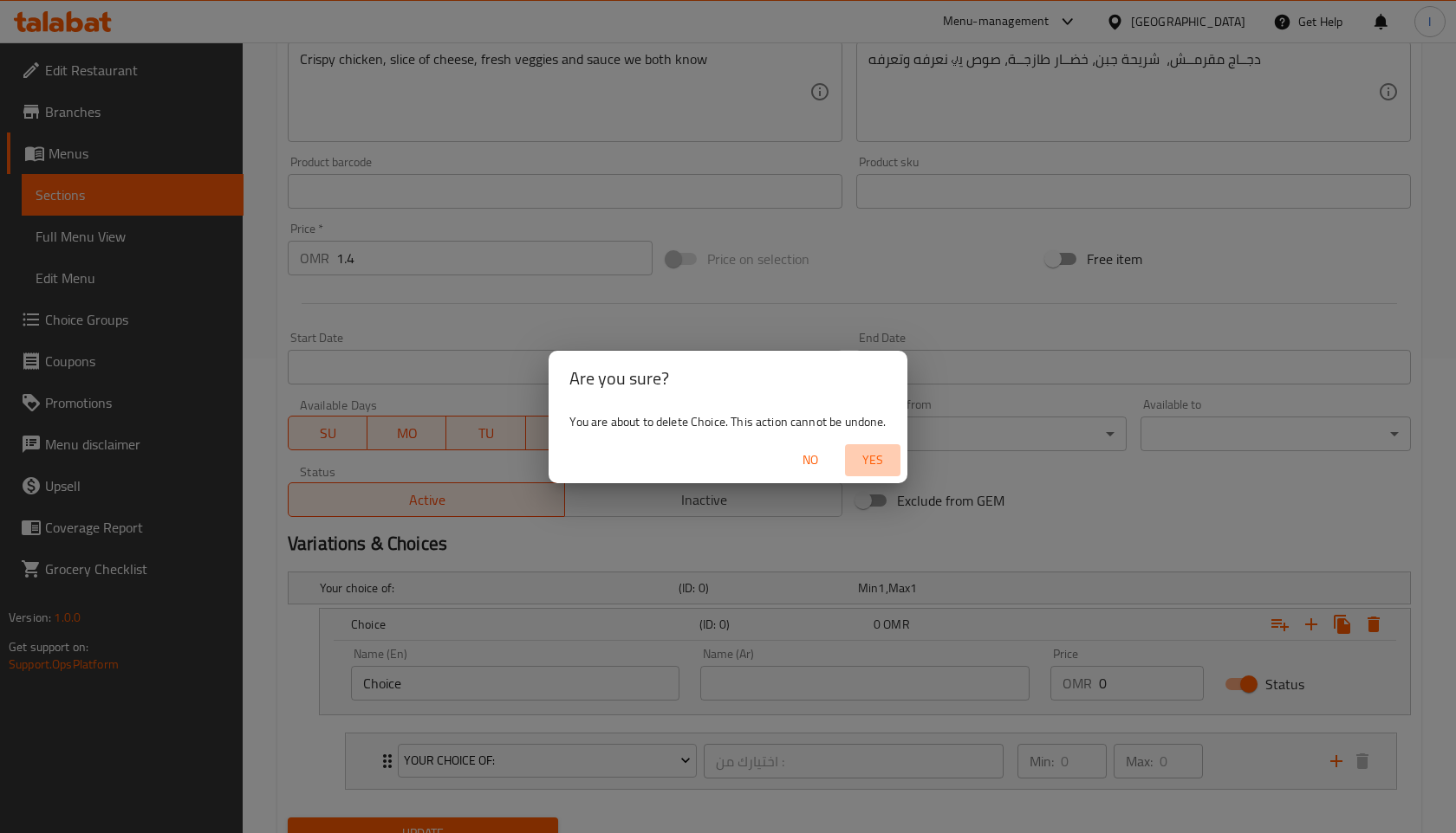
click at [877, 457] on span "Yes" at bounding box center [872, 461] width 42 height 21
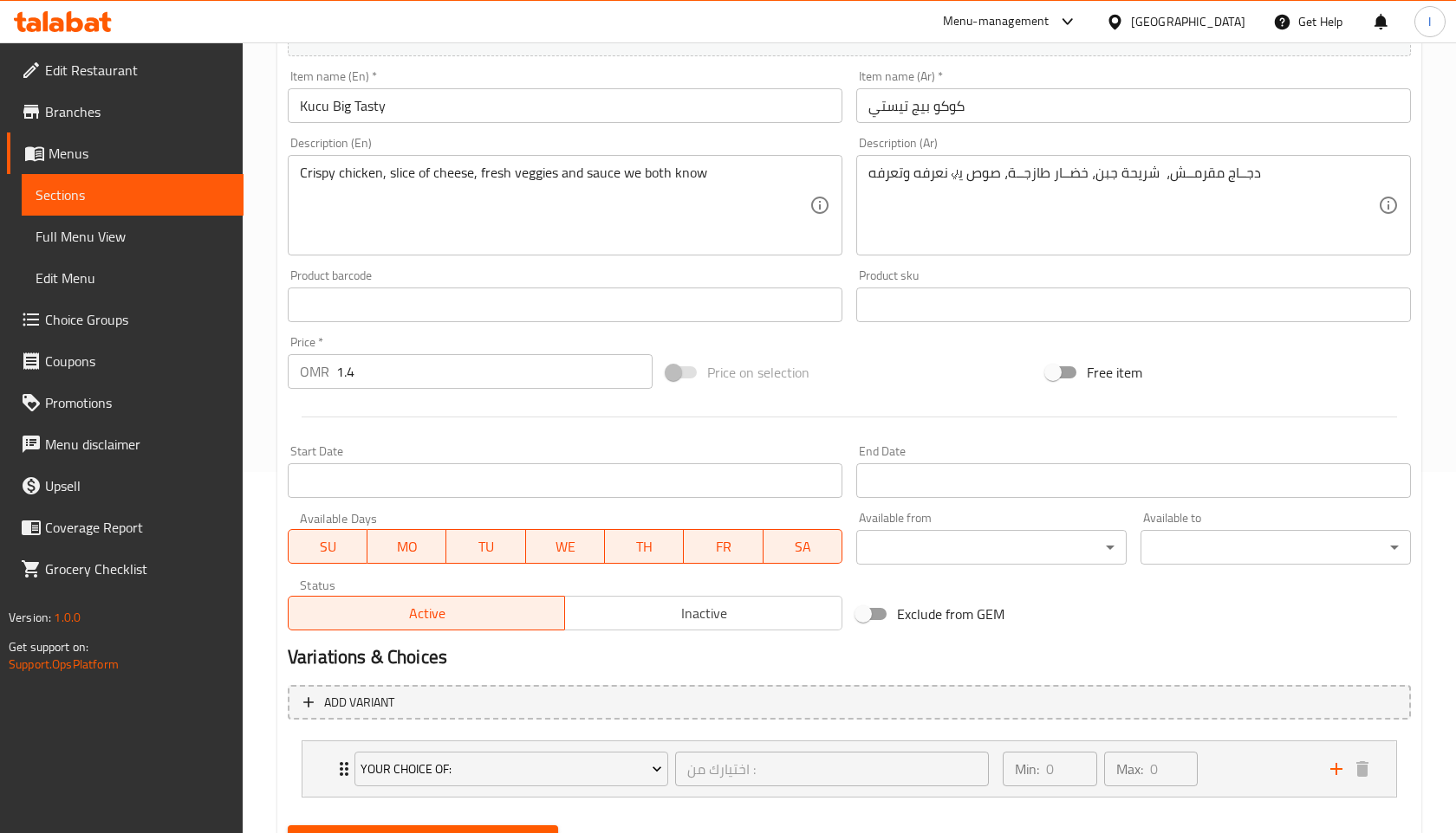
scroll to position [444, 0]
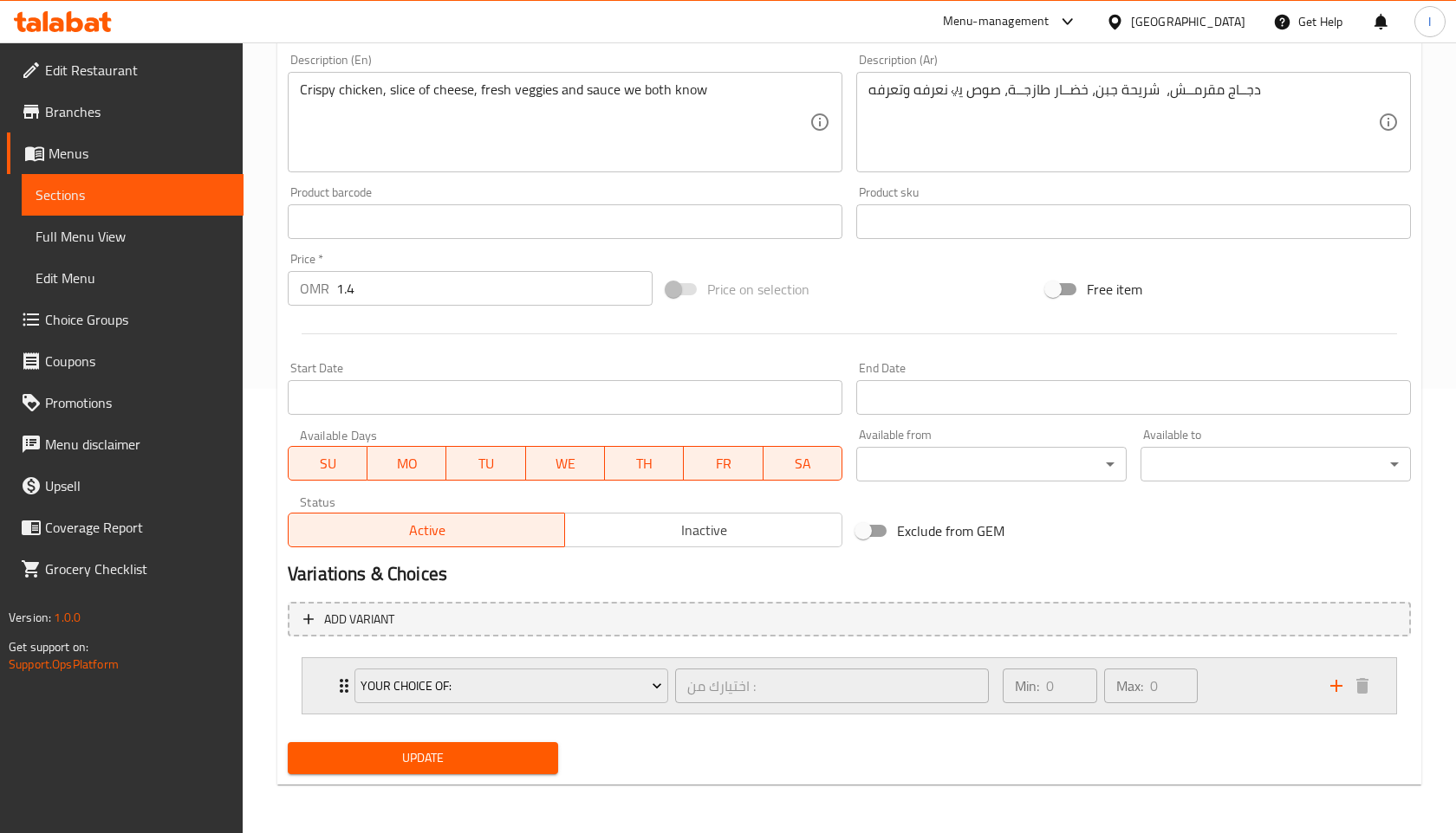
click at [1286, 691] on div "Min: 0 ​ Max: 0 ​" at bounding box center [1156, 686] width 327 height 56
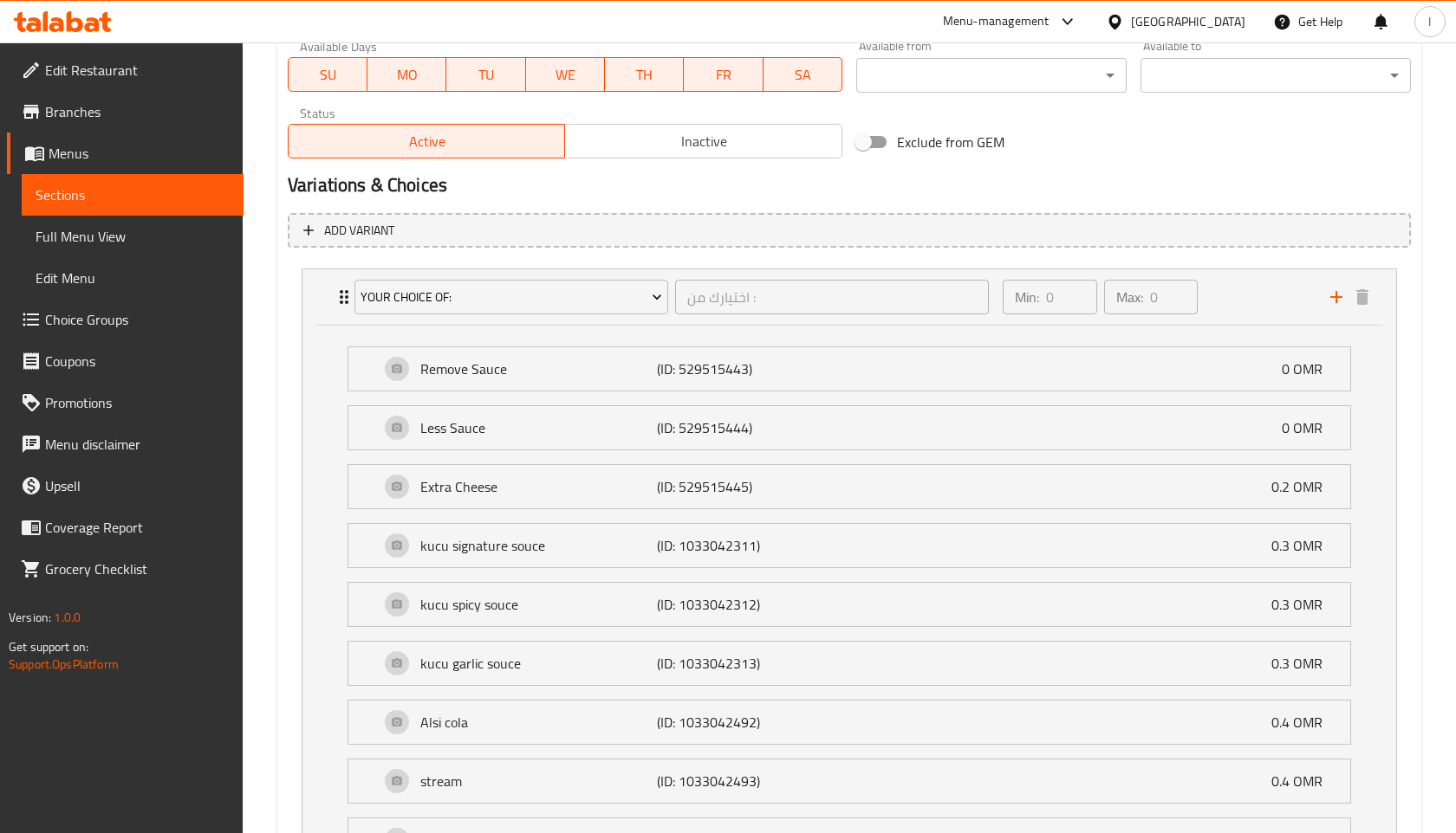
scroll to position [836, 0]
click at [85, 323] on span "Choice Groups" at bounding box center [136, 319] width 184 height 20
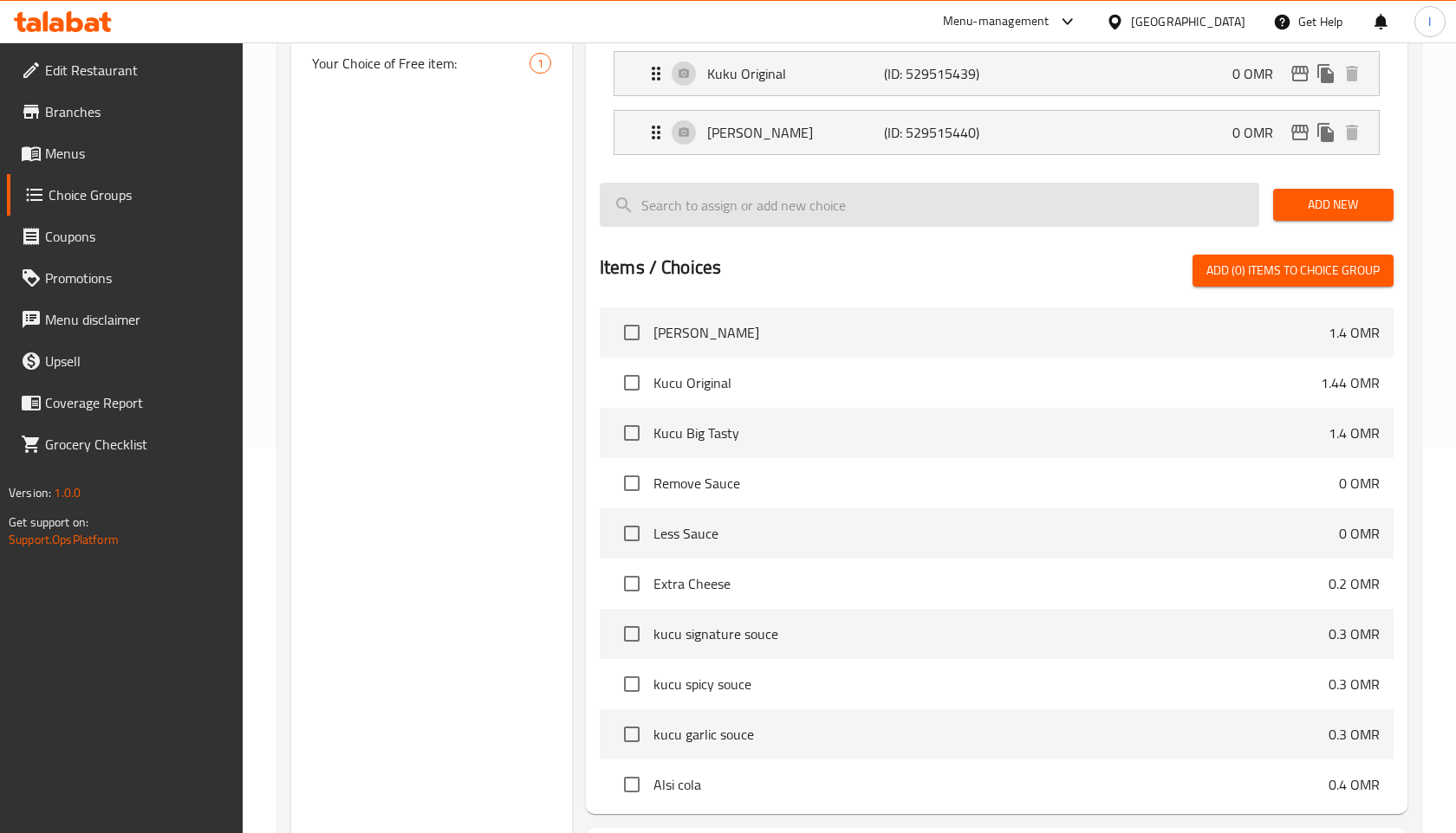
click at [781, 217] on input "search" at bounding box center [929, 205] width 660 height 44
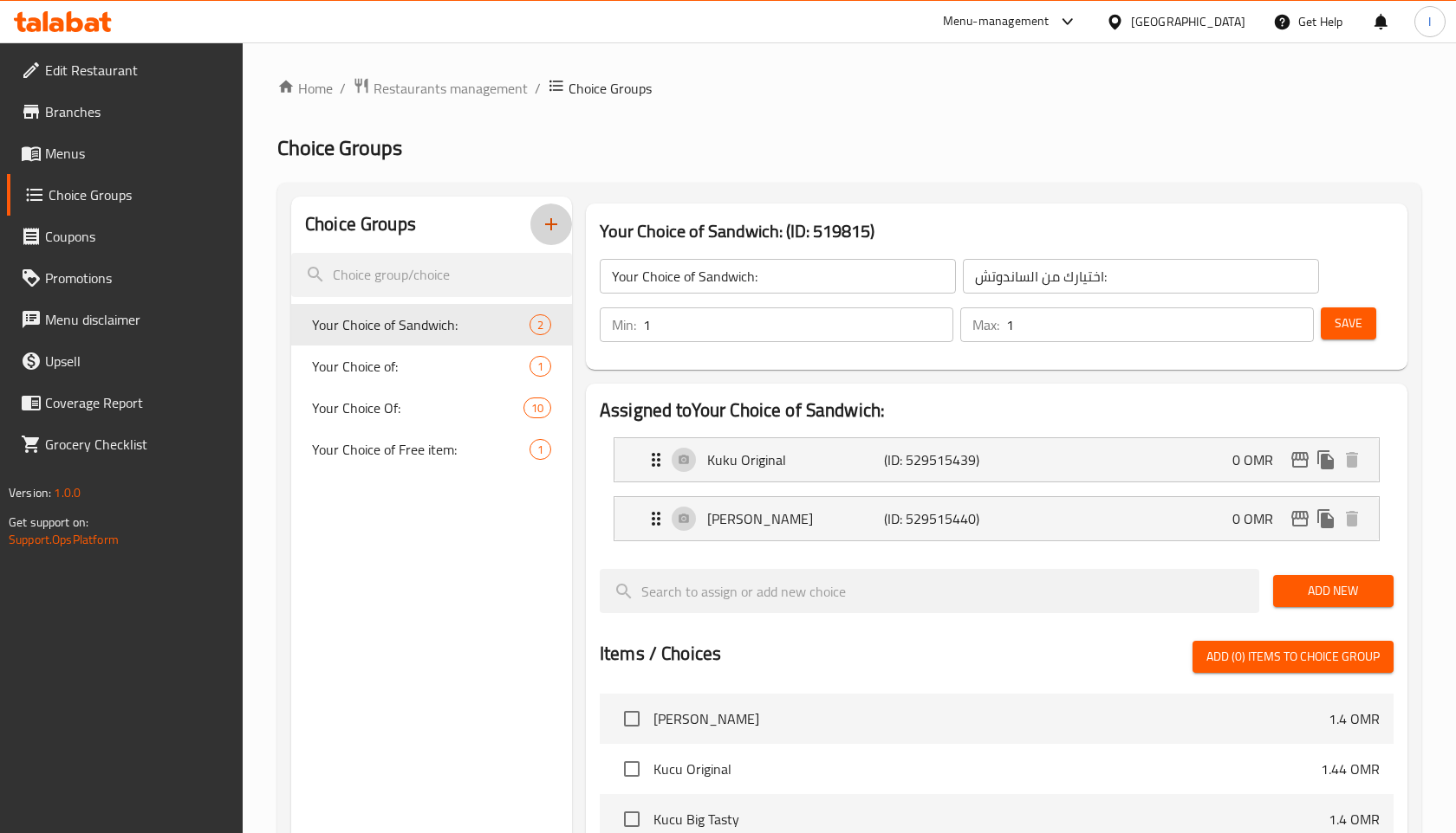
click at [542, 233] on icon "button" at bounding box center [551, 224] width 20 height 20
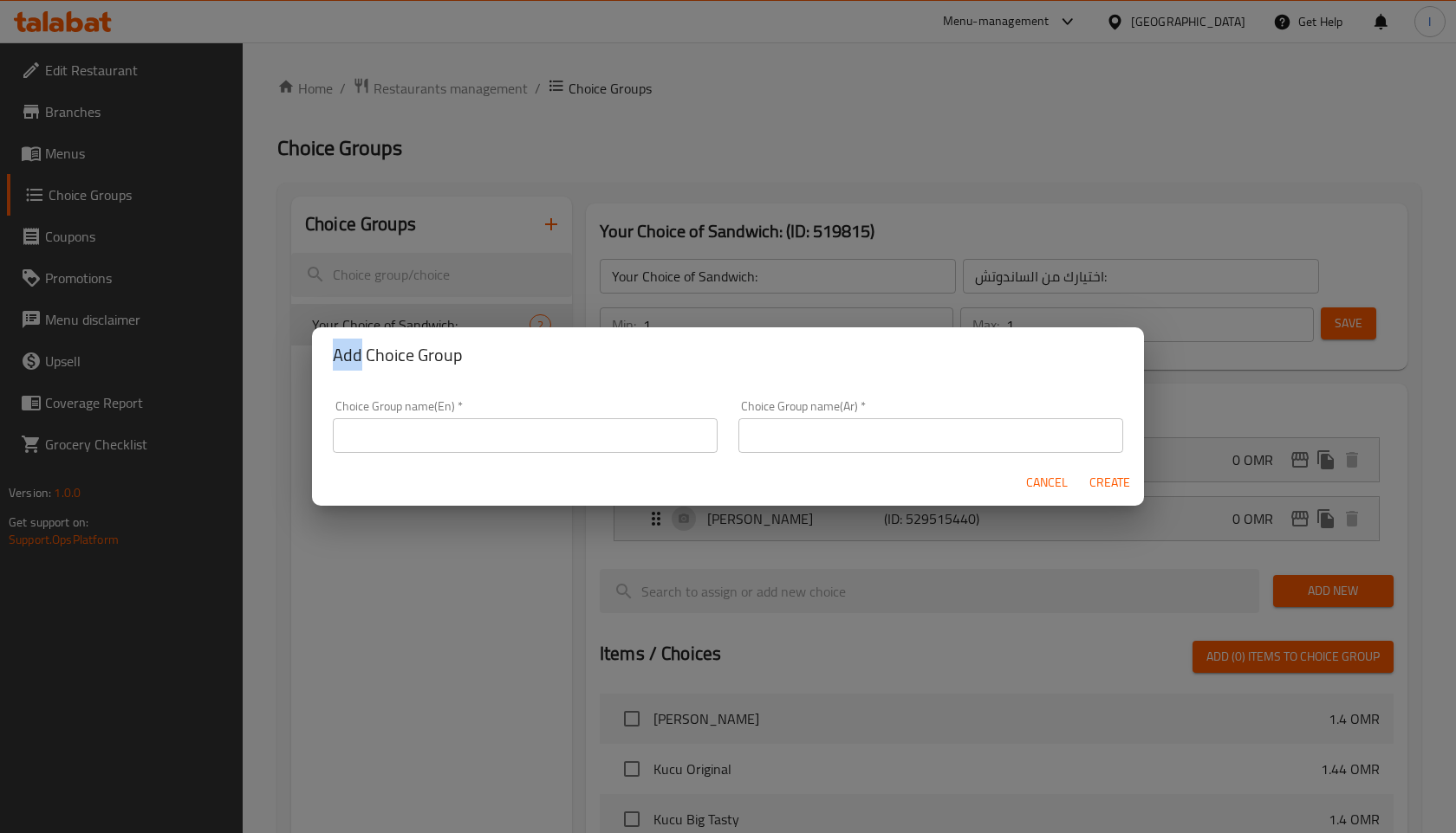
click at [542, 233] on div "Add Choice Group Choice Group name(En)   * Choice Group name(En) * Choice Group…" at bounding box center [728, 416] width 1456 height 833
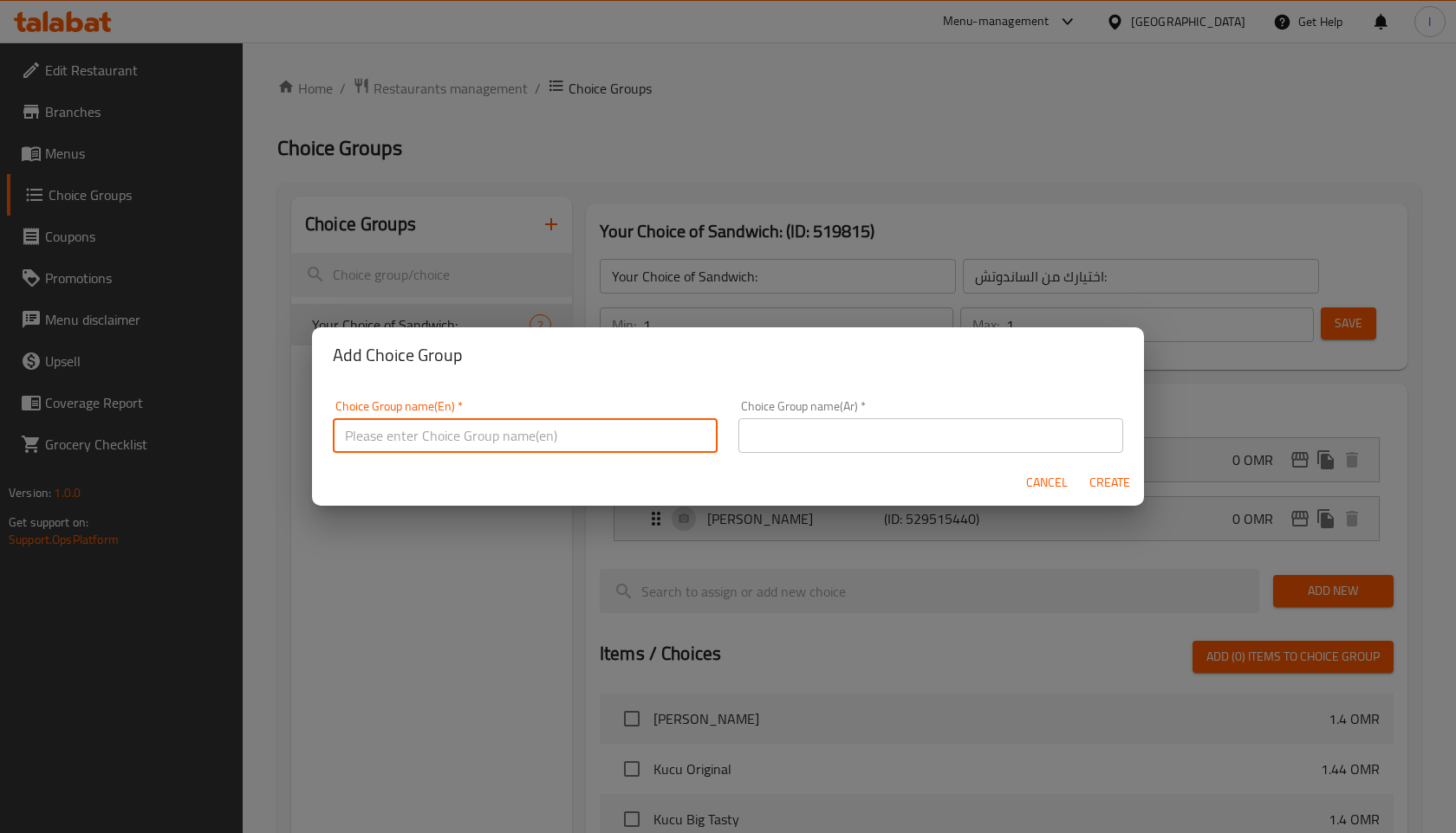
click at [536, 435] on input "text" at bounding box center [524, 436] width 385 height 35
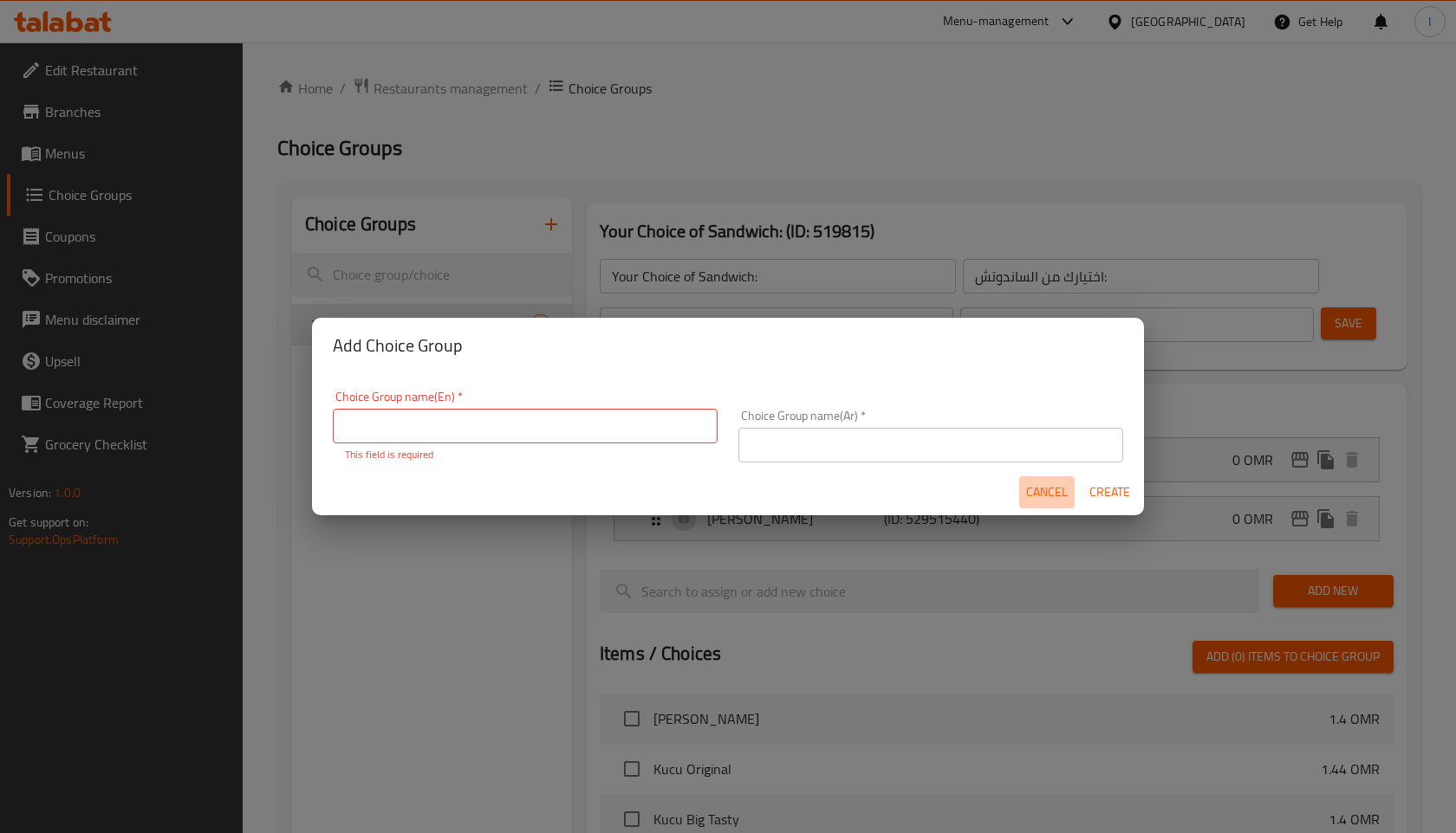
click at [1039, 487] on span "Cancel" at bounding box center [1047, 492] width 42 height 21
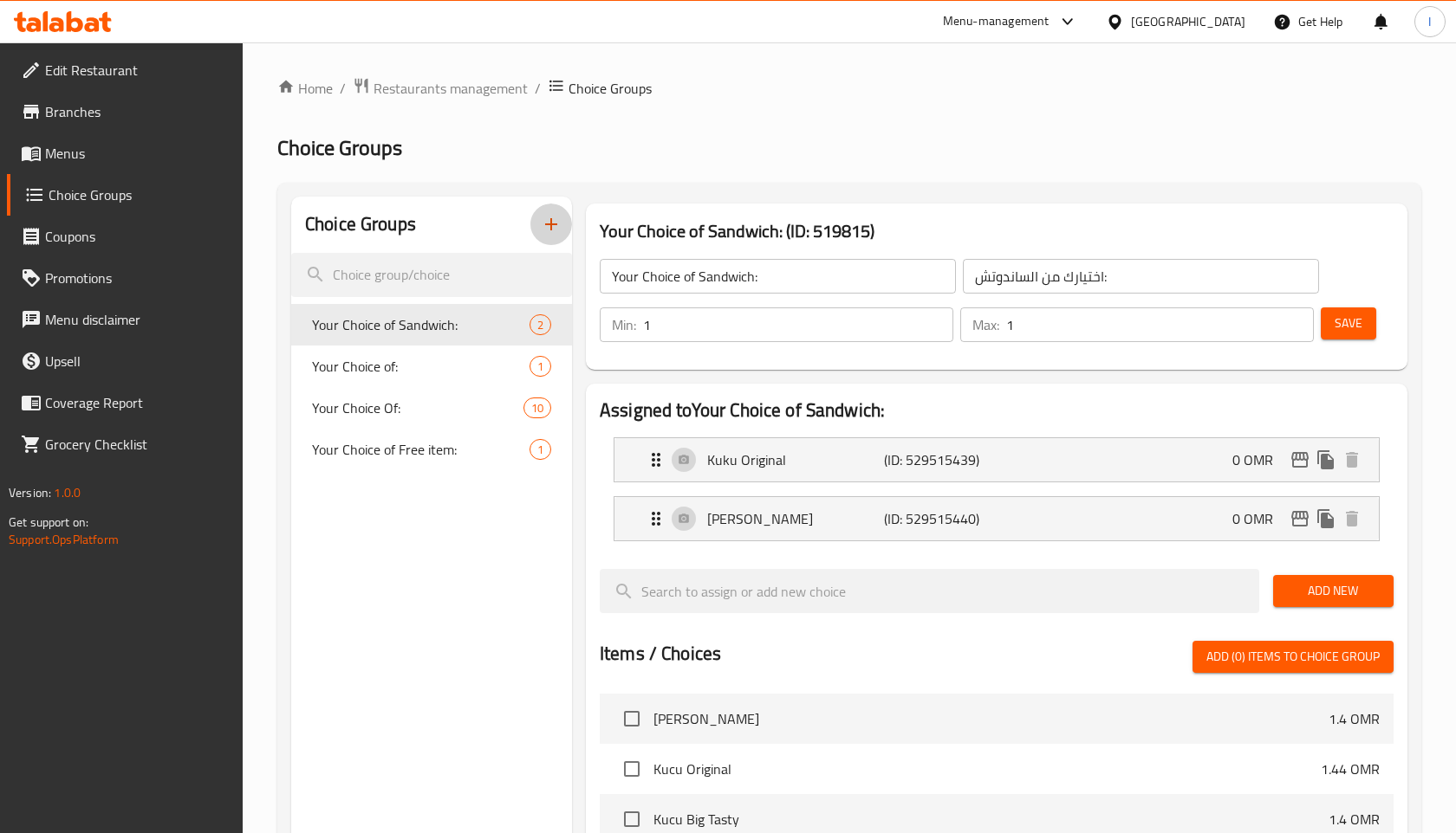
click at [565, 233] on button "button" at bounding box center [551, 224] width 42 height 42
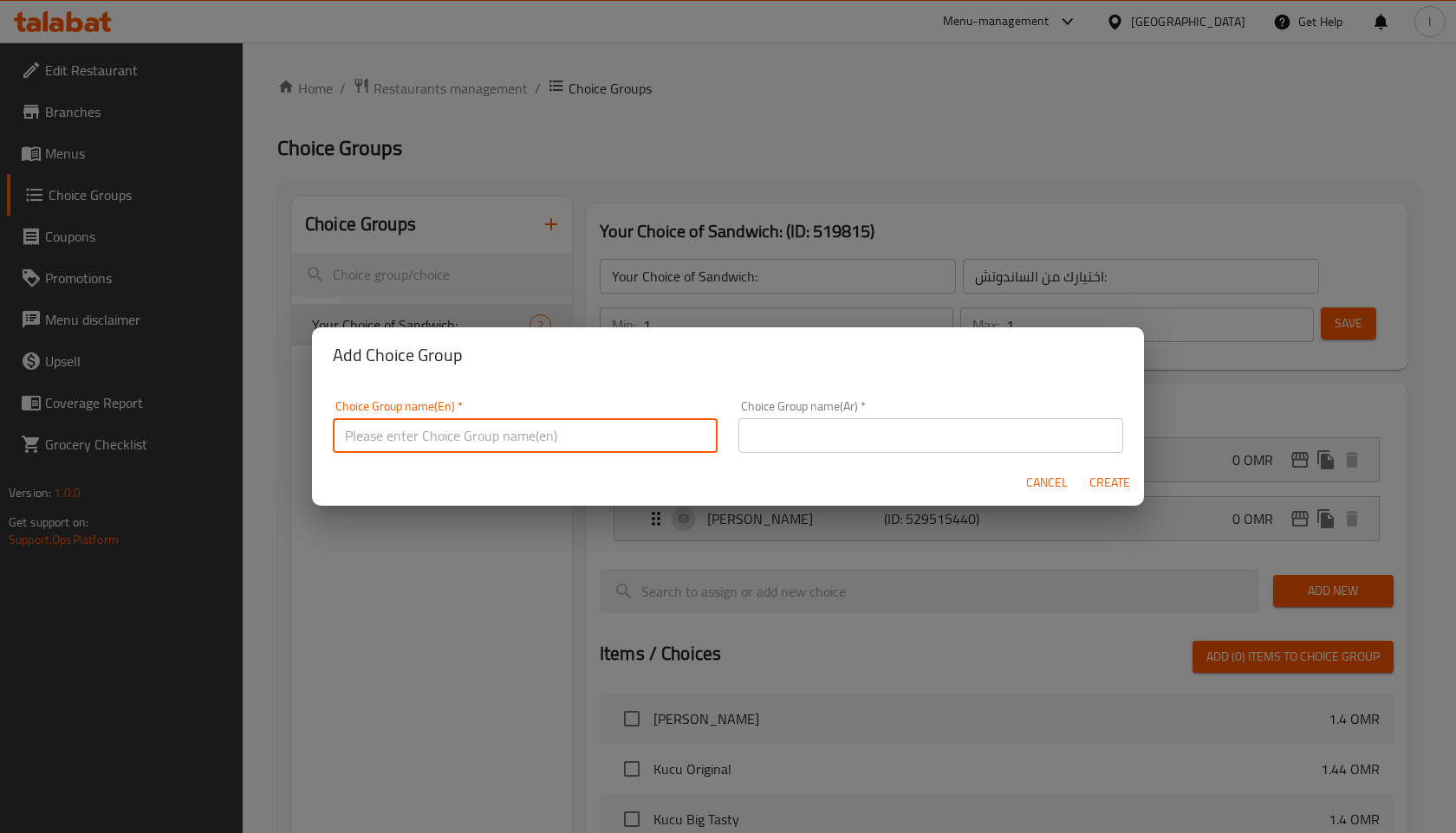
click at [600, 448] on input "text" at bounding box center [524, 436] width 385 height 35
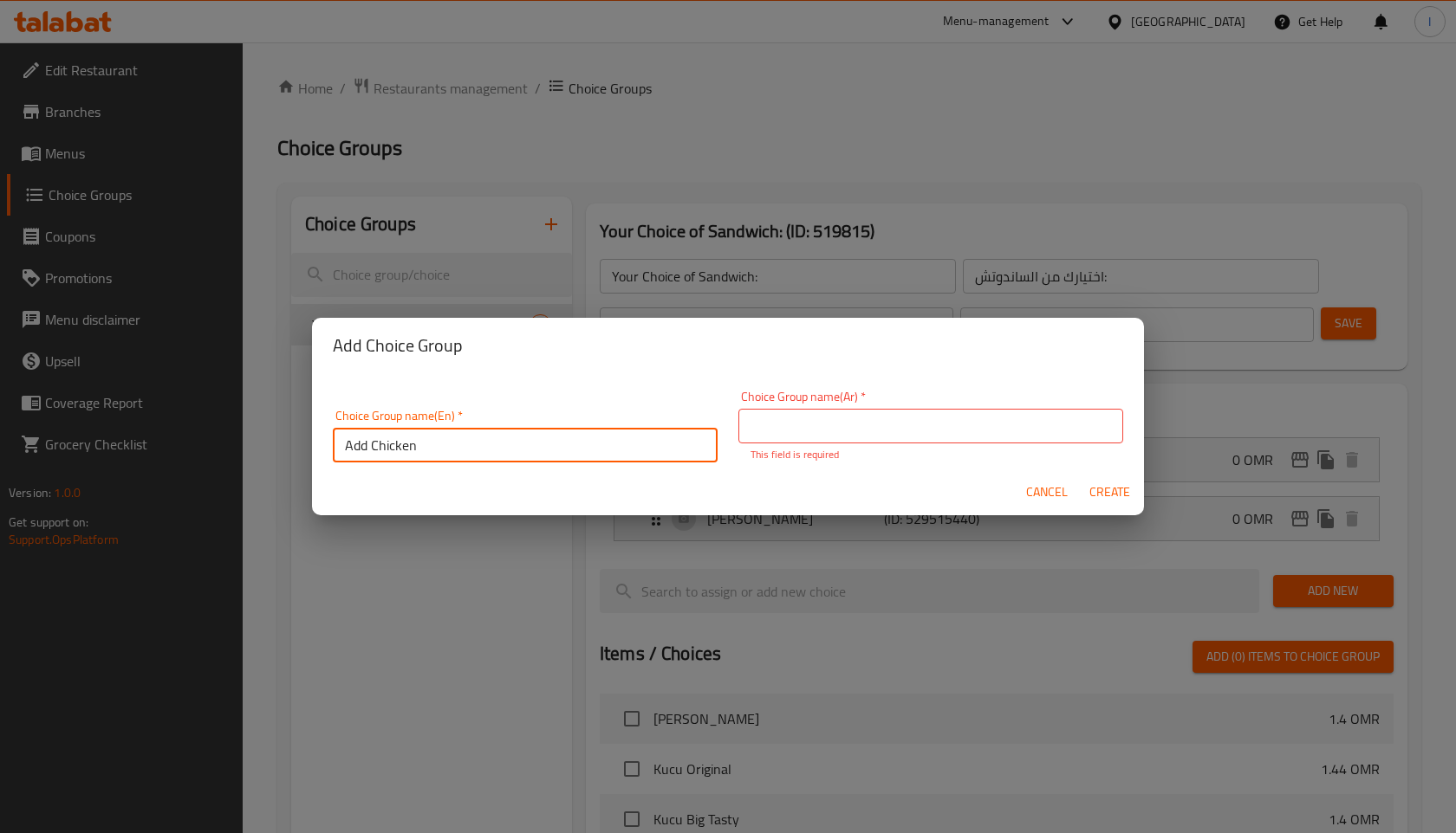
click at [593, 422] on div "Choice Group name(En)   * Add Chicken Choice Group name(En) *" at bounding box center [524, 436] width 385 height 53
click at [589, 436] on input "Add Chicken" at bounding box center [524, 445] width 385 height 35
type input "Add Chicken"
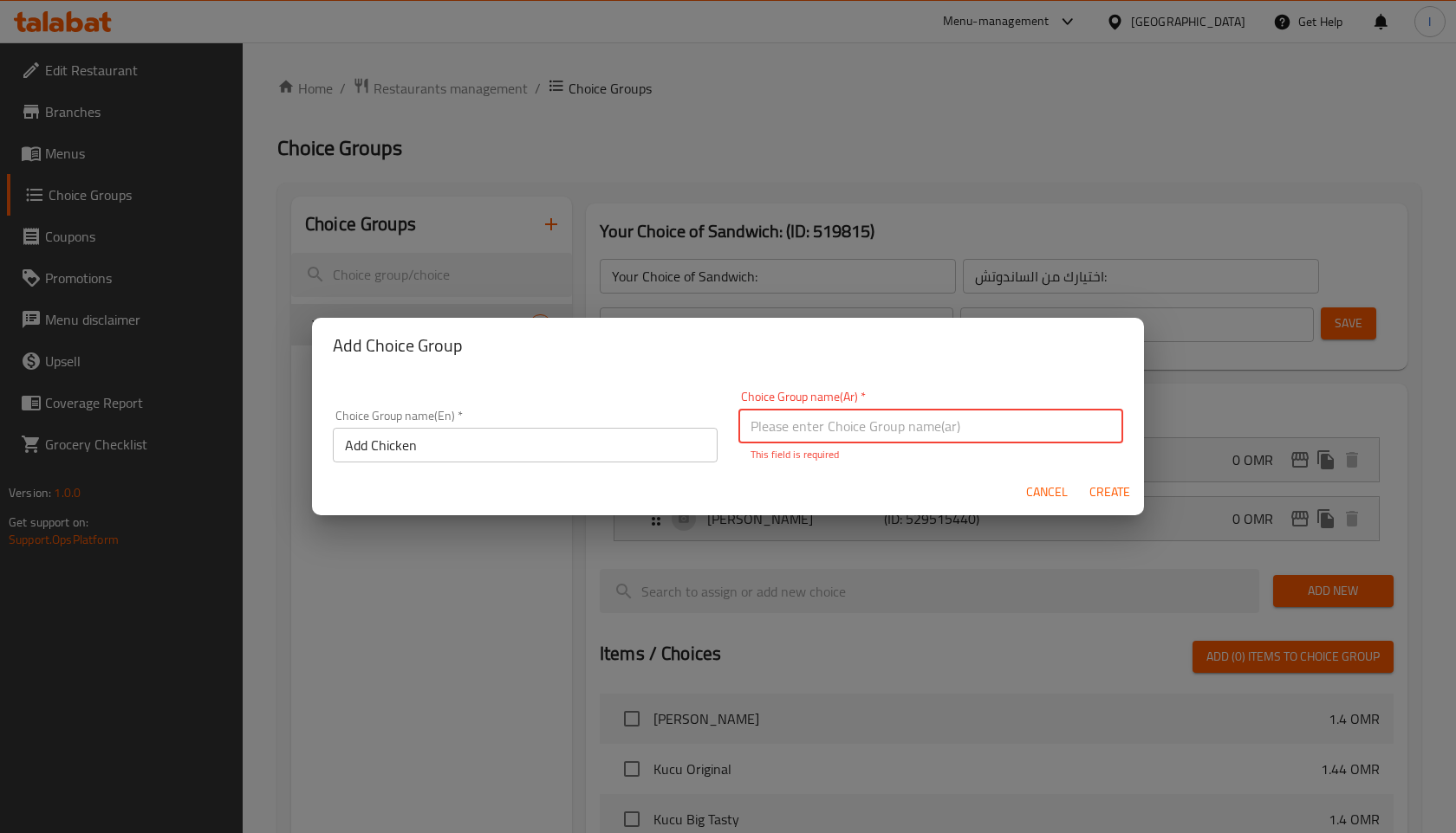
click at [431, 441] on input "Add Chicken" at bounding box center [524, 445] width 385 height 35
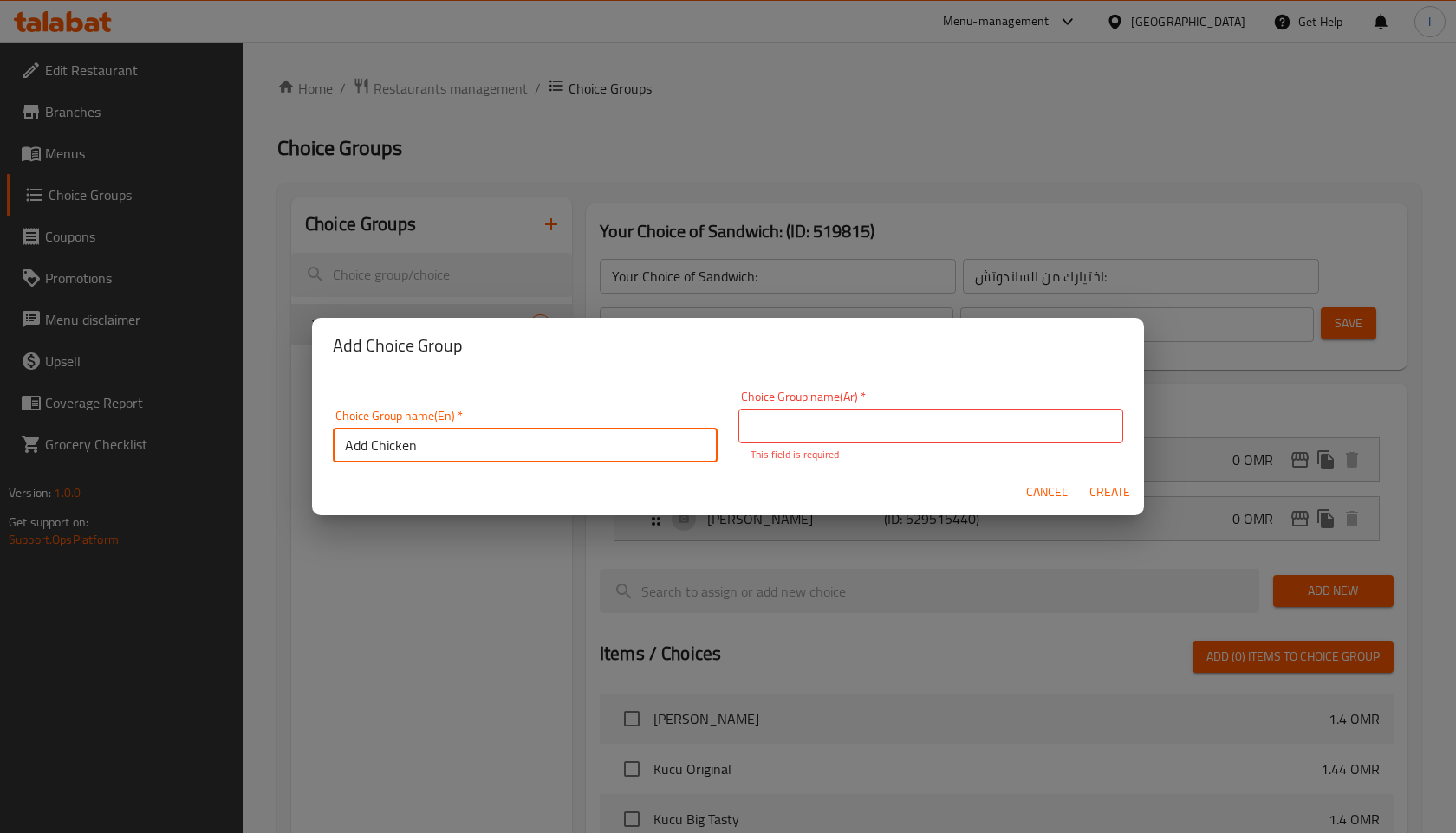
click at [431, 441] on input "Add Chicken" at bounding box center [524, 445] width 385 height 35
click at [868, 431] on input "text" at bounding box center [931, 427] width 385 height 35
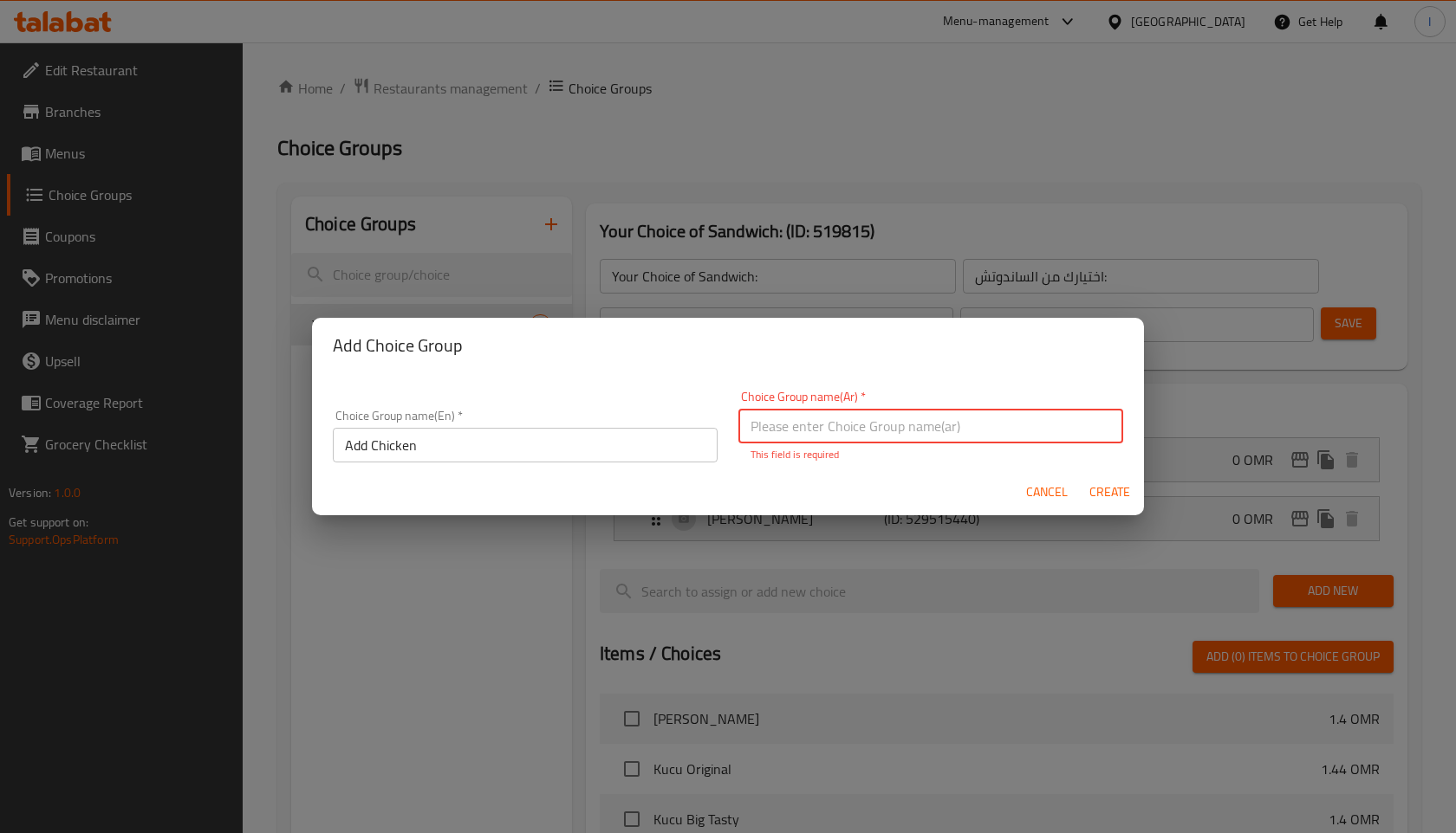
paste input "أضف الدجاج"
drag, startPoint x: 785, startPoint y: 426, endPoint x: 776, endPoint y: 427, distance: 9.1
click at [776, 427] on input "أضف الدجاج" at bounding box center [931, 427] width 385 height 35
click at [807, 426] on input "أضف دجاج" at bounding box center [931, 427] width 385 height 35
type input "ضف دجاج"
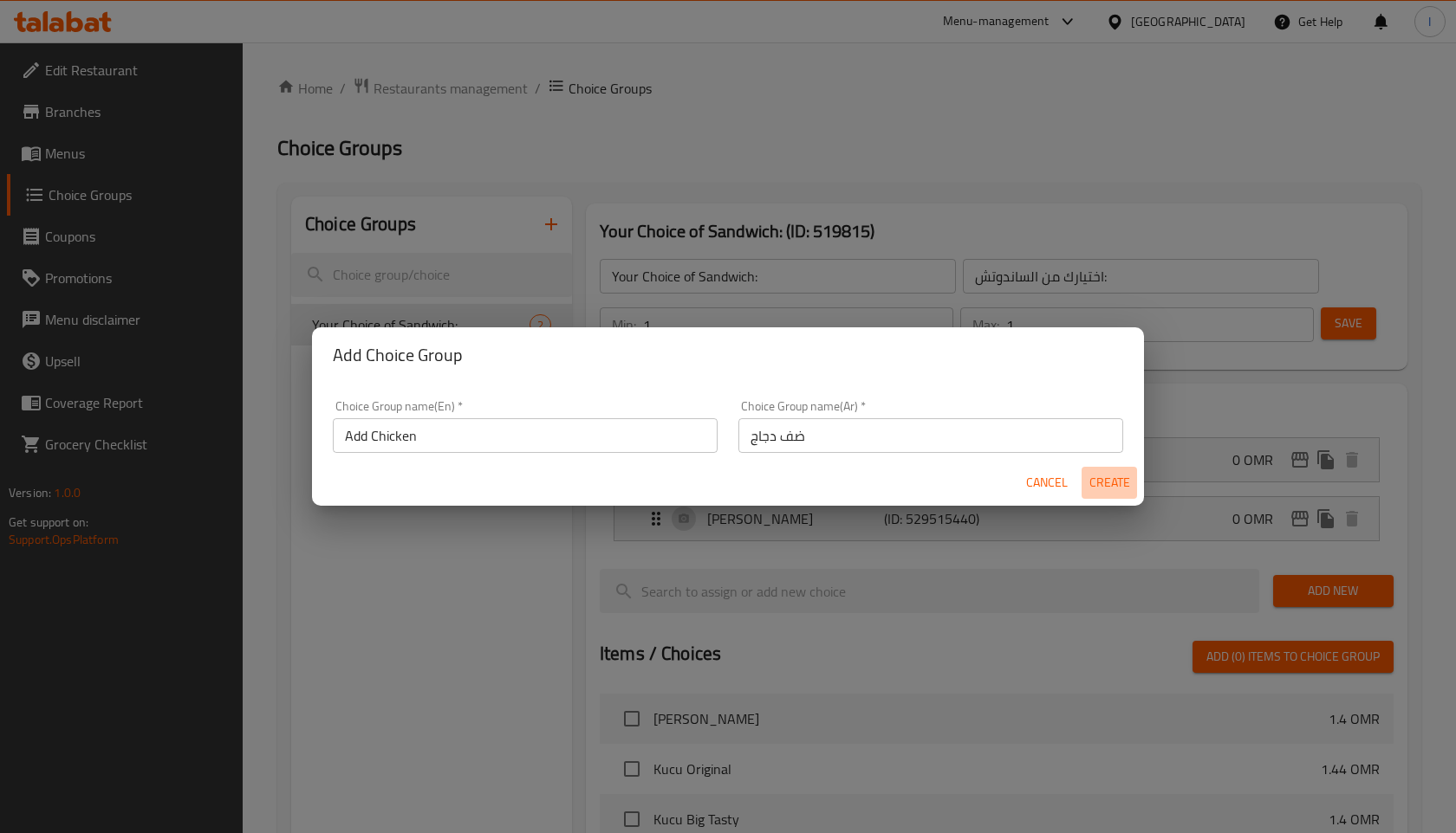
click at [1106, 489] on span "Create" at bounding box center [1109, 483] width 42 height 21
type input "Add Chicken"
type input "ضف دجاج"
type input "0"
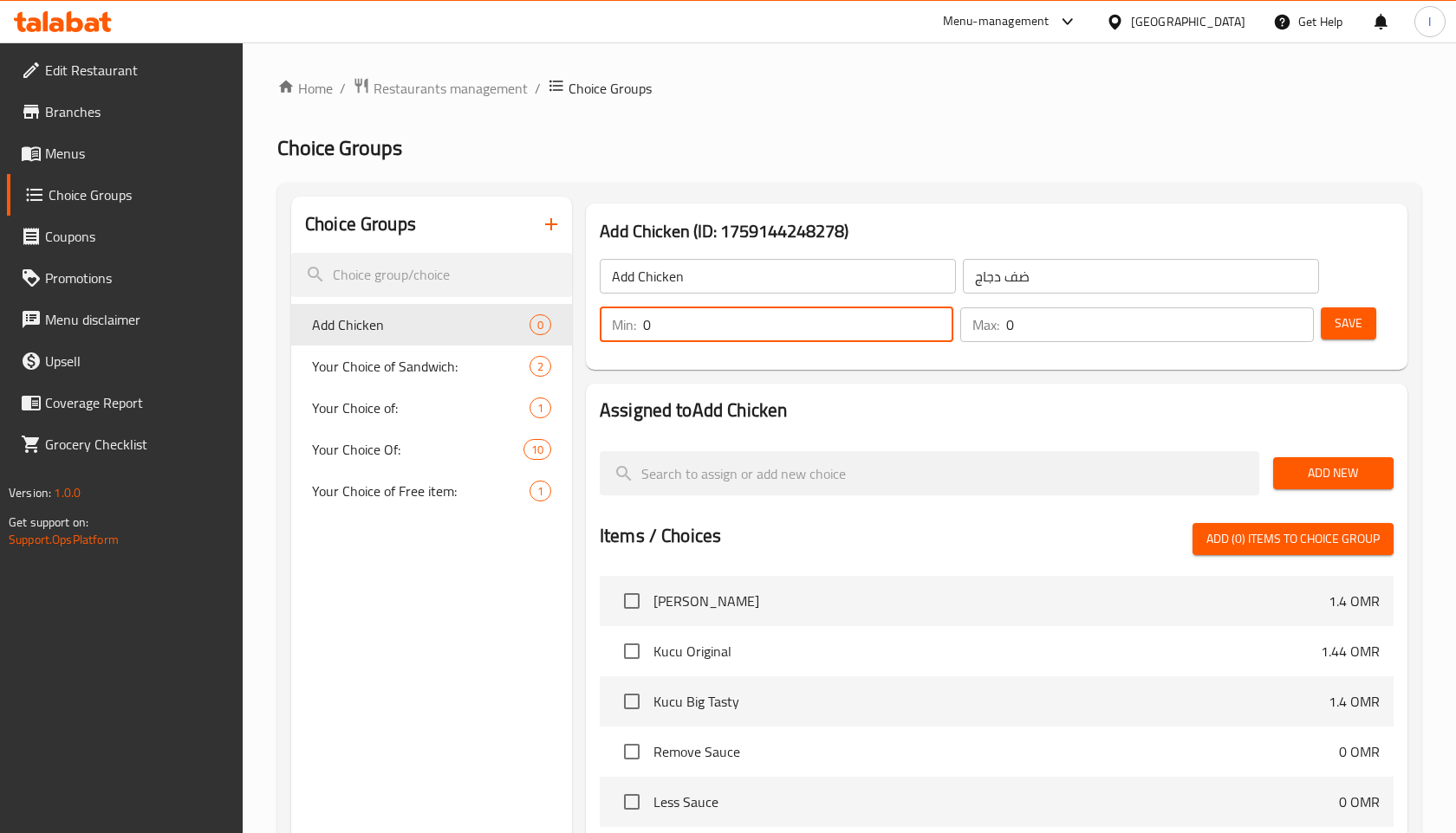
click at [886, 329] on input "0" at bounding box center [798, 325] width 310 height 35
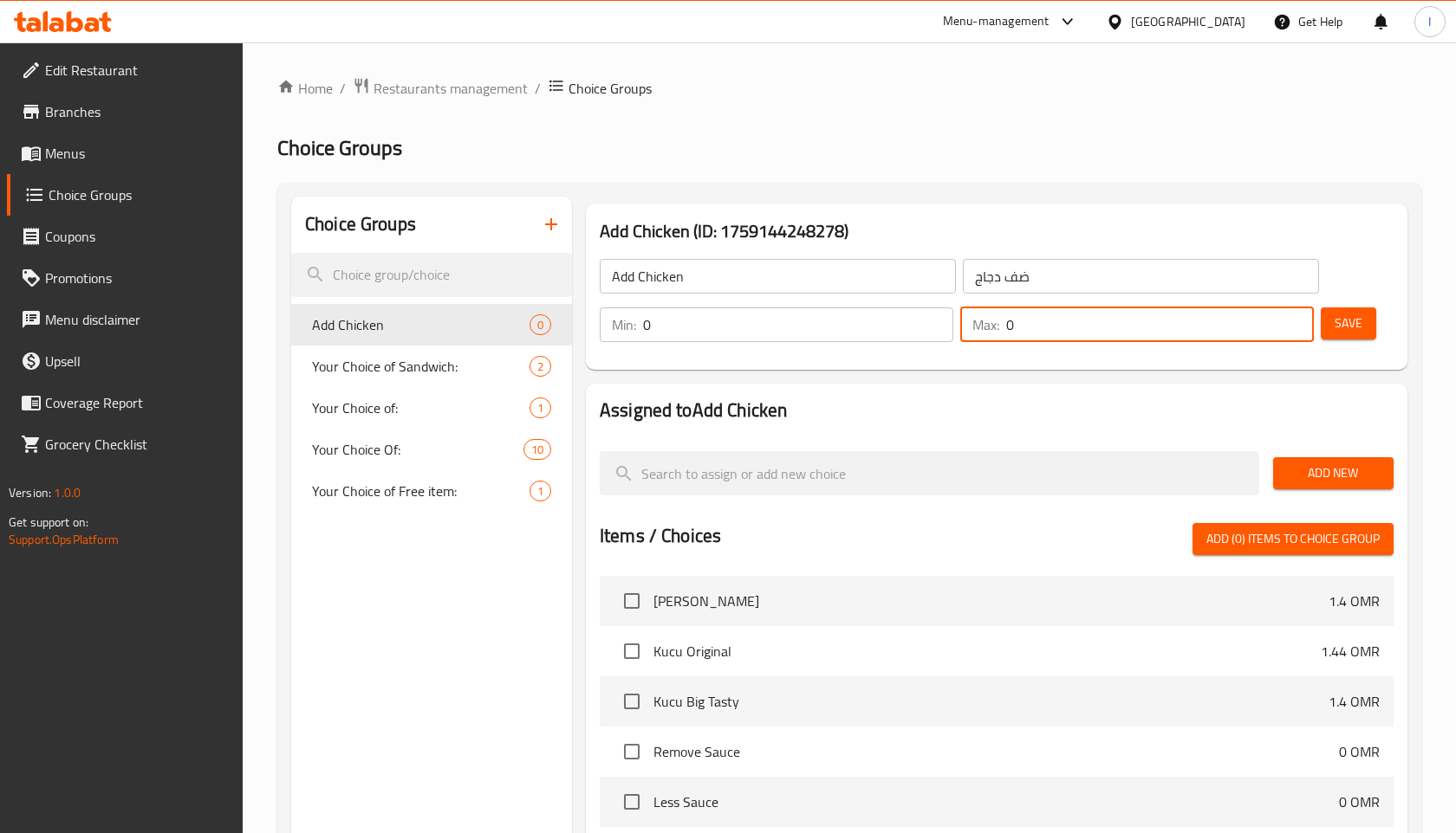
click at [1025, 319] on input "0" at bounding box center [1160, 325] width 308 height 35
type input "1"
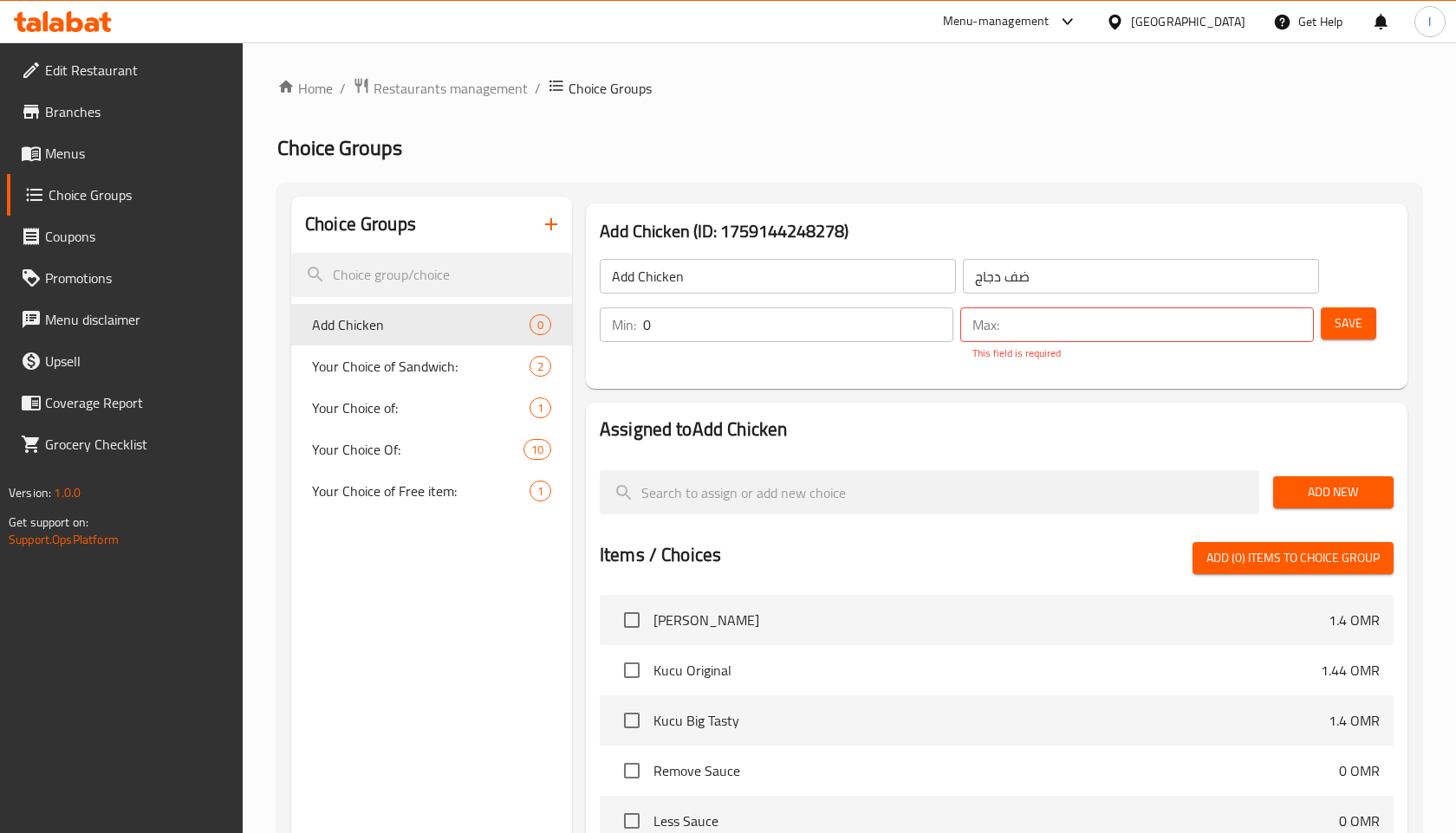
click at [1397, 419] on div "Assigned to Add Chicken Add New Items / Choices Add (0) items to choice group K…" at bounding box center [996, 753] width 822 height 700
click at [1234, 344] on div "Max: ​ This field is required" at bounding box center [1136, 334] width 354 height 54
click at [1224, 339] on input "number" at bounding box center [1160, 325] width 308 height 35
type input "100"
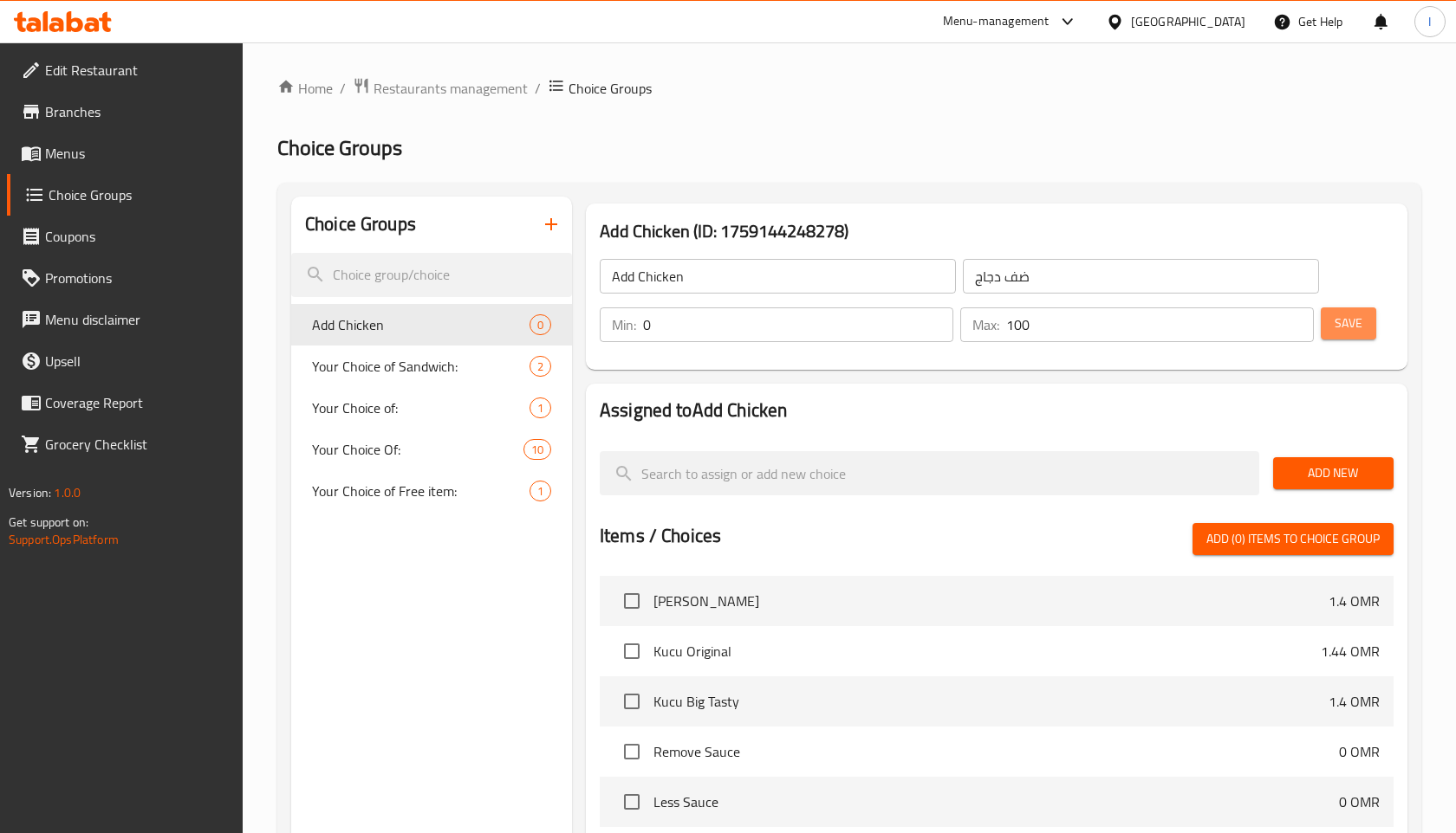
click at [1345, 337] on button "Save" at bounding box center [1348, 323] width 56 height 32
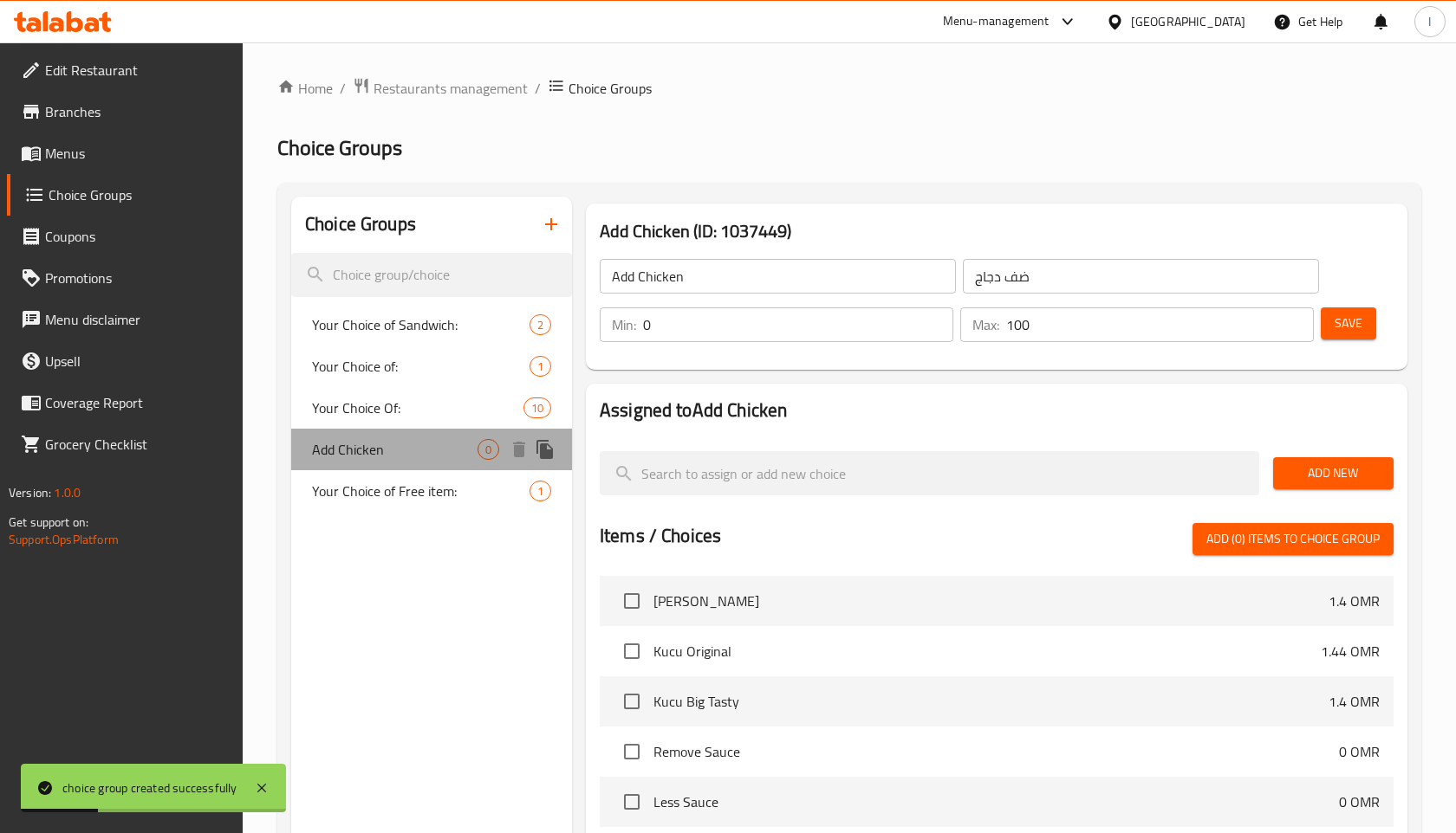
click at [455, 464] on div "Add Chicken 0" at bounding box center [432, 449] width 281 height 42
click at [441, 458] on span "Add Chicken" at bounding box center [395, 449] width 166 height 20
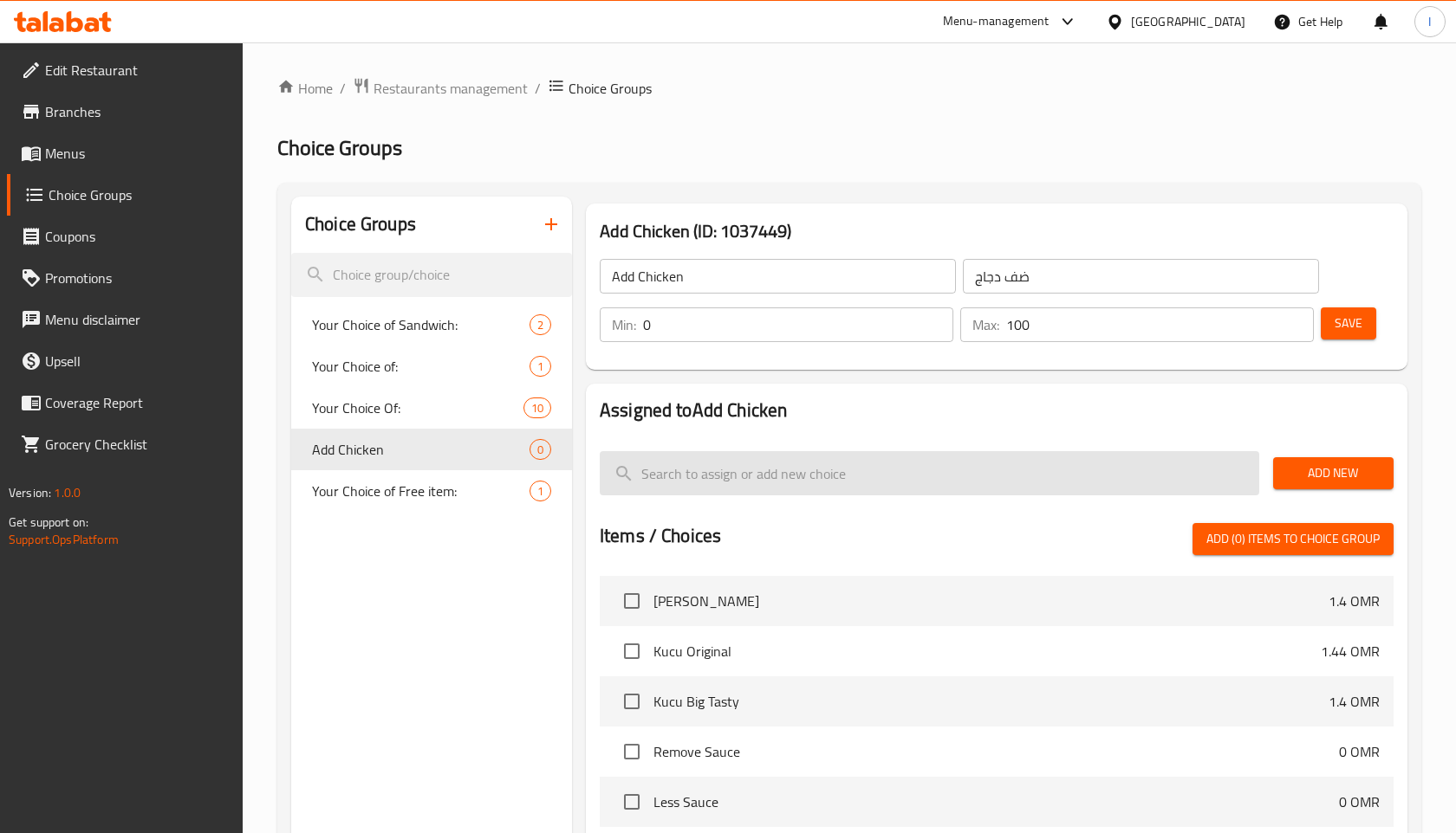
click at [726, 474] on input "search" at bounding box center [929, 473] width 660 height 44
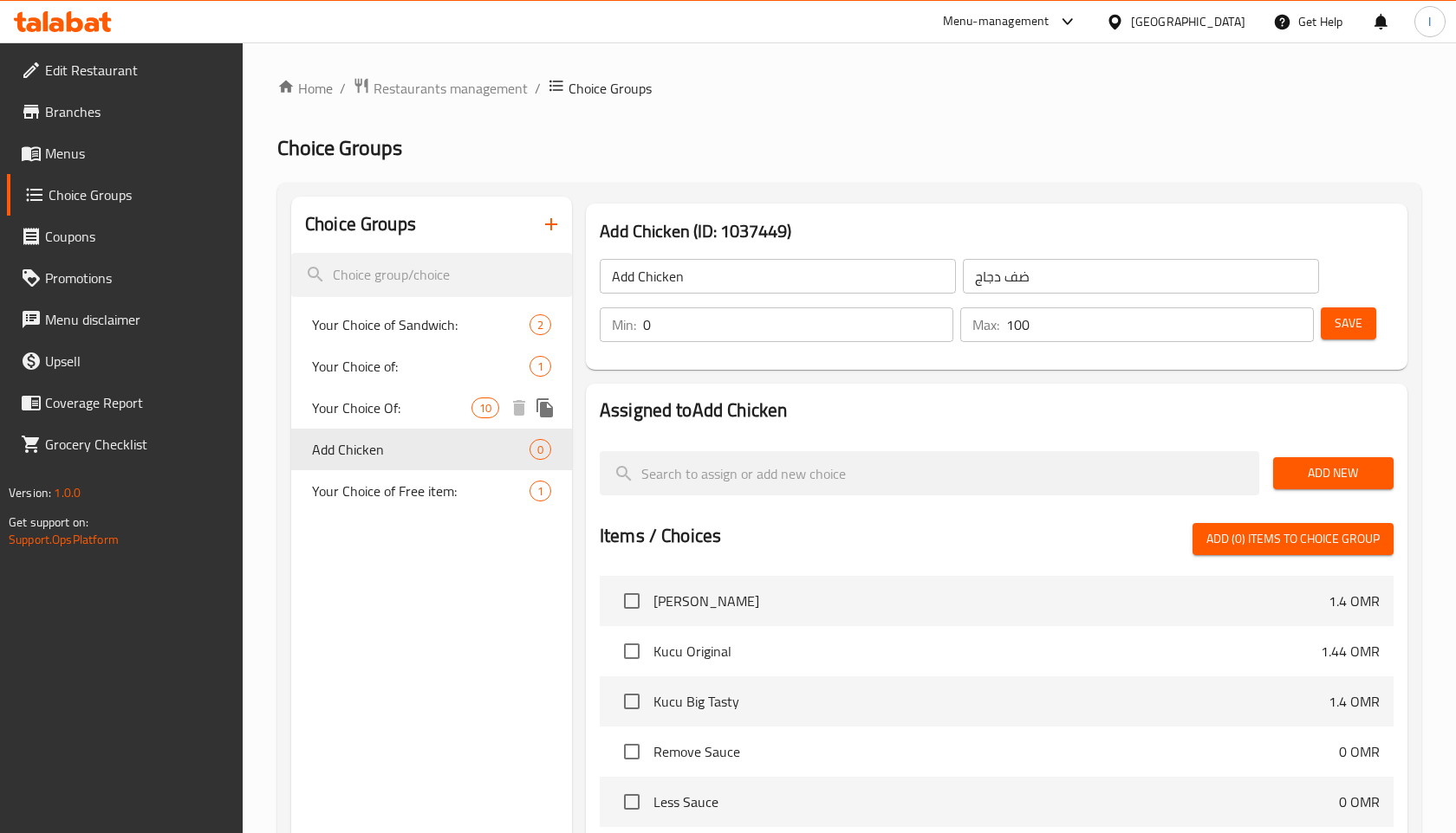
click at [434, 415] on span "Your Choice Of:" at bounding box center [392, 407] width 160 height 20
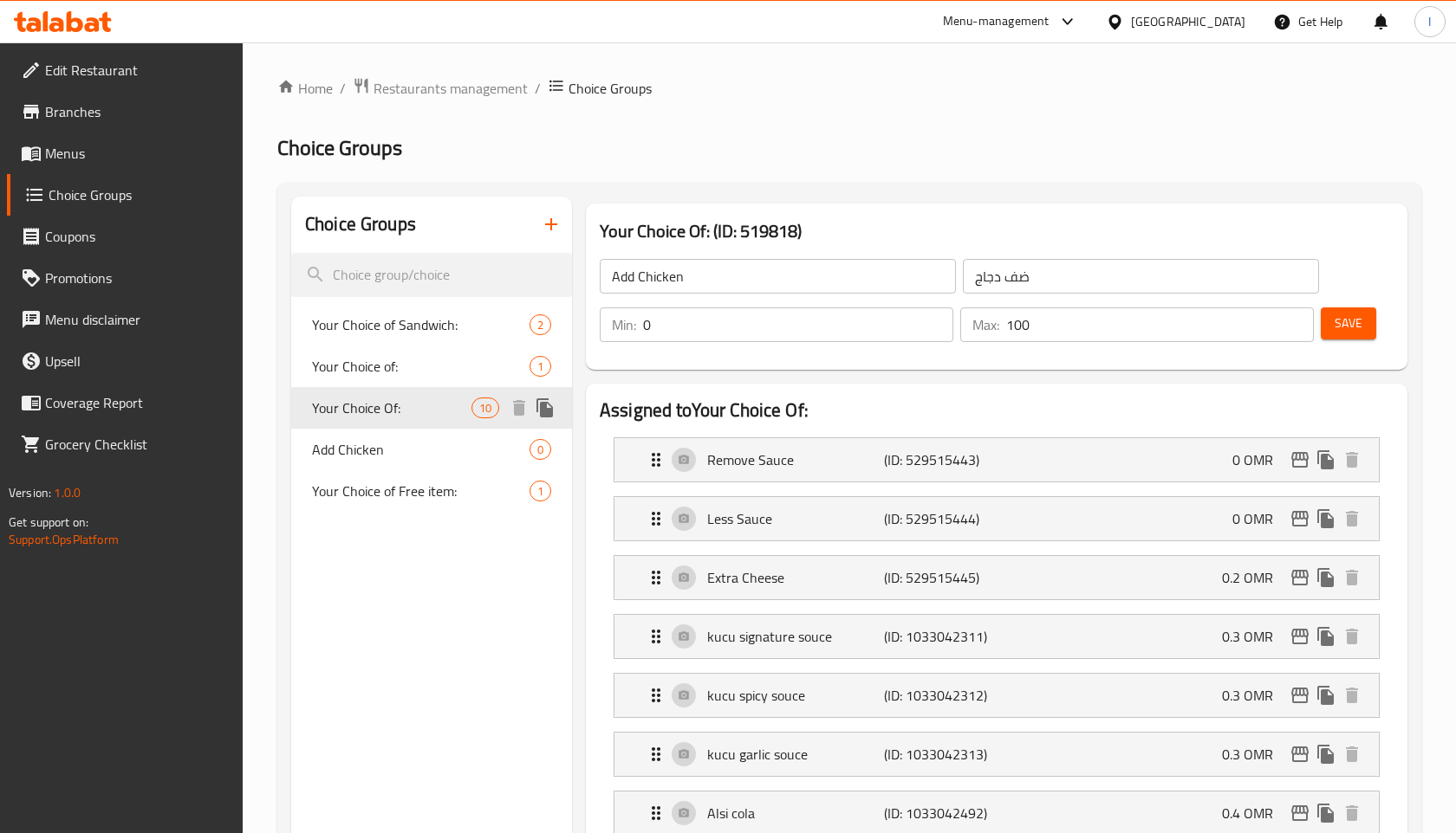
type input "Your Choice Of:"
type input "اختيارك من :"
type input "0"
click at [441, 412] on span "Your Choice Of:" at bounding box center [392, 407] width 160 height 20
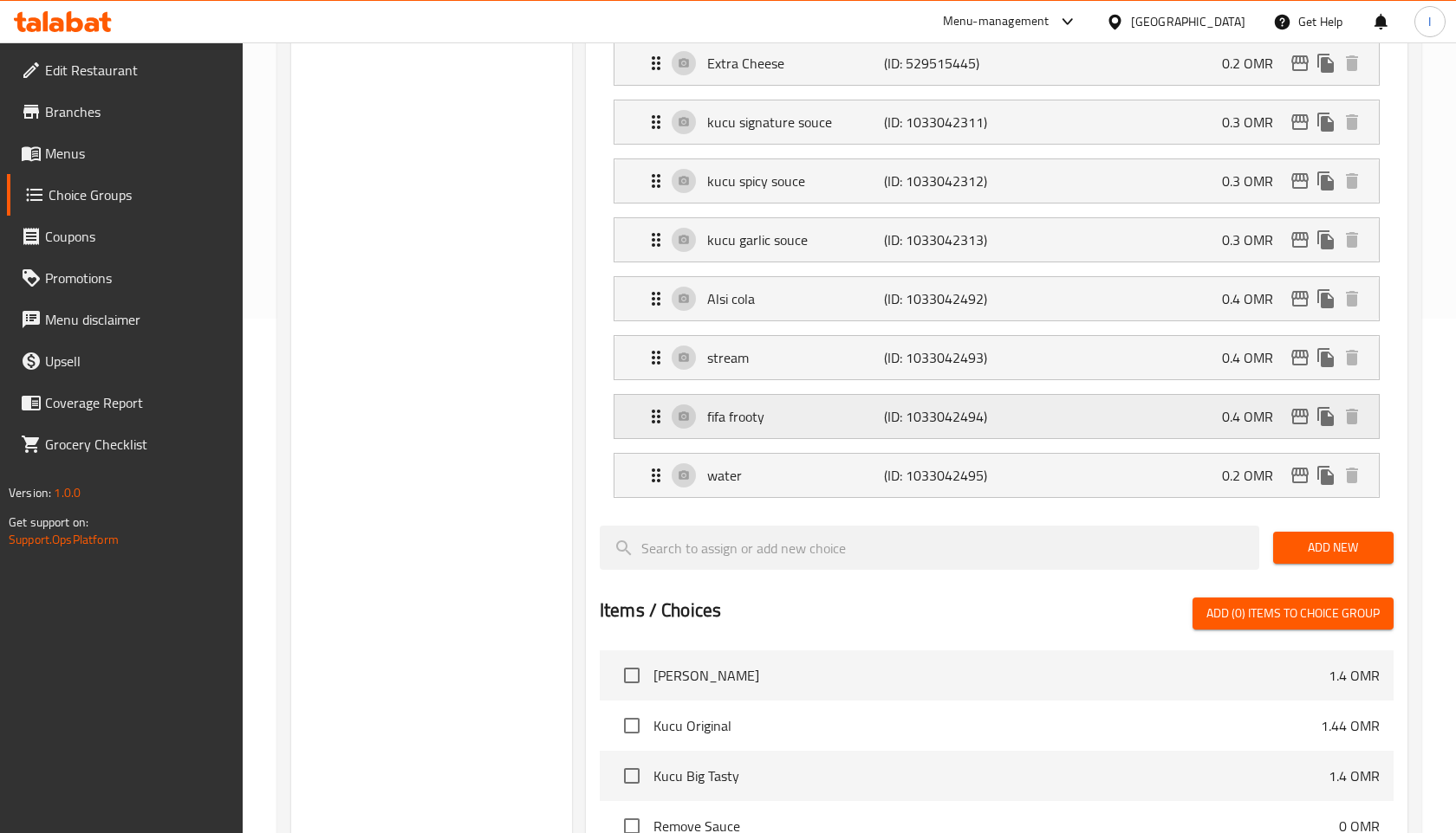
scroll to position [497, 0]
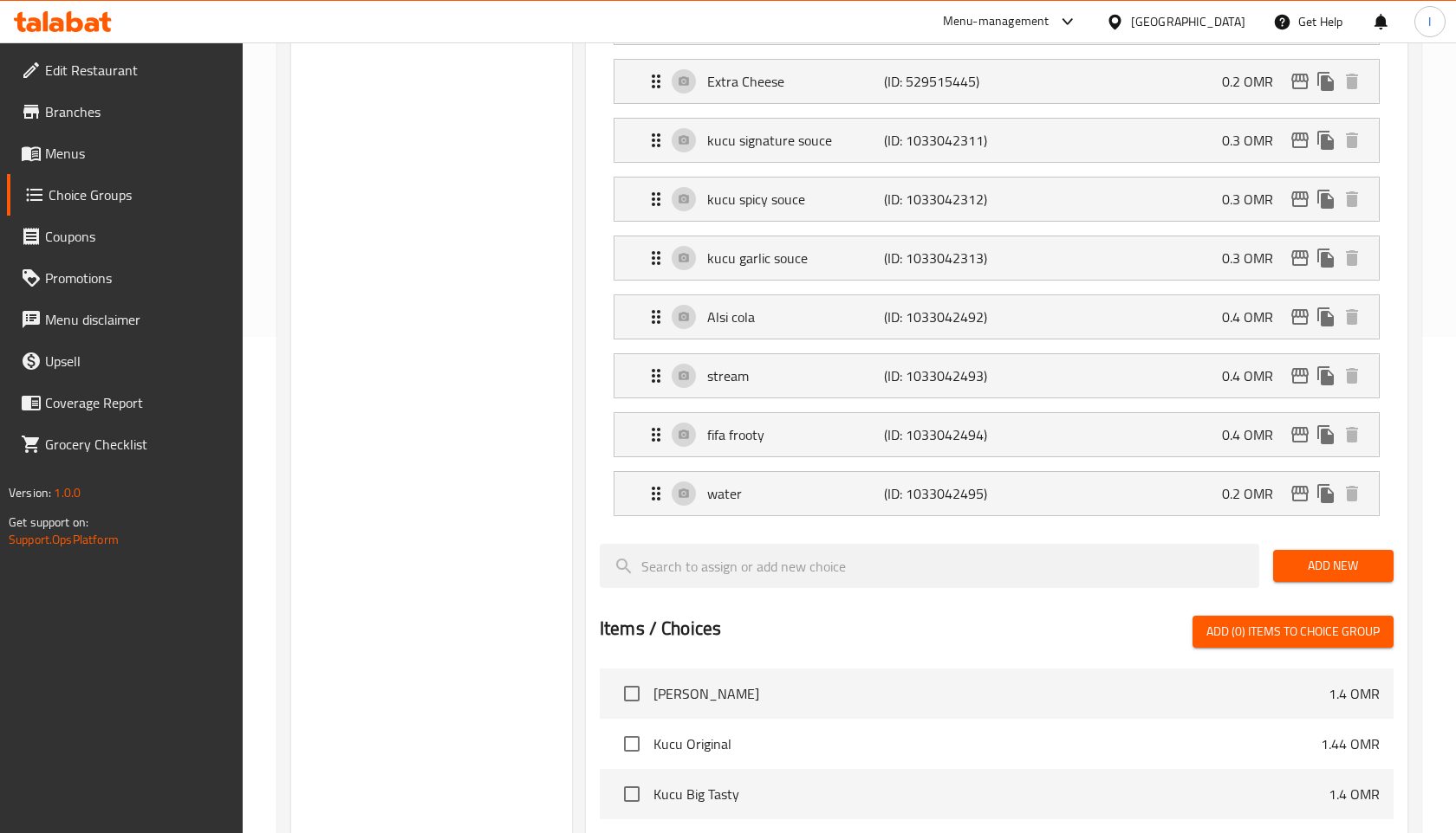
click at [965, 535] on div at bounding box center [996, 537] width 794 height 14
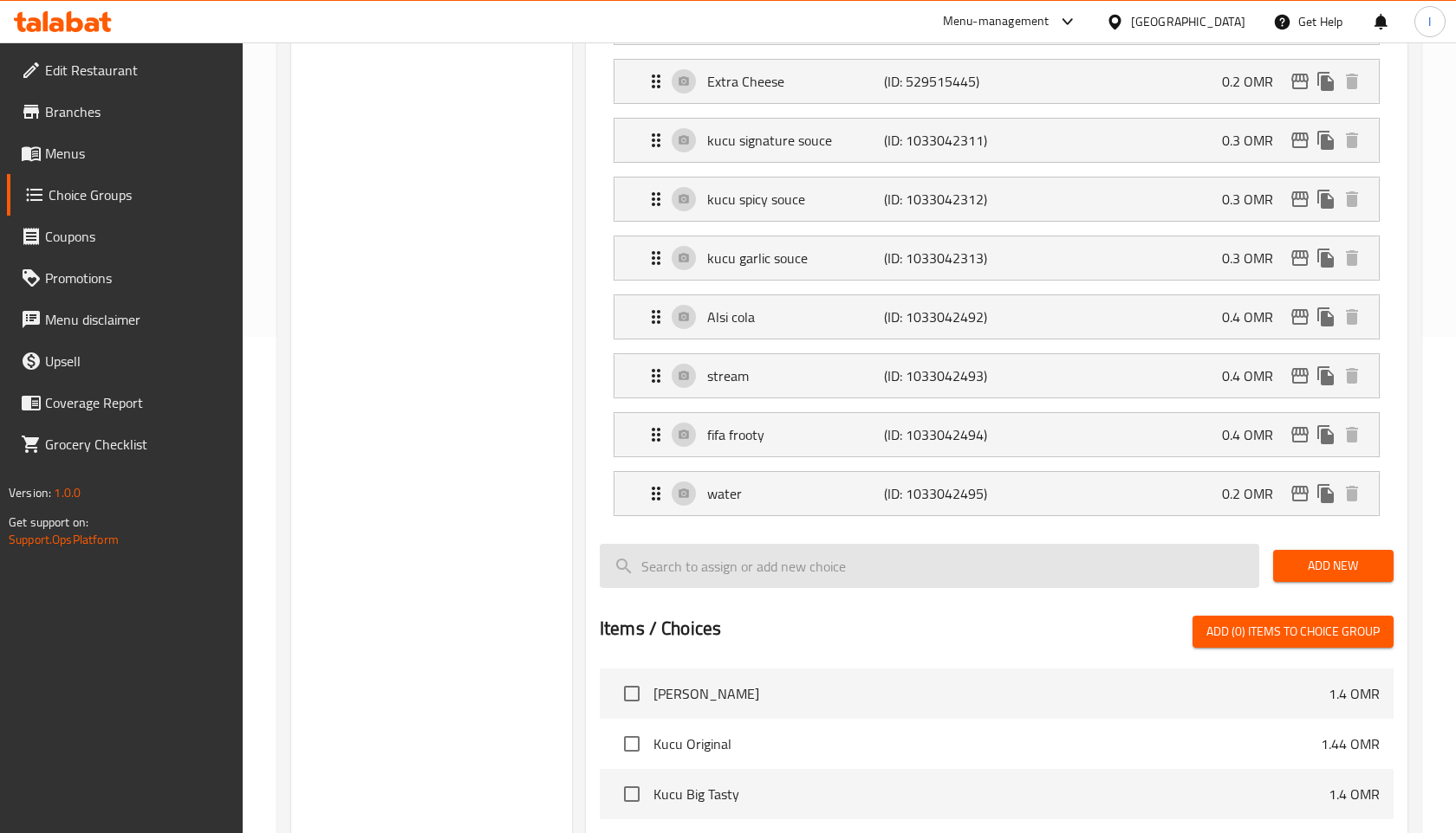
click at [936, 556] on input "search" at bounding box center [929, 565] width 660 height 44
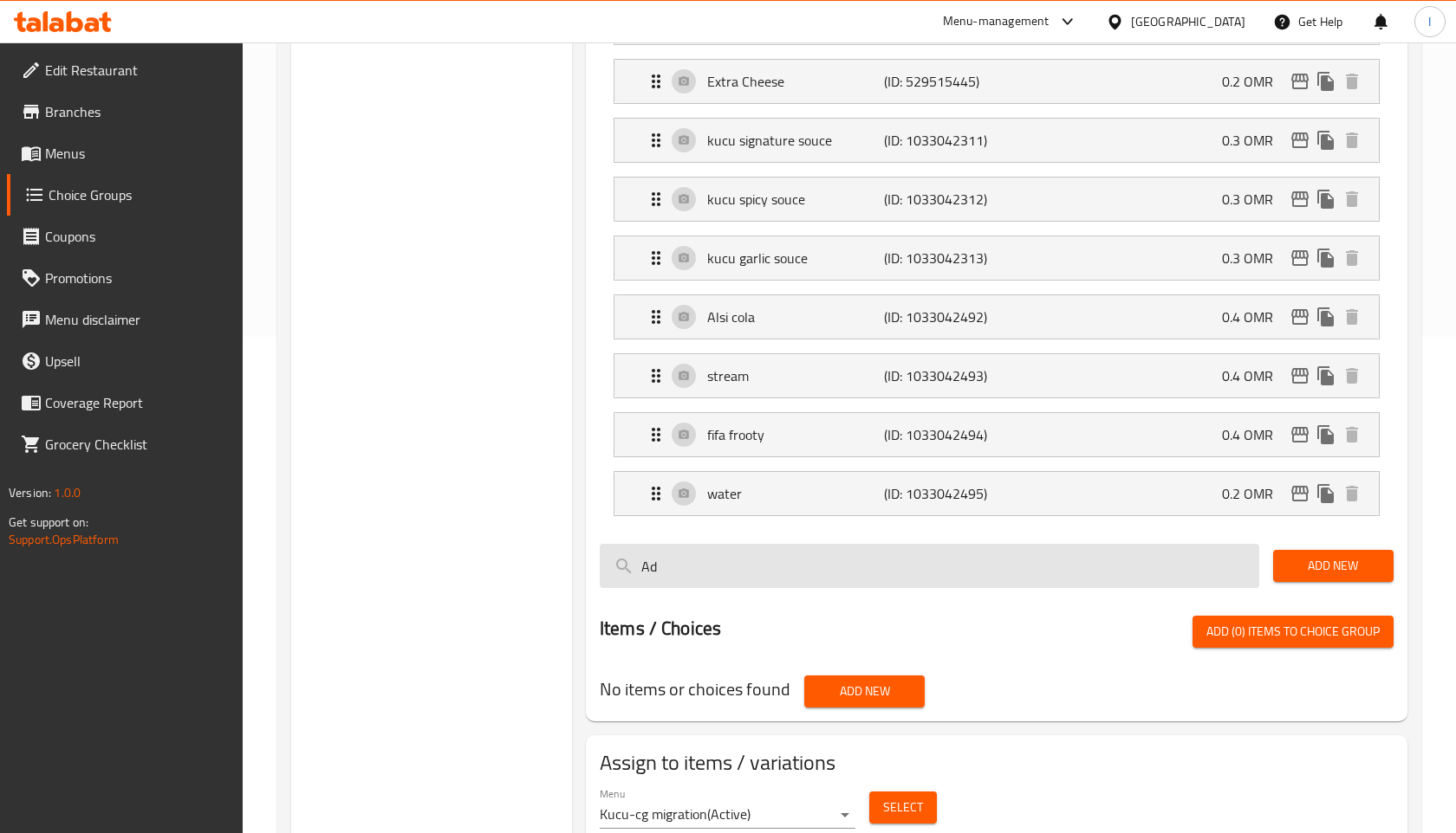
type input "A"
type input "Add Chicken"
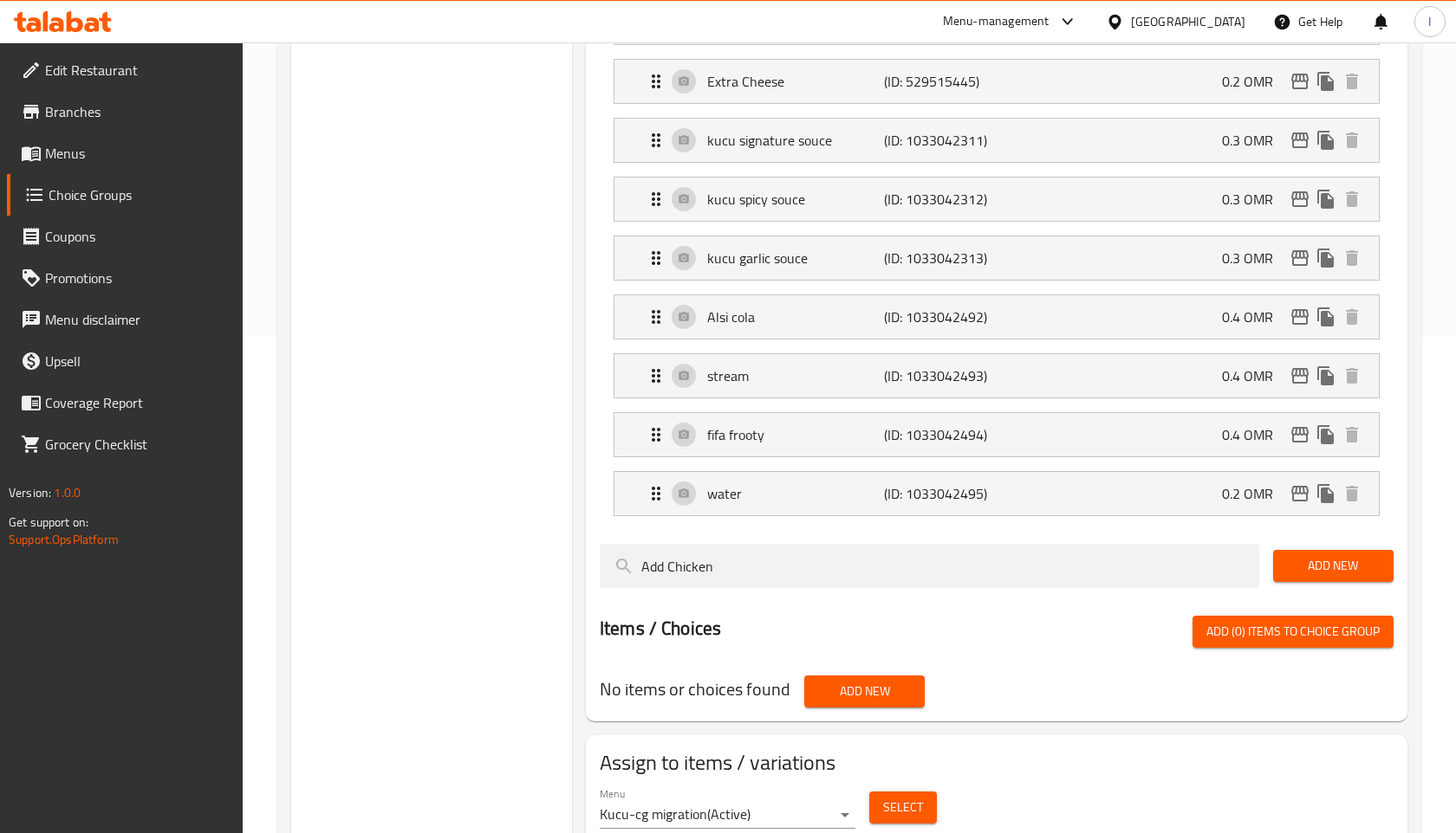
click at [1326, 583] on div "Add New" at bounding box center [1333, 566] width 134 height 58
click at [1322, 575] on span "Add New" at bounding box center [1333, 566] width 93 height 21
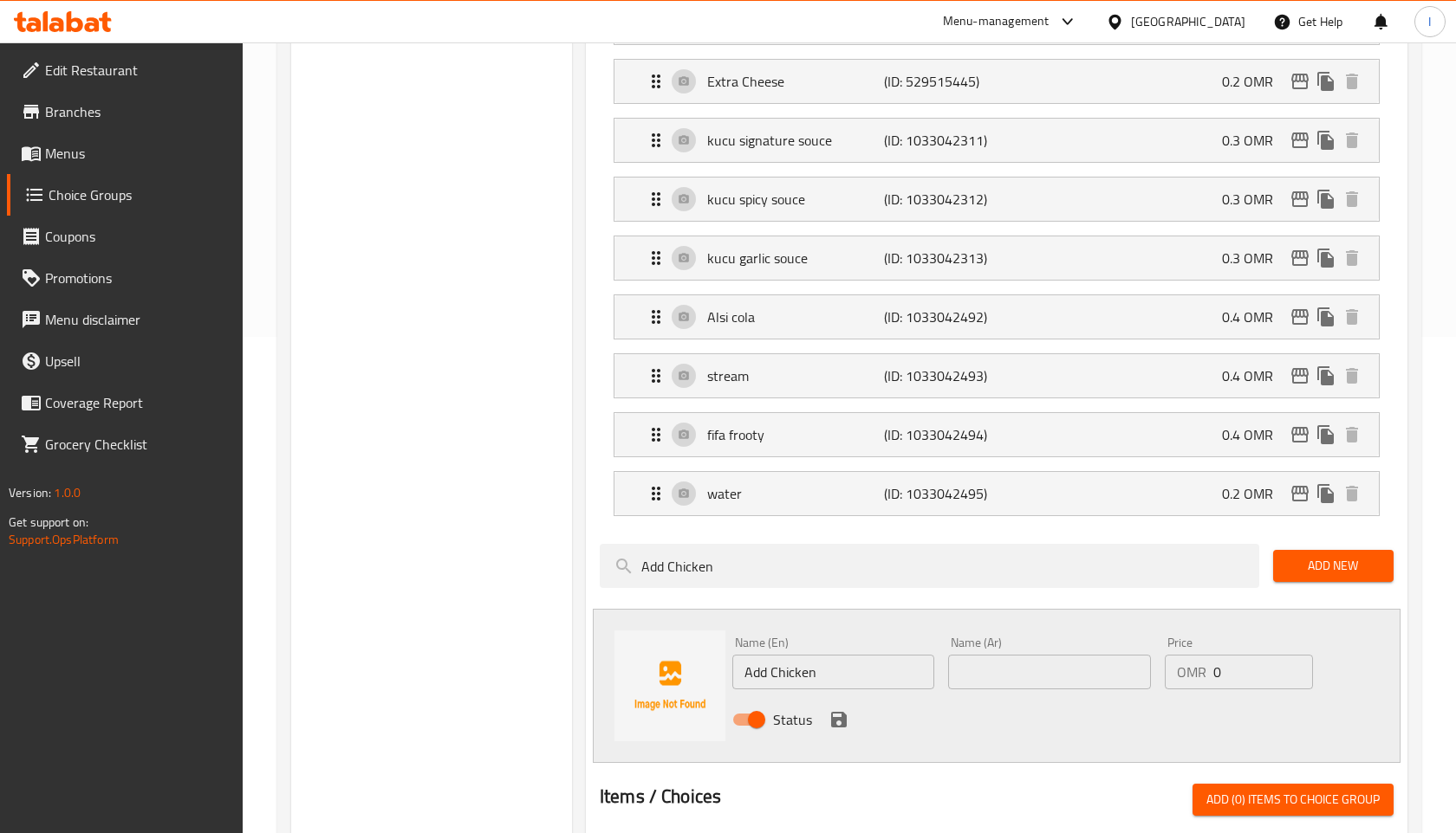
click at [1084, 656] on input "text" at bounding box center [1049, 672] width 202 height 35
paste input "أضف الدجاج"
click at [995, 678] on input "أضف الدجاج" at bounding box center [1049, 672] width 202 height 35
type input "أضف دجاج"
click at [1209, 675] on div "OMR 0 Price" at bounding box center [1239, 672] width 148 height 35
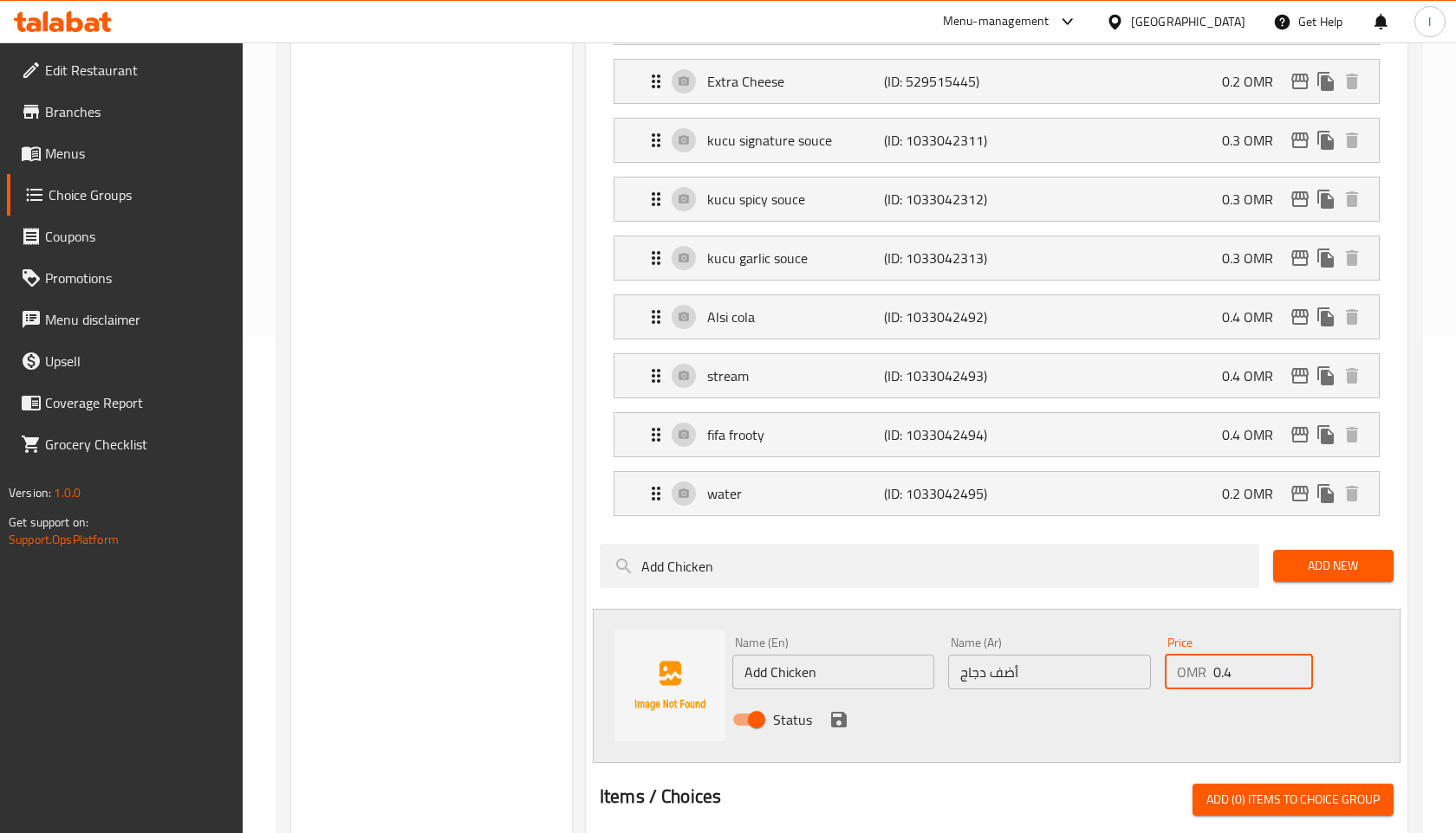
scroll to position [562, 0]
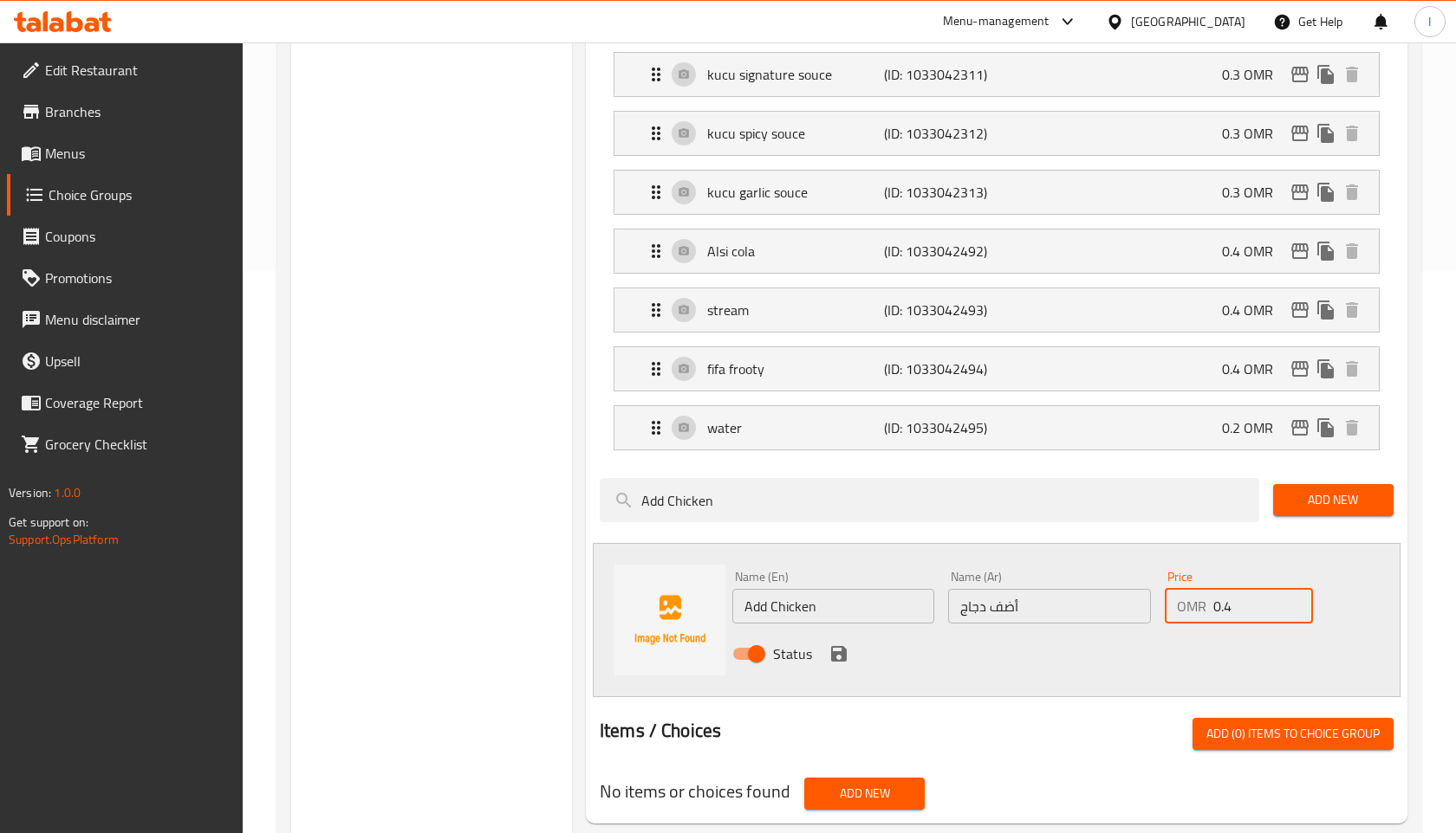
type input "0.4"
click at [844, 660] on icon "save" at bounding box center [839, 654] width 16 height 16
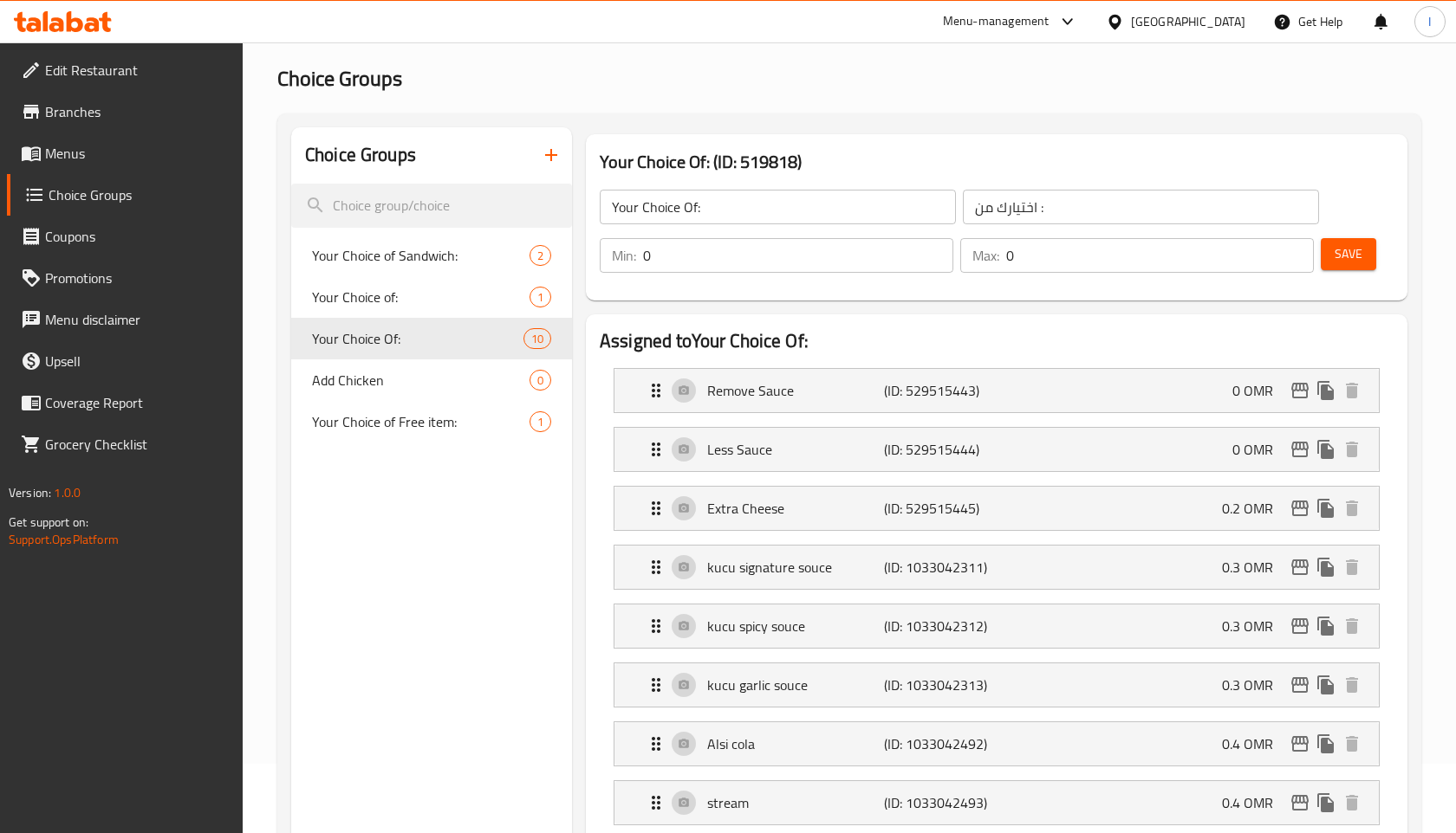
scroll to position [56, 0]
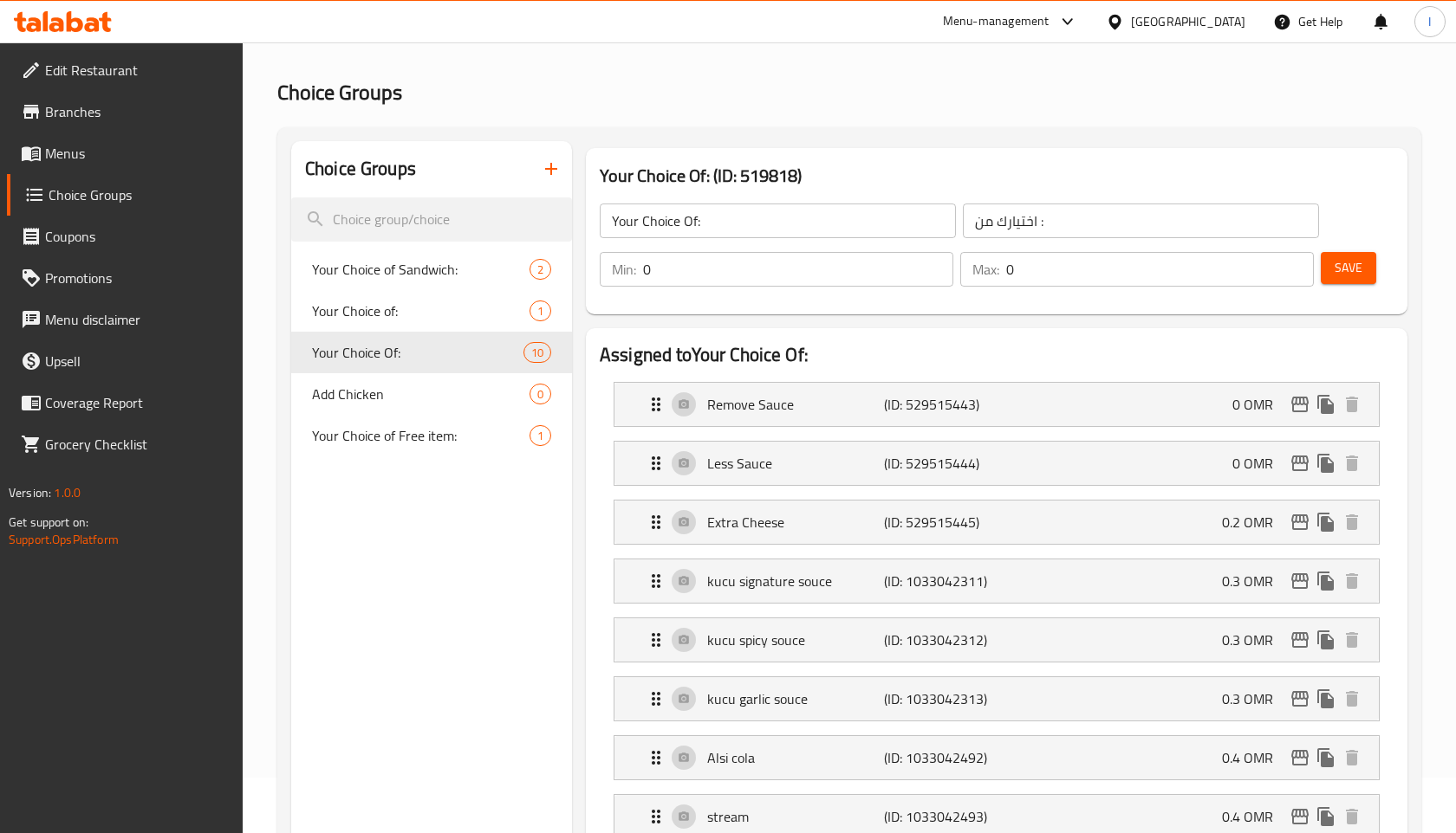
click at [1339, 260] on span "Save" at bounding box center [1348, 268] width 27 height 21
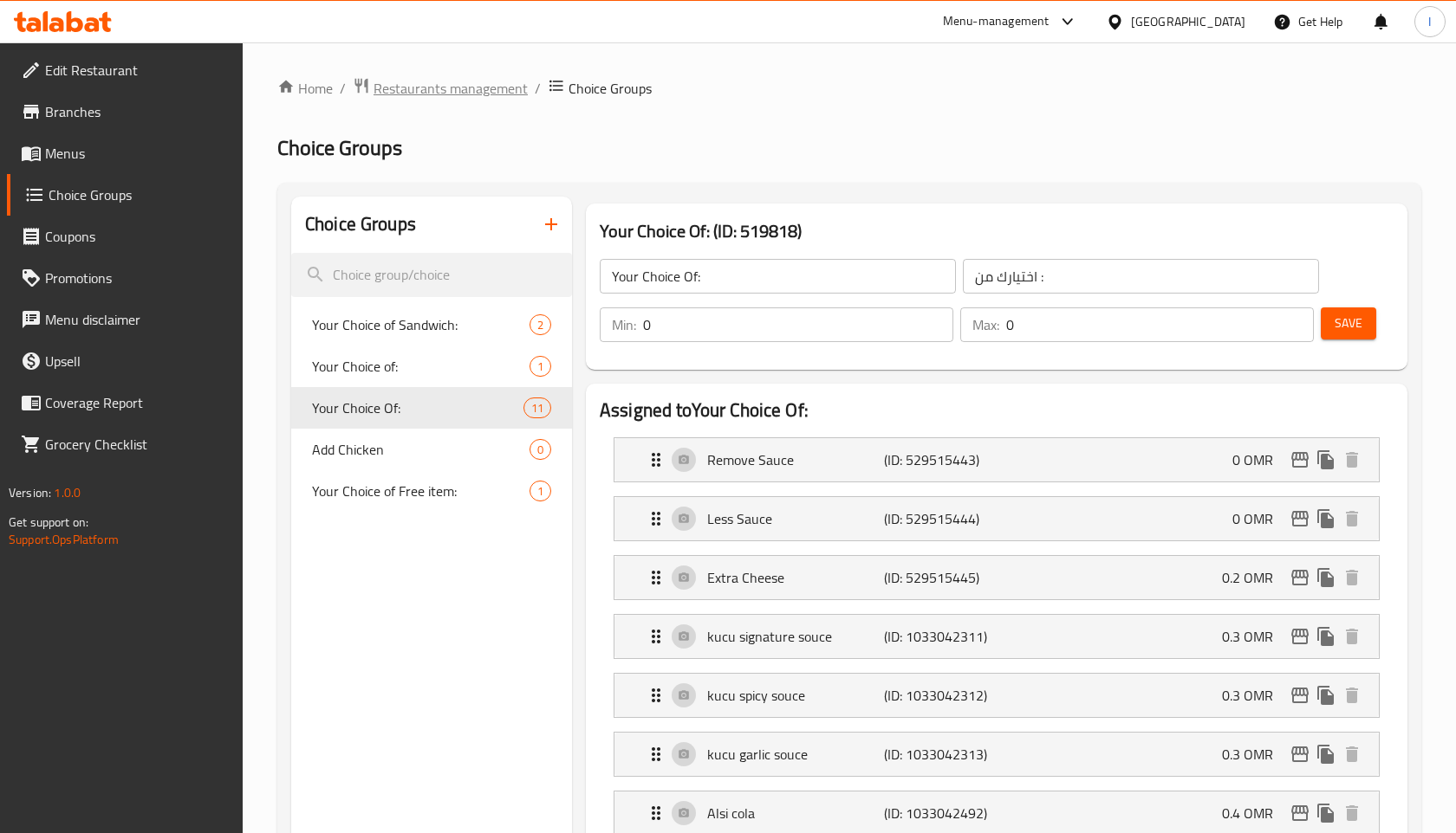
click at [508, 94] on span "Restaurants management" at bounding box center [450, 88] width 154 height 20
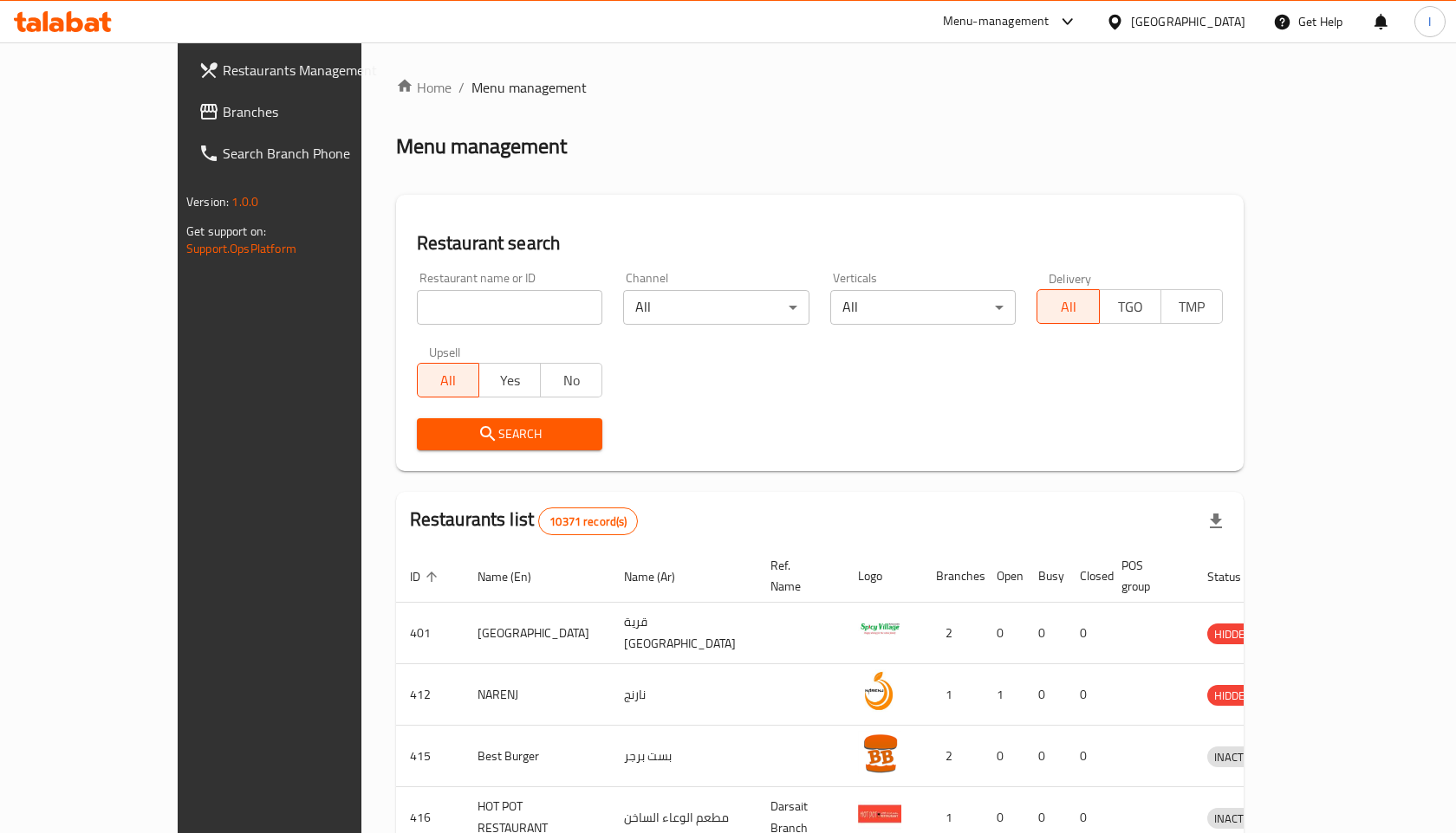
click at [489, 319] on input "search" at bounding box center [510, 308] width 186 height 35
type input "kucu"
click button "Search" at bounding box center [510, 435] width 186 height 32
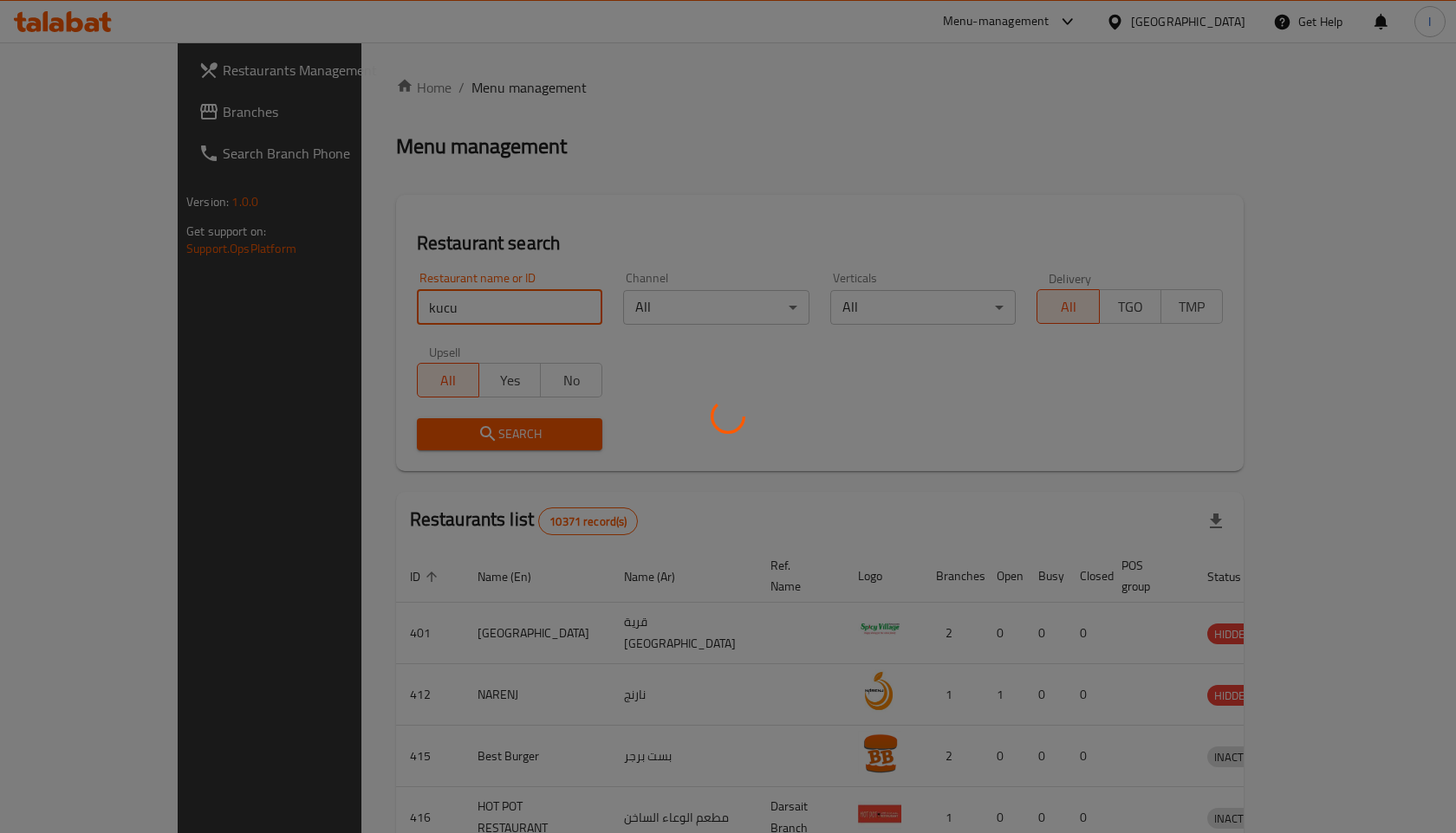
click button "Search" at bounding box center [510, 435] width 186 height 32
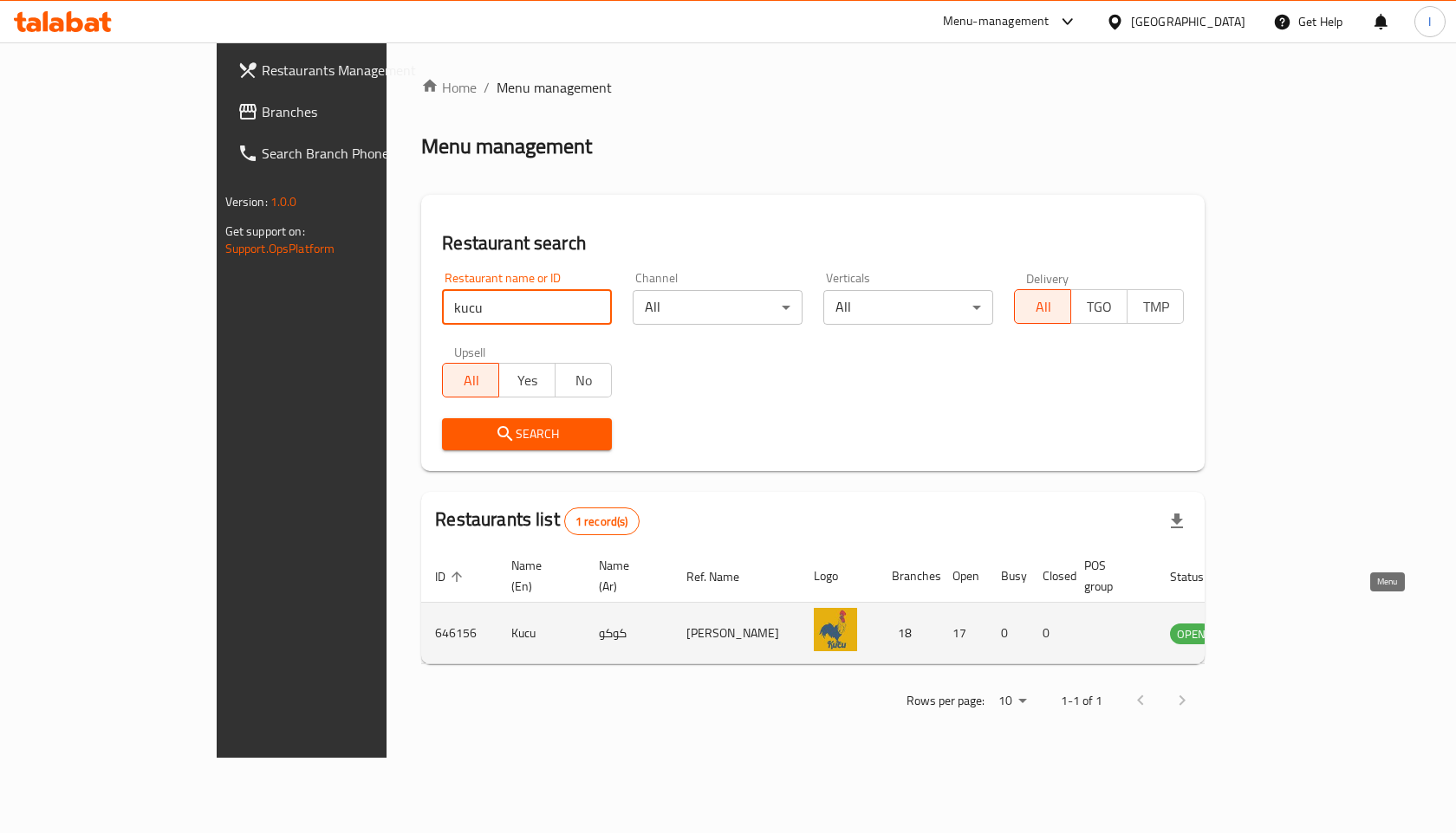
click at [1279, 630] on icon "enhanced table" at bounding box center [1275, 633] width 6 height 7
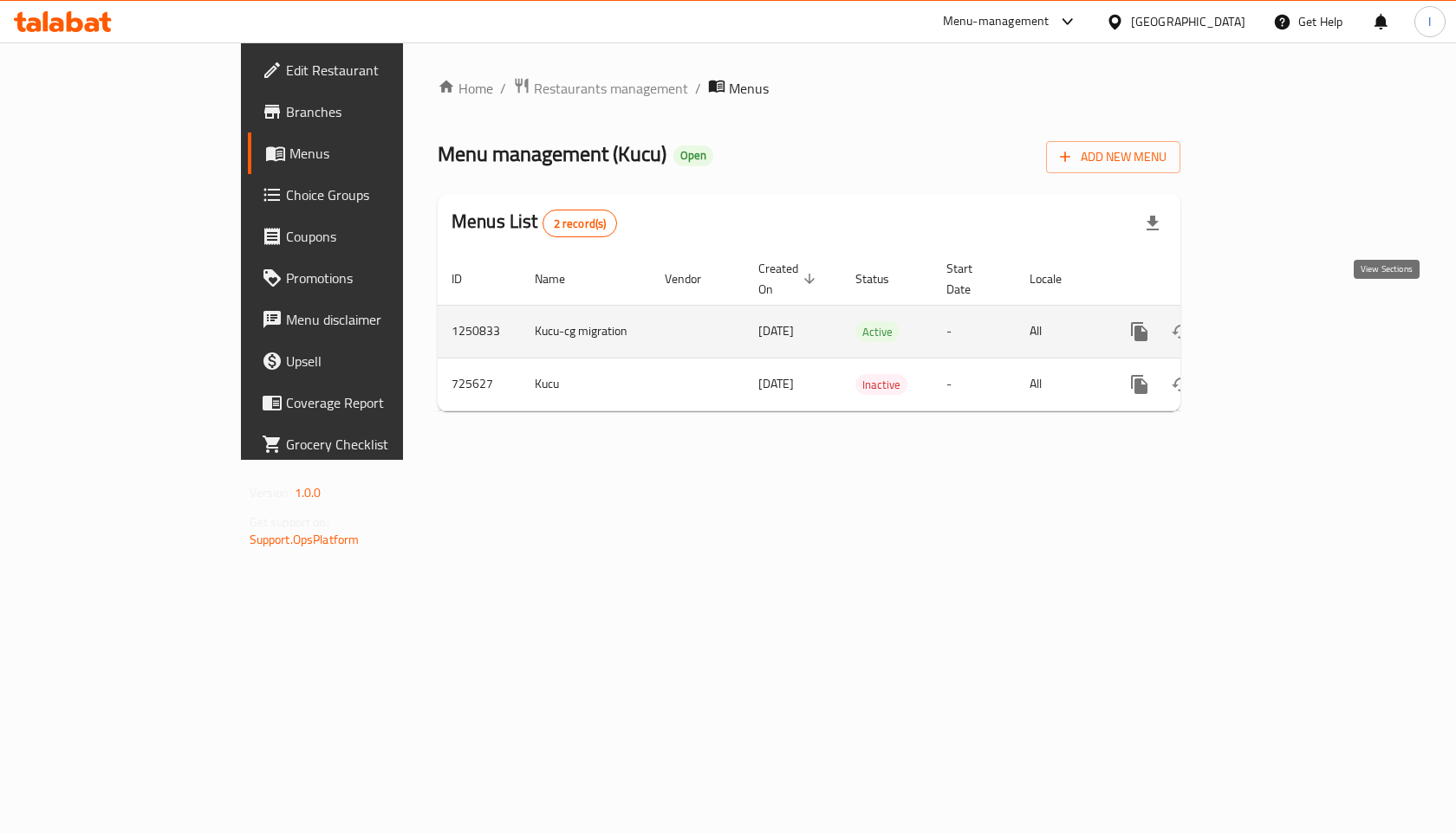
click at [1275, 322] on icon "enhanced table" at bounding box center [1264, 331] width 20 height 20
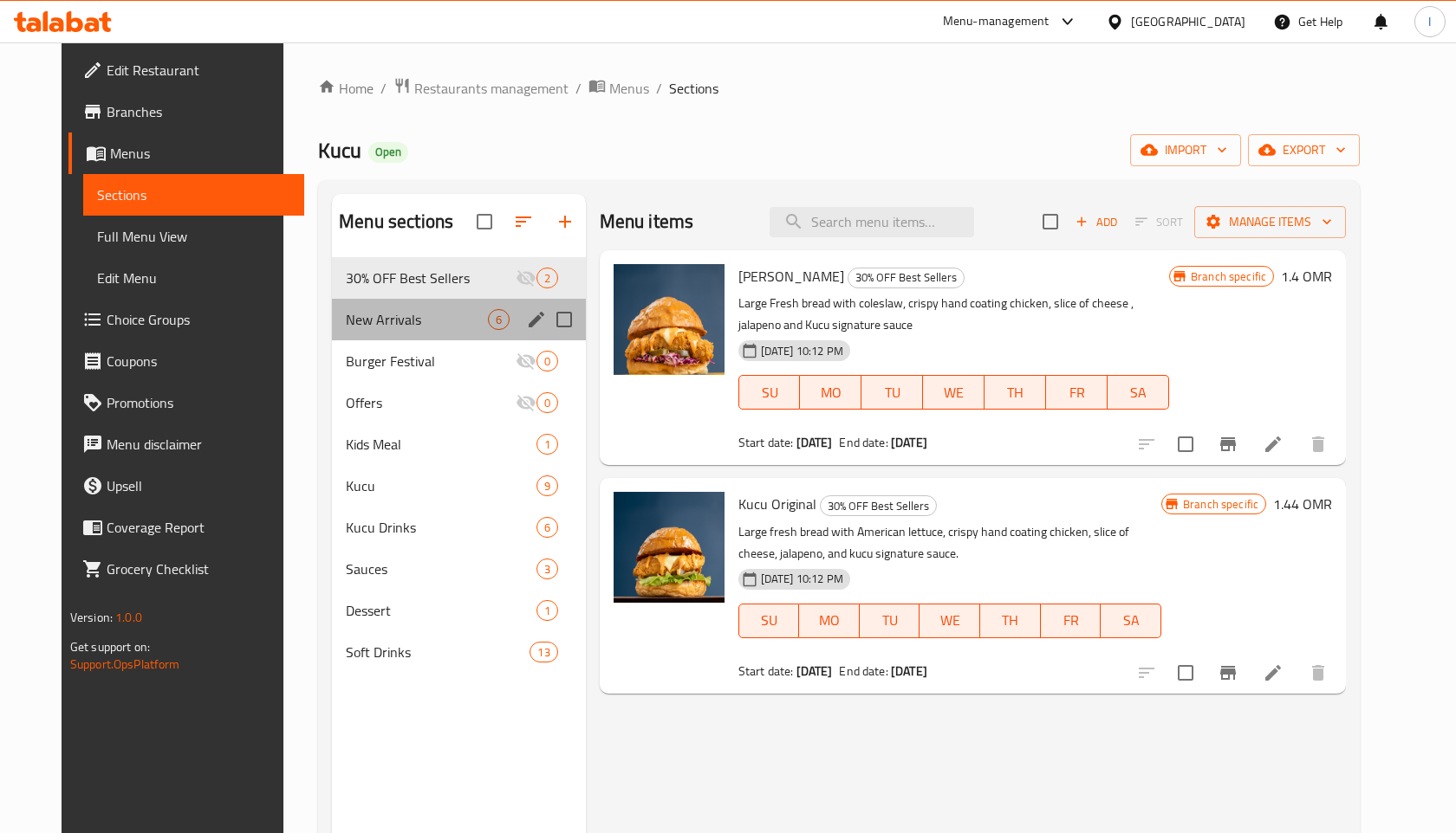
click at [360, 334] on div "New Arrivals 6" at bounding box center [459, 320] width 254 height 42
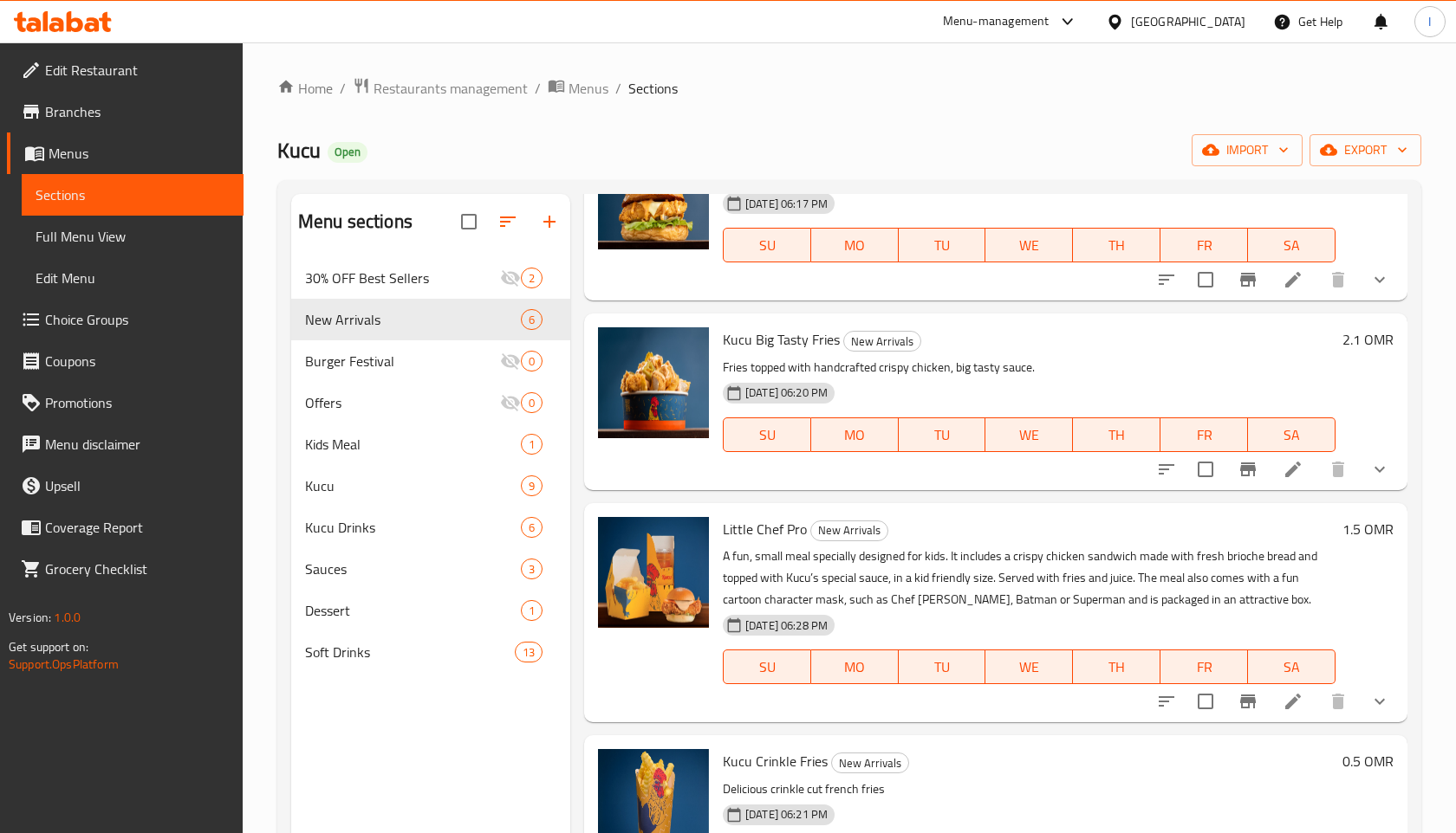
scroll to position [124, 0]
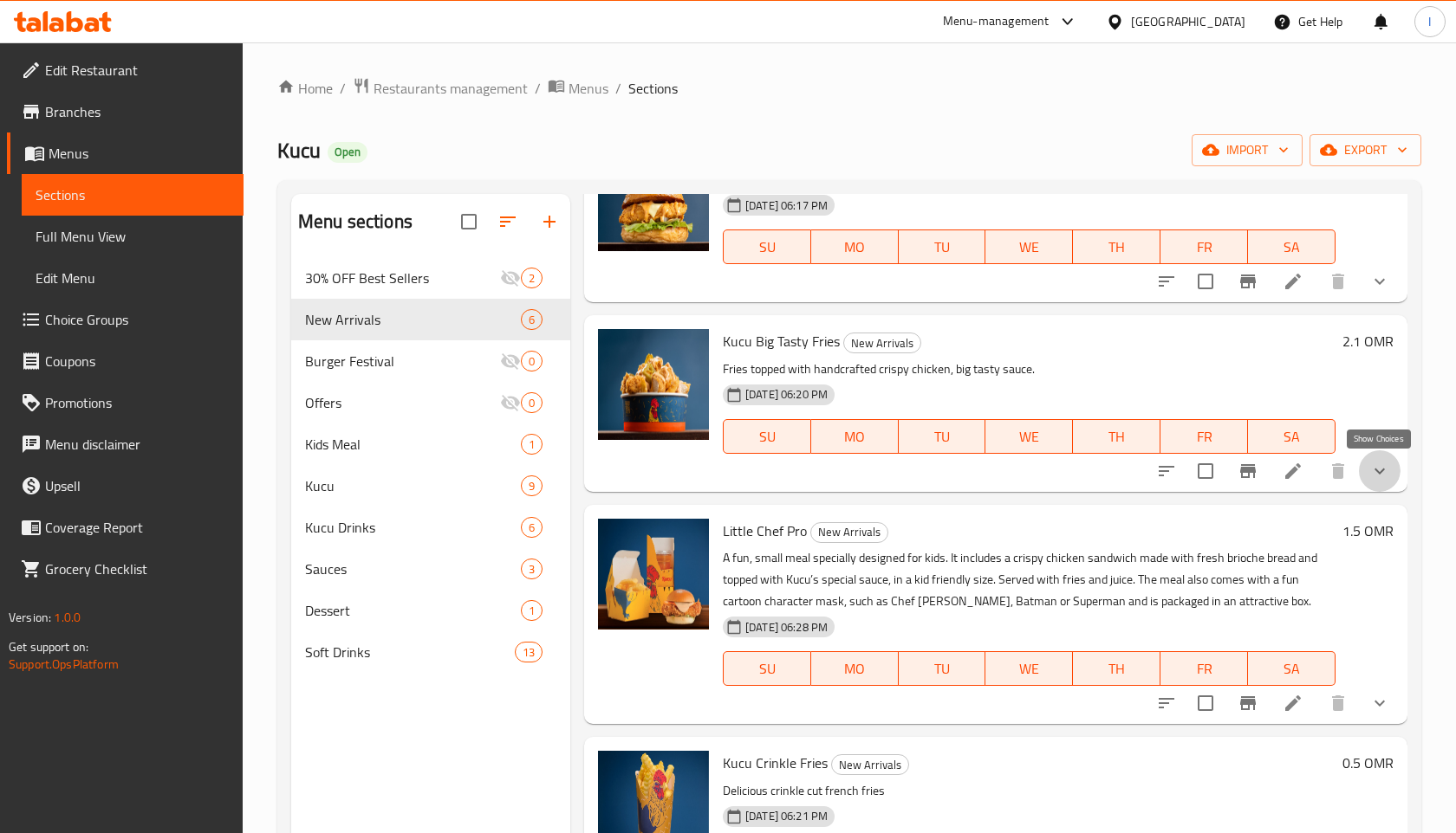
click at [1387, 468] on icon "show more" at bounding box center [1379, 471] width 20 height 20
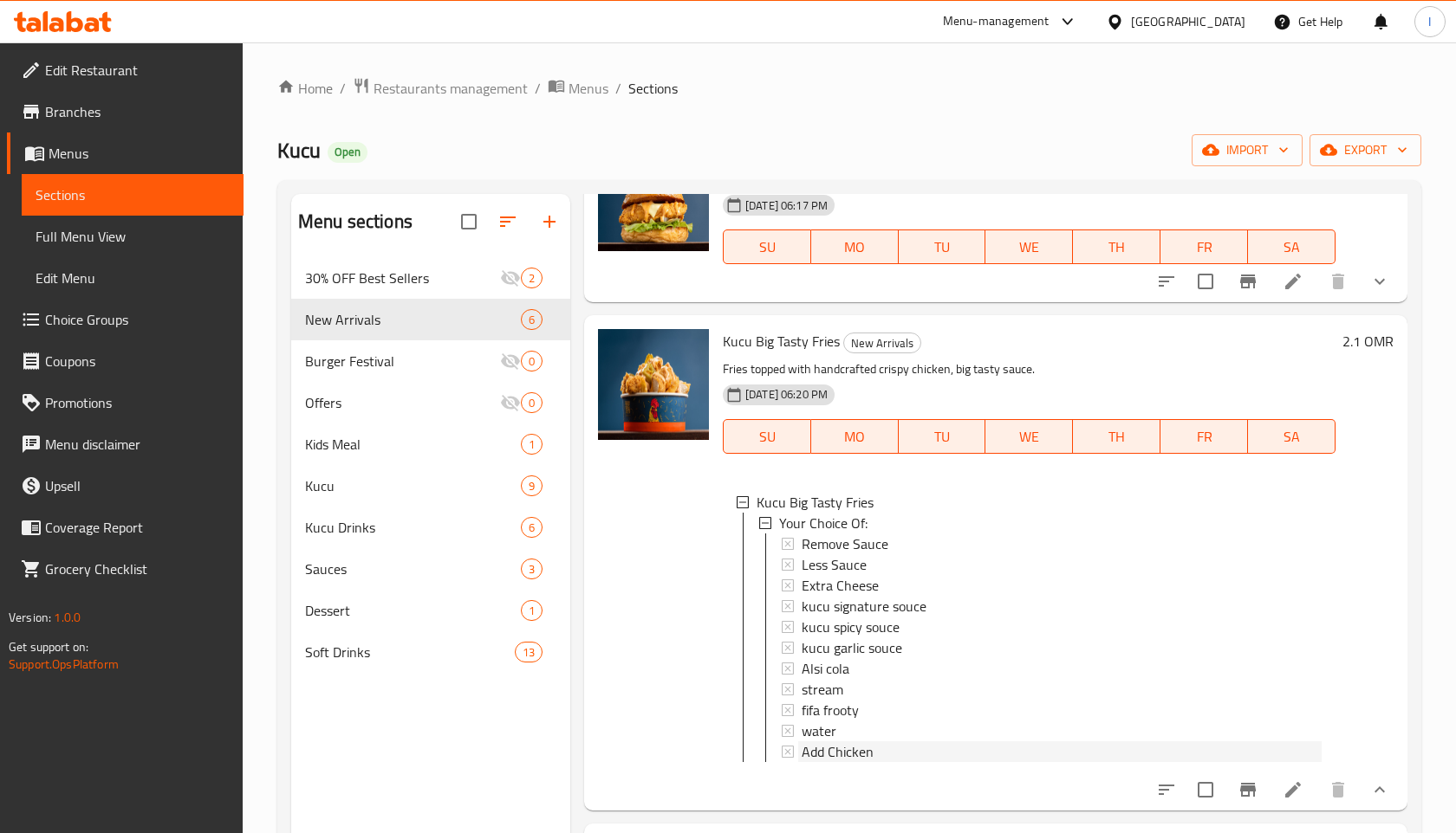
click at [850, 756] on span "Add Chicken" at bounding box center [838, 751] width 72 height 20
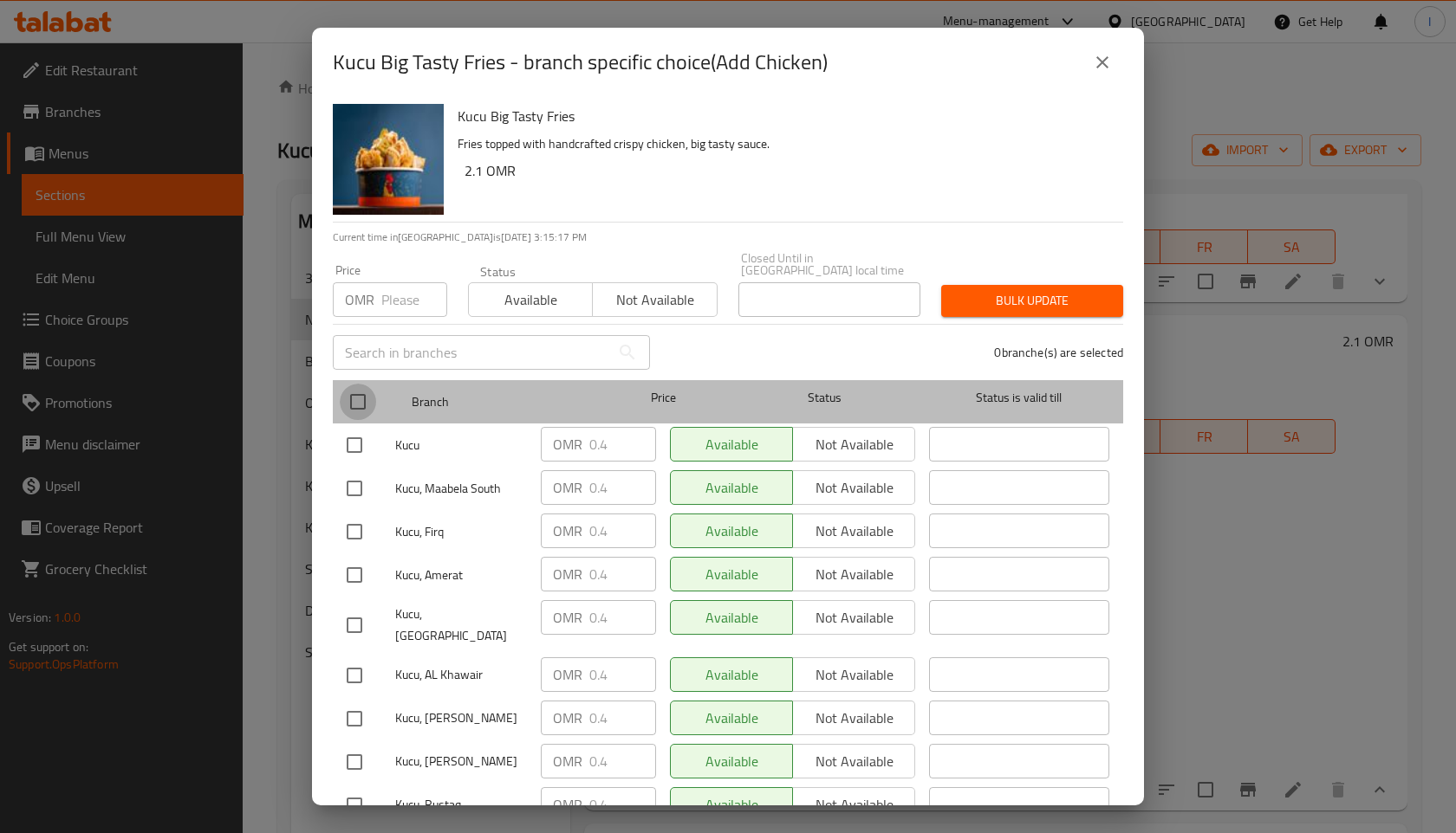
click at [358, 391] on input "checkbox" at bounding box center [358, 401] width 36 height 36
checkbox input "true"
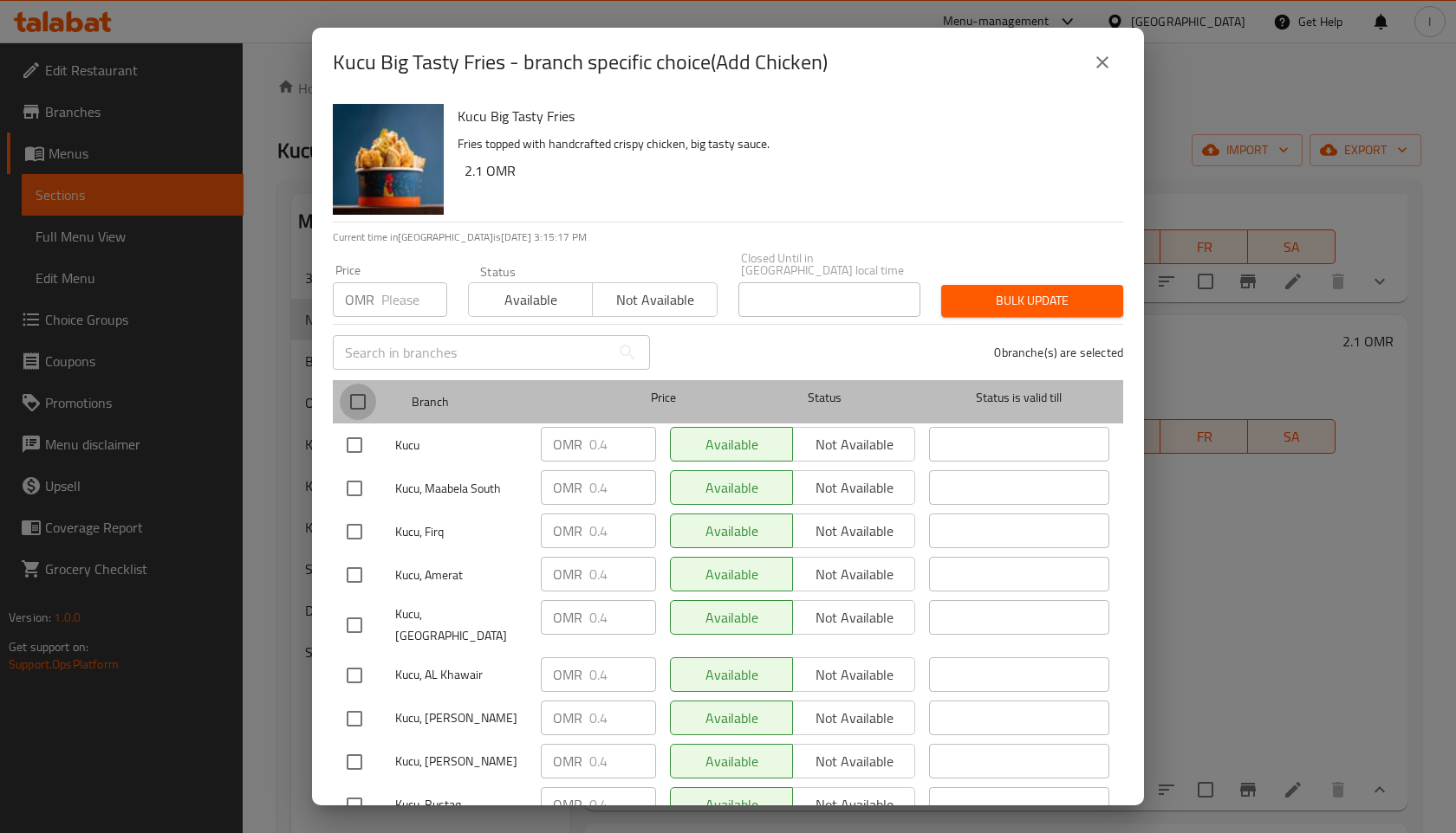
checkbox input "true"
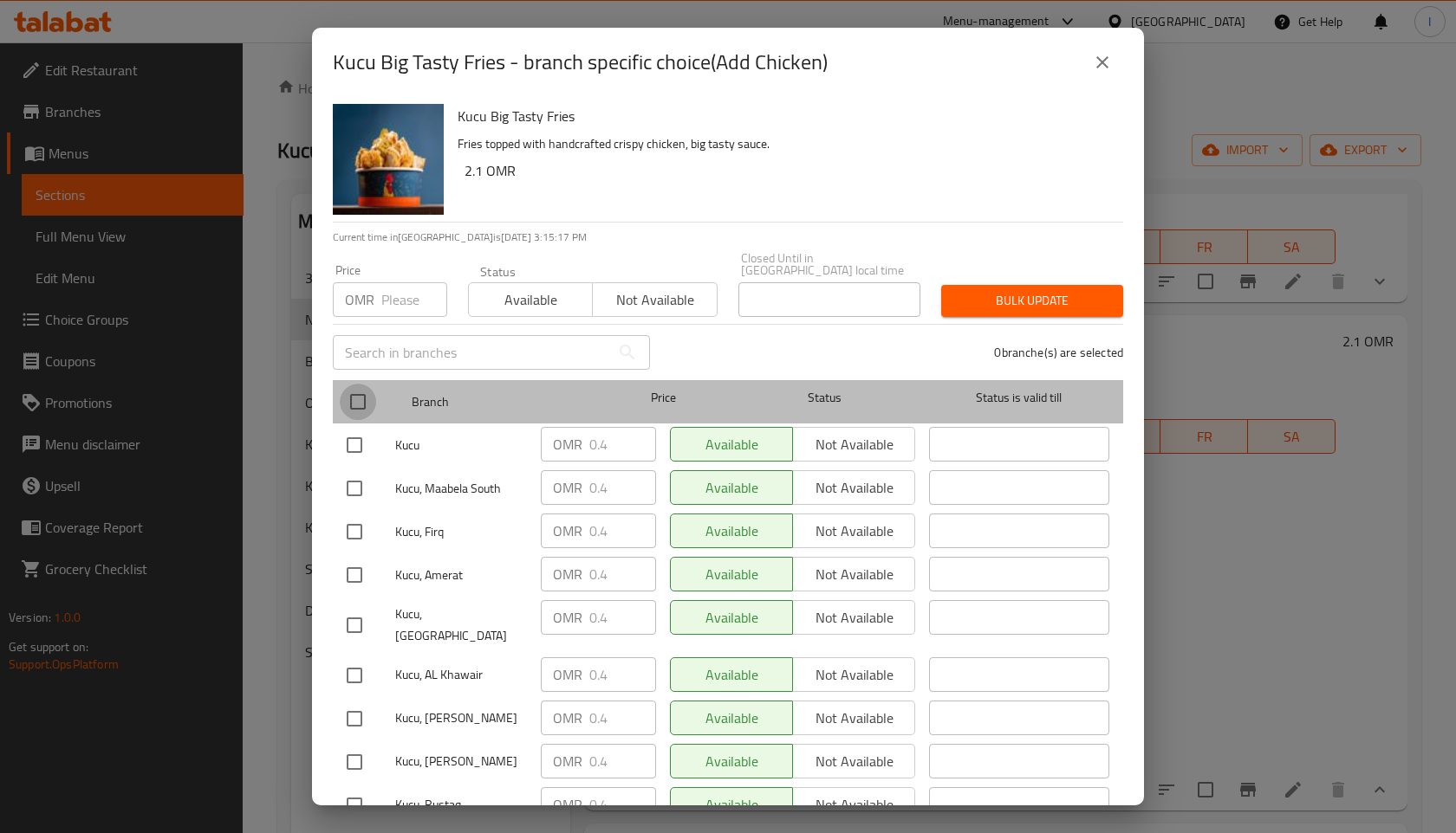
checkbox input "true"
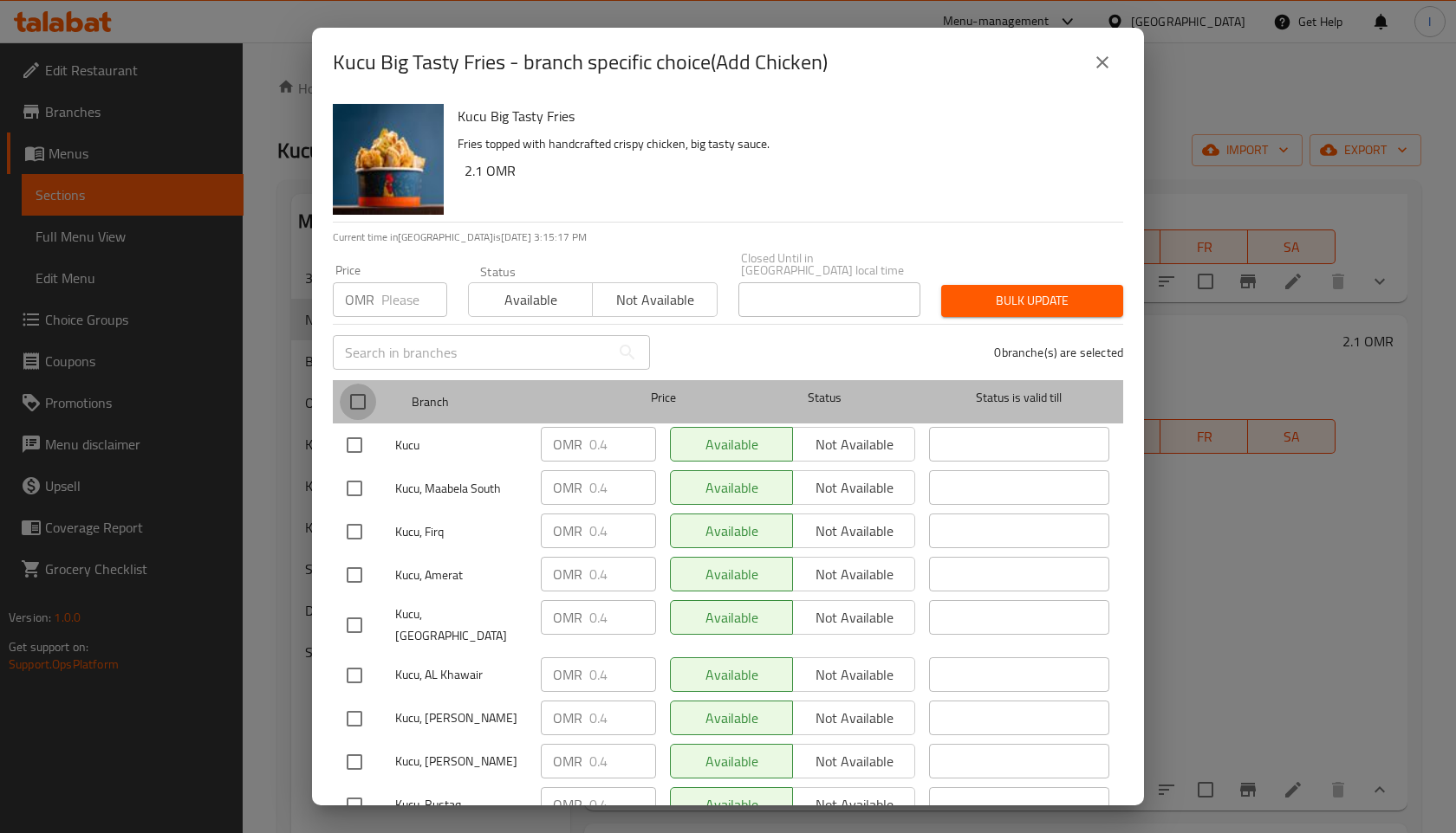
checkbox input "true"
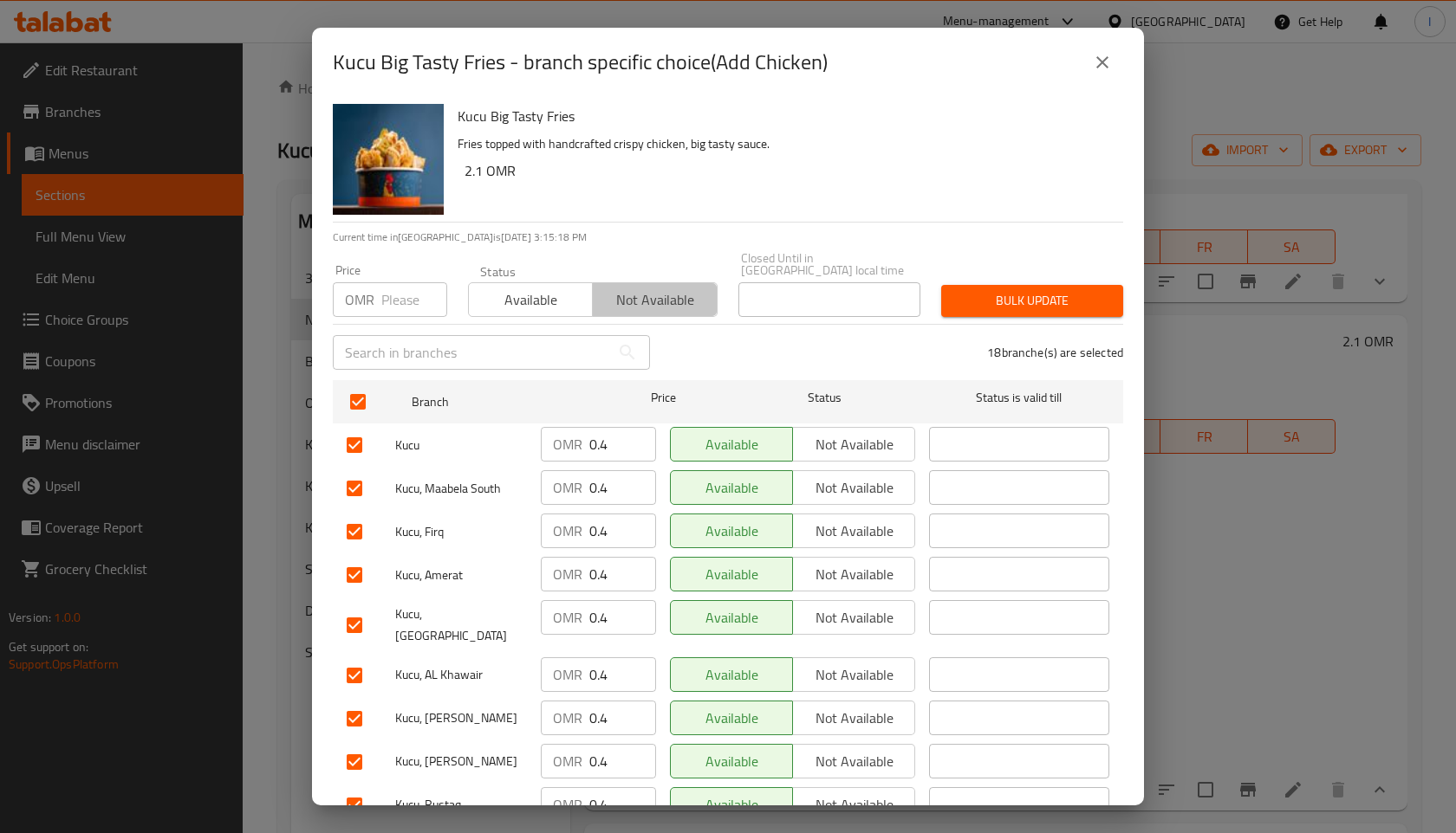
click at [653, 295] on span "Not available" at bounding box center [654, 300] width 110 height 25
click at [1002, 290] on span "Bulk update" at bounding box center [1032, 301] width 154 height 21
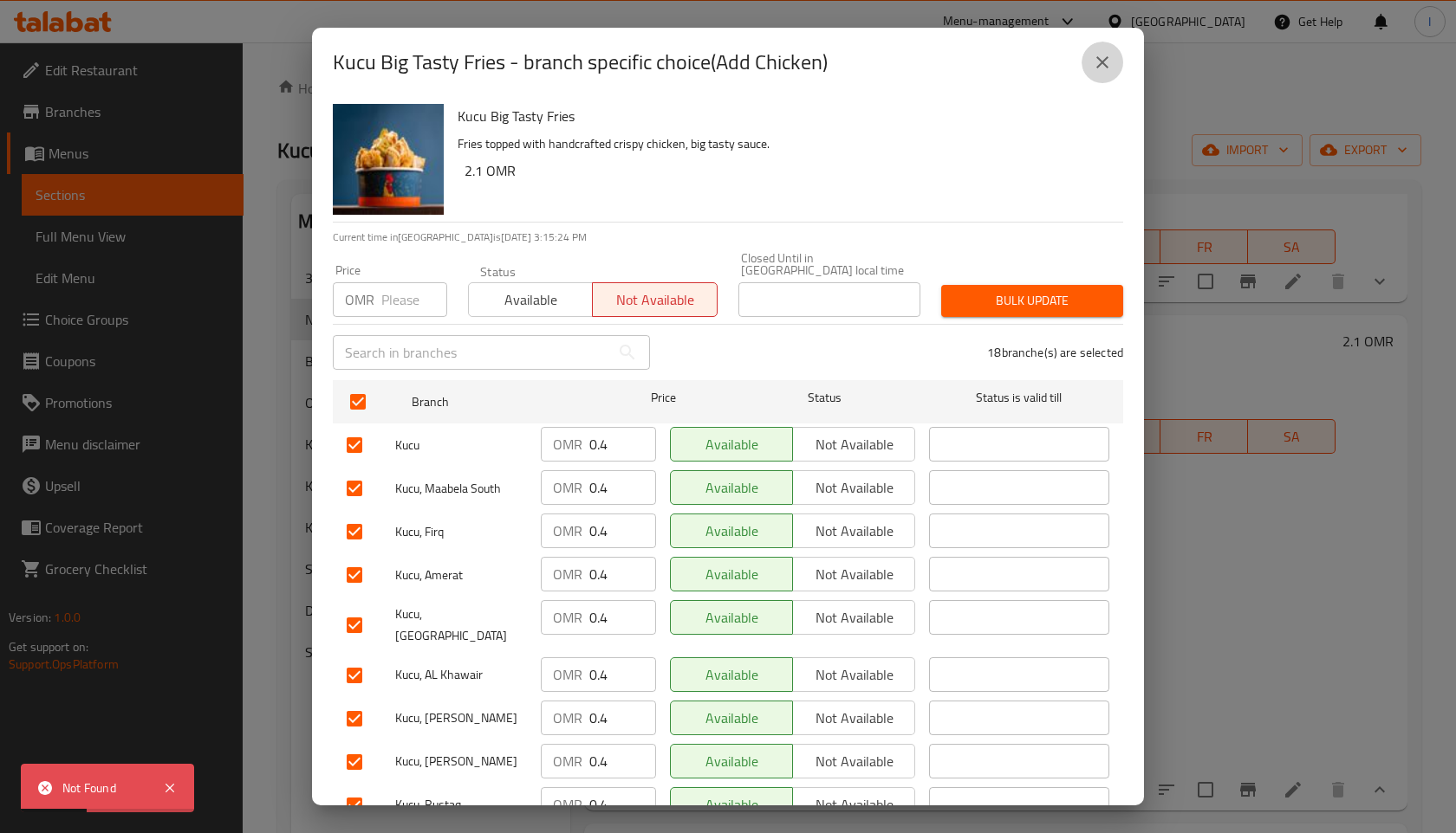
click at [1103, 63] on icon "close" at bounding box center [1102, 62] width 12 height 12
